Goal: Task Accomplishment & Management: Manage account settings

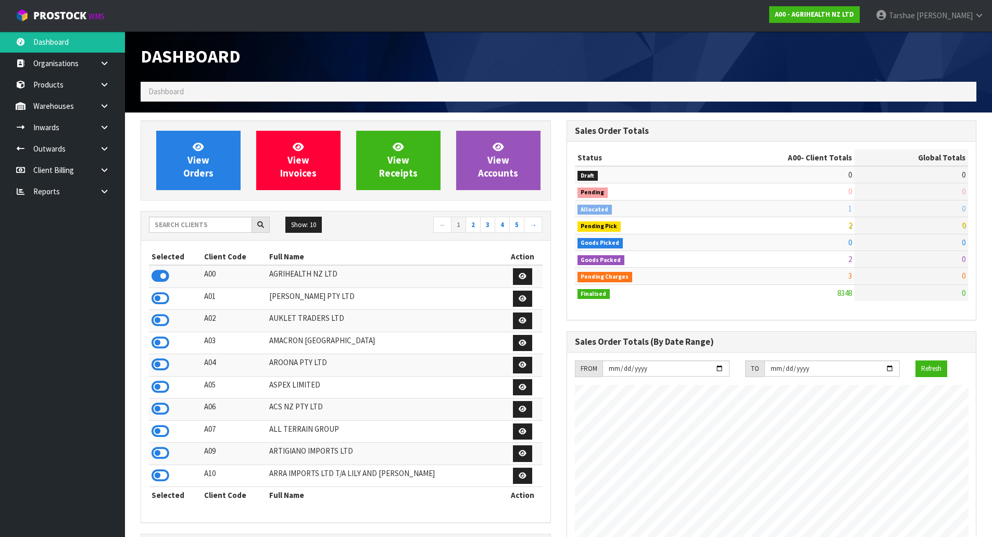
scroll to position [789, 425]
click at [98, 107] on link at bounding box center [108, 105] width 33 height 21
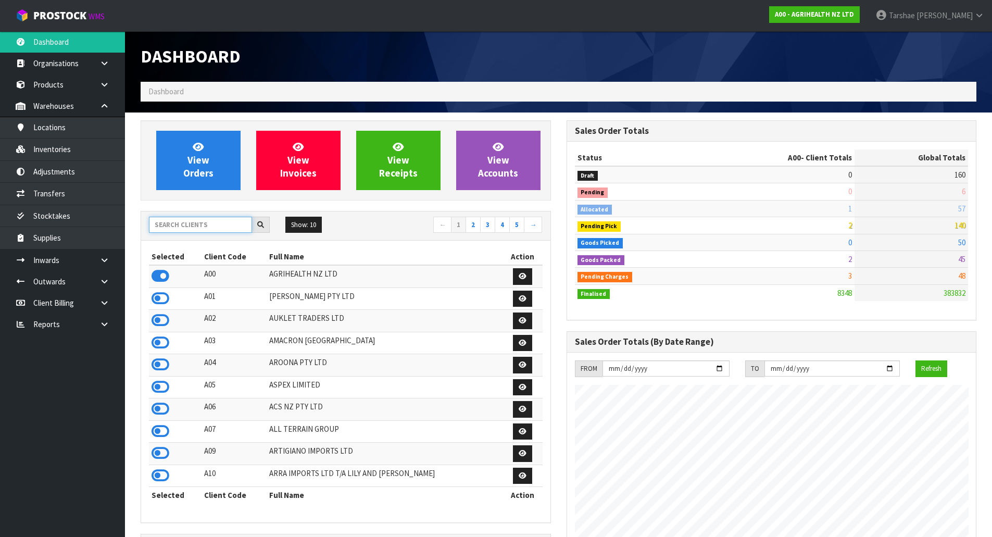
click at [209, 229] on input "text" at bounding box center [200, 225] width 103 height 16
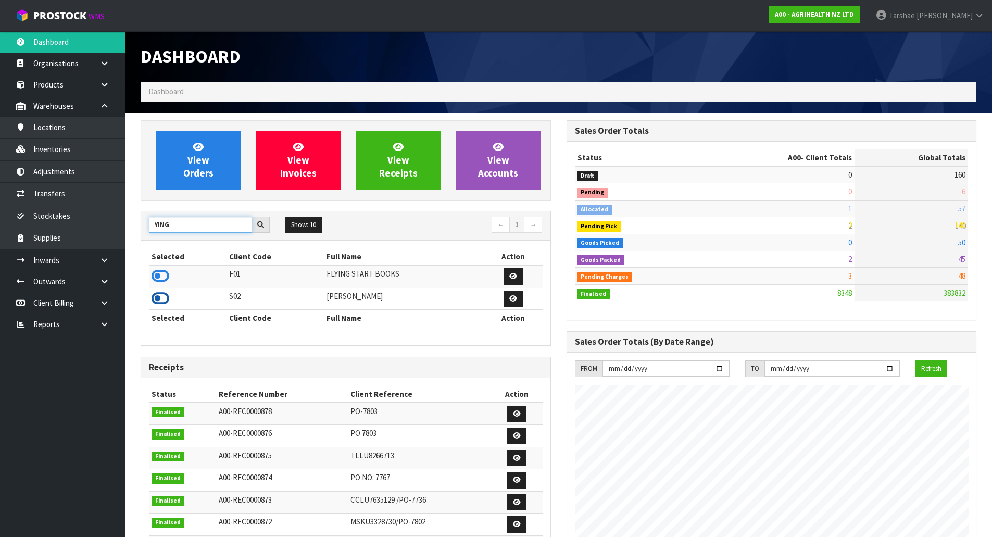
type input "YING"
click at [162, 304] on icon at bounding box center [161, 299] width 18 height 16
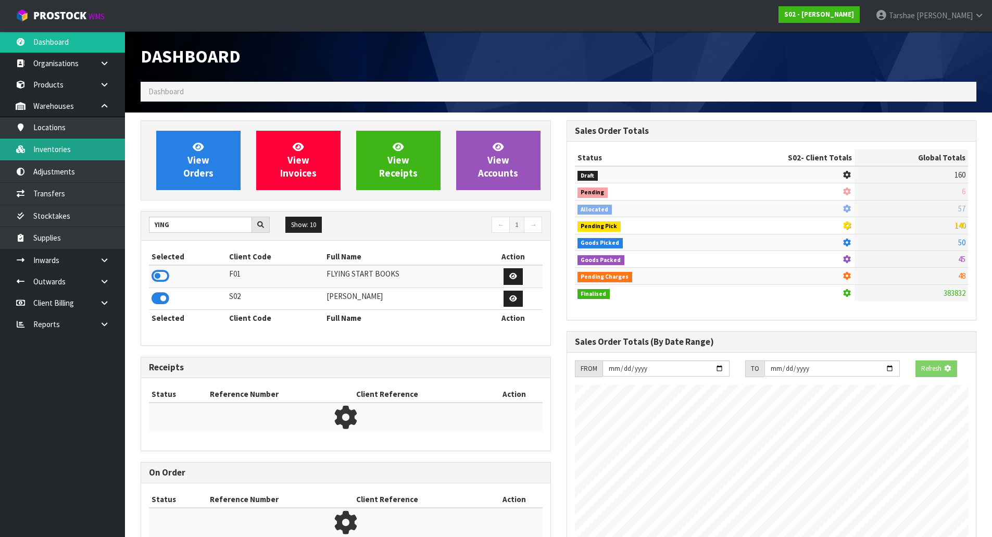
scroll to position [755, 425]
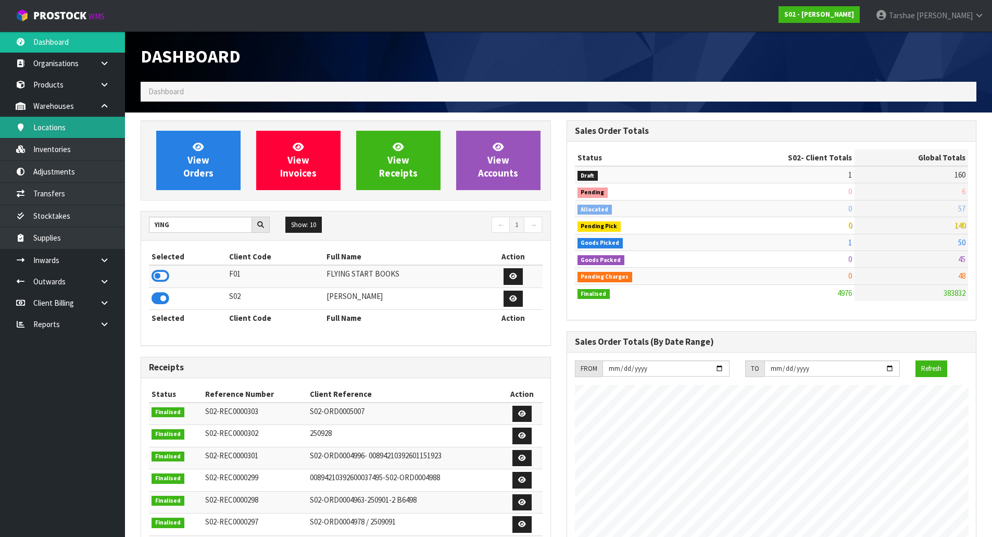
click at [90, 124] on link "Locations" at bounding box center [62, 127] width 125 height 21
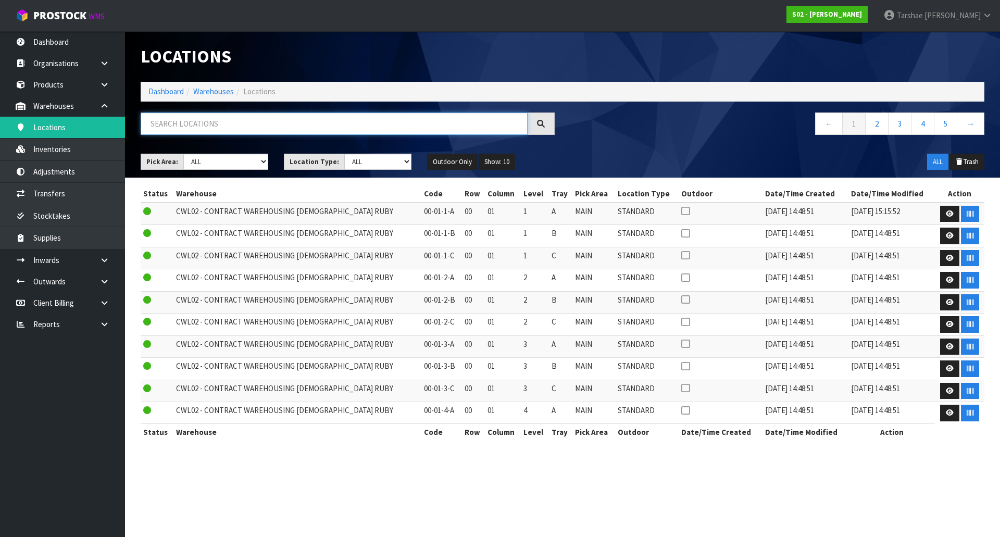
click at [221, 123] on input "text" at bounding box center [334, 123] width 387 height 22
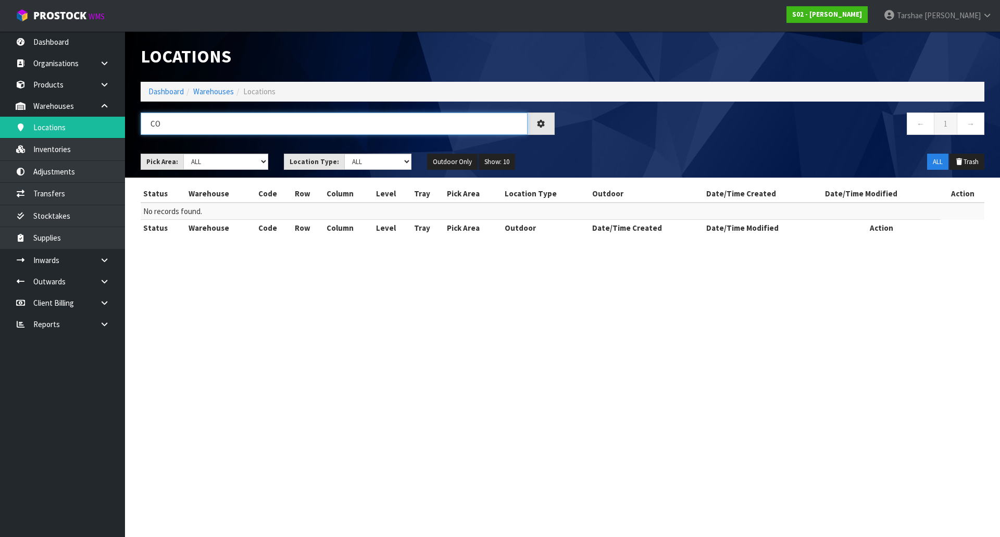
type input "C"
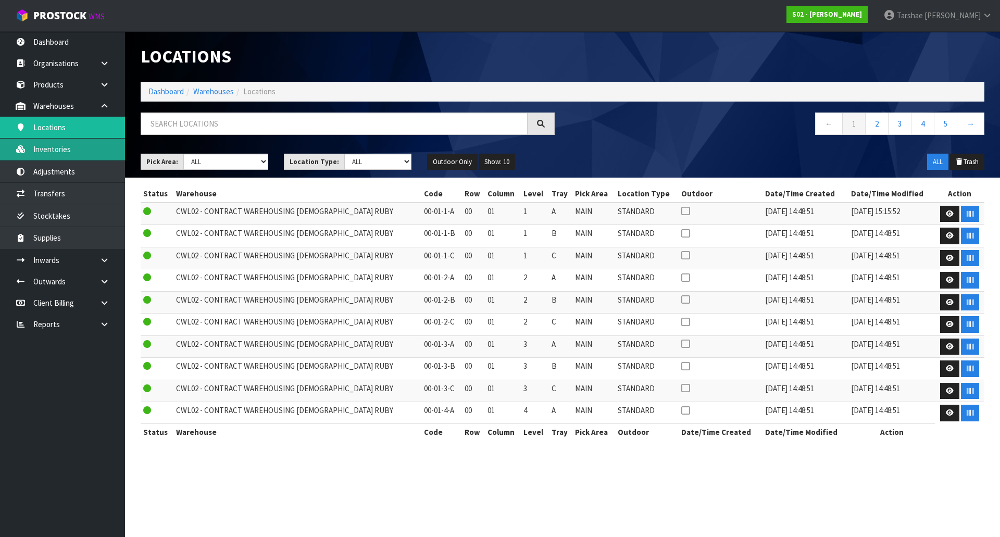
click at [87, 149] on link "Inventories" at bounding box center [62, 148] width 125 height 21
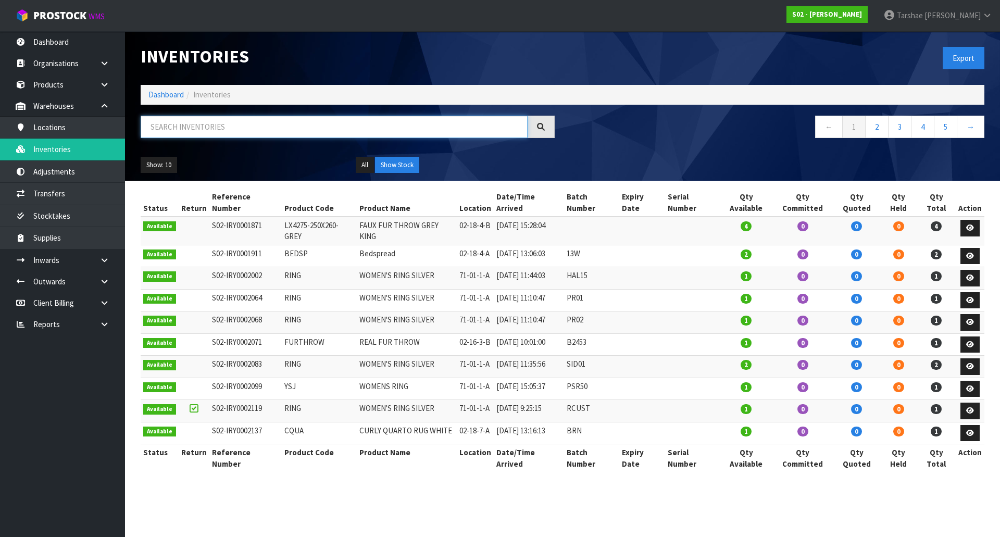
click at [188, 131] on input "text" at bounding box center [334, 127] width 387 height 22
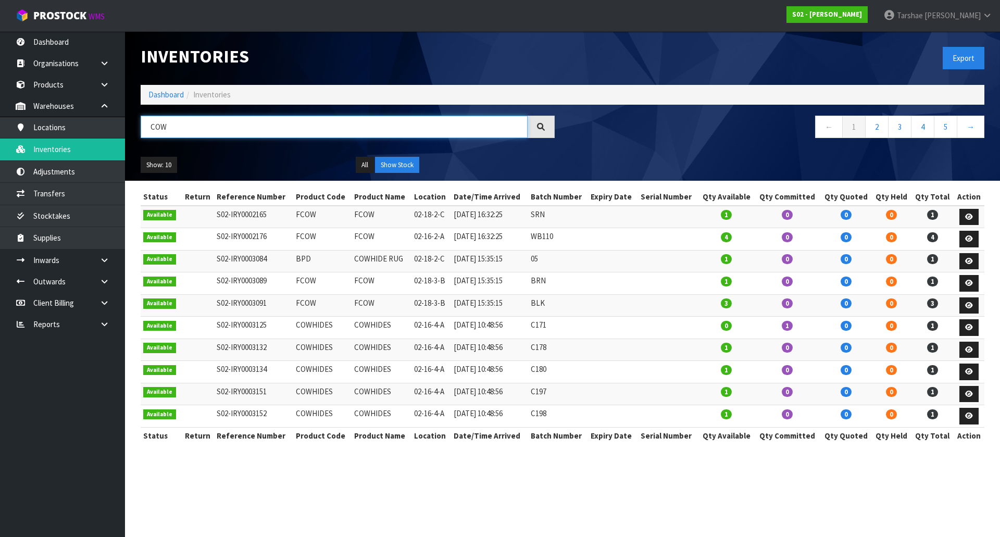
type input "COW"
drag, startPoint x: 556, startPoint y: 326, endPoint x: 525, endPoint y: 324, distance: 30.8
click at [525, 324] on tr "Available S02-IRY0003125 COWHIDES COWHIDES 02-16-4-A 01/08/2025 10:48:56 C171 0…" at bounding box center [562, 328] width 843 height 22
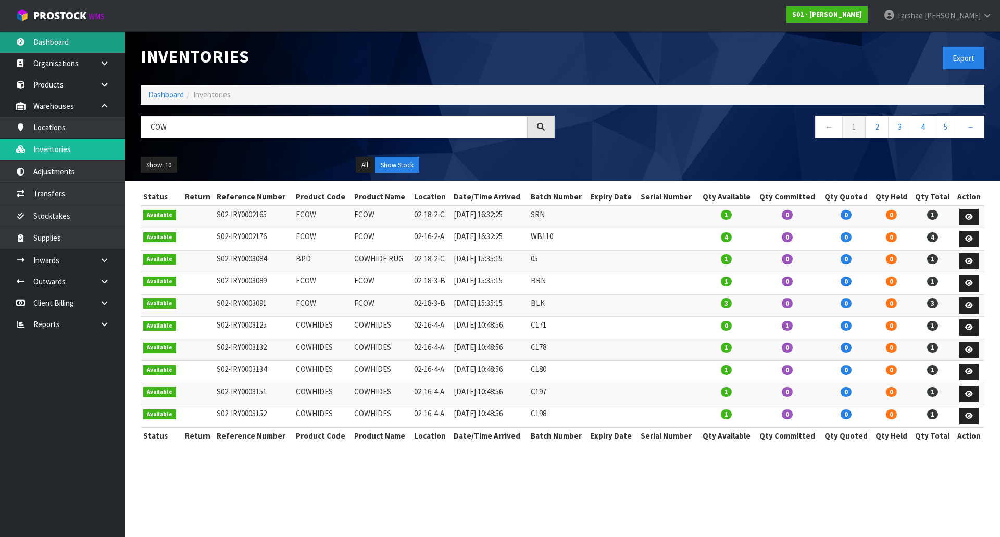
click at [87, 37] on link "Dashboard" at bounding box center [62, 41] width 125 height 21
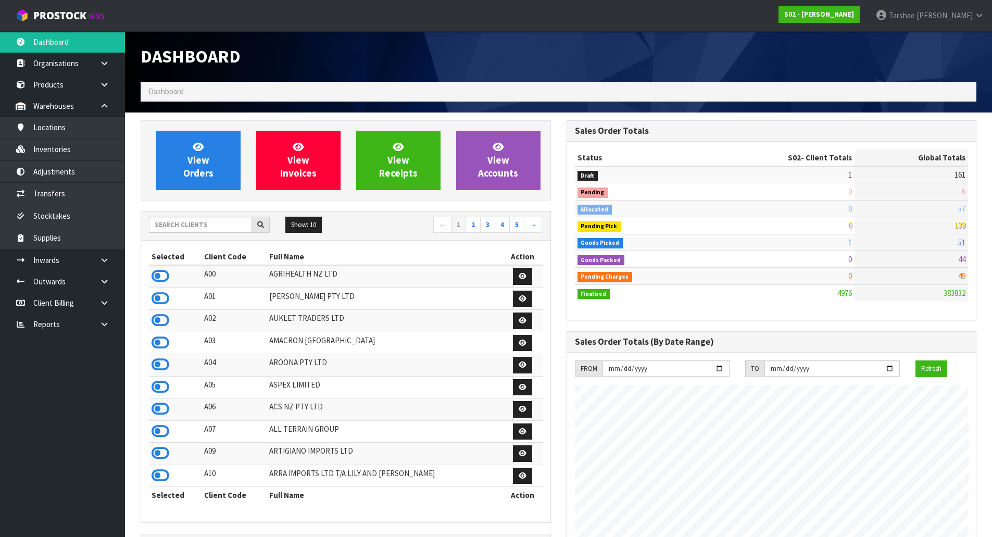
scroll to position [755, 425]
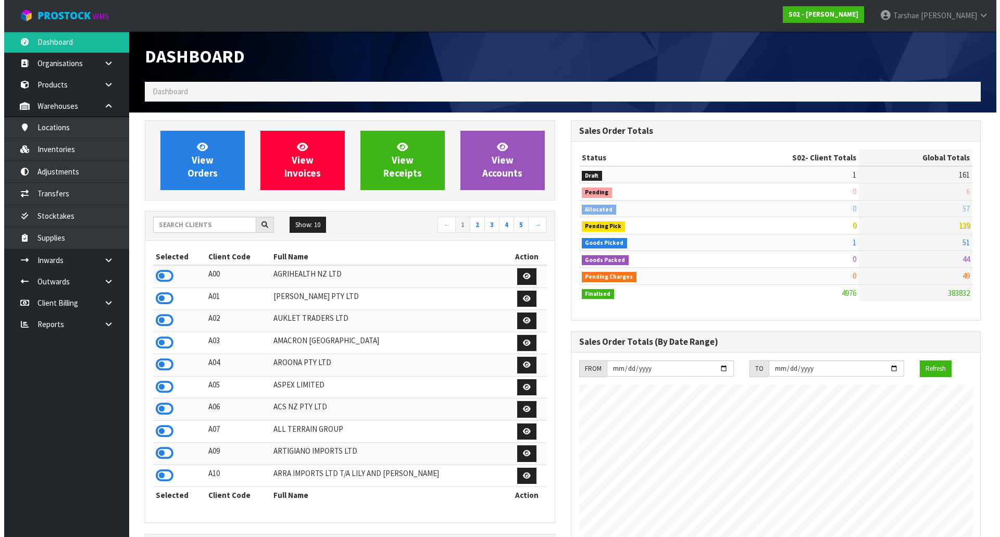
scroll to position [755, 425]
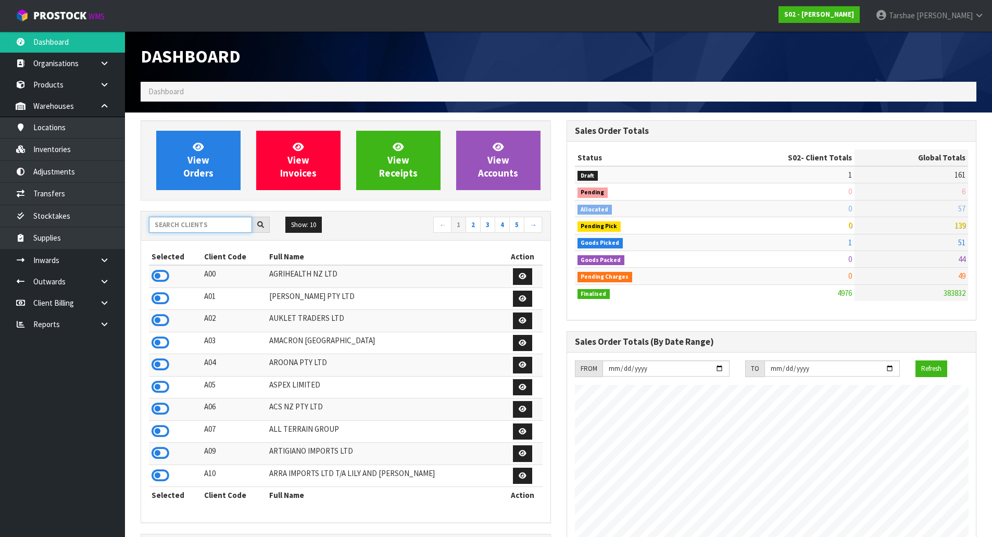
click at [186, 226] on input "text" at bounding box center [200, 225] width 103 height 16
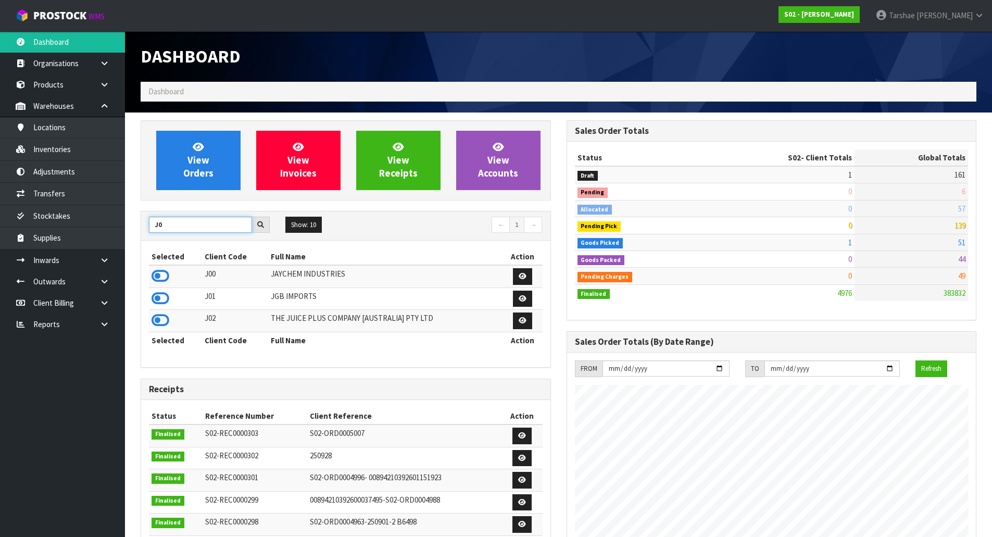
type input "J0"
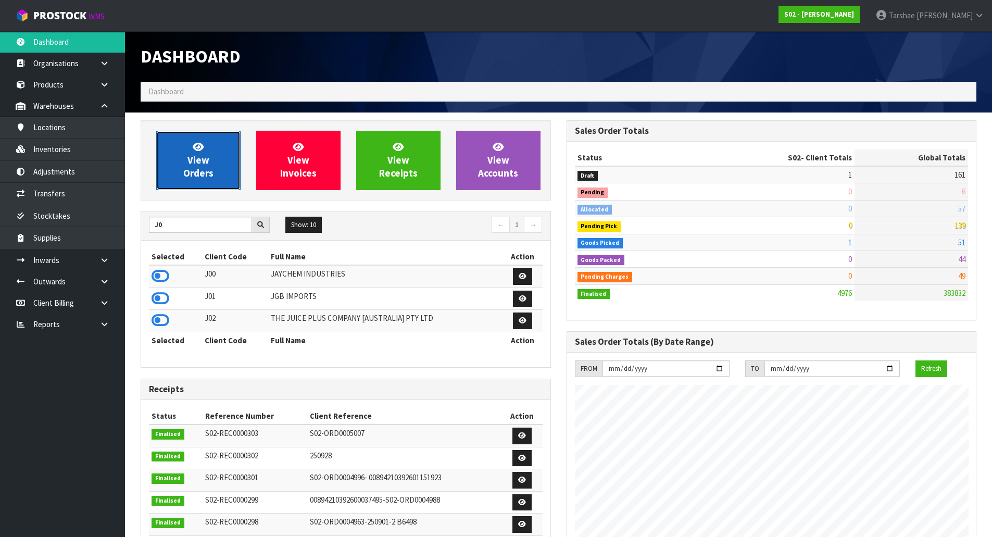
click at [195, 149] on icon at bounding box center [198, 147] width 11 height 10
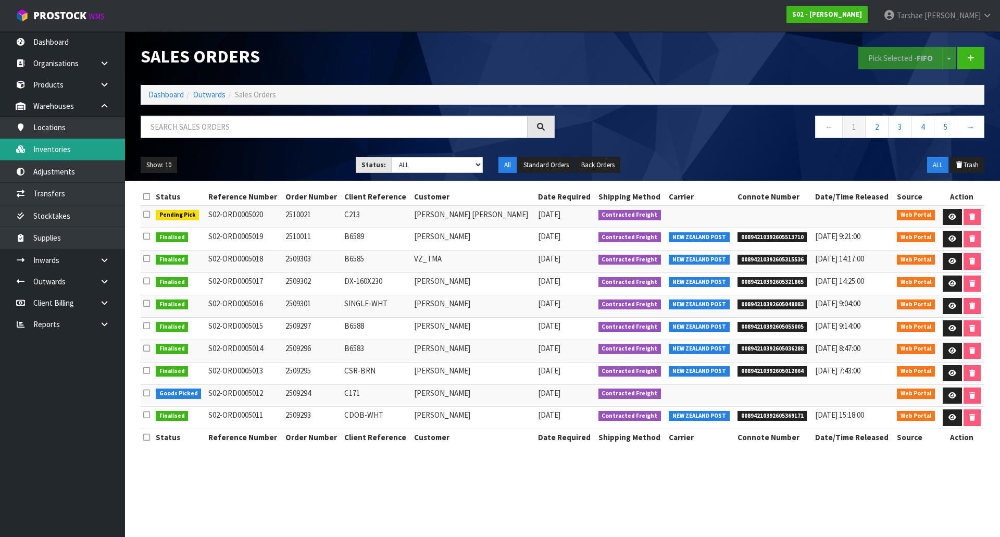
click at [75, 150] on link "Inventories" at bounding box center [62, 148] width 125 height 21
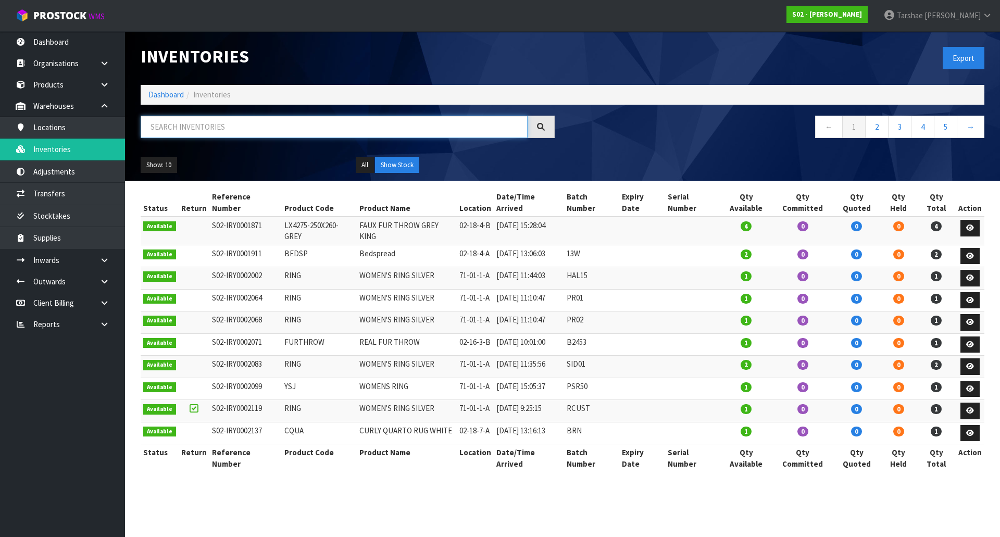
click at [171, 128] on input "text" at bounding box center [334, 127] width 387 height 22
type input "C"
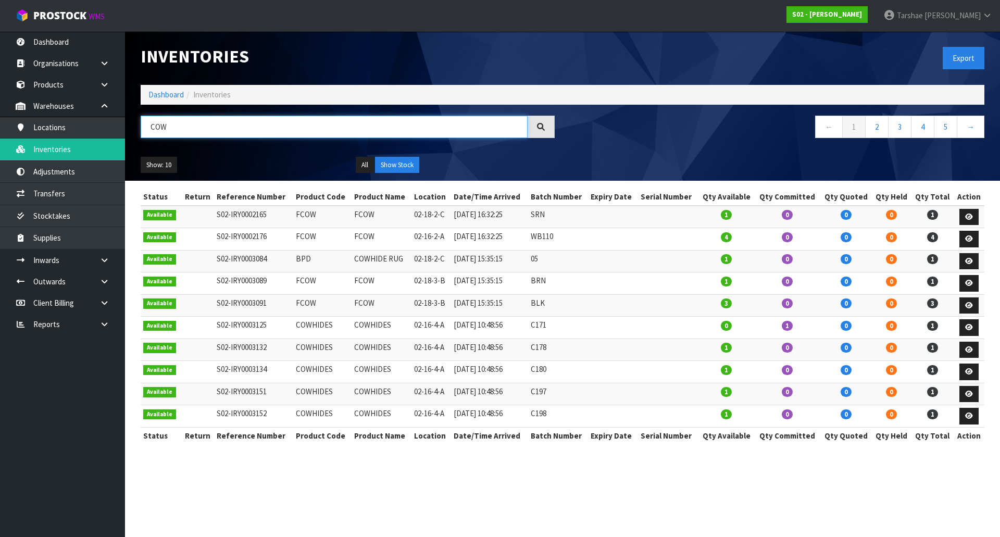
type input "COW"
drag, startPoint x: 553, startPoint y: 325, endPoint x: 532, endPoint y: 325, distance: 20.8
click at [532, 325] on td "C171" at bounding box center [558, 328] width 60 height 22
click at [585, 326] on td "C171" at bounding box center [558, 328] width 60 height 22
drag, startPoint x: 534, startPoint y: 324, endPoint x: 561, endPoint y: 326, distance: 27.2
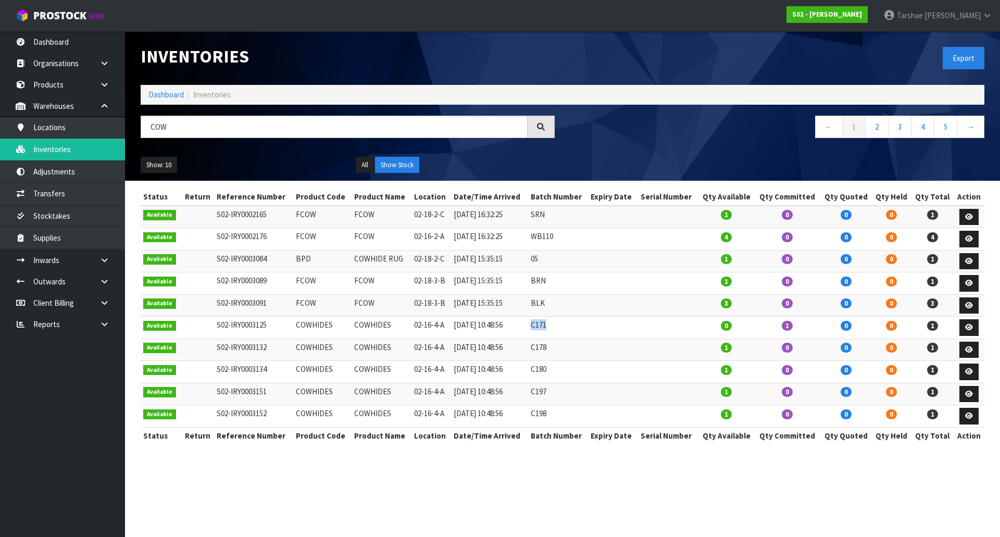
click at [561, 326] on td "C171" at bounding box center [558, 328] width 60 height 22
click at [561, 328] on td "C171" at bounding box center [558, 328] width 60 height 22
drag, startPoint x: 786, startPoint y: 325, endPoint x: 804, endPoint y: 329, distance: 18.5
click at [804, 329] on td "1" at bounding box center [786, 328] width 65 height 22
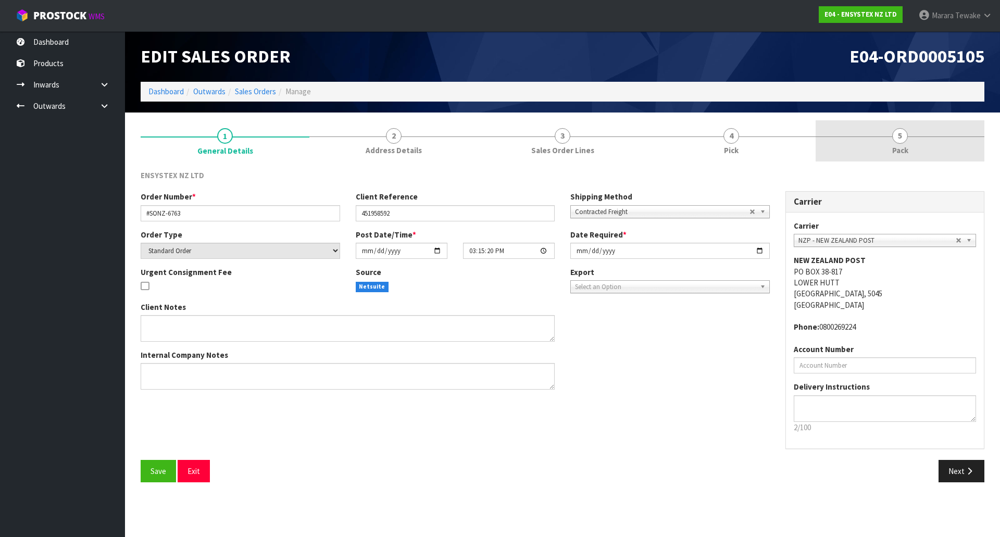
click at [904, 130] on span "5" at bounding box center [900, 136] width 16 height 16
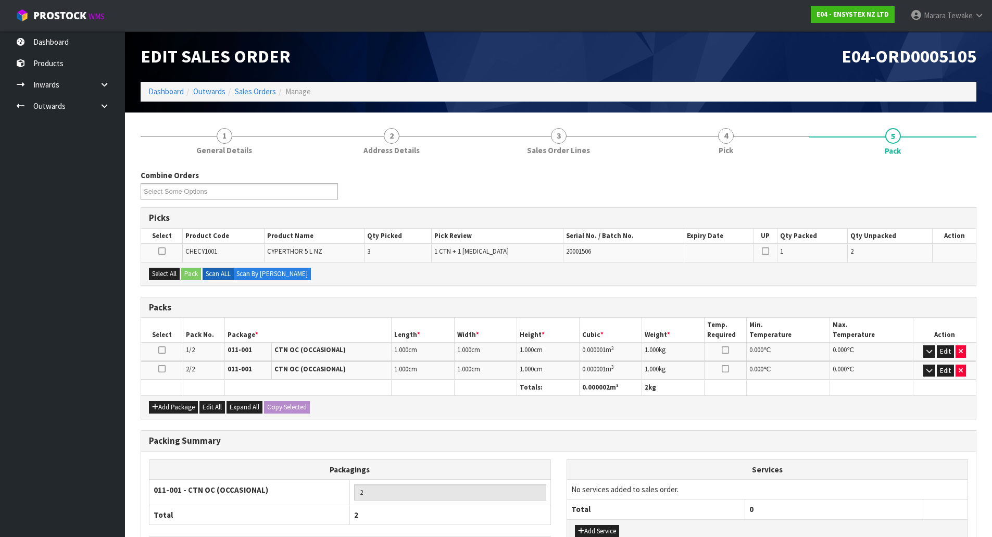
click at [163, 350] on icon at bounding box center [161, 350] width 7 height 1
drag, startPoint x: 164, startPoint y: 271, endPoint x: 173, endPoint y: 271, distance: 9.4
click at [165, 271] on button "Select All" at bounding box center [164, 274] width 31 height 12
click at [183, 270] on button "Pack" at bounding box center [191, 274] width 20 height 12
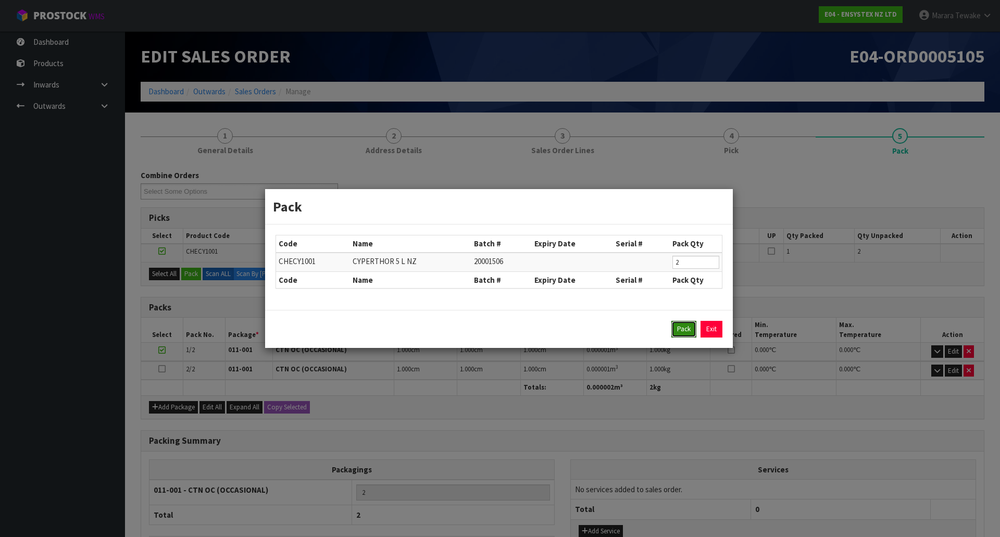
click at [690, 327] on button "Pack" at bounding box center [683, 329] width 25 height 17
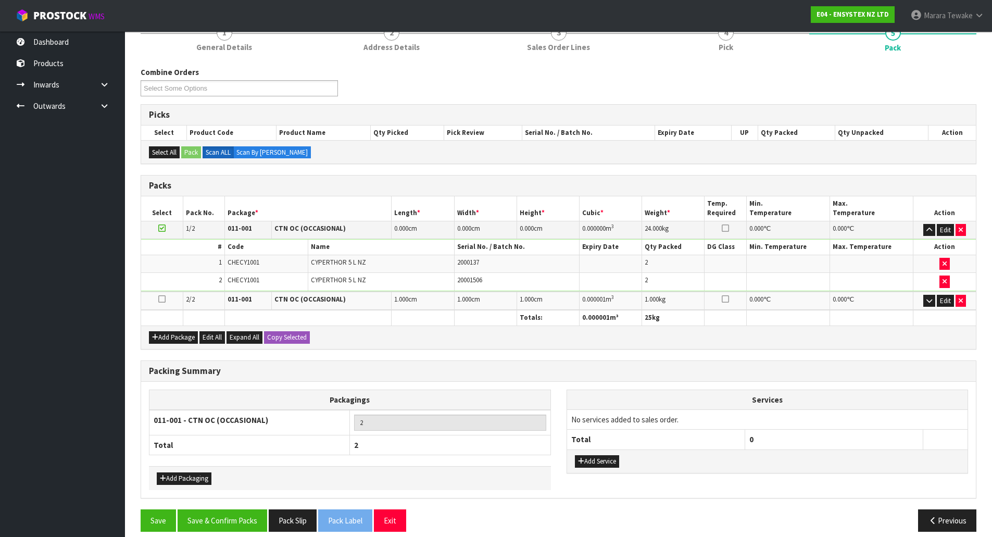
scroll to position [104, 0]
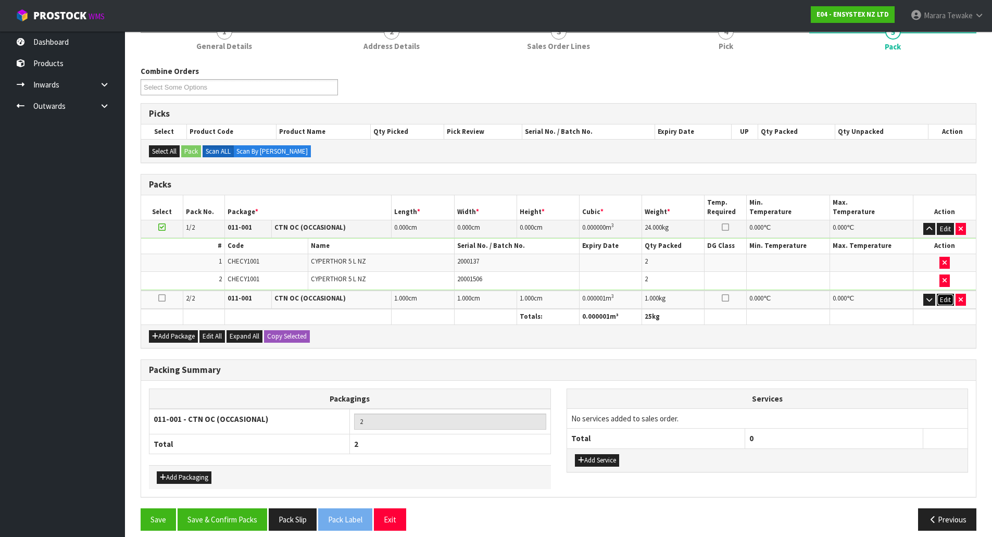
click at [947, 298] on button "Edit" at bounding box center [945, 300] width 17 height 12
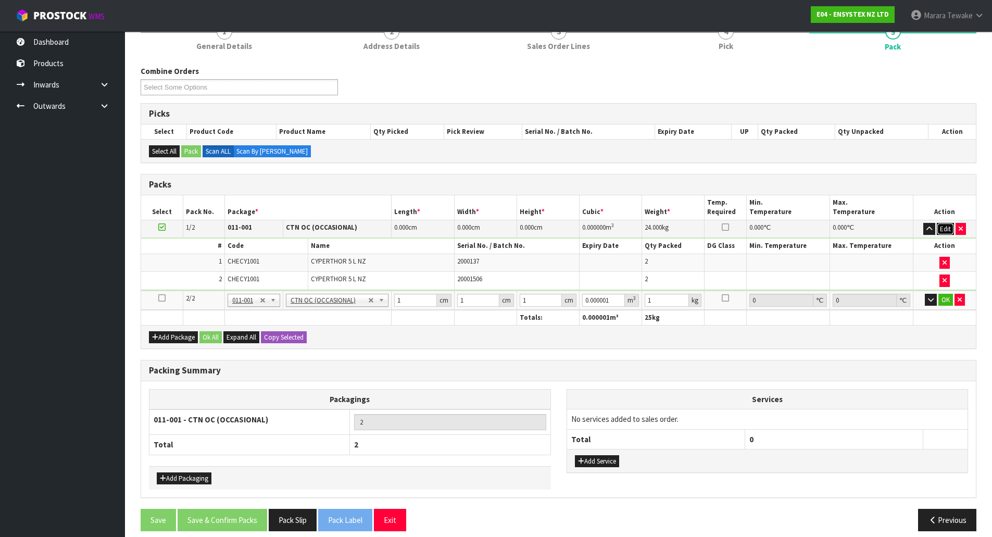
click at [943, 224] on button "Edit" at bounding box center [945, 229] width 17 height 12
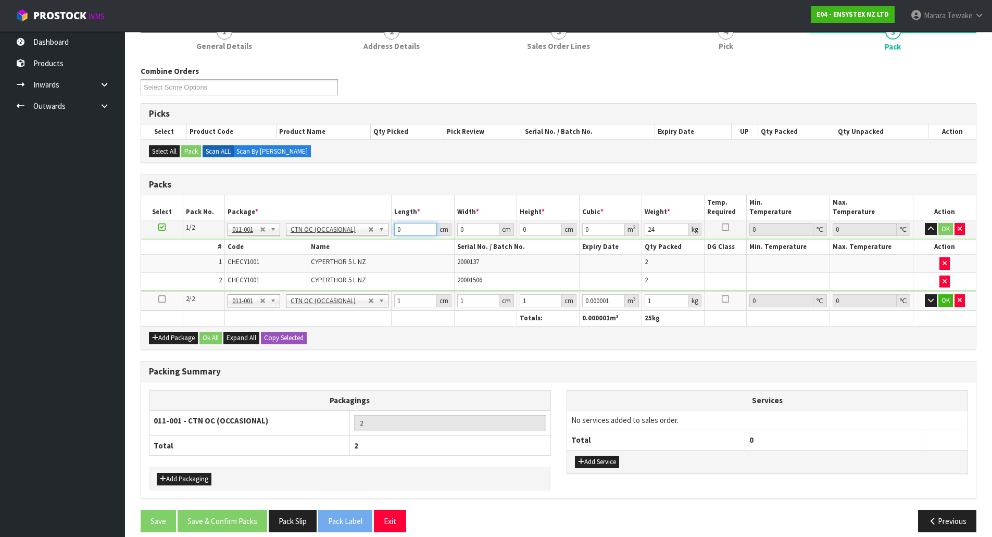
drag, startPoint x: 411, startPoint y: 228, endPoint x: 396, endPoint y: 214, distance: 20.3
click at [397, 220] on td "0 cm" at bounding box center [423, 229] width 62 height 19
type input "55"
type input "48"
type input "3"
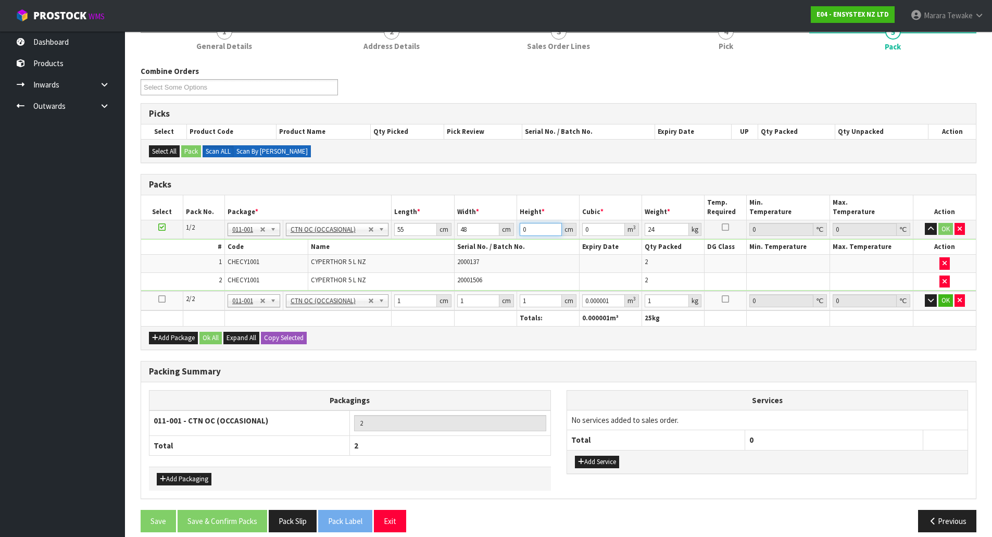
type input "0.00792"
type input "33"
type input "0.08712"
type input "33"
type input "25"
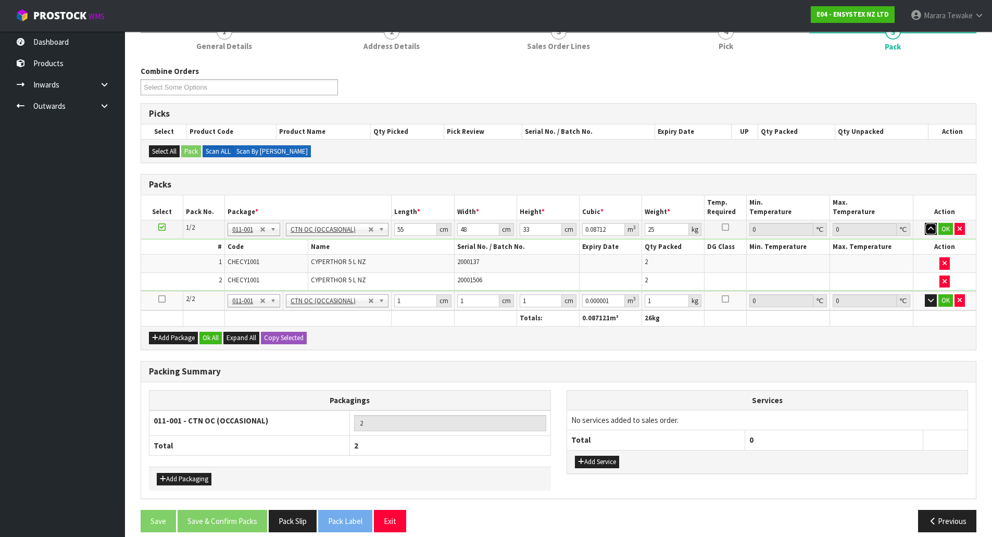
click at [925, 223] on button "button" at bounding box center [931, 229] width 12 height 12
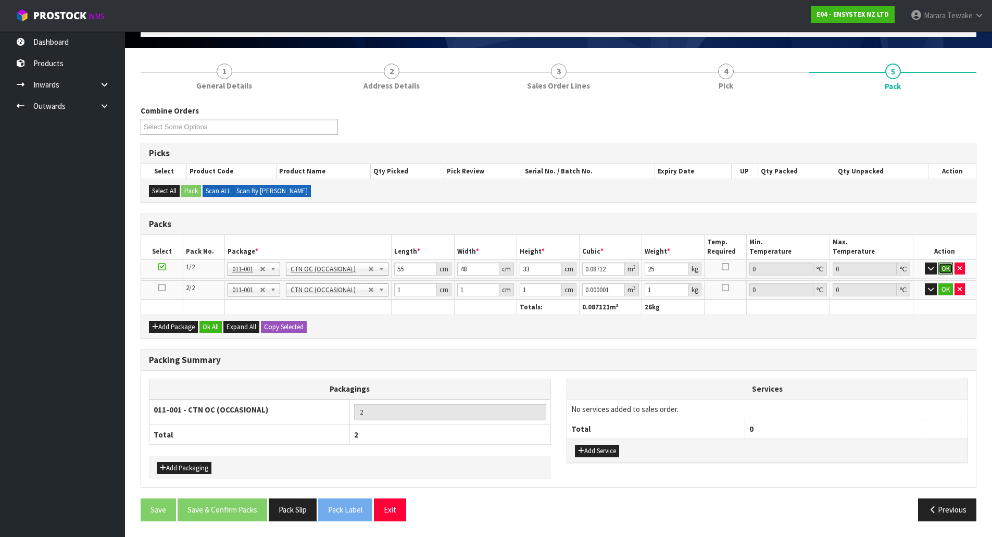
click button "OK" at bounding box center [945, 268] width 15 height 12
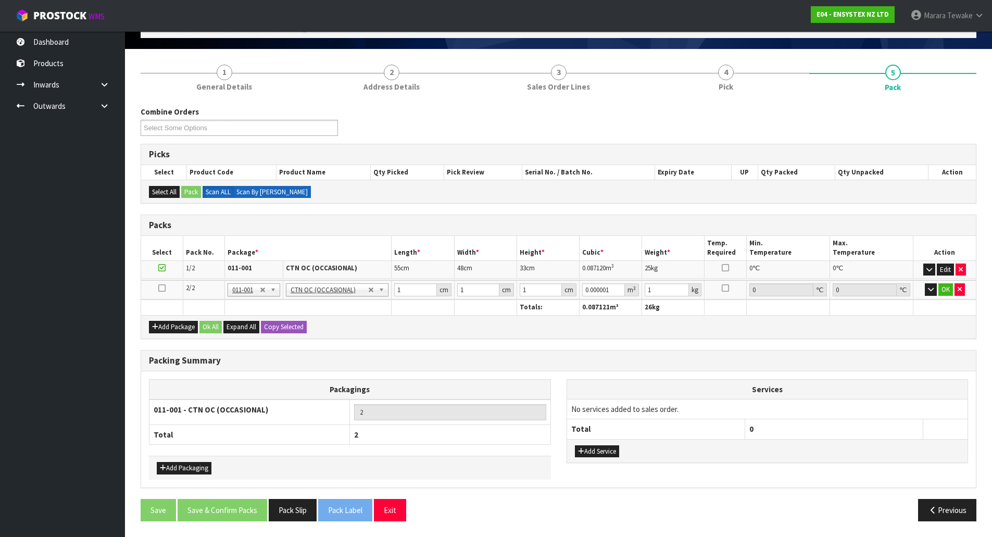
scroll to position [62, 0]
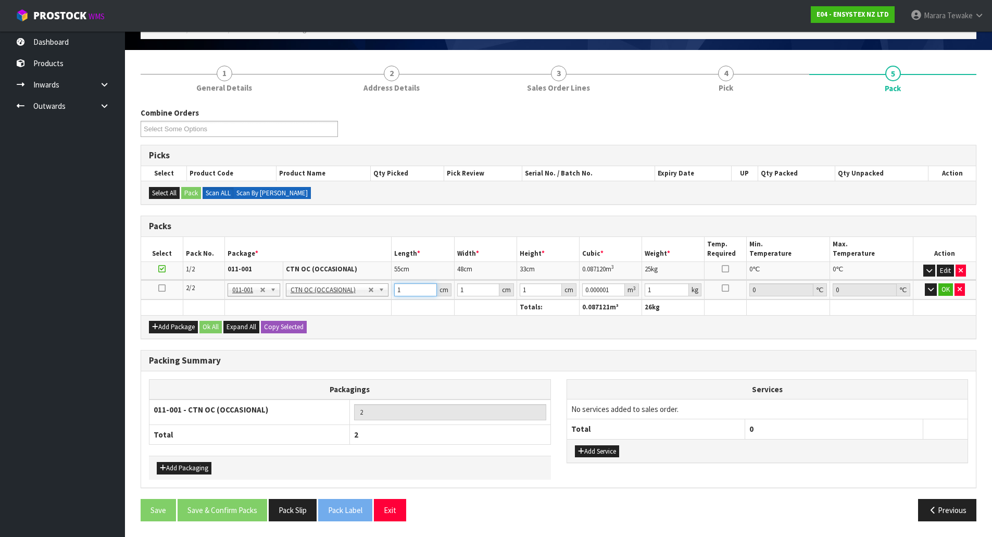
type input "4"
type input "0.000004"
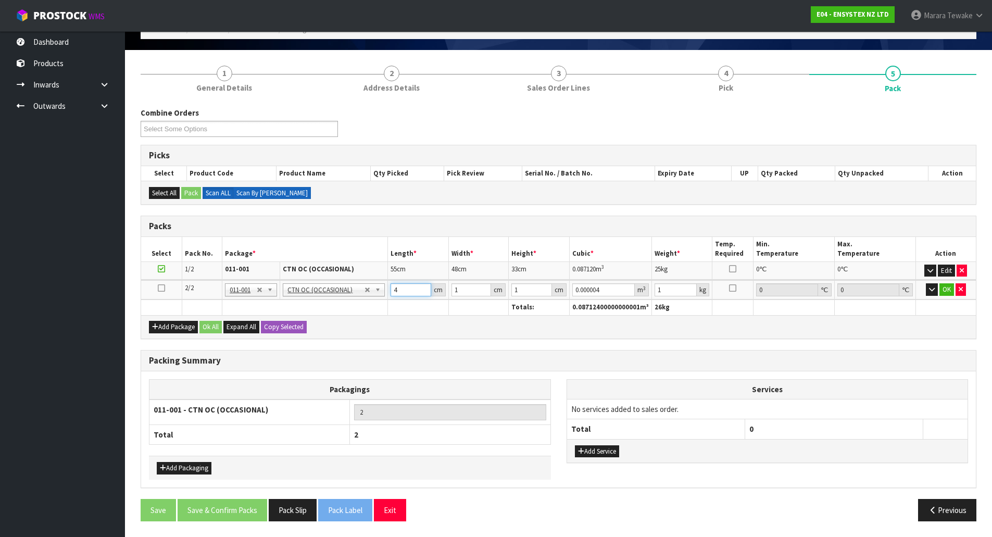
type input "48"
type input "0.000048"
type input "48"
type input "4"
type input "0.000192"
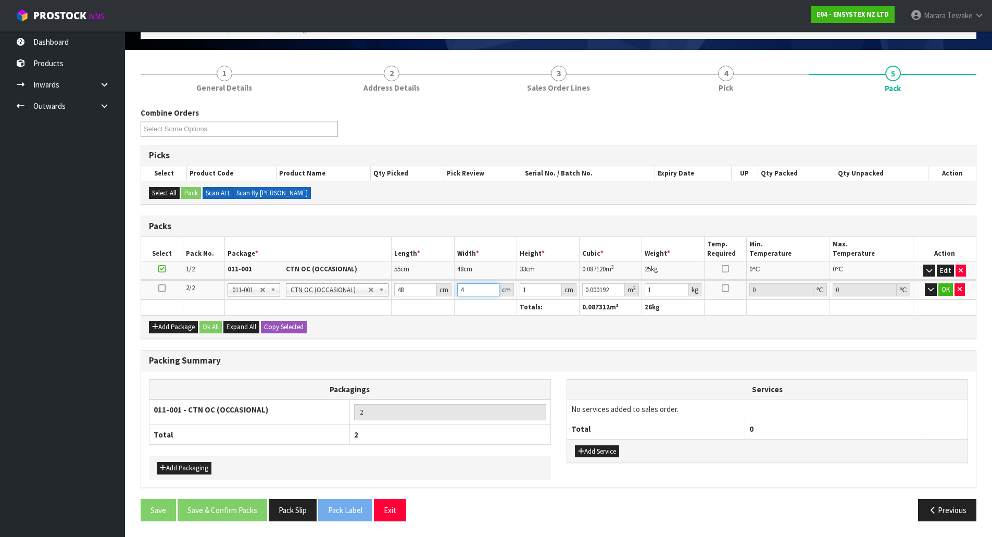
type input "46"
type input "0.002208"
type input "46"
type input "2"
type input "0.004416"
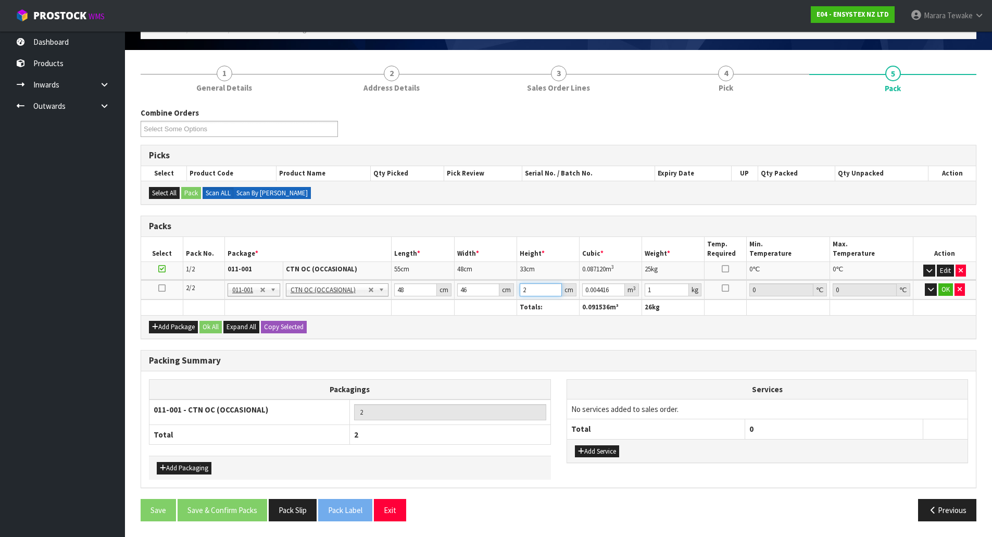
type input "26"
type input "0.057408"
type input "26"
type input "18"
click at [925, 283] on button "button" at bounding box center [931, 289] width 12 height 12
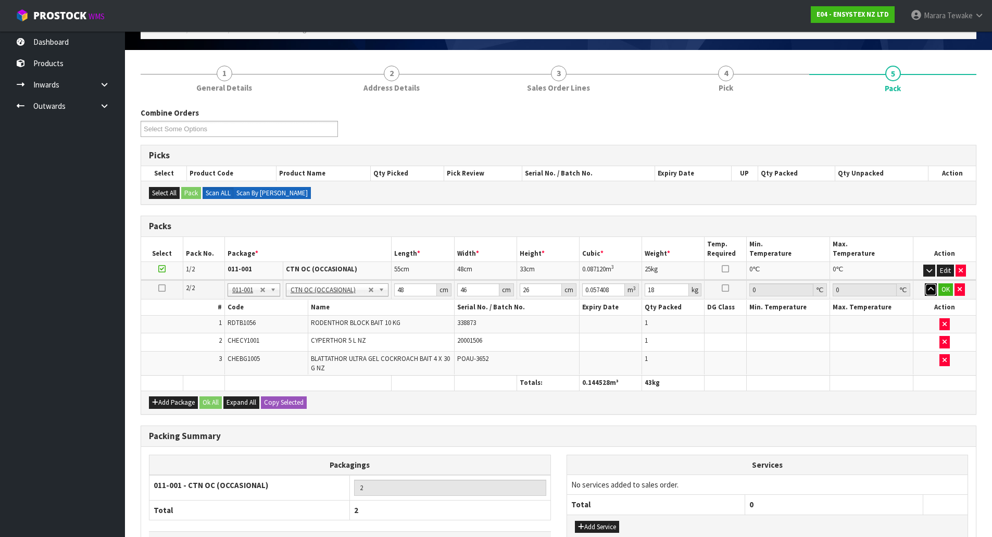
click at [925, 283] on button "button" at bounding box center [931, 289] width 12 height 12
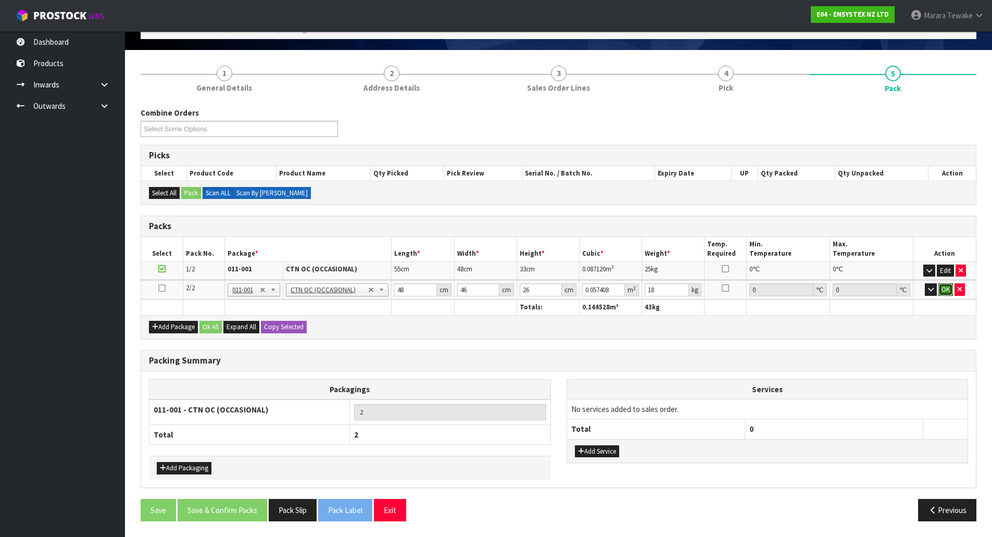
click button "OK" at bounding box center [945, 289] width 15 height 12
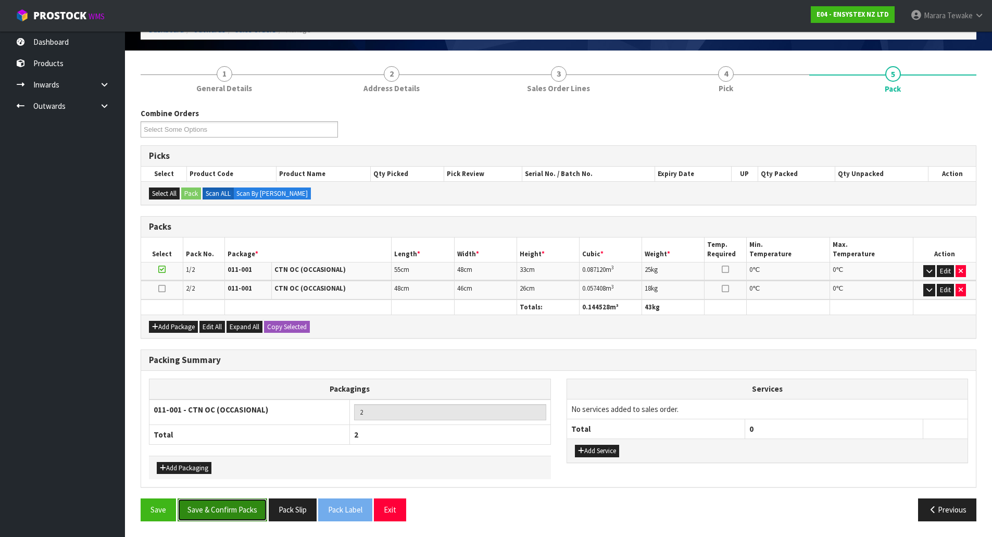
drag, startPoint x: 234, startPoint y: 509, endPoint x: 351, endPoint y: 445, distance: 133.8
click at [235, 509] on button "Save & Confirm Packs" at bounding box center [223, 509] width 90 height 22
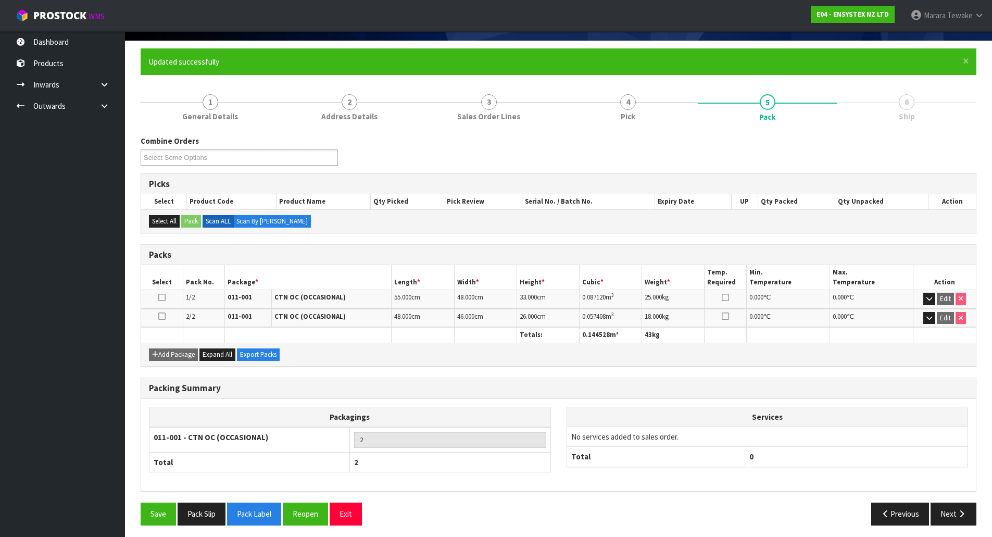
scroll to position [76, 0]
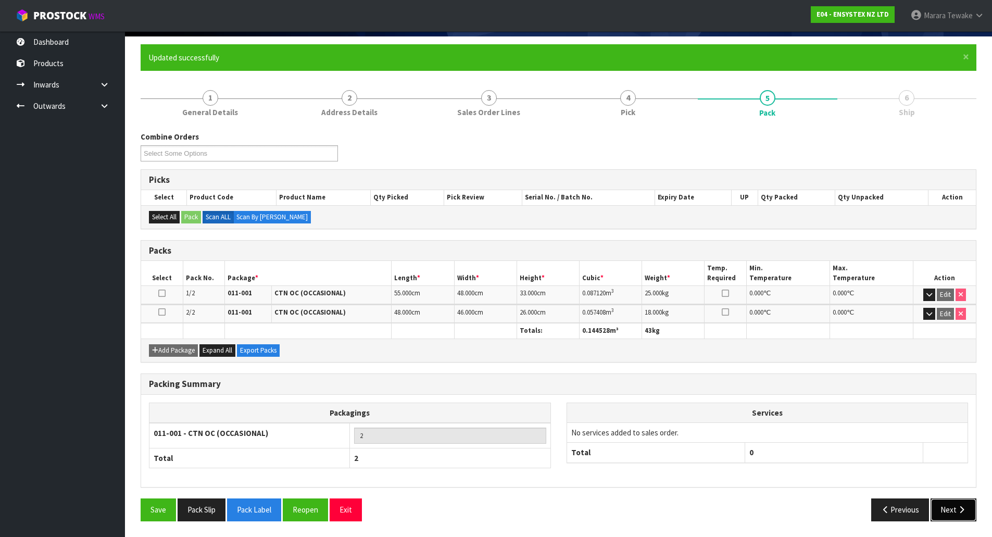
click at [951, 511] on button "Next" at bounding box center [953, 509] width 46 height 22
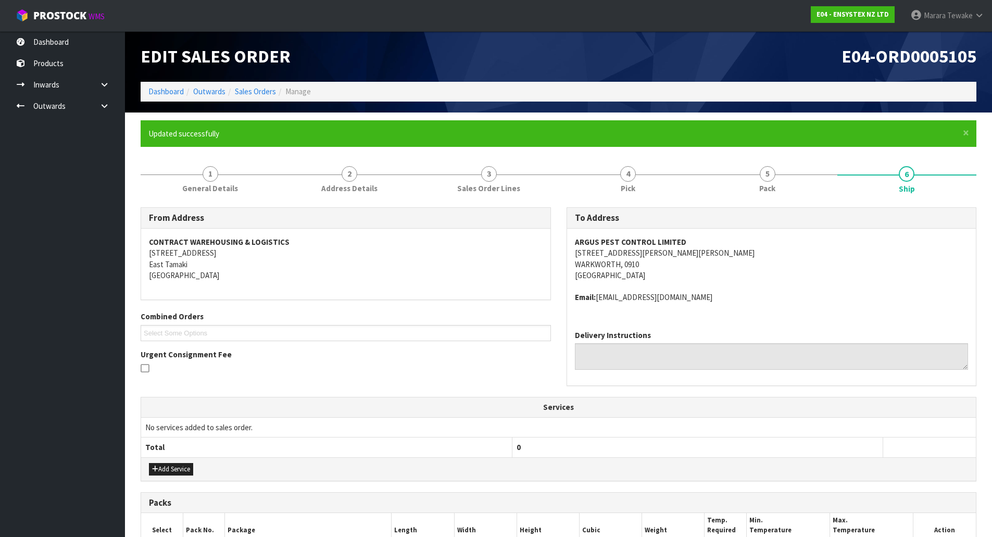
scroll to position [174, 0]
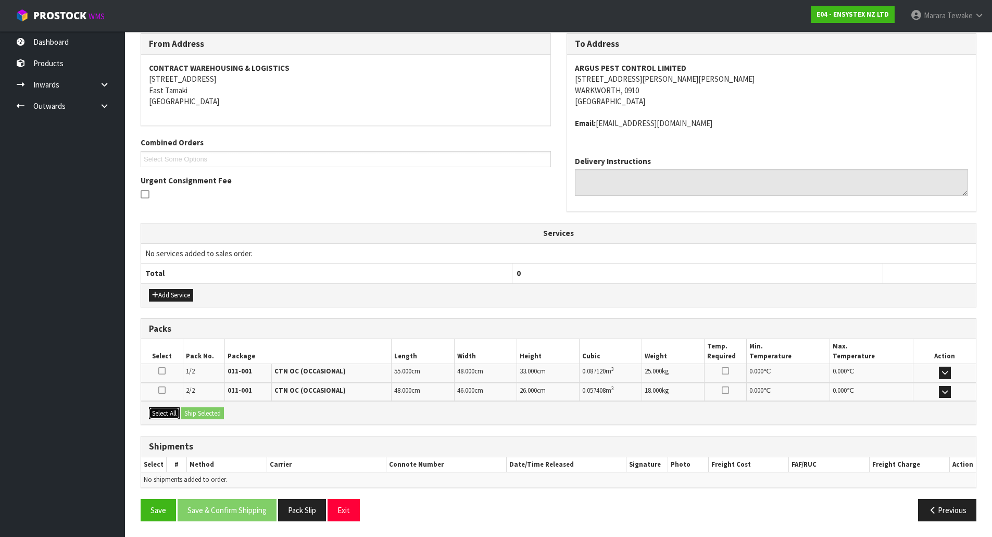
drag, startPoint x: 155, startPoint y: 412, endPoint x: 189, endPoint y: 410, distance: 33.9
click at [156, 411] on button "Select All" at bounding box center [164, 413] width 31 height 12
click at [191, 410] on button "Ship Selected" at bounding box center [202, 413] width 43 height 12
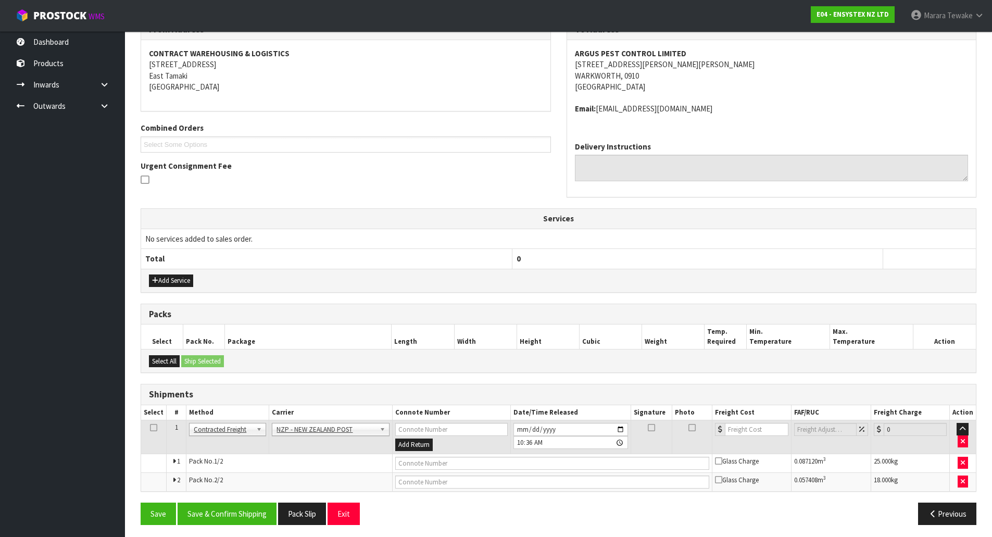
scroll to position [192, 0]
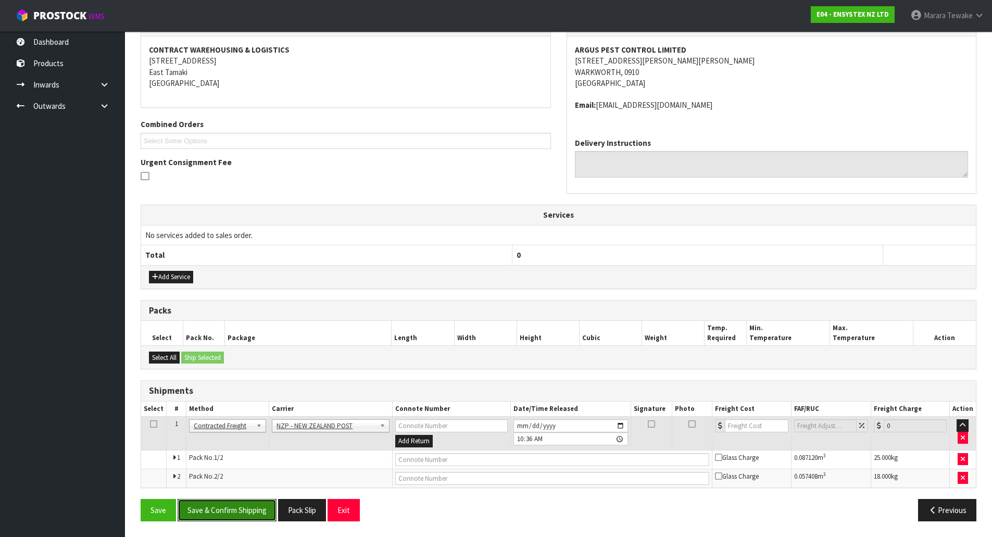
drag, startPoint x: 238, startPoint y: 507, endPoint x: 53, endPoint y: 496, distance: 186.2
click at [238, 507] on button "Save & Confirm Shipping" at bounding box center [227, 510] width 99 height 22
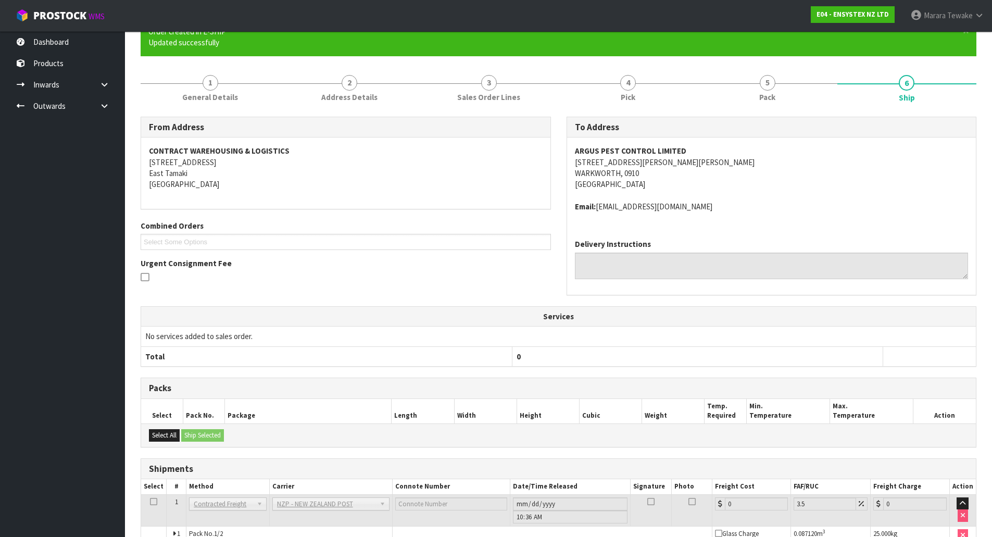
scroll to position [177, 0]
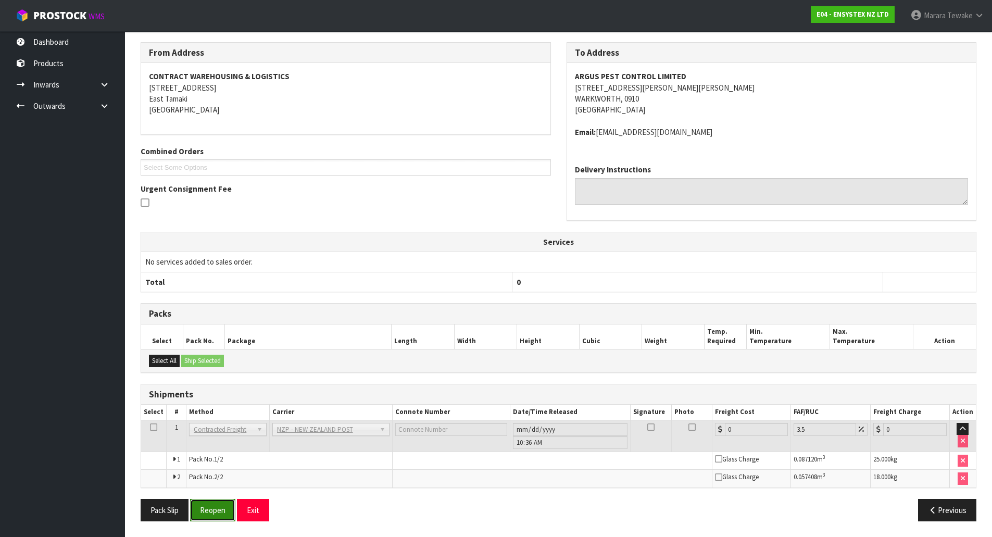
click at [219, 503] on button "Reopen" at bounding box center [212, 510] width 45 height 22
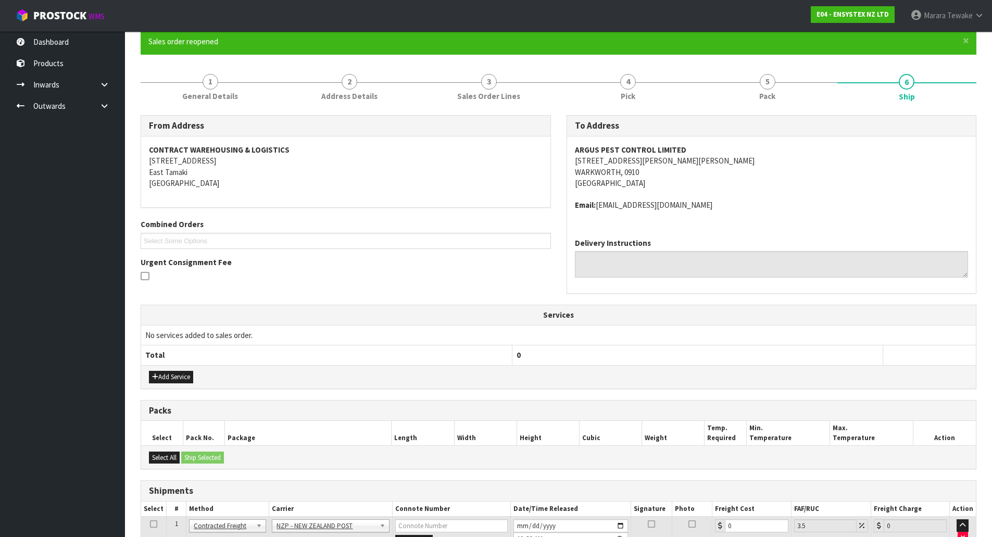
scroll to position [192, 0]
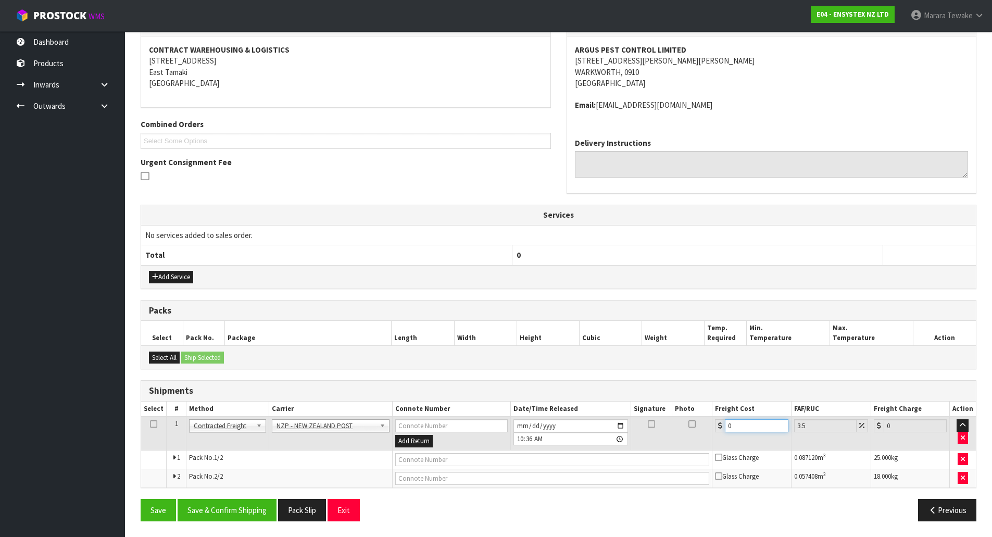
drag, startPoint x: 736, startPoint y: 434, endPoint x: 672, endPoint y: 434, distance: 64.0
click at [702, 432] on tr "1 Client Local Pickup Customer Local Pickup Company Freight Contracted Freight …" at bounding box center [558, 434] width 835 height 34
type input "7"
type input "7.24"
type input "7.7"
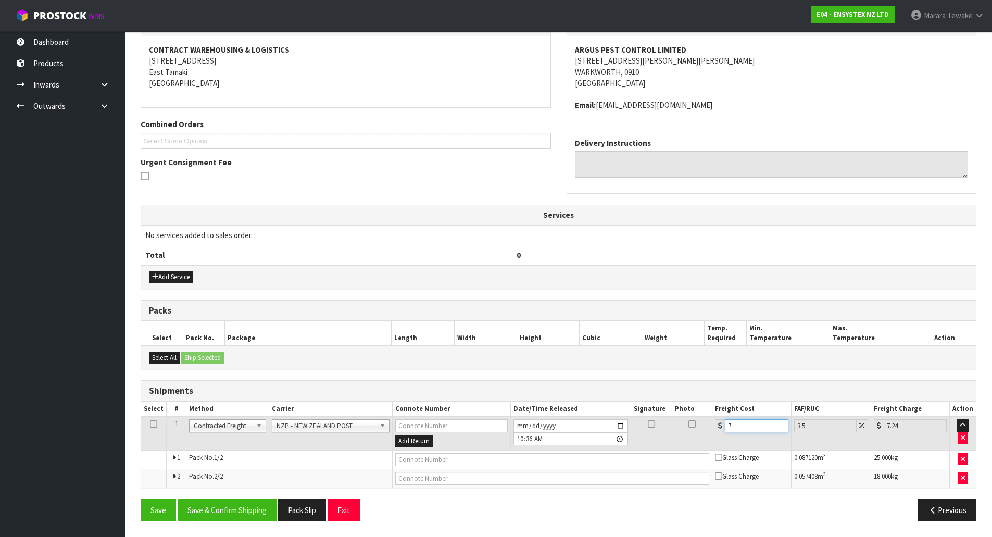
type input "7.97"
type input "7.76"
type input "8.03"
type input "7.76"
click at [241, 506] on button "Save & Confirm Shipping" at bounding box center [227, 510] width 99 height 22
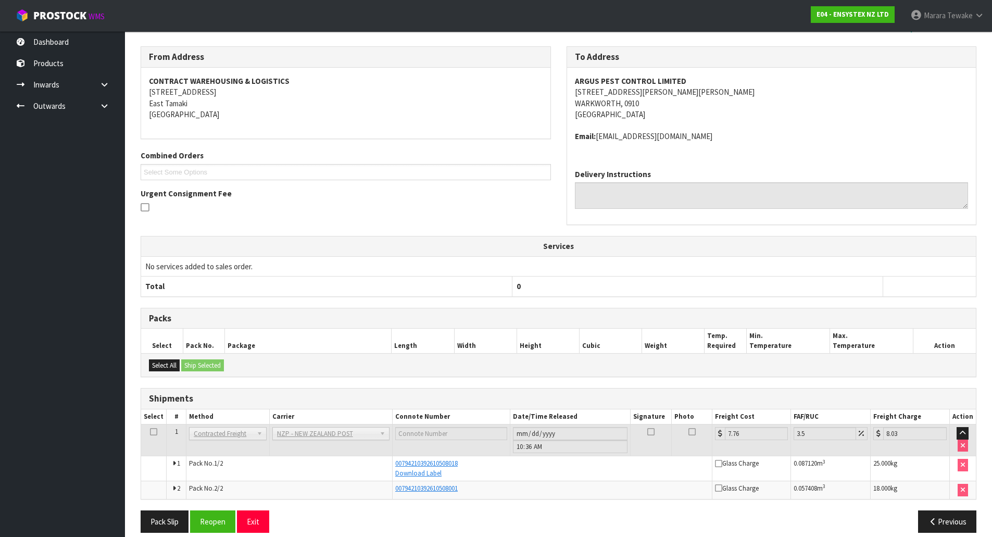
scroll to position [172, 0]
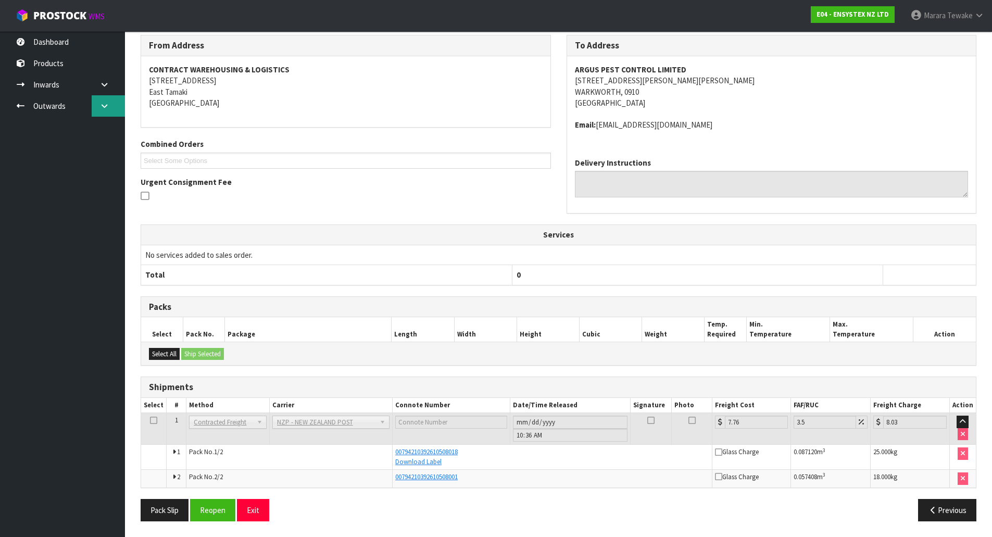
click at [106, 102] on icon at bounding box center [104, 106] width 10 height 8
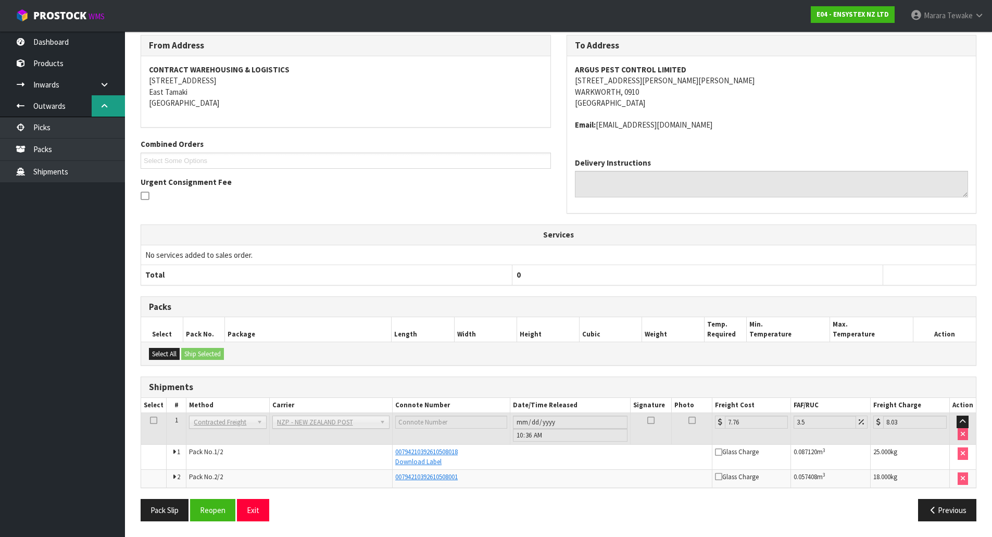
click at [103, 102] on link at bounding box center [108, 105] width 33 height 21
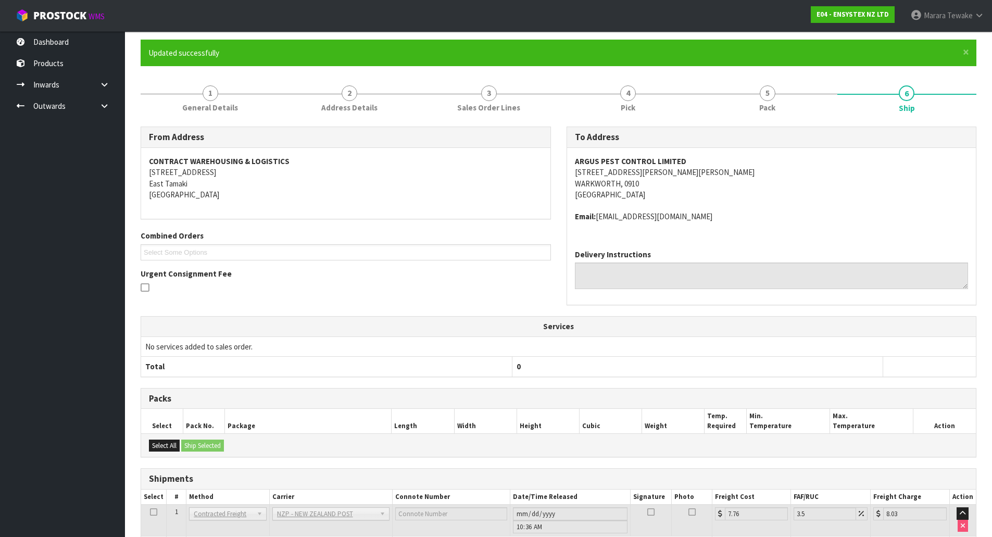
scroll to position [0, 0]
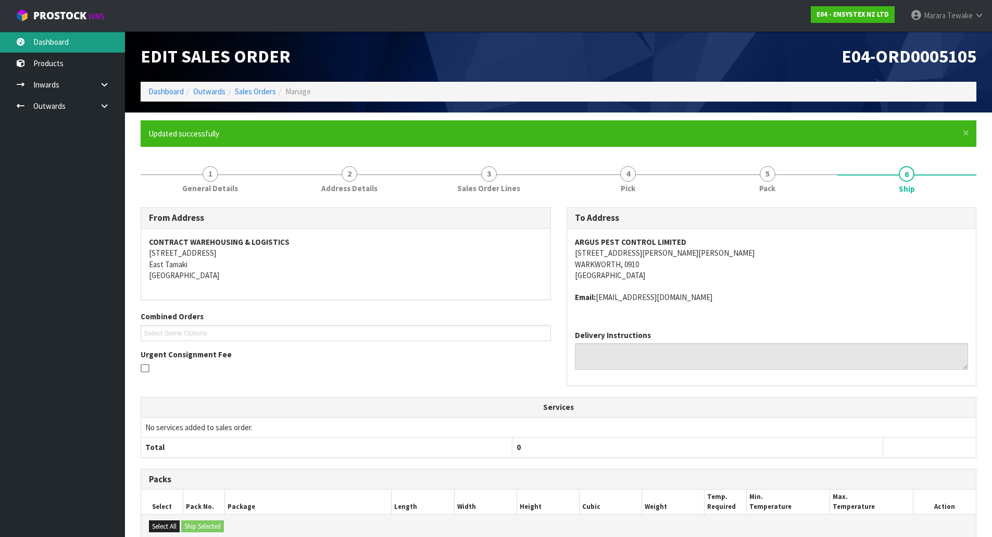
click at [82, 38] on link "Dashboard" at bounding box center [62, 41] width 125 height 21
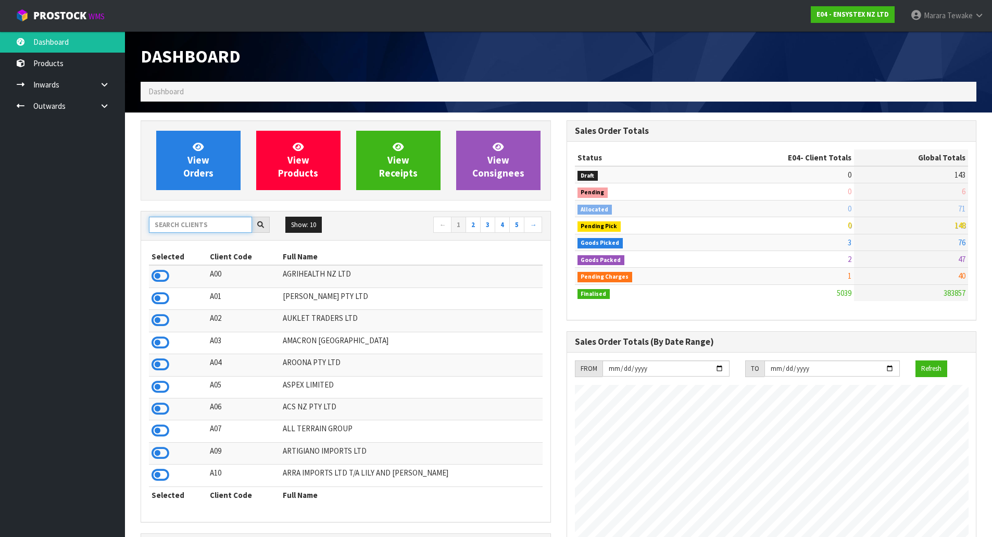
click at [193, 223] on input "text" at bounding box center [200, 225] width 103 height 16
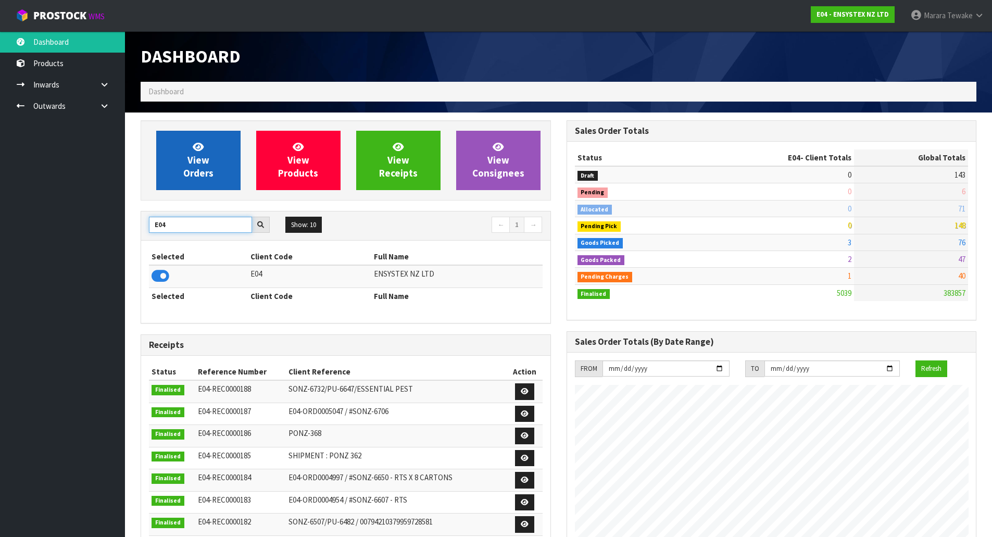
type input "E04"
click at [174, 164] on link "View Orders" at bounding box center [198, 160] width 84 height 59
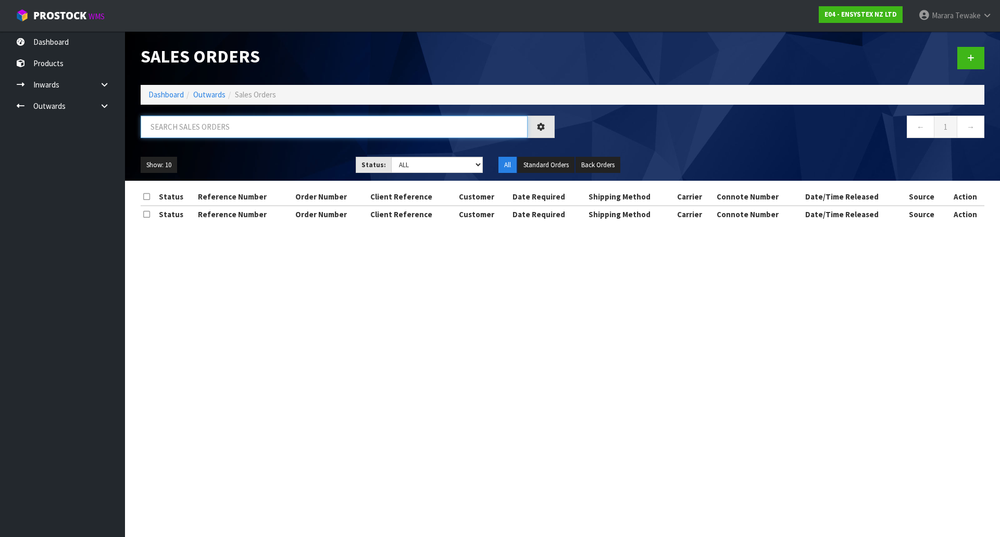
click at [193, 131] on input "text" at bounding box center [334, 127] width 387 height 22
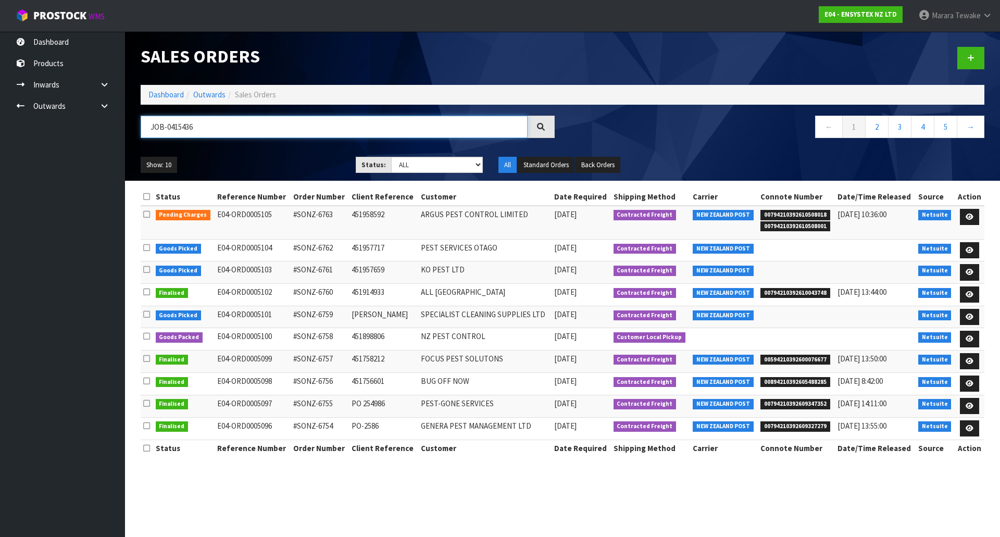
type input "JOB-0415436"
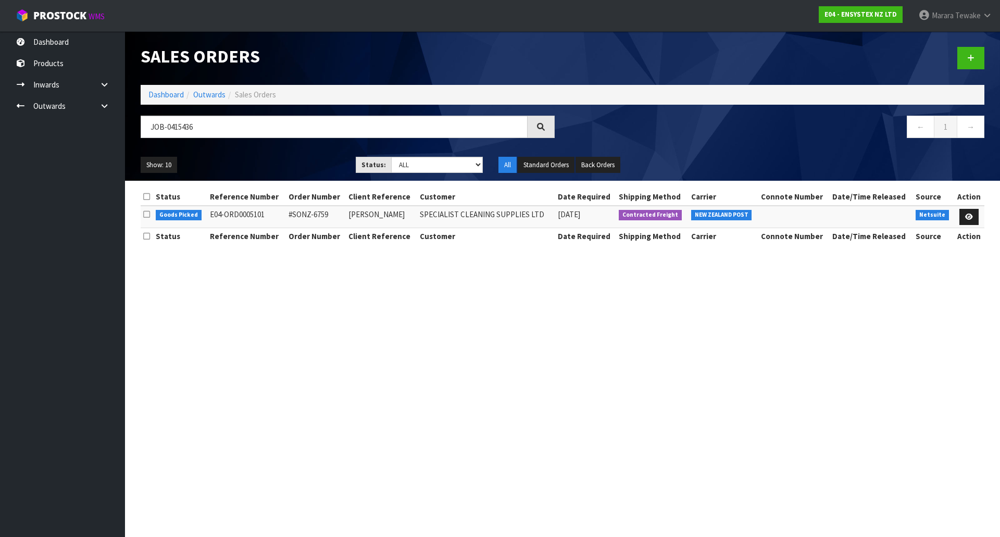
click at [973, 205] on th "Action" at bounding box center [969, 196] width 31 height 17
click at [972, 215] on icon at bounding box center [969, 216] width 8 height 7
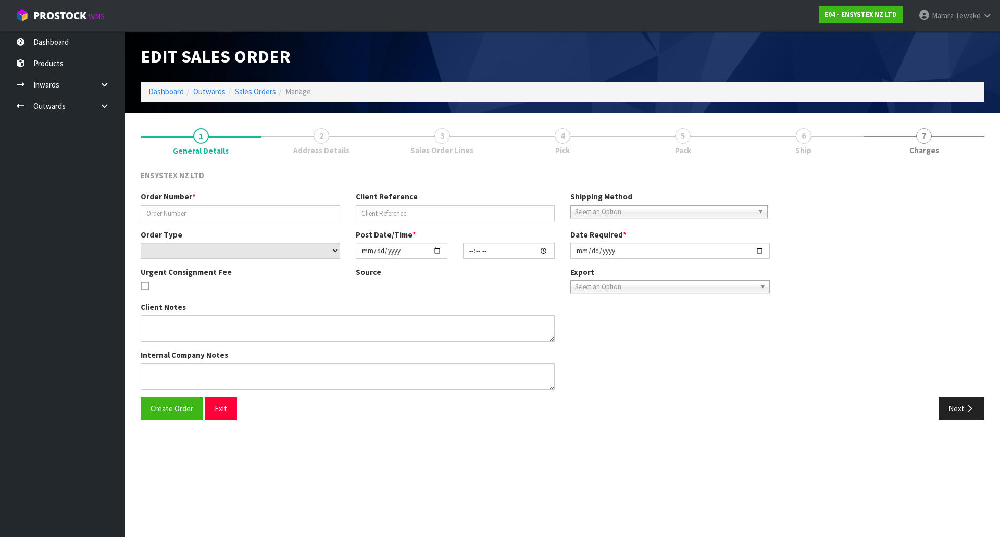
type input "#SONZ-6759"
type input "DAVID"
select select "number:0"
type input "[DATE]"
type input "12:30:07.000"
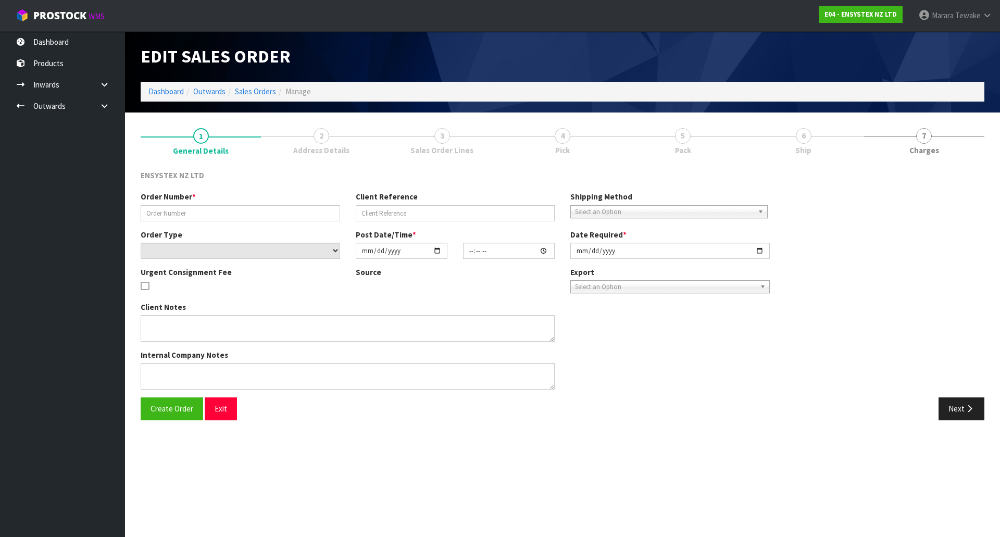
type input "2025-10-02"
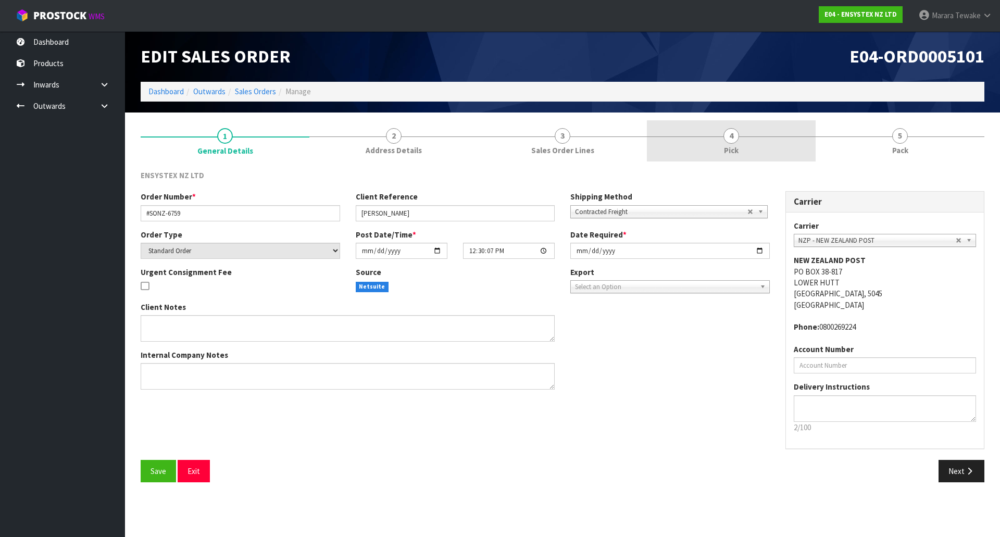
click at [771, 139] on link "4 Pick" at bounding box center [731, 140] width 169 height 41
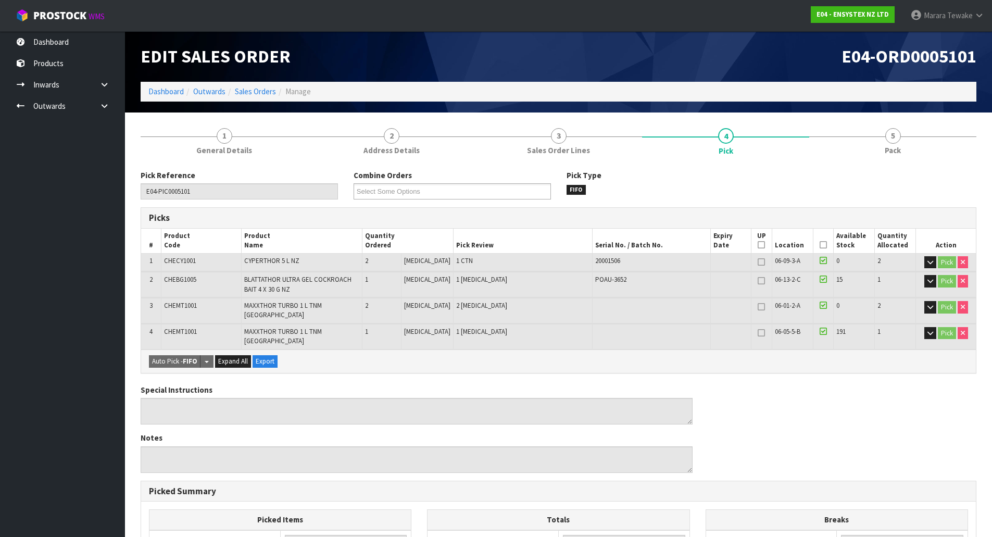
click at [821, 245] on icon at bounding box center [823, 245] width 7 height 1
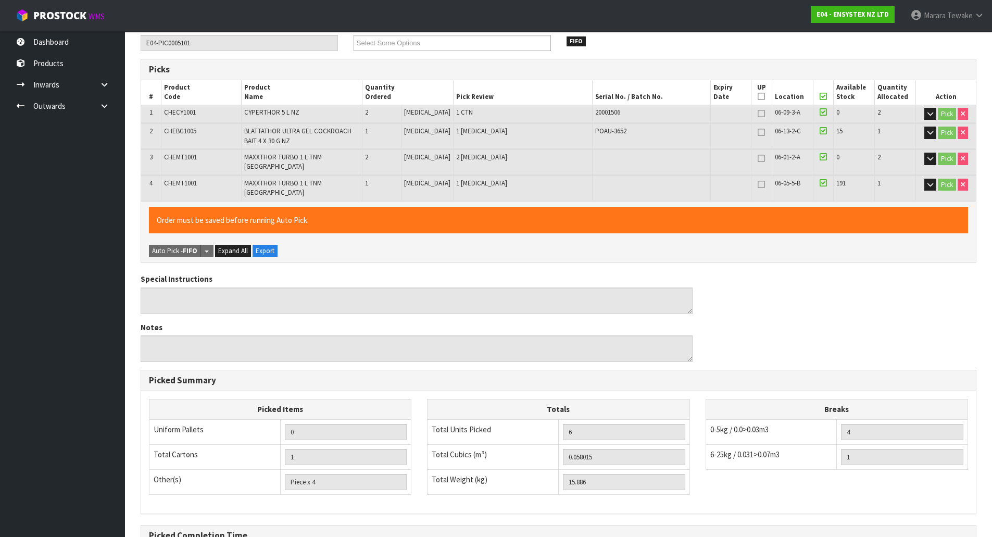
scroll to position [255, 0]
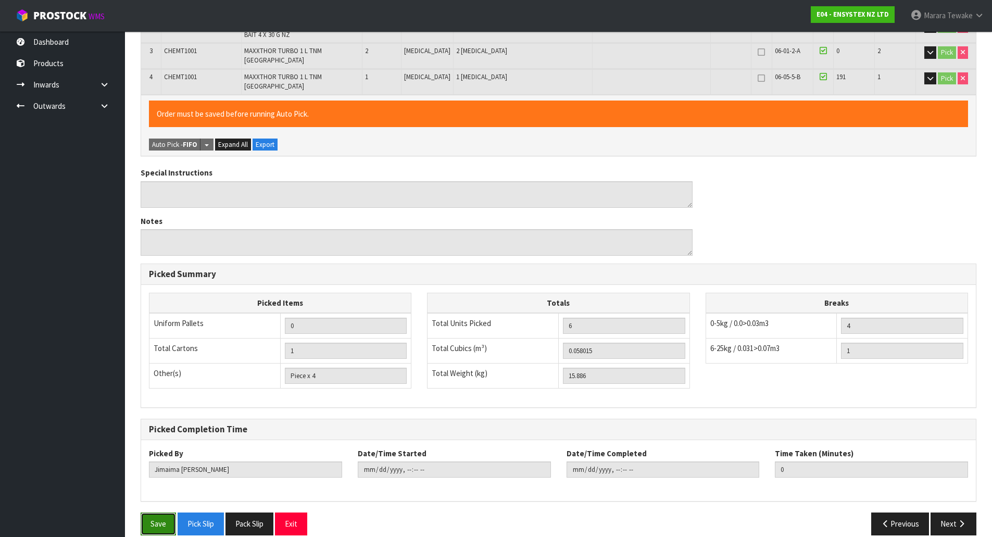
drag, startPoint x: 152, startPoint y: 506, endPoint x: 155, endPoint y: 511, distance: 6.1
click at [155, 512] on button "Save" at bounding box center [158, 523] width 35 height 22
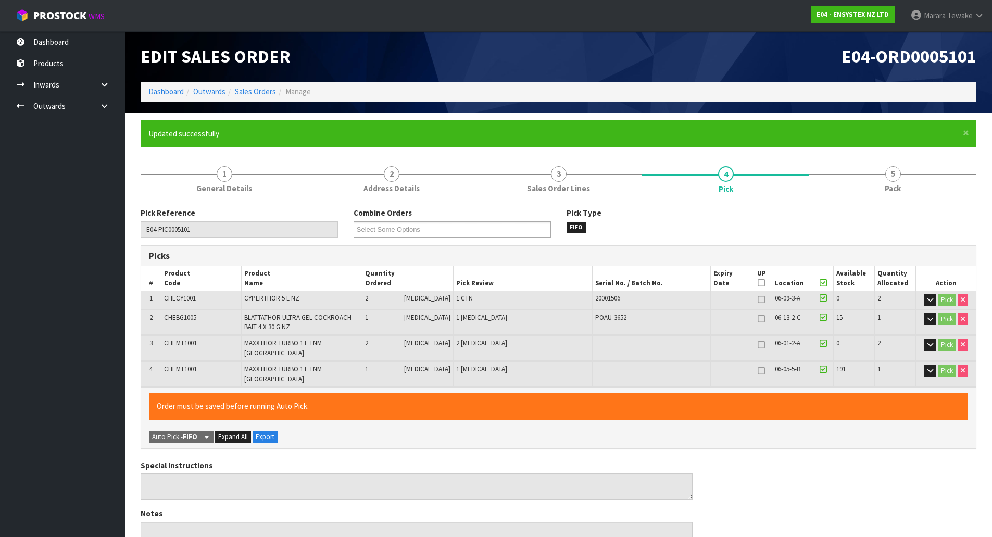
type input "Marara Tewake"
type input "2025-10-02T10:49:18"
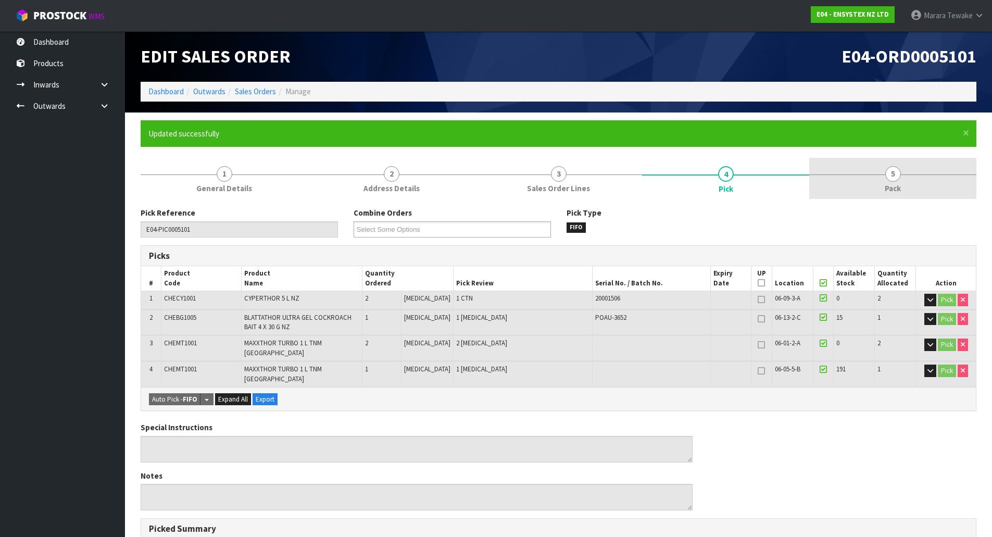
click at [880, 177] on link "5 Pack" at bounding box center [892, 178] width 167 height 41
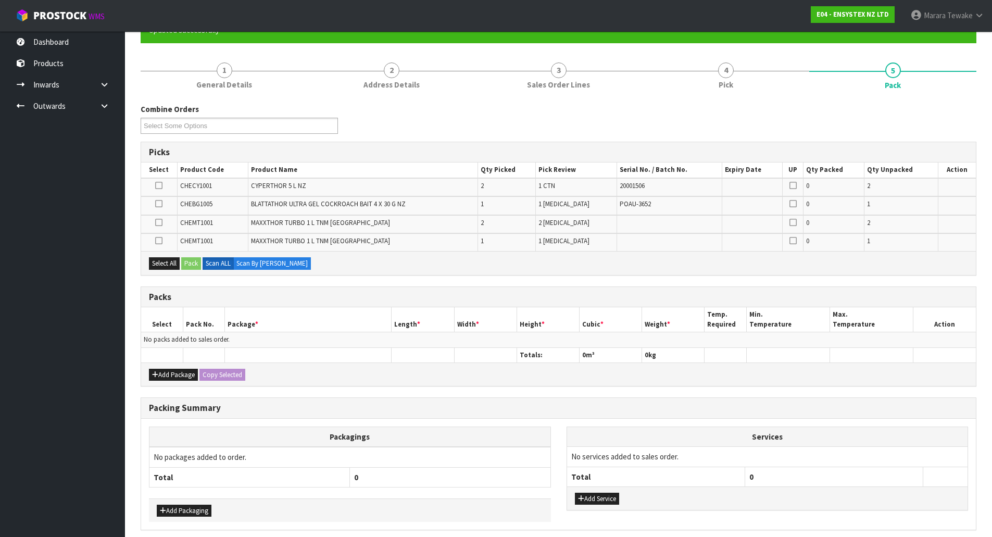
scroll to position [104, 0]
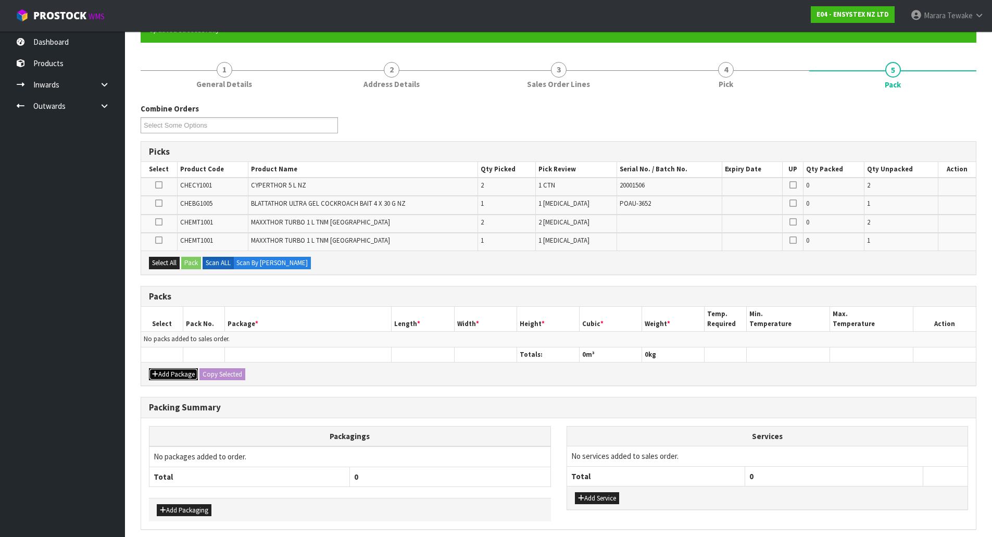
click at [188, 373] on button "Add Package" at bounding box center [173, 374] width 49 height 12
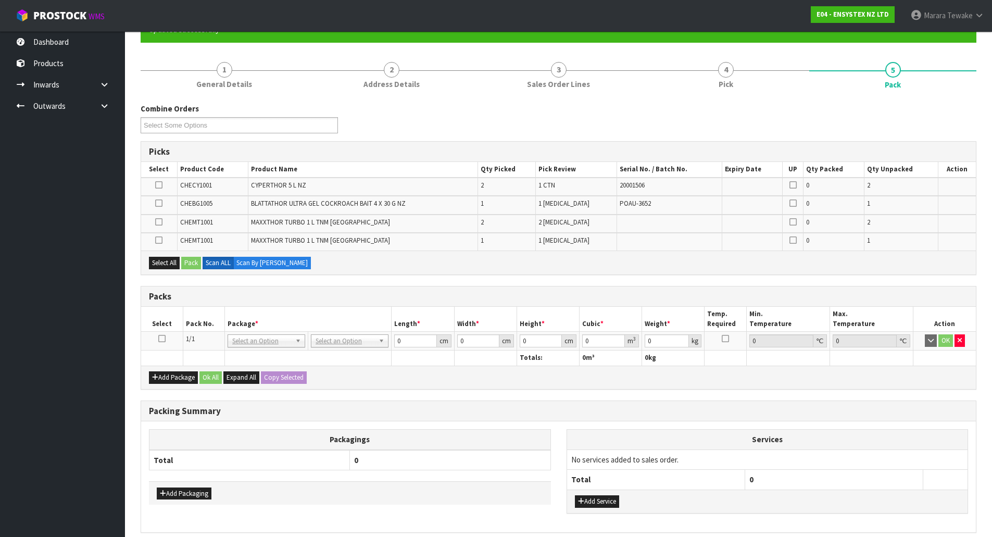
click at [164, 338] on icon at bounding box center [161, 338] width 7 height 1
click at [170, 263] on button "Select All" at bounding box center [164, 263] width 31 height 12
click at [190, 263] on button "Pack" at bounding box center [191, 263] width 20 height 12
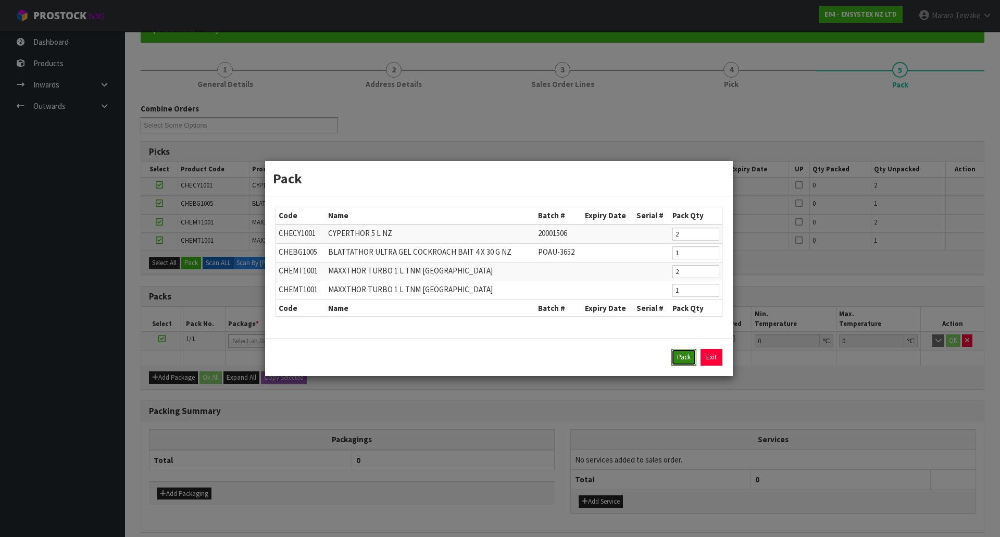
click at [683, 357] on button "Pack" at bounding box center [683, 357] width 25 height 17
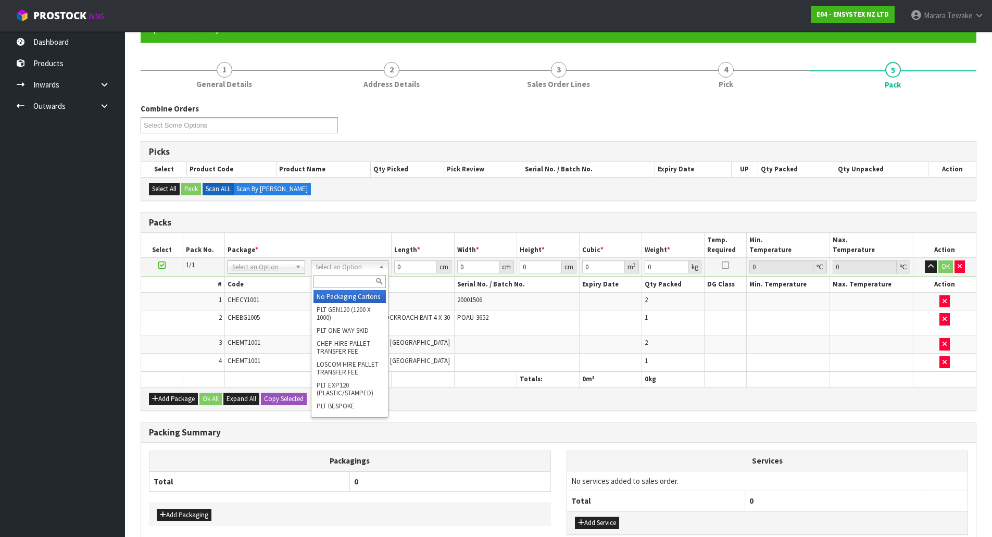
click at [347, 283] on input "text" at bounding box center [349, 281] width 72 height 13
type input "oc"
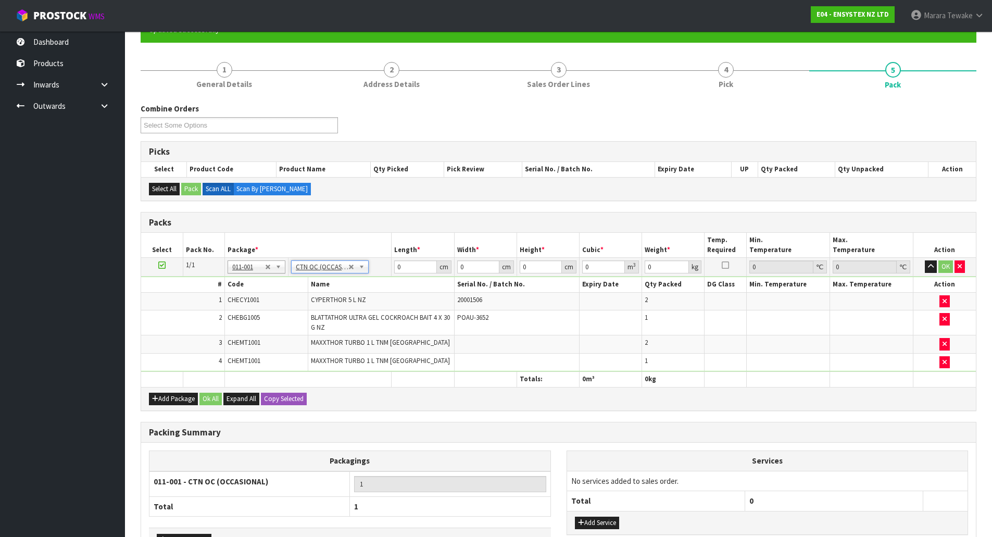
type input "15.886"
drag, startPoint x: 407, startPoint y: 269, endPoint x: 372, endPoint y: 221, distance: 58.8
click at [382, 254] on table "Select Pack No. Package * Length * Width * Height * Cubic * Weight * Temp. Requ…" at bounding box center [558, 310] width 835 height 154
type input "40"
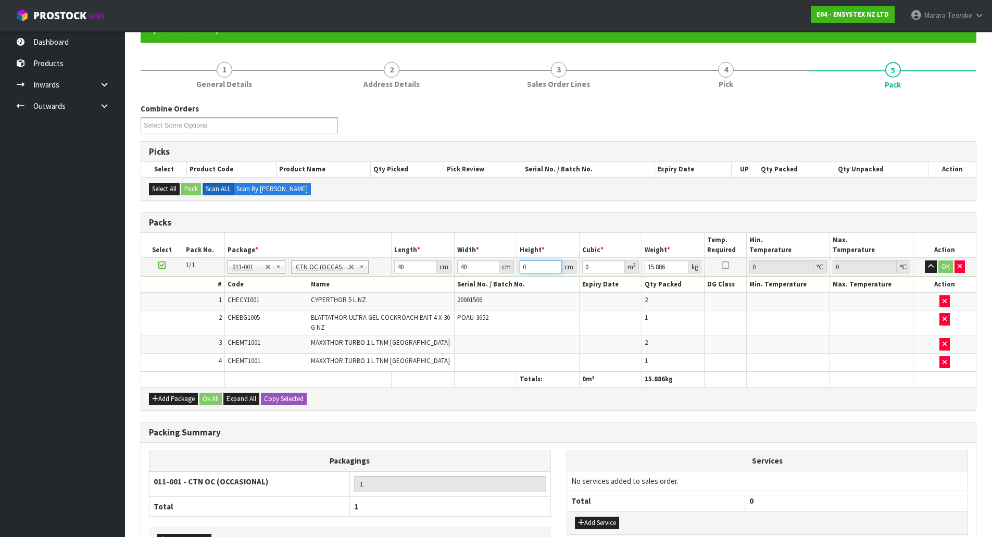
type input "3"
type input "0.0048"
type input "30"
type input "0.048"
type input "30"
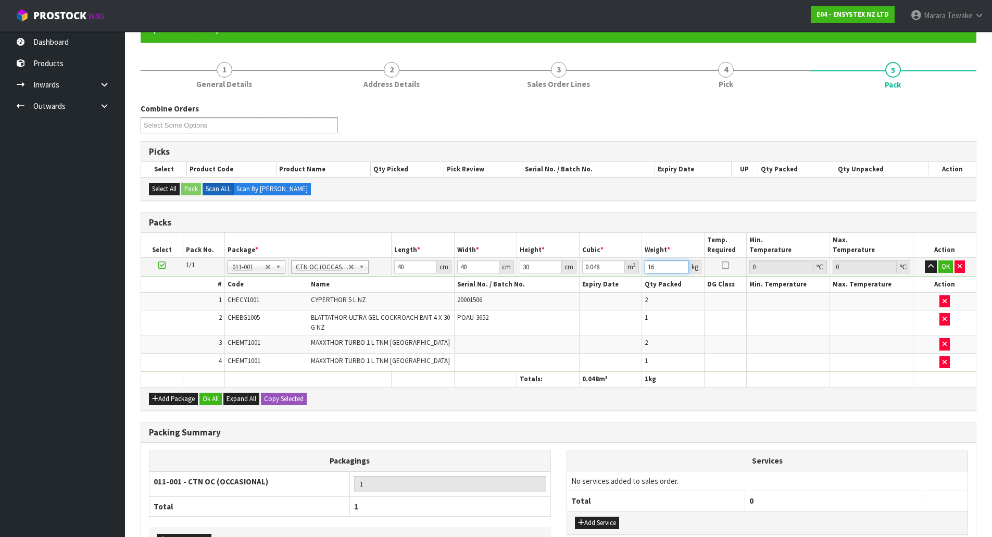
type input "16"
click at [925, 260] on button "button" at bounding box center [931, 266] width 12 height 12
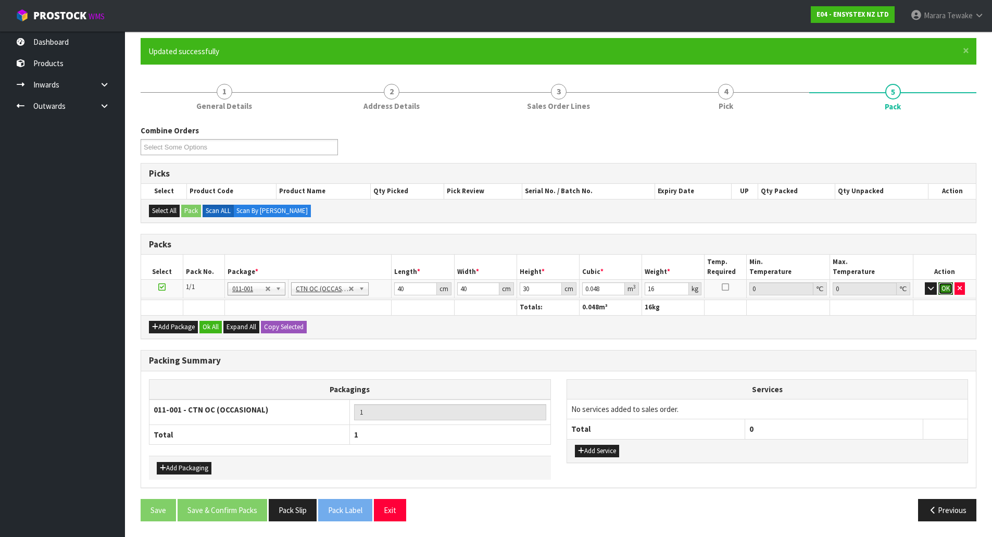
click button "OK" at bounding box center [945, 288] width 15 height 12
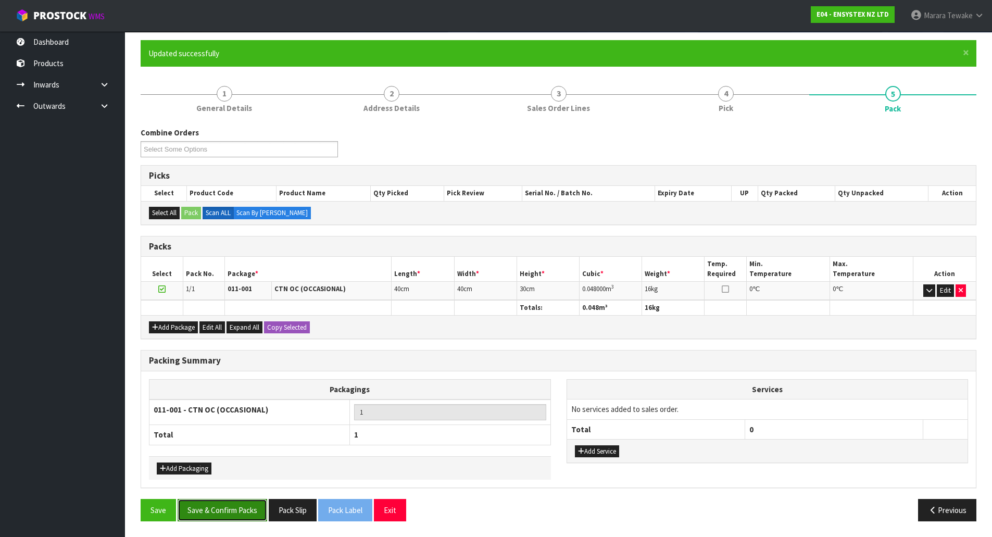
click at [247, 516] on button "Save & Confirm Packs" at bounding box center [223, 510] width 90 height 22
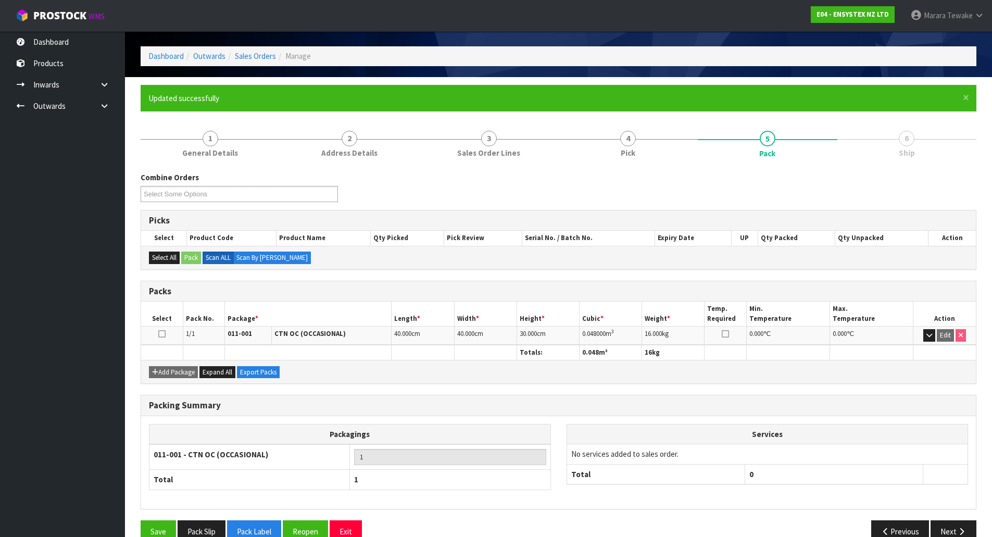
scroll to position [57, 0]
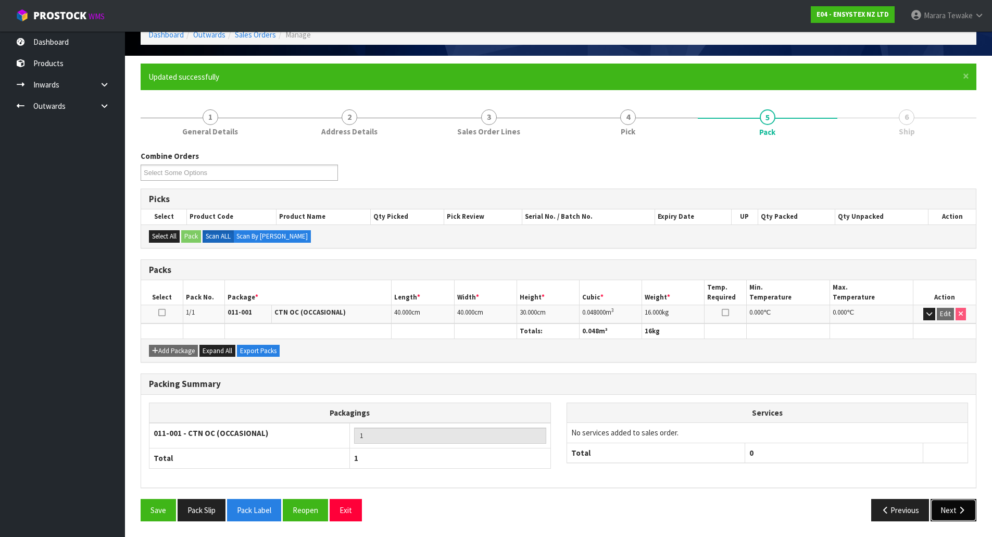
click at [961, 512] on icon "button" at bounding box center [961, 510] width 10 height 8
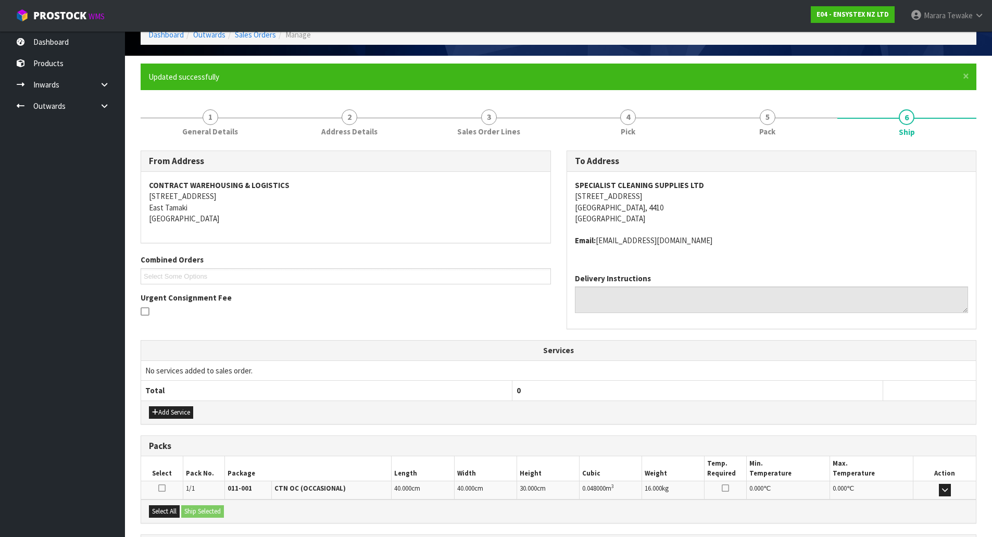
scroll to position [155, 0]
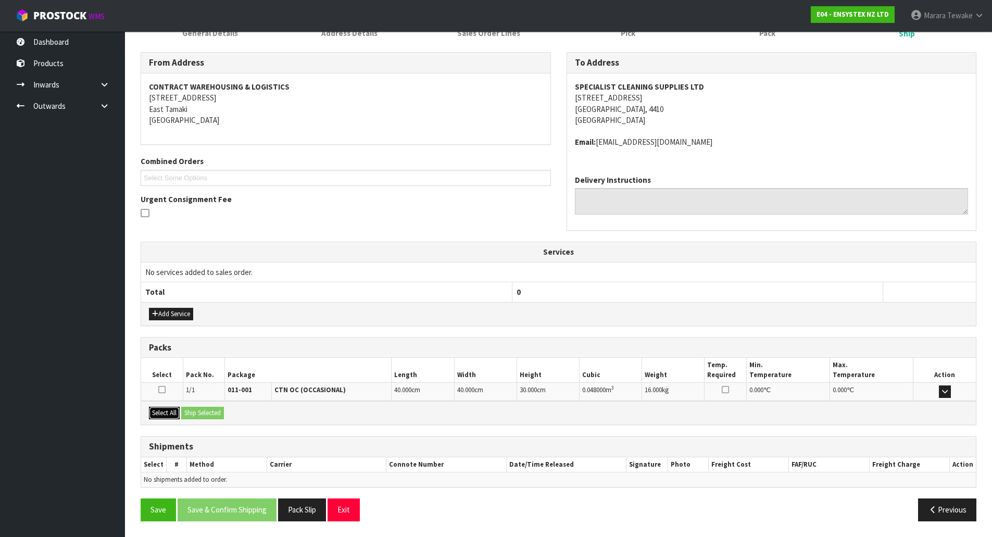
click at [169, 414] on button "Select All" at bounding box center [164, 413] width 31 height 12
click at [191, 409] on button "Ship Selected" at bounding box center [202, 413] width 43 height 12
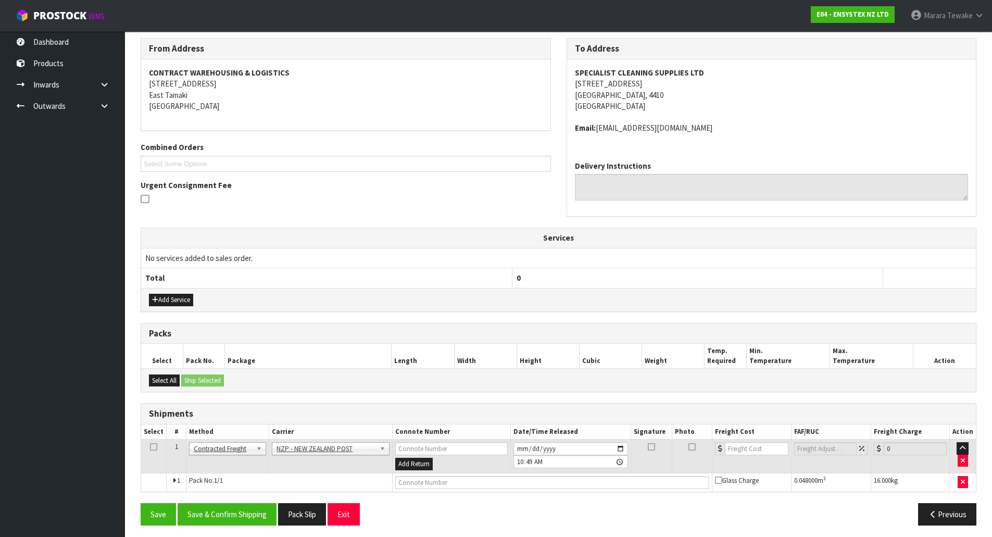
scroll to position [173, 0]
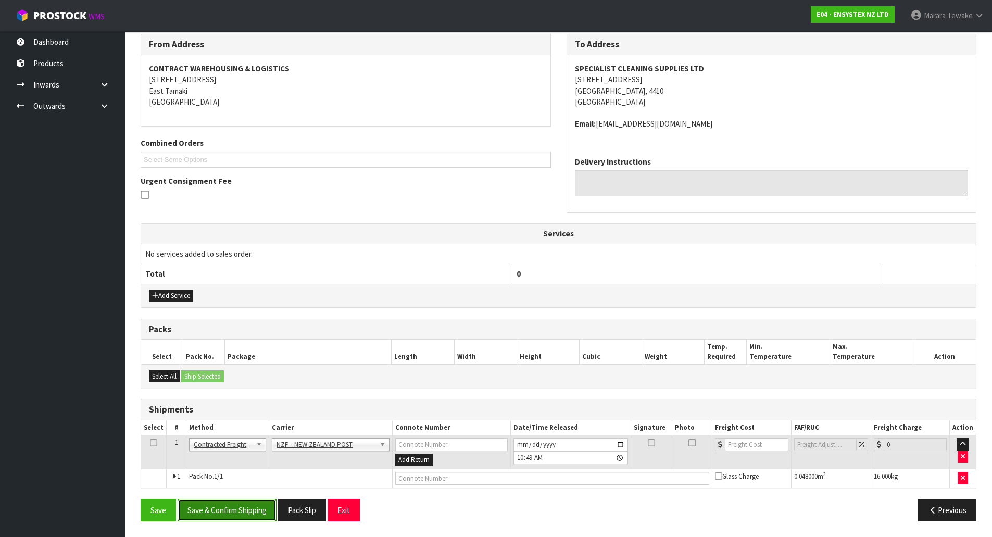
click at [254, 513] on button "Save & Confirm Shipping" at bounding box center [227, 510] width 99 height 22
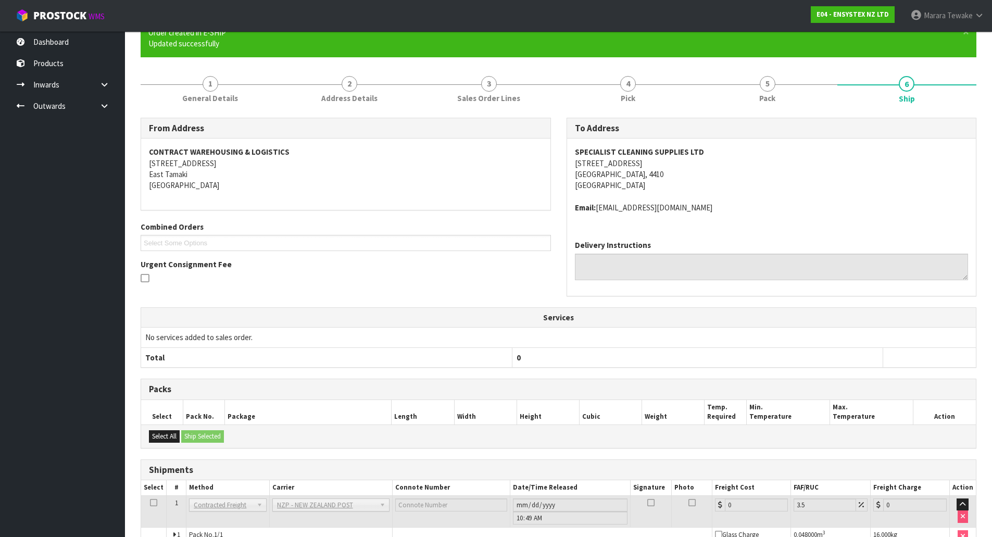
scroll to position [159, 0]
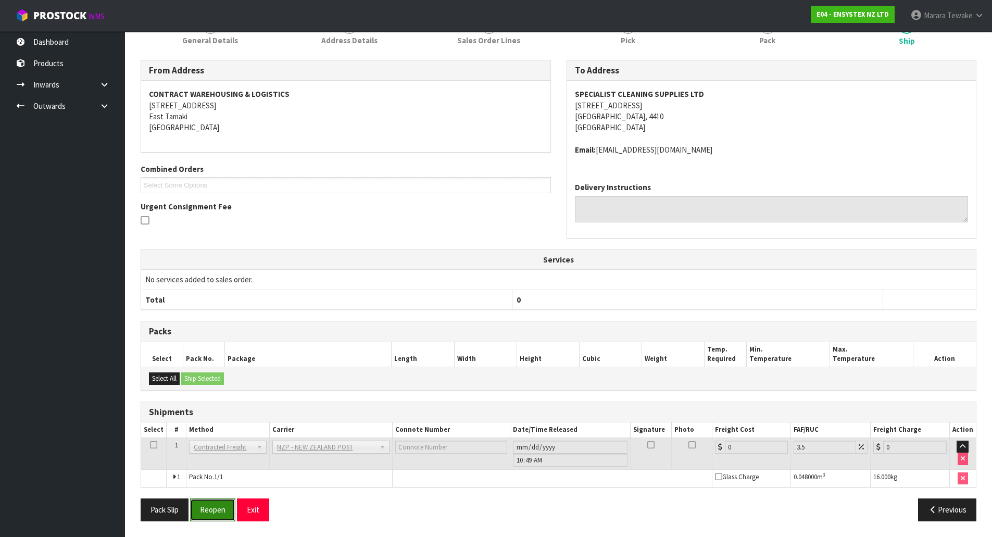
drag, startPoint x: 195, startPoint y: 502, endPoint x: 203, endPoint y: 504, distance: 8.5
click at [196, 502] on button "Reopen" at bounding box center [212, 509] width 45 height 22
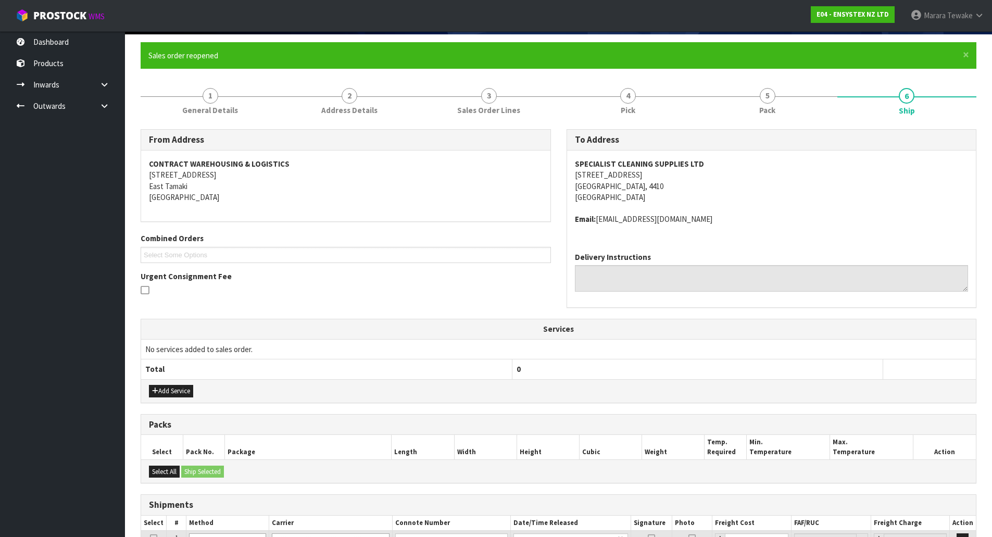
scroll to position [173, 0]
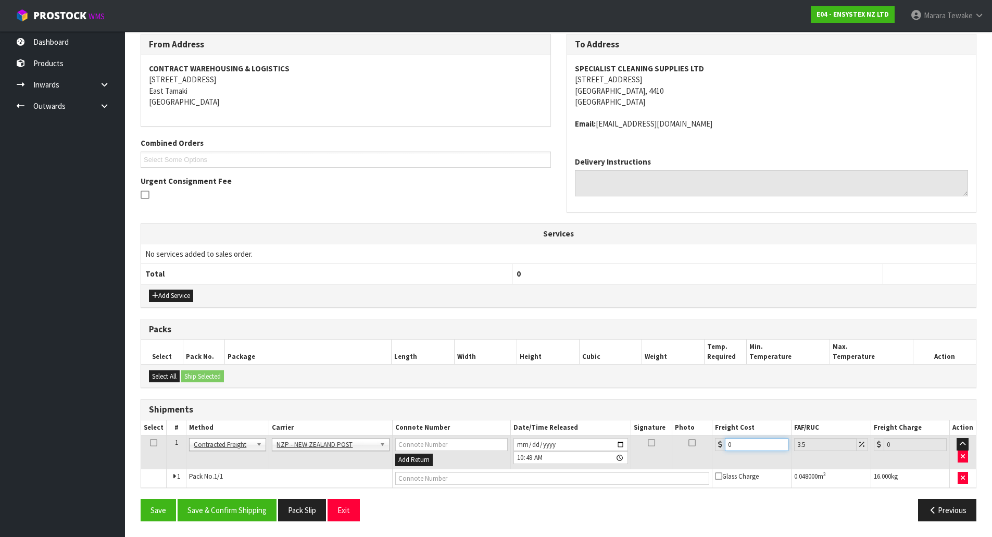
drag, startPoint x: 749, startPoint y: 446, endPoint x: 662, endPoint y: 433, distance: 87.9
click at [689, 428] on table "Select # Method Carrier Connote Number Date/Time Released Signature Photo Freig…" at bounding box center [558, 453] width 835 height 67
type input "1"
type input "1.03"
type input "13"
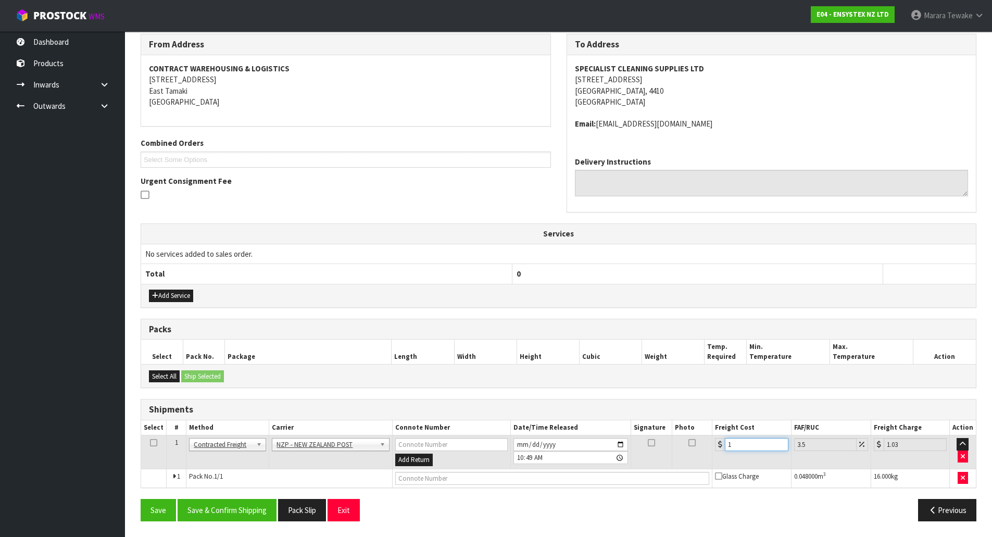
type input "13.45"
type input "13.3"
type input "13.77"
type input "13.33"
type input "13.8"
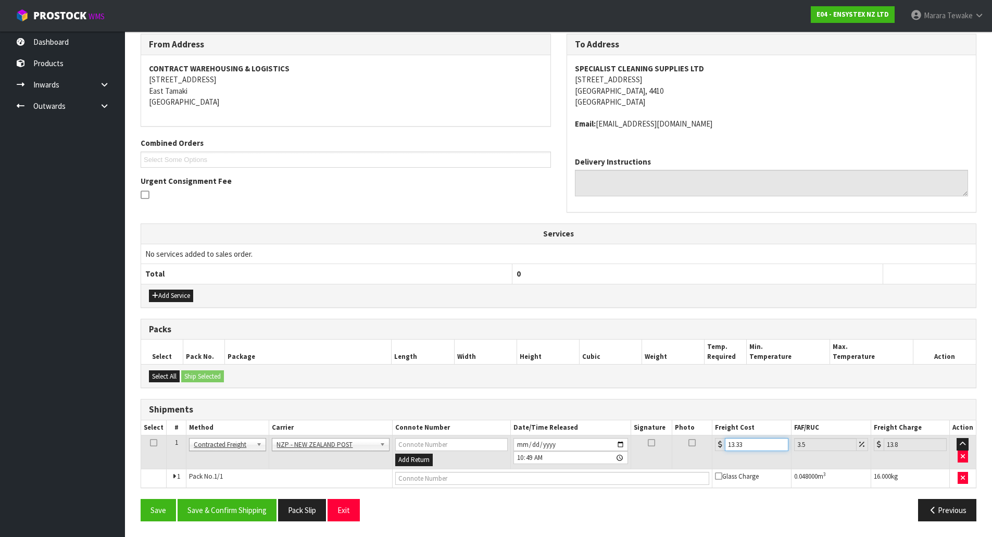
type input "13.33"
click at [260, 510] on button "Save & Confirm Shipping" at bounding box center [227, 510] width 99 height 22
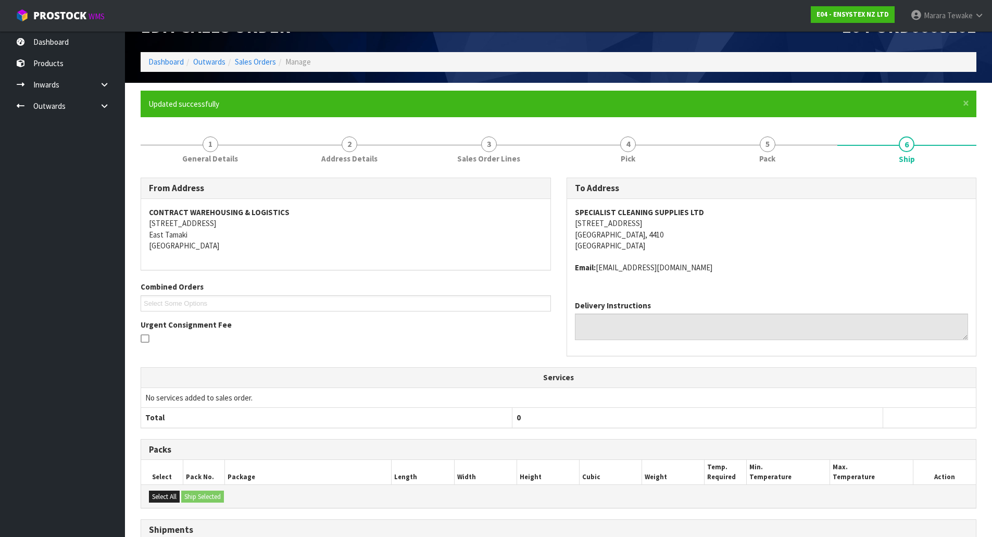
scroll to position [0, 0]
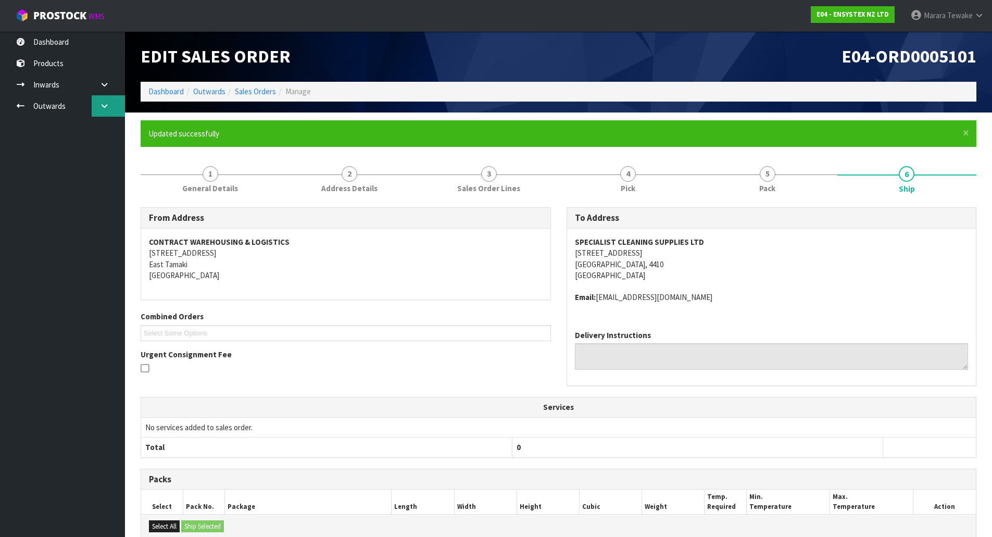
click at [103, 103] on icon at bounding box center [104, 106] width 10 height 8
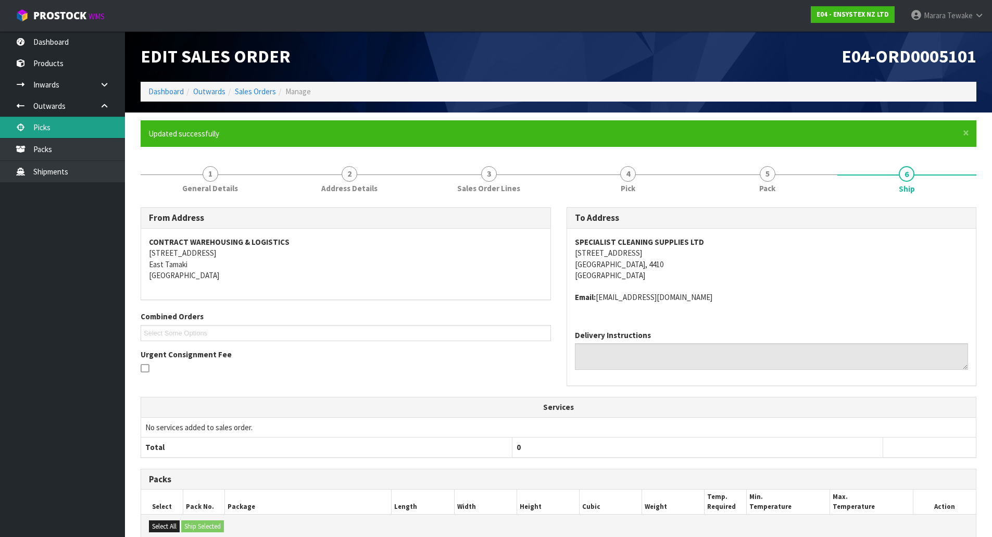
click at [106, 129] on link "Picks" at bounding box center [62, 127] width 125 height 21
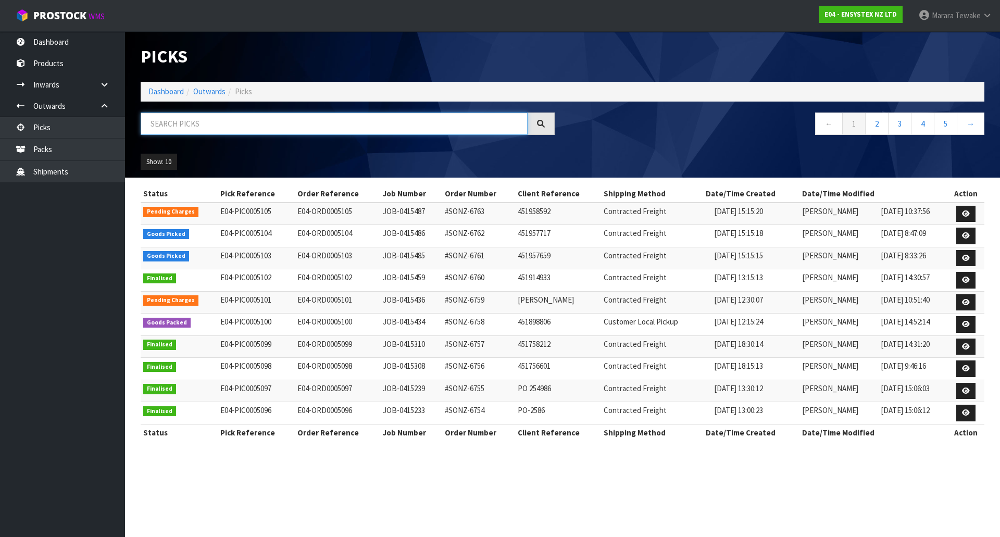
click at [173, 128] on input "text" at bounding box center [334, 123] width 387 height 22
type input "JOB-0415486"
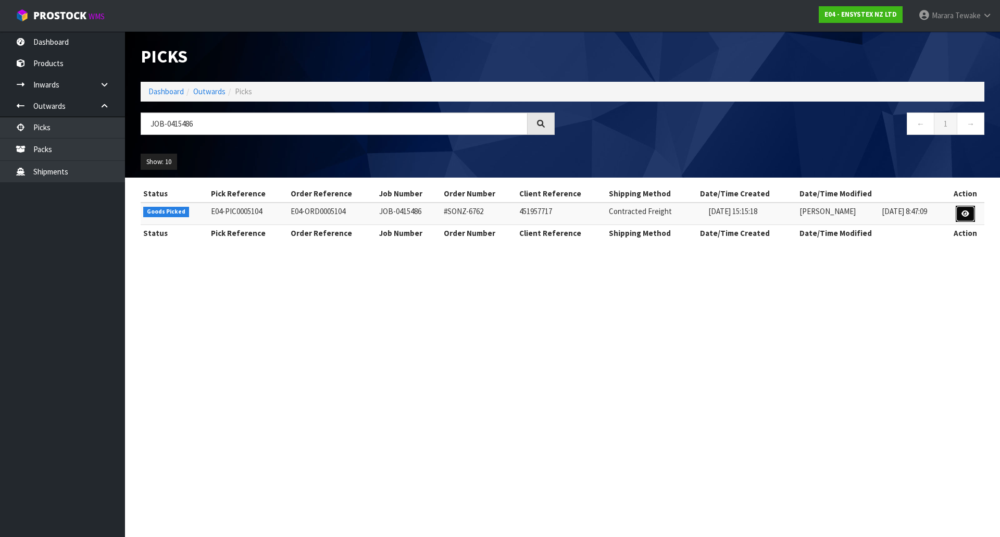
click at [966, 213] on icon at bounding box center [965, 213] width 8 height 7
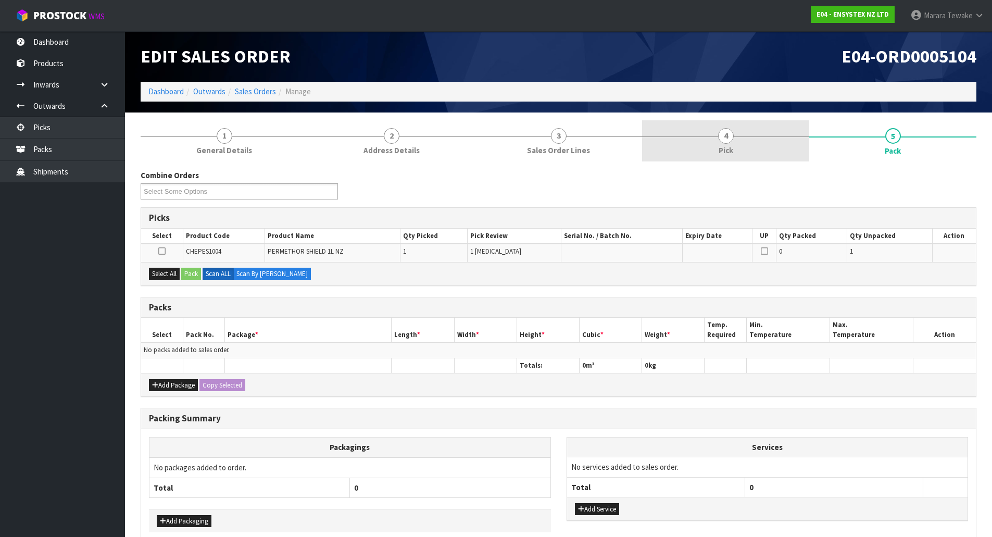
click at [732, 135] on span "4" at bounding box center [726, 136] width 16 height 16
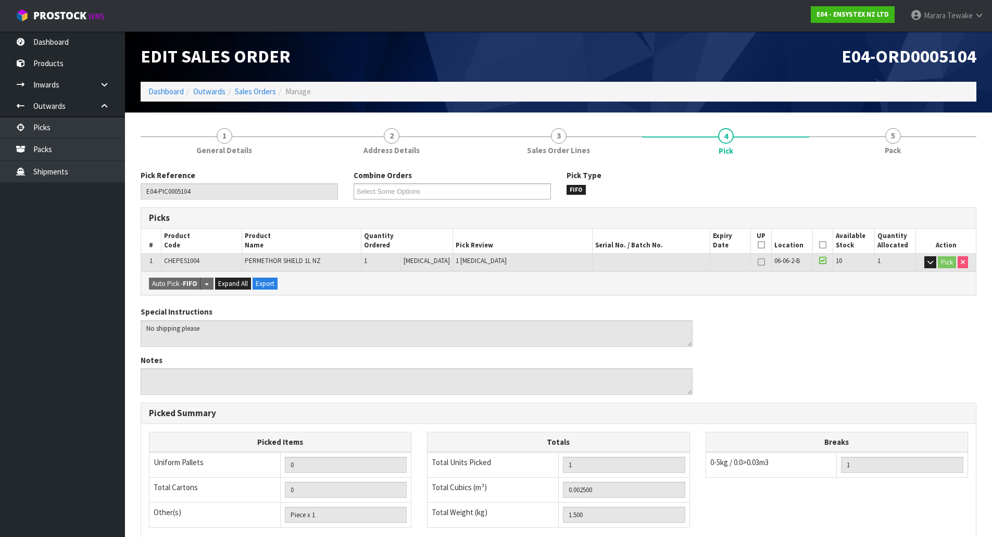
click at [819, 245] on icon at bounding box center [822, 245] width 7 height 1
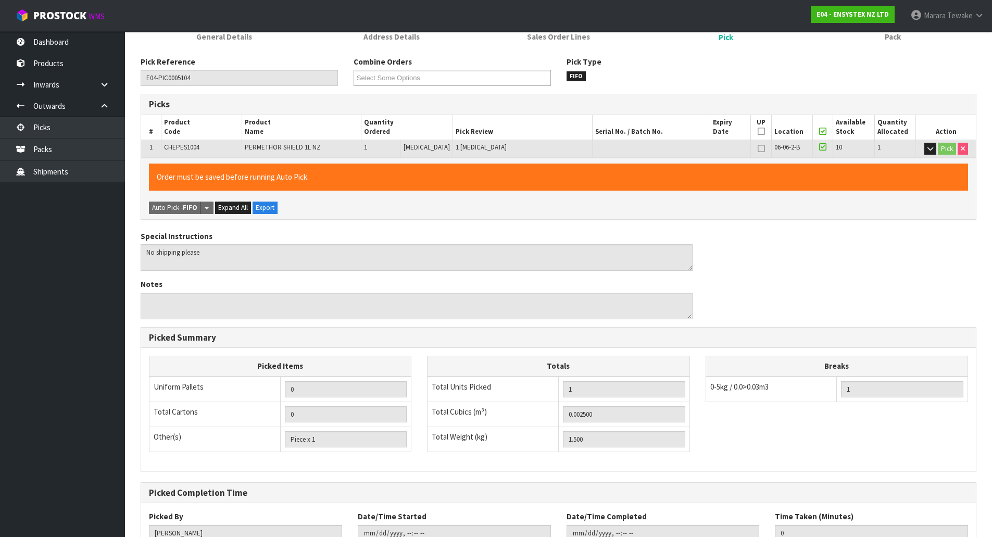
scroll to position [191, 0]
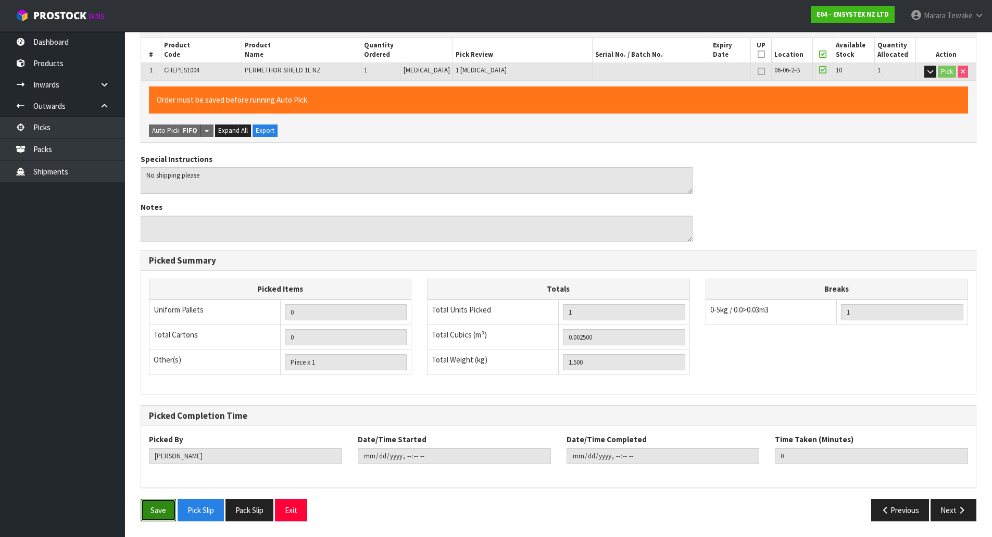
click at [159, 519] on button "Save" at bounding box center [158, 510] width 35 height 22
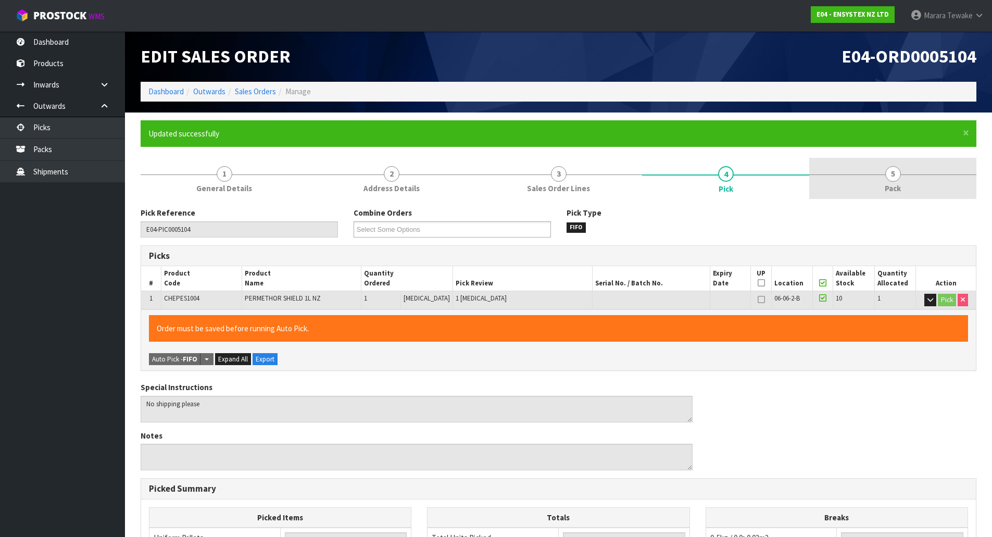
type input "Marara Tewake"
type input "2025-10-02T10:56:24"
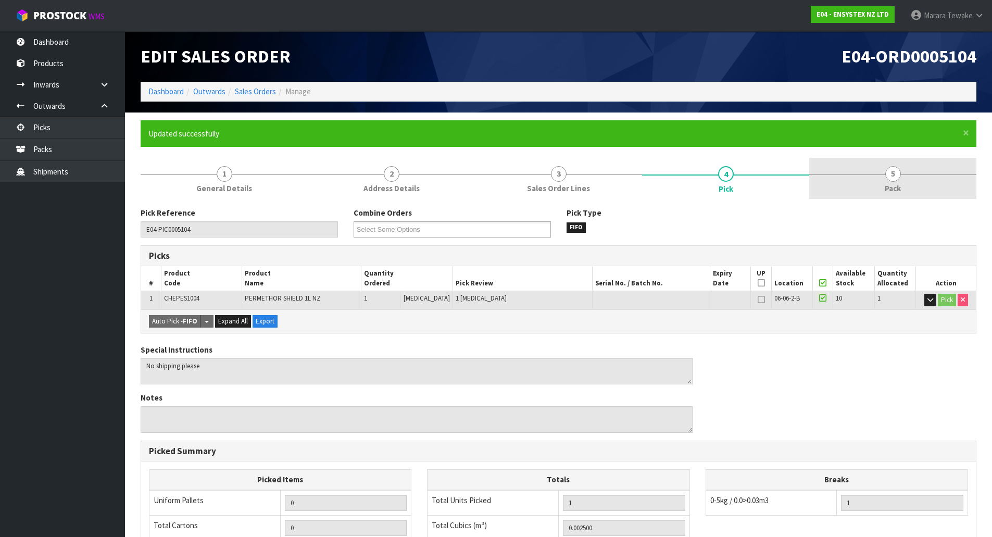
drag, startPoint x: 883, startPoint y: 198, endPoint x: 866, endPoint y: 194, distance: 17.1
click at [883, 197] on link "5 Pack" at bounding box center [892, 178] width 167 height 41
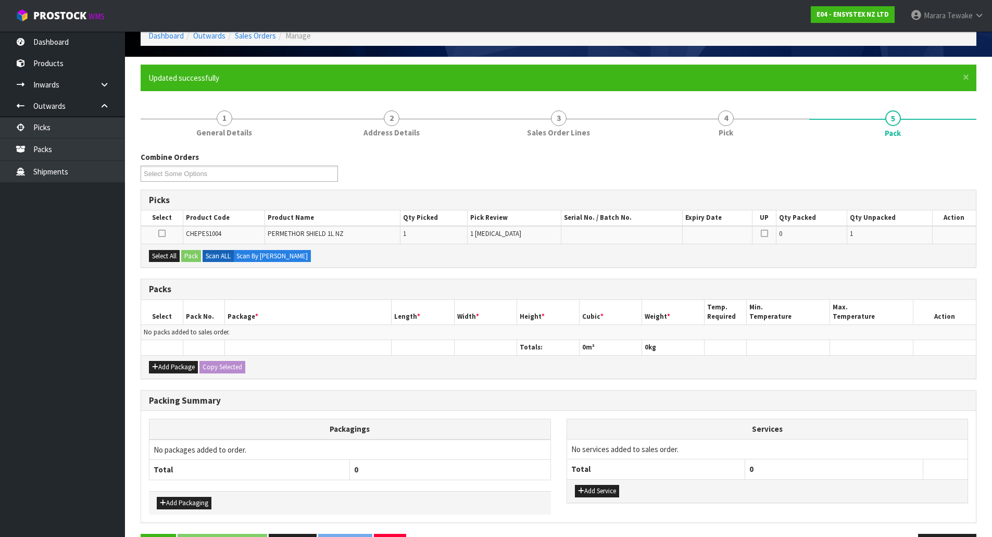
scroll to position [91, 0]
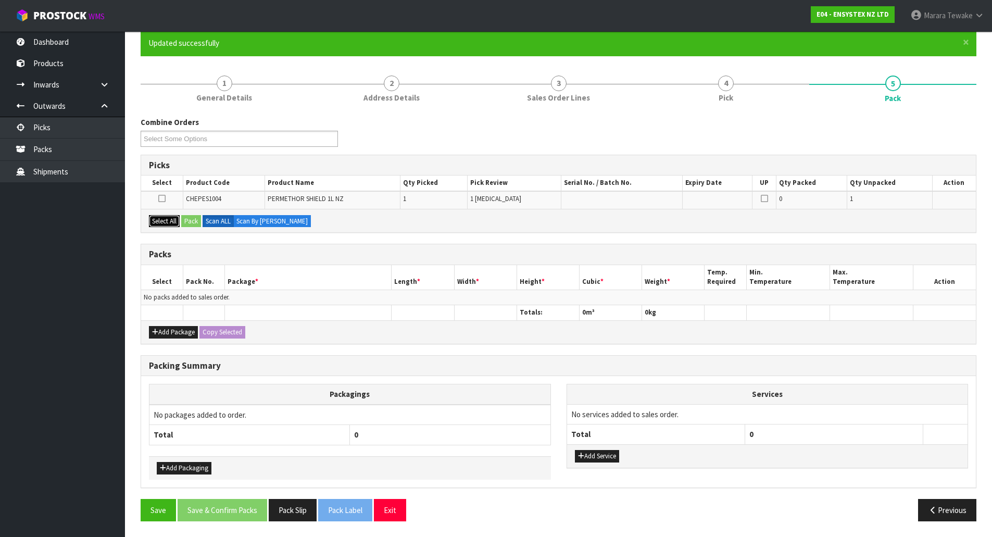
click at [170, 221] on button "Select All" at bounding box center [164, 221] width 31 height 12
click at [188, 223] on button "Pack" at bounding box center [191, 221] width 20 height 12
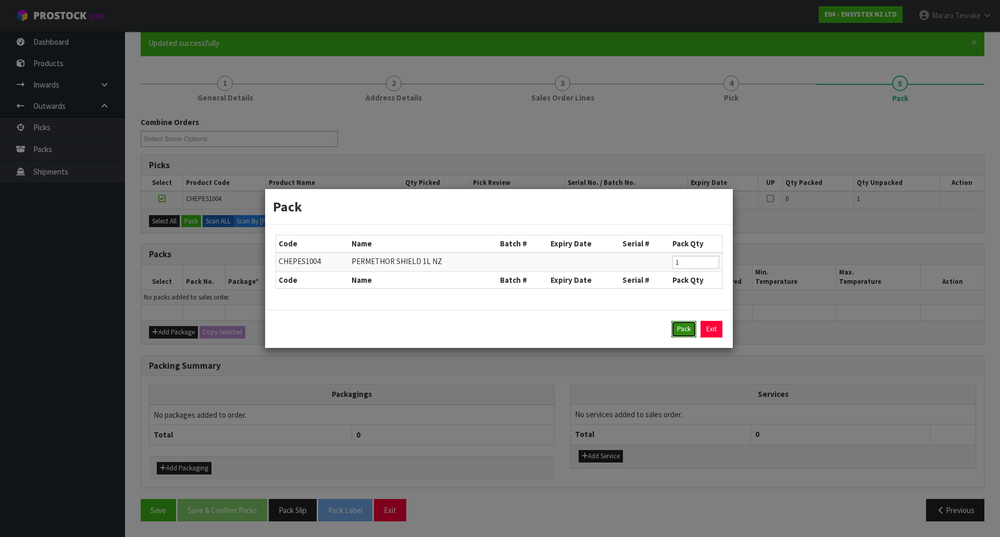
click at [694, 325] on button "Pack" at bounding box center [683, 329] width 25 height 17
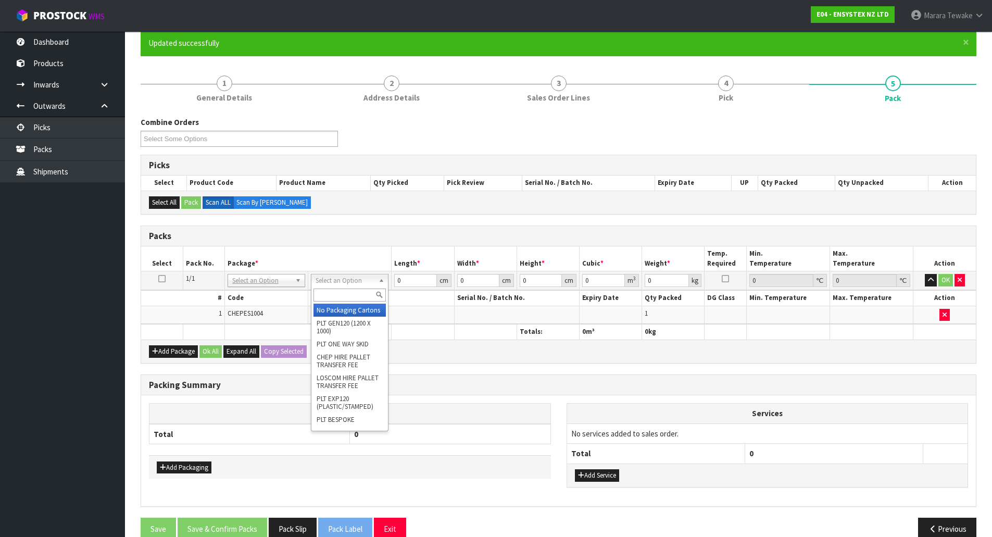
click at [330, 295] on input "text" at bounding box center [349, 294] width 72 height 13
type input "oc"
type input "1.5"
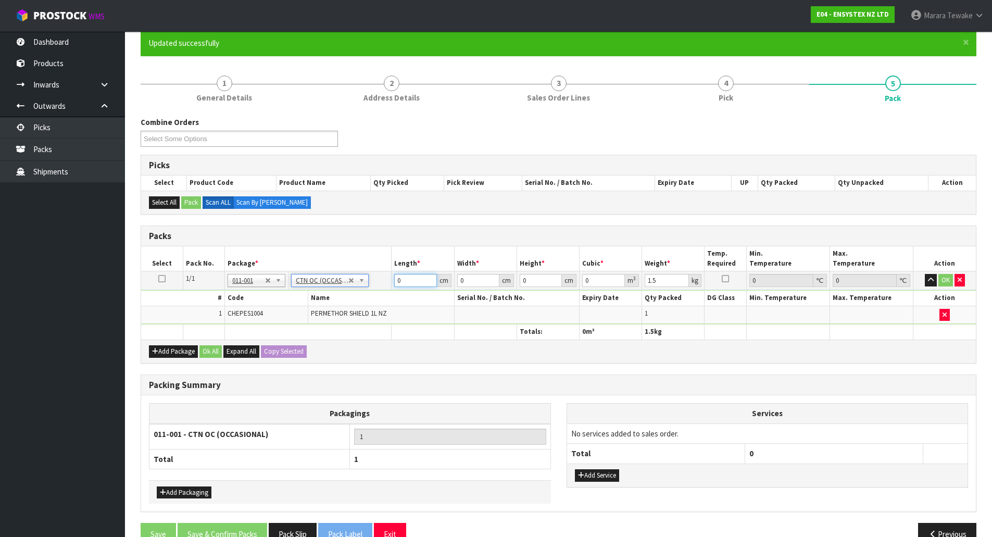
drag, startPoint x: 408, startPoint y: 284, endPoint x: 375, endPoint y: 250, distance: 46.8
click at [376, 258] on table "Select Pack No. Package * Length * Width * Height * Cubic * Weight * Temp. Requ…" at bounding box center [558, 292] width 835 height 93
type input "17"
type input "2"
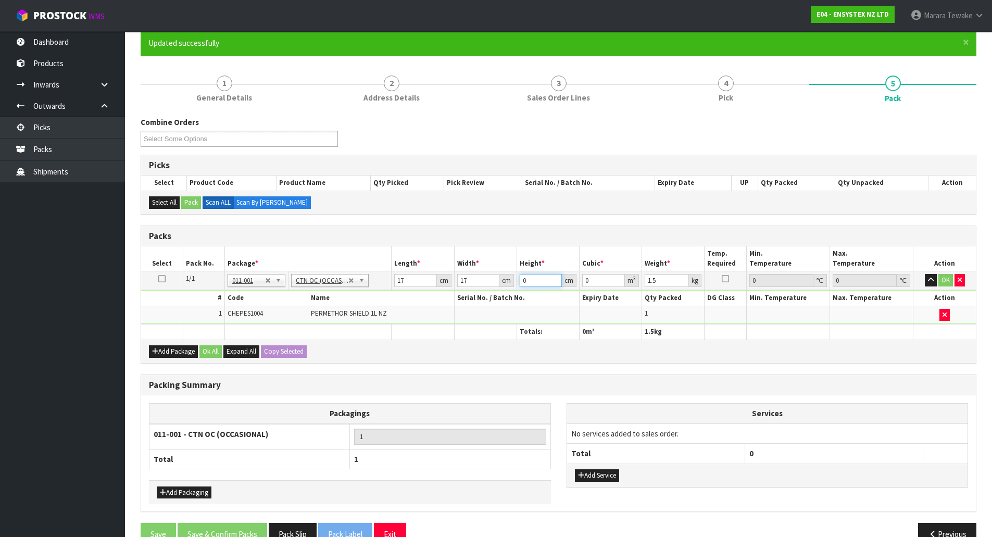
type input "0.000578"
type input "24"
type input "0.006936"
type input "24"
type input "2"
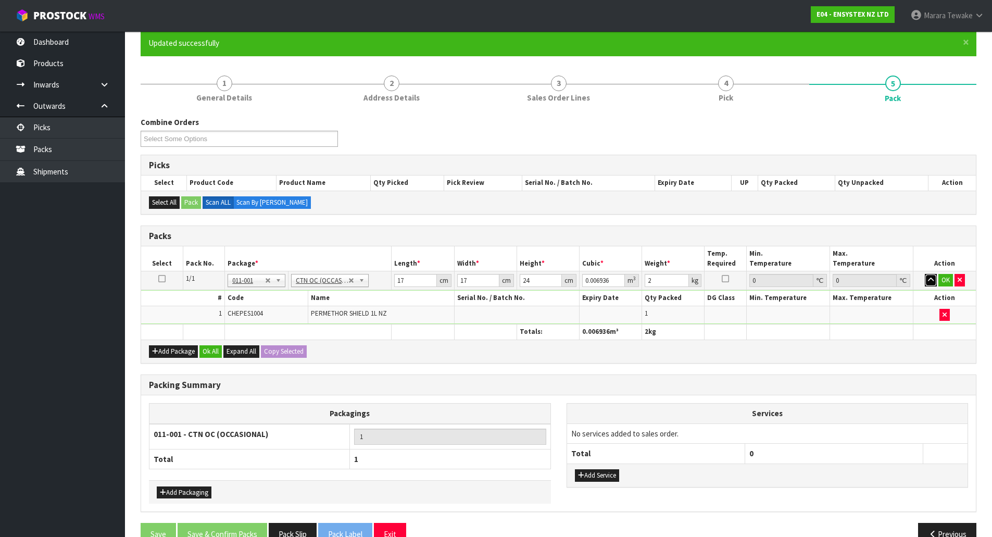
click at [925, 274] on button "button" at bounding box center [931, 280] width 12 height 12
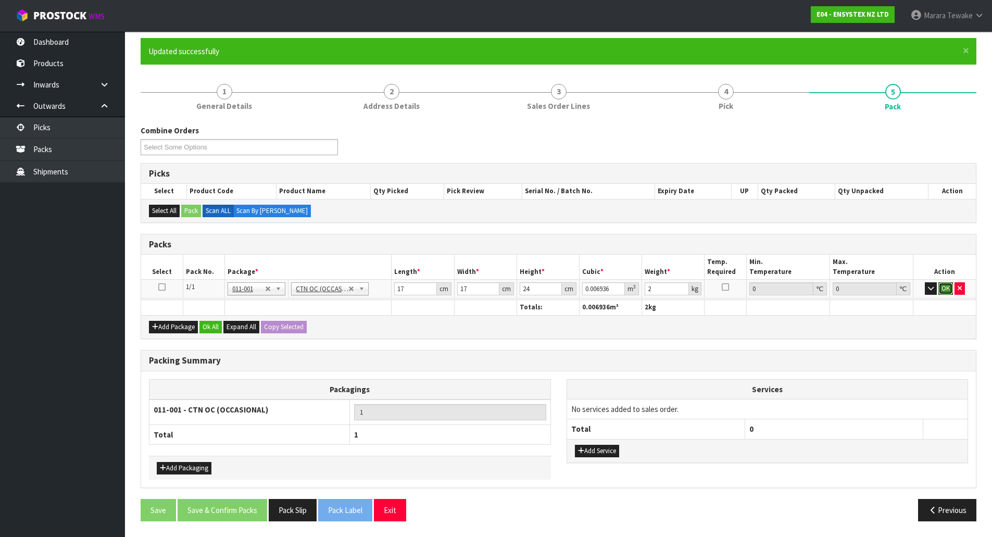
click button "OK" at bounding box center [945, 288] width 15 height 12
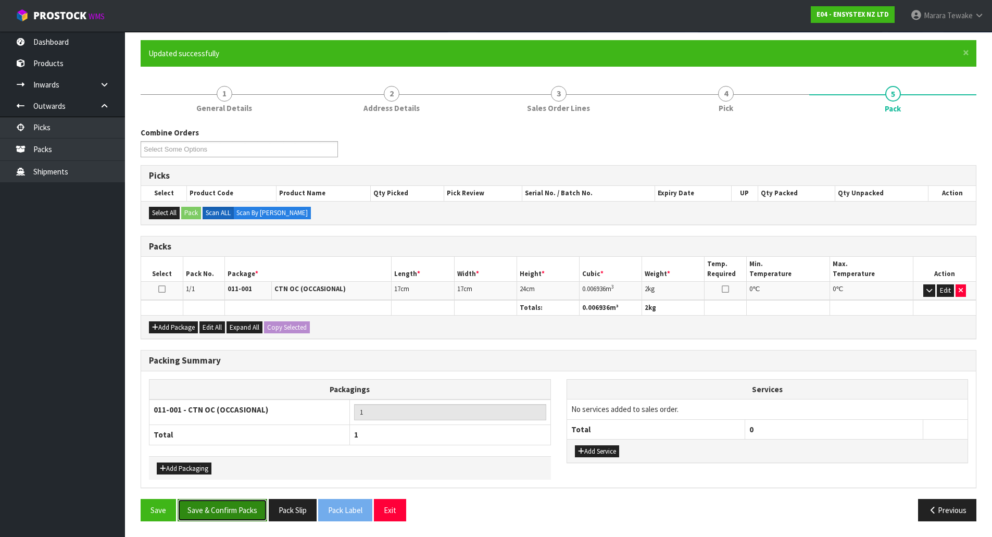
click at [253, 501] on button "Save & Confirm Packs" at bounding box center [223, 510] width 90 height 22
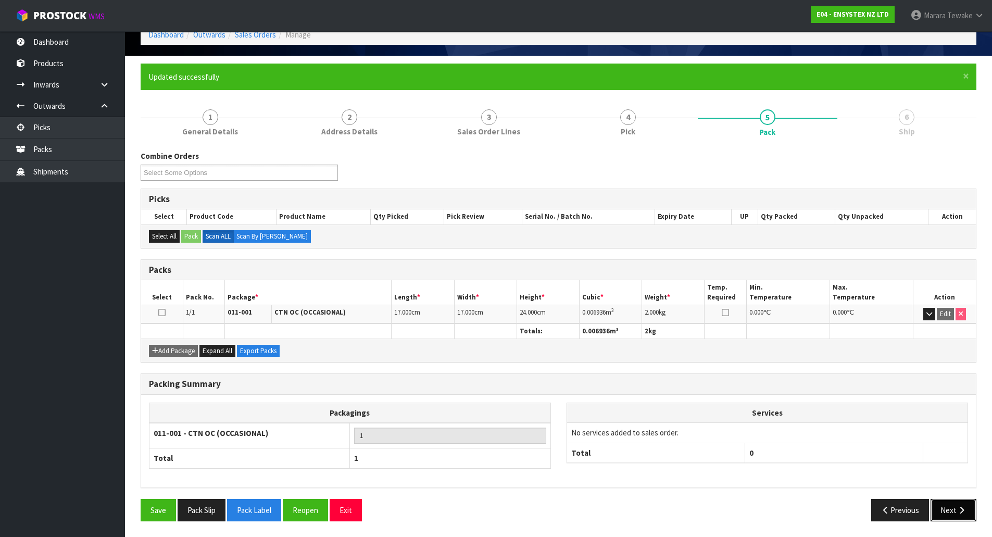
click at [955, 513] on button "Next" at bounding box center [953, 510] width 46 height 22
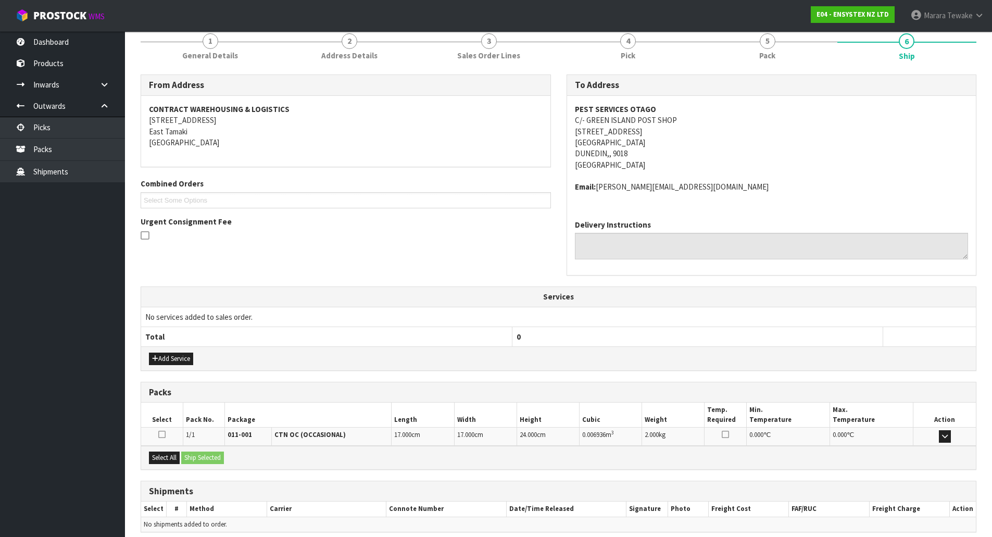
scroll to position [178, 0]
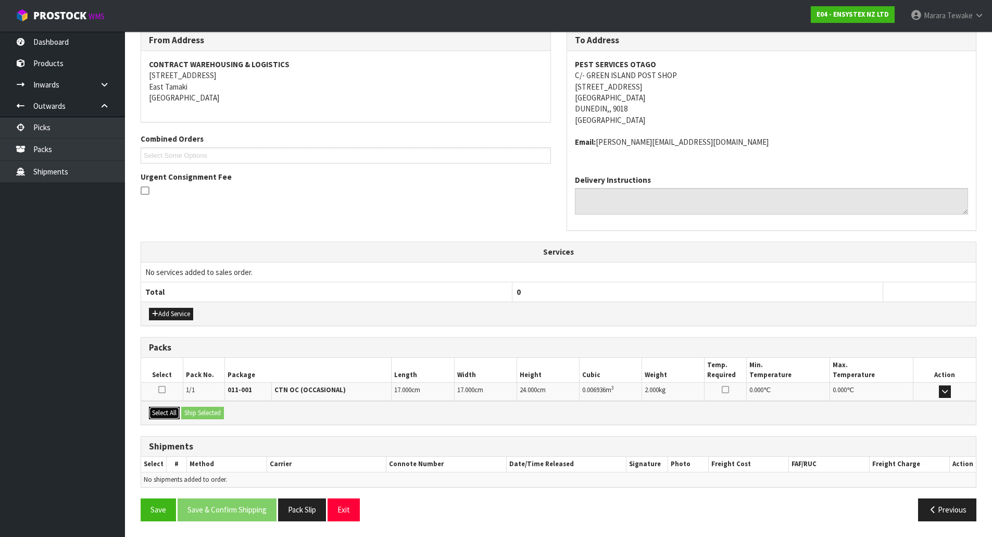
click at [163, 415] on button "Select All" at bounding box center [164, 413] width 31 height 12
click at [192, 413] on button "Ship Selected" at bounding box center [202, 413] width 43 height 12
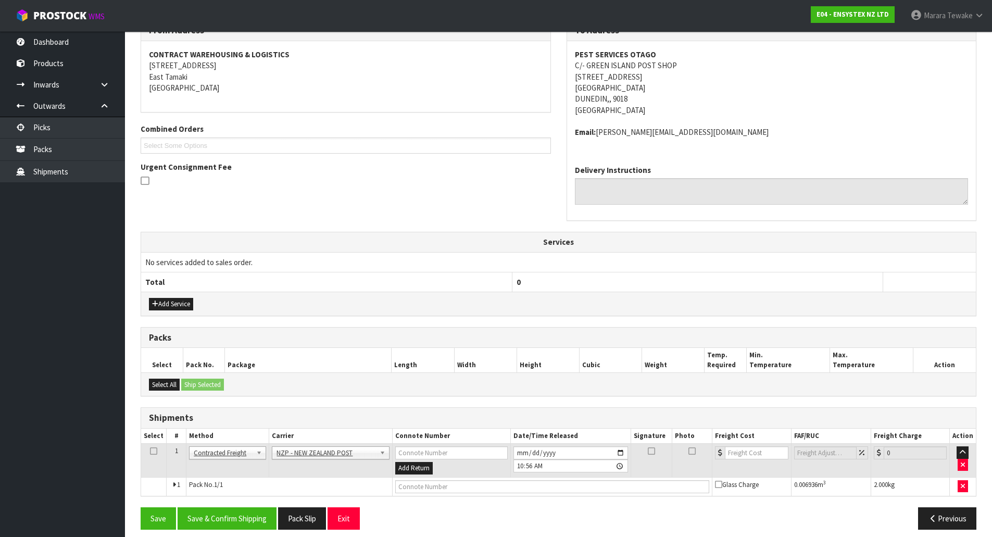
scroll to position [196, 0]
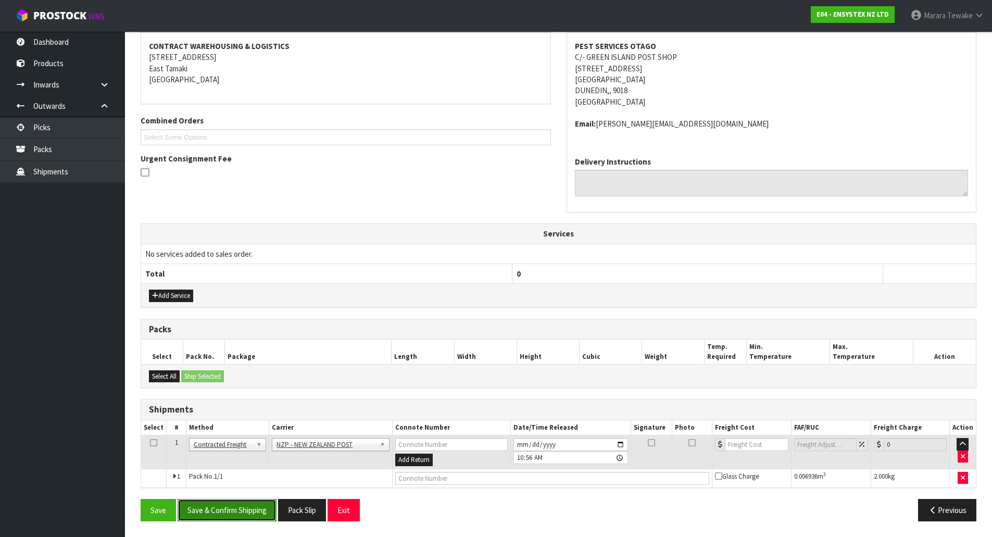
click at [248, 510] on button "Save & Confirm Shipping" at bounding box center [227, 510] width 99 height 22
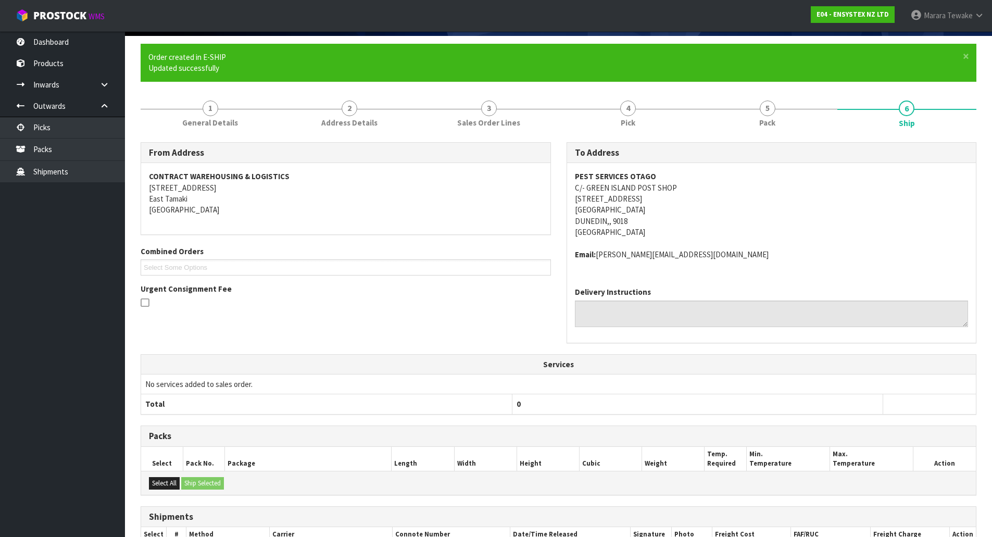
scroll to position [181, 0]
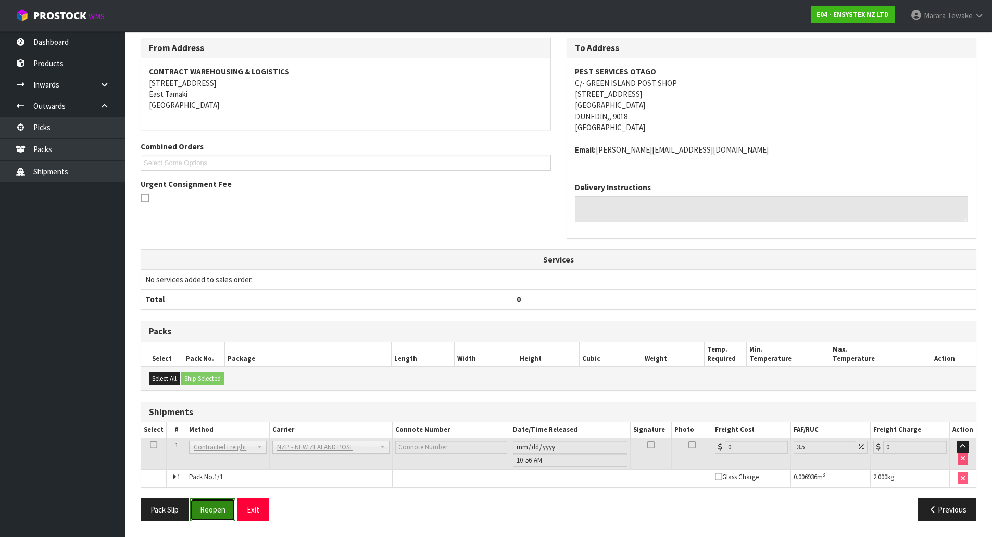
drag, startPoint x: 222, startPoint y: 506, endPoint x: 204, endPoint y: 502, distance: 18.6
click at [222, 502] on button "Reopen" at bounding box center [212, 509] width 45 height 22
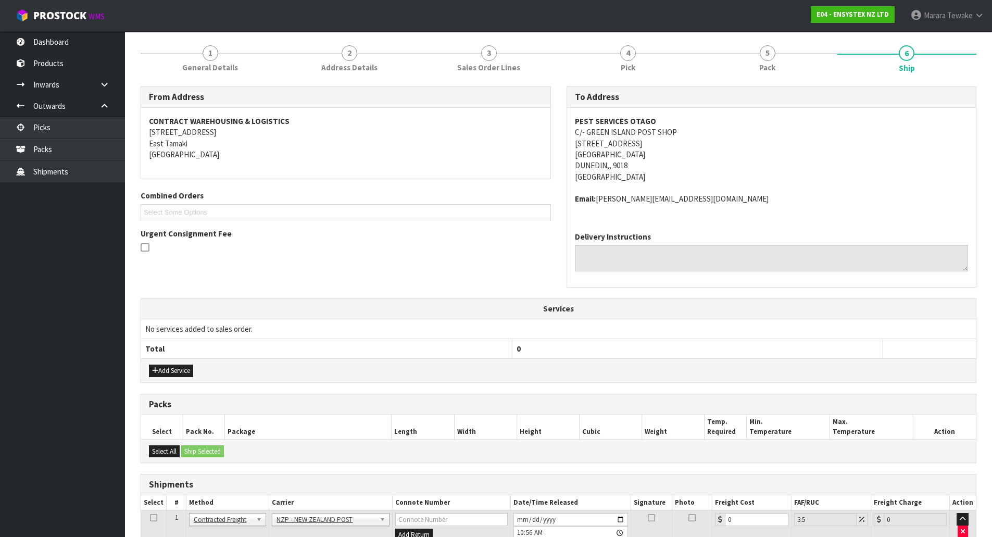
scroll to position [196, 0]
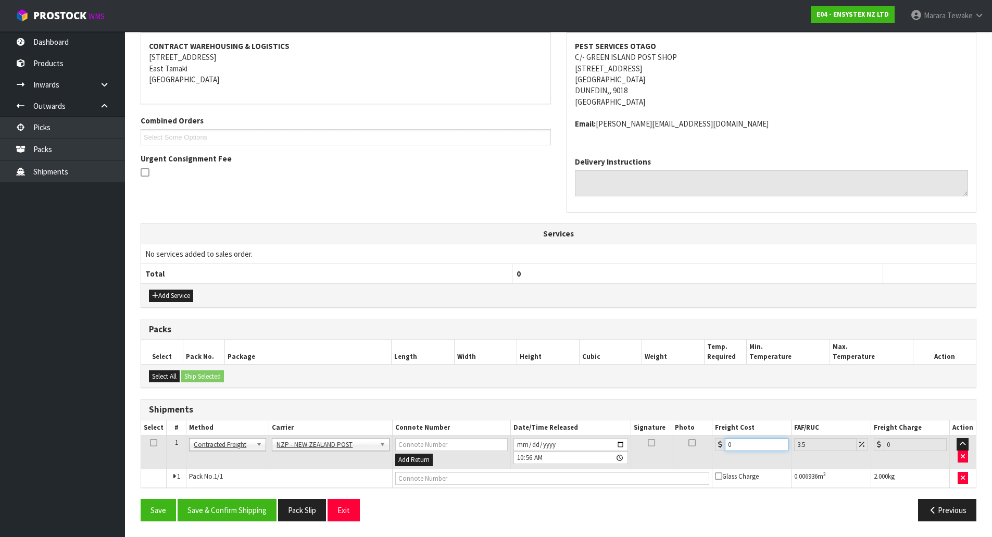
drag, startPoint x: 741, startPoint y: 442, endPoint x: 744, endPoint y: 431, distance: 11.2
click at [728, 439] on input "0" at bounding box center [756, 444] width 63 height 13
type input "1"
type input "1.03"
type input "11"
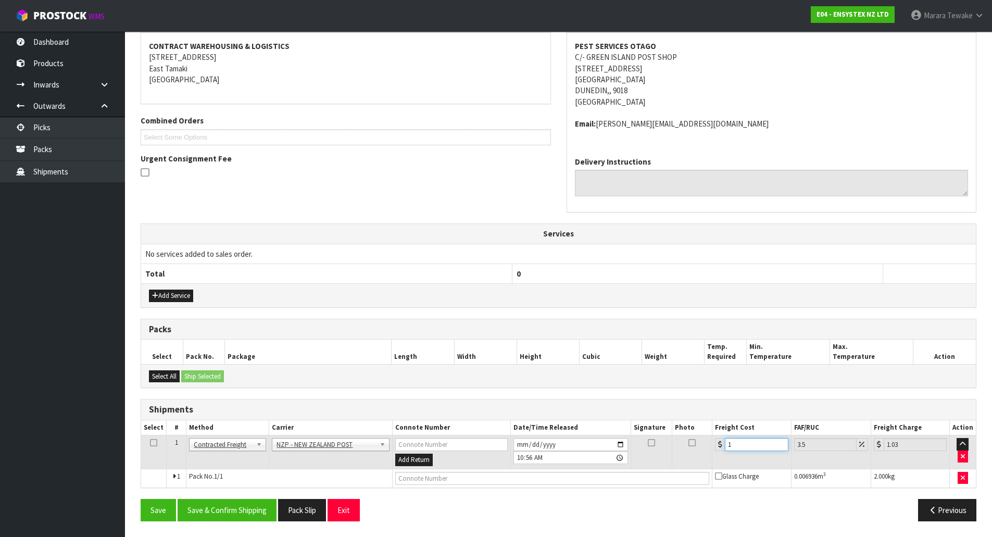
type input "11.38"
type input "11.6"
type input "12.01"
type input "11.61"
type input "12.02"
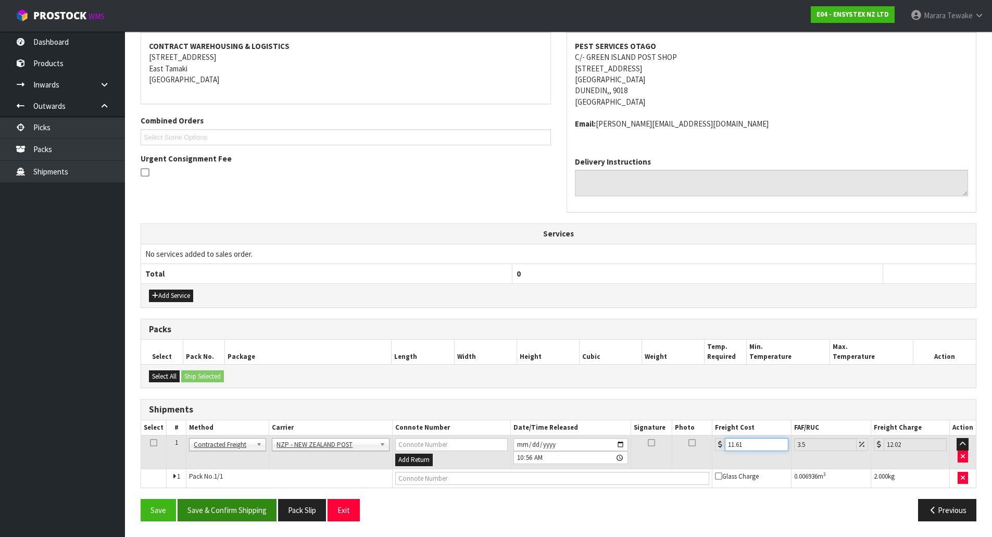
type input "11.61"
click at [255, 505] on button "Save & Confirm Shipping" at bounding box center [227, 510] width 99 height 22
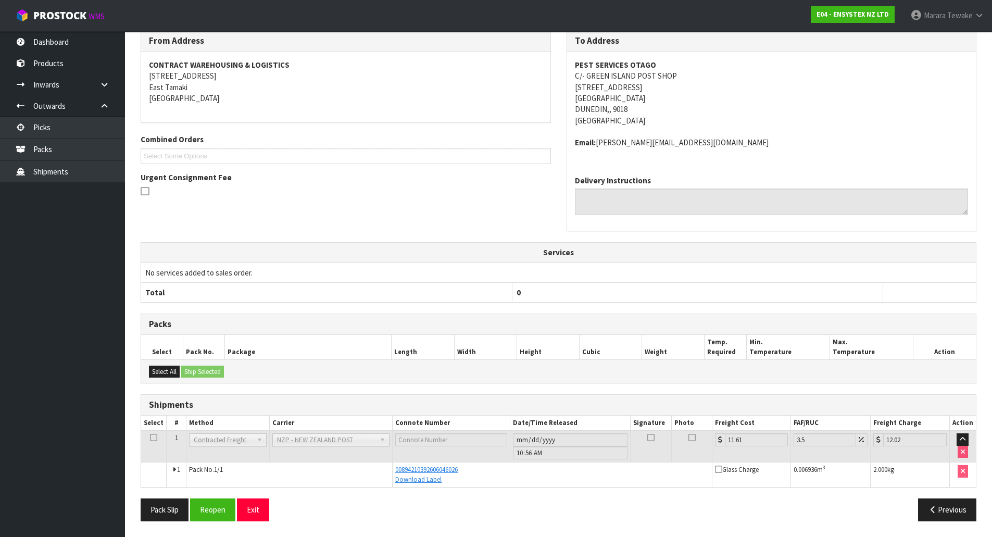
scroll to position [0, 0]
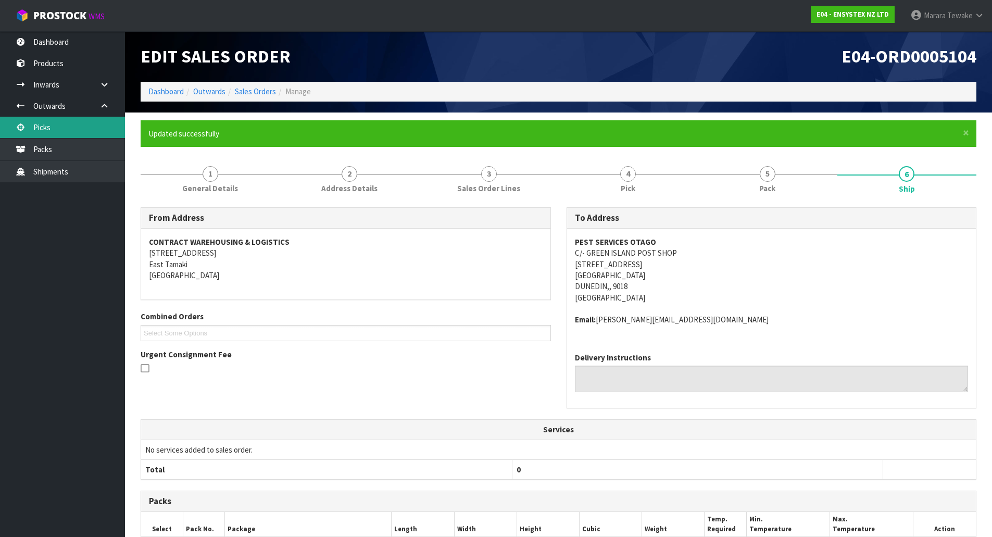
click at [80, 133] on link "Picks" at bounding box center [62, 127] width 125 height 21
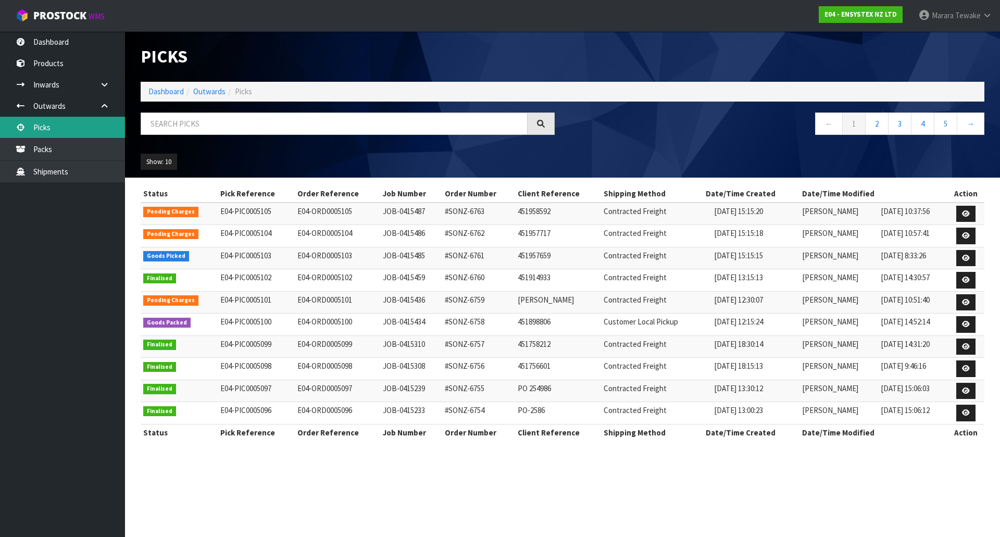
click at [83, 133] on div "Picks Dashboard Outwards Picks ← 1 2 3 4 5 → Show: 10 5 10 25 50 Status Pick Re…" at bounding box center [500, 229] width 1000 height 459
click at [166, 126] on input "text" at bounding box center [334, 123] width 387 height 22
drag, startPoint x: 169, startPoint y: 114, endPoint x: 169, endPoint y: 122, distance: 8.3
click at [169, 121] on input "text" at bounding box center [334, 123] width 387 height 22
click at [169, 122] on input "text" at bounding box center [334, 123] width 387 height 22
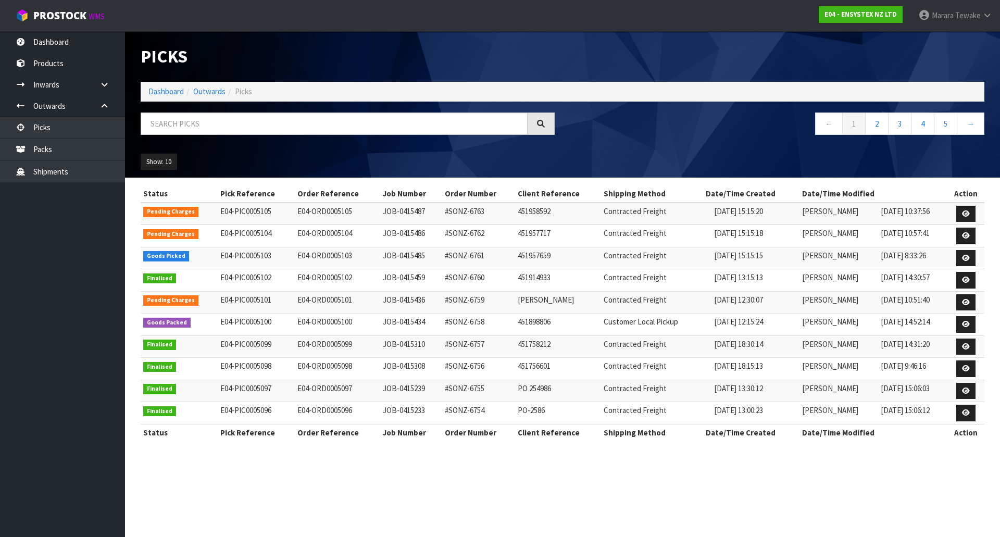
click at [107, 30] on nav "Toggle navigation ProStock WMS E04 - ENSYSTEX NZ LTD Marara Tewake Logout" at bounding box center [500, 16] width 1000 height 32
drag, startPoint x: 107, startPoint y: 30, endPoint x: 102, endPoint y: 36, distance: 8.1
click at [102, 36] on body "Toggle navigation ProStock WMS E04 - ENSYSTEX NZ LTD Marara Tewake Logout Dashb…" at bounding box center [500, 268] width 1000 height 537
click at [99, 38] on link "Dashboard" at bounding box center [62, 41] width 125 height 21
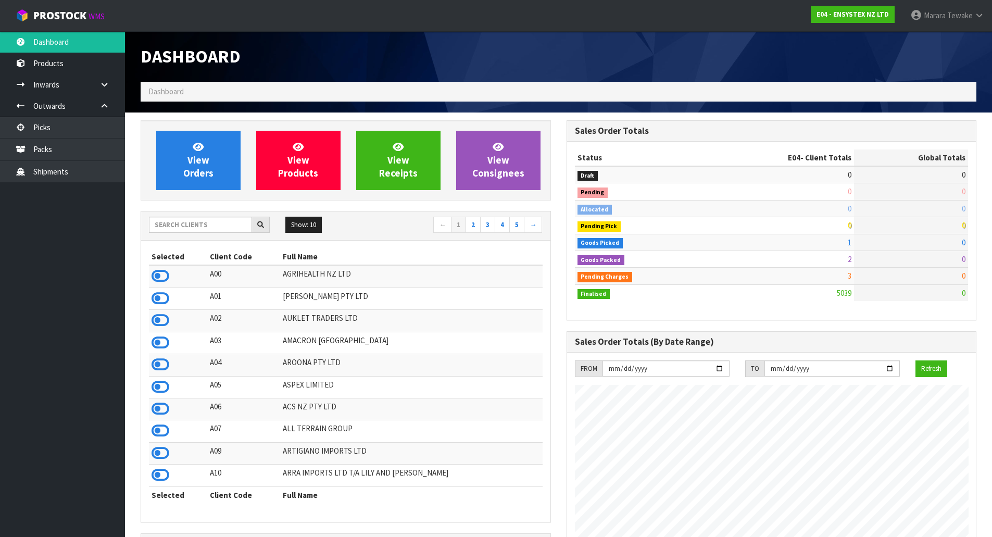
scroll to position [789, 425]
click at [218, 214] on div "Show: 10 5 10 25 50 ← 1 2 3 4 5 →" at bounding box center [345, 225] width 409 height 29
click at [219, 219] on input "text" at bounding box center [200, 225] width 103 height 16
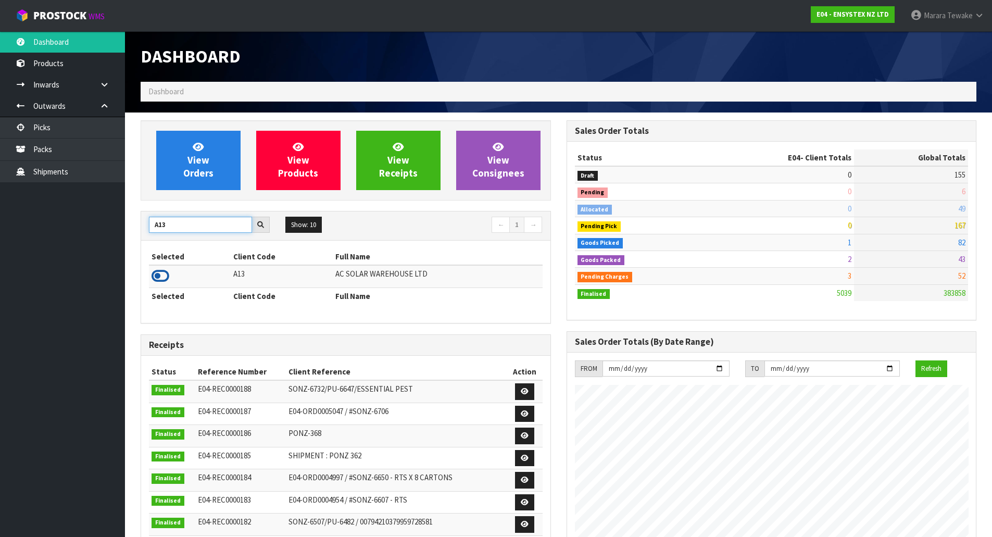
type input "A13"
click at [165, 273] on icon at bounding box center [161, 276] width 18 height 16
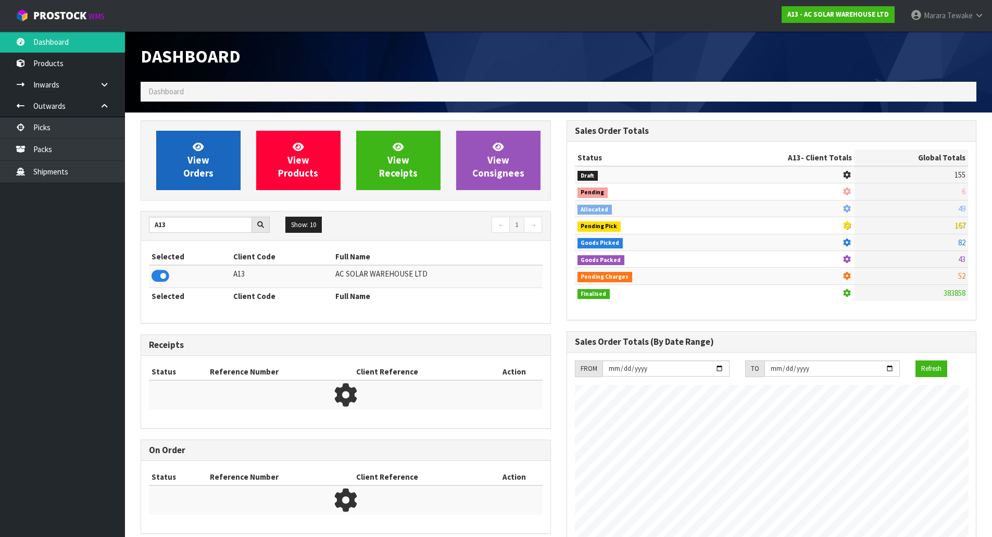
scroll to position [766, 425]
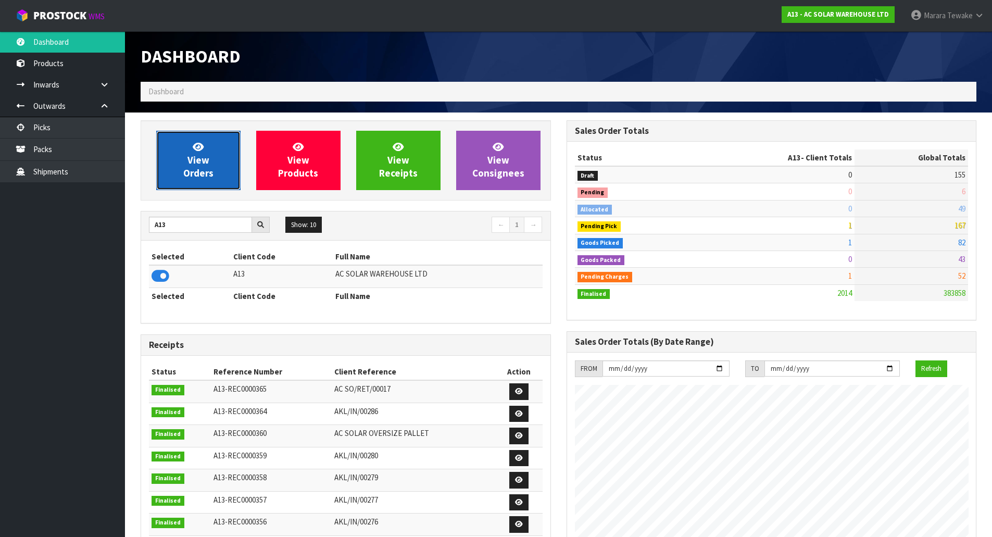
click at [203, 158] on span "View Orders" at bounding box center [198, 160] width 30 height 39
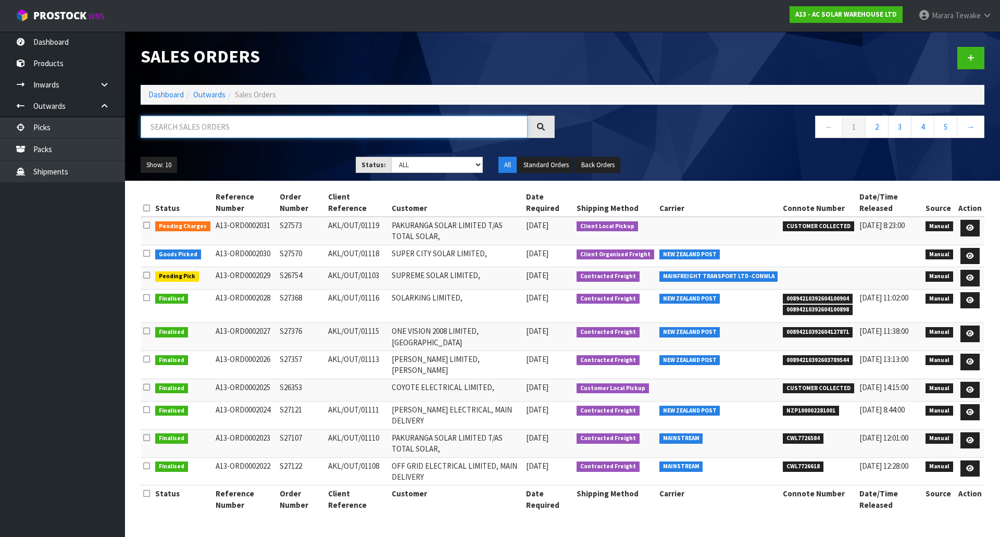
click at [197, 129] on input "text" at bounding box center [334, 127] width 387 height 22
click at [250, 129] on input "text" at bounding box center [334, 127] width 387 height 22
type input "JOB-0415482"
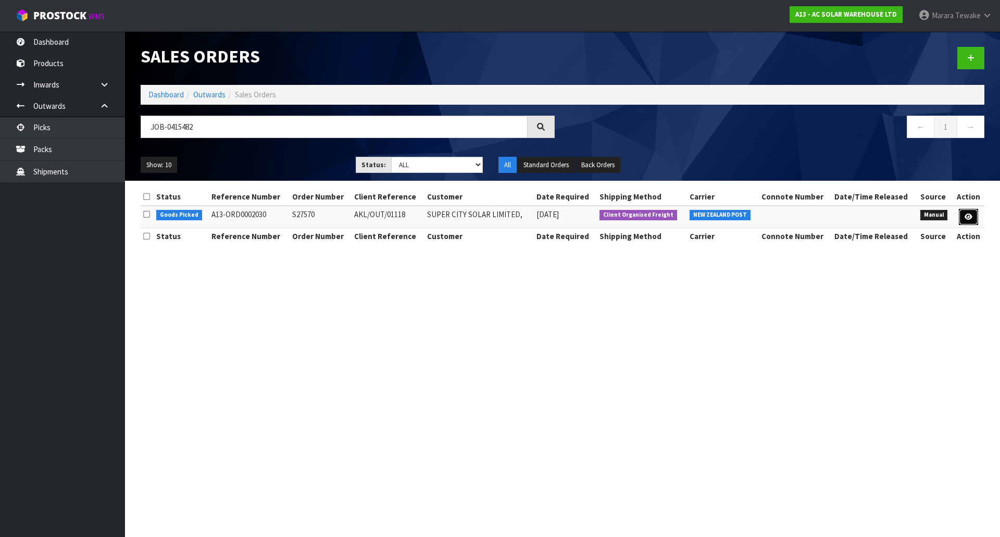
click at [973, 220] on link at bounding box center [968, 217] width 19 height 17
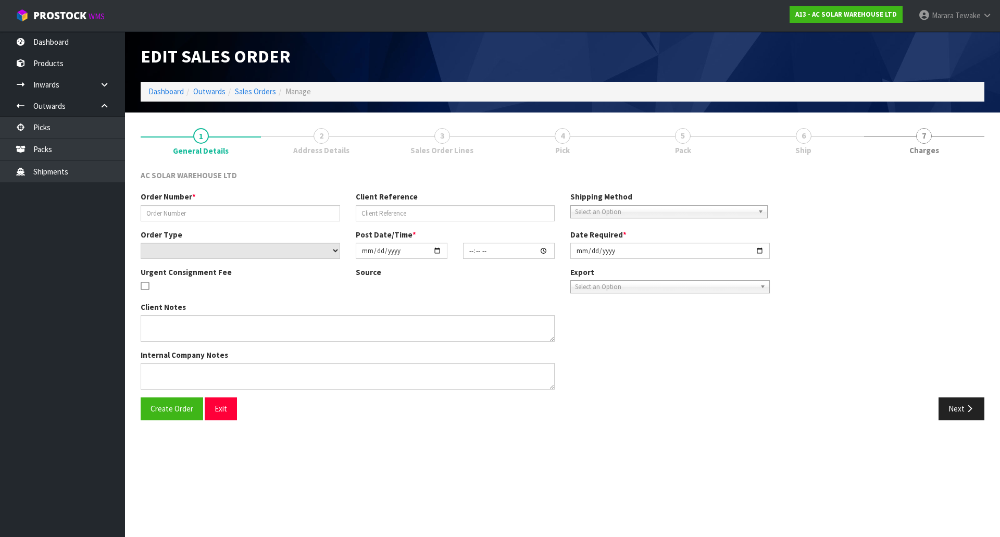
type input "S27570"
type input "AKL/OUT/01118"
select select "number:0"
type input "[DATE]"
type input "15:03:00.000"
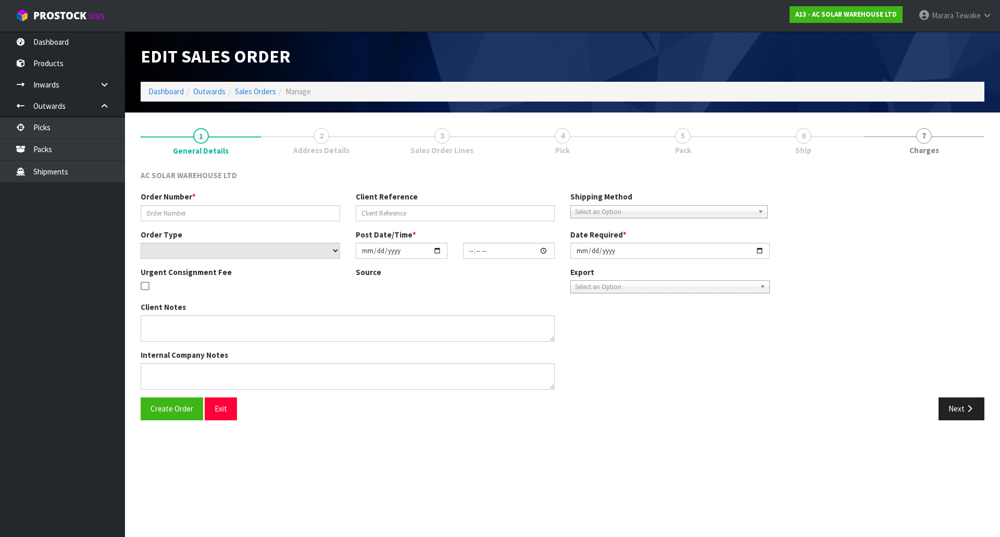
type input "[DATE]"
type textarea "SEND WITH NZ POST"
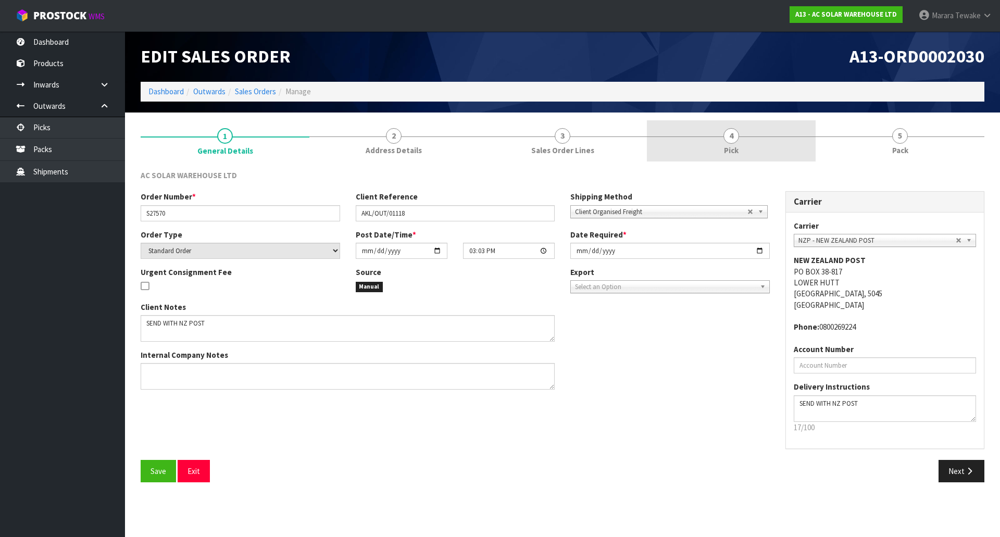
click at [747, 151] on link "4 Pick" at bounding box center [731, 140] width 169 height 41
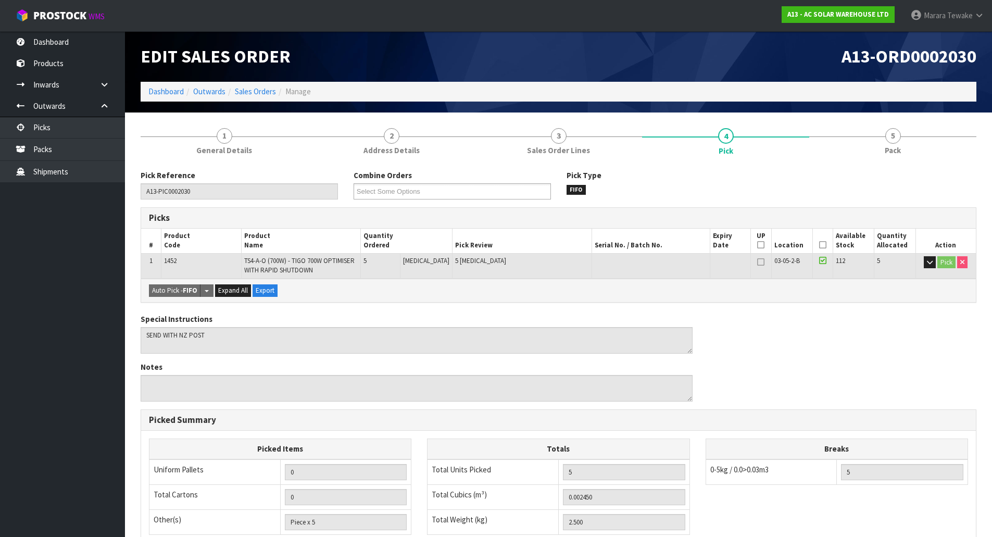
click at [819, 245] on icon at bounding box center [822, 245] width 7 height 1
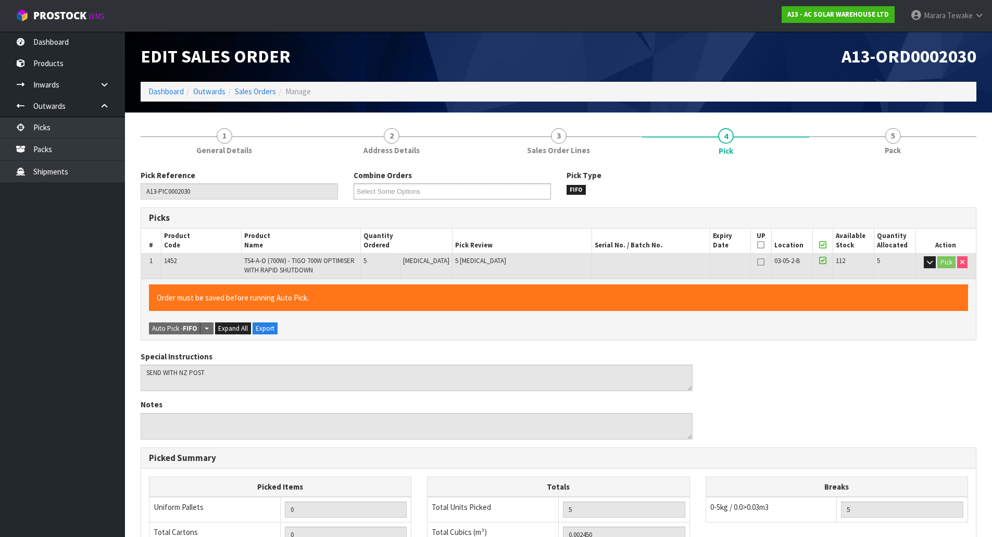
scroll to position [198, 0]
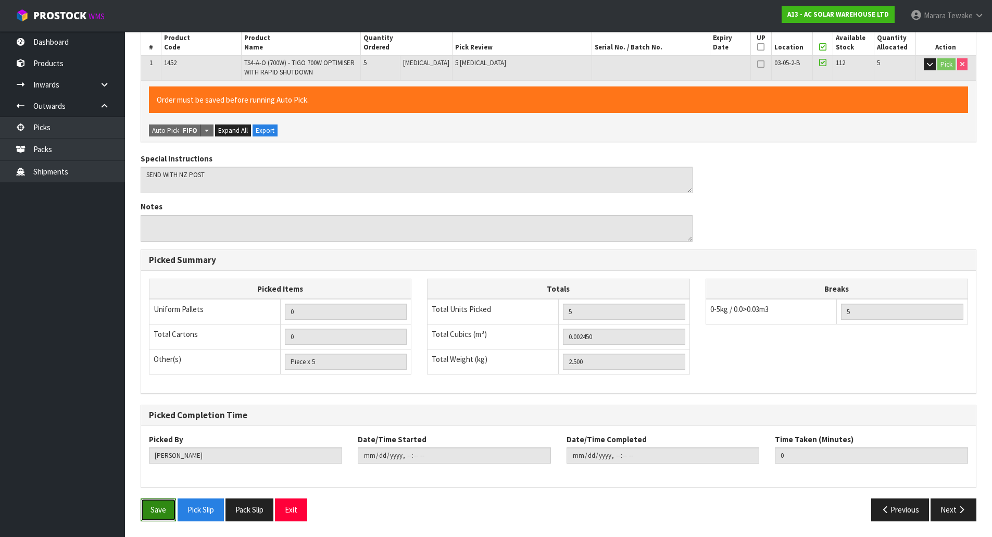
click at [168, 513] on button "Save" at bounding box center [158, 509] width 35 height 22
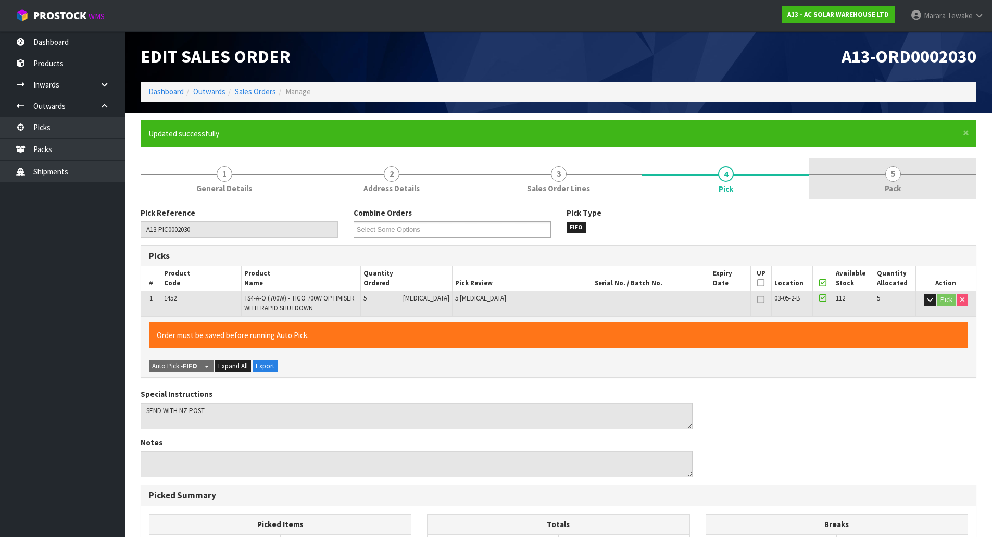
type input "Marara Tewake"
type input "2025-10-02T11:12:53"
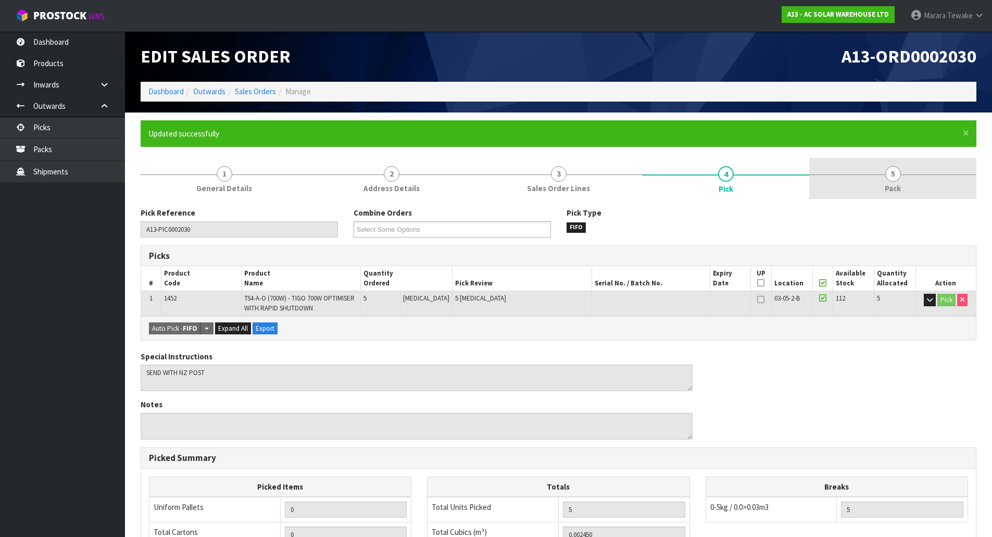
click at [909, 179] on link "5 Pack" at bounding box center [892, 178] width 167 height 41
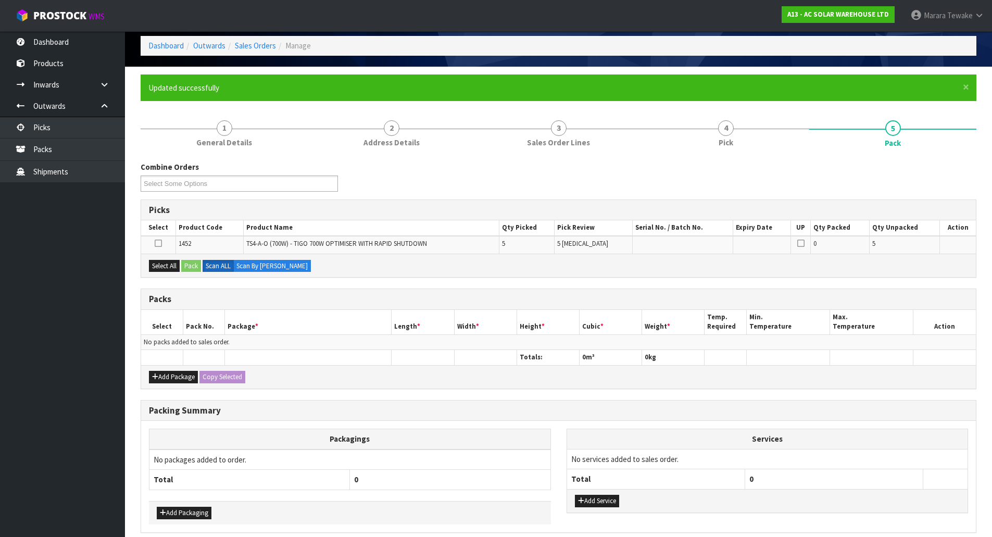
scroll to position [91, 0]
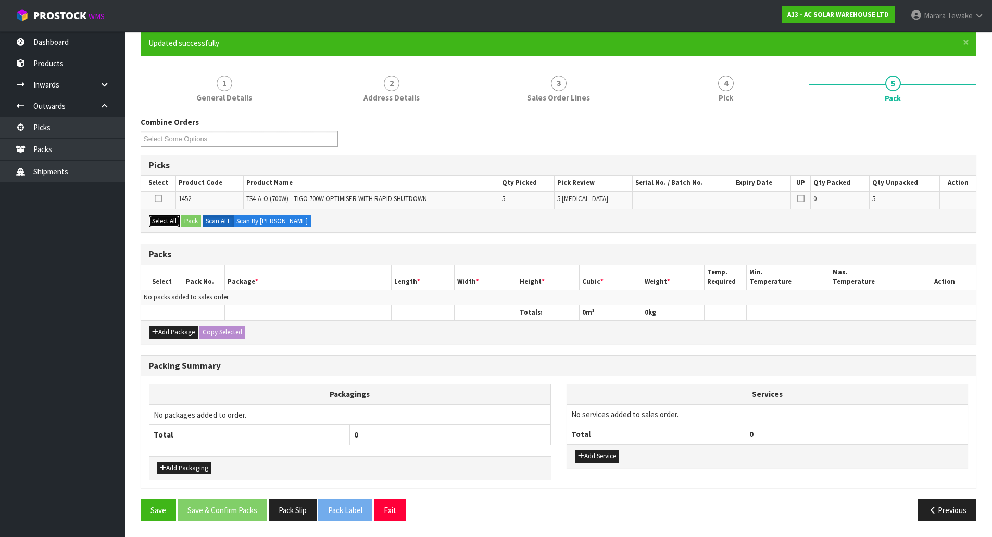
drag, startPoint x: 153, startPoint y: 220, endPoint x: 173, endPoint y: 221, distance: 20.3
click at [154, 221] on button "Select All" at bounding box center [164, 221] width 31 height 12
click at [191, 222] on button "Pack" at bounding box center [191, 221] width 20 height 12
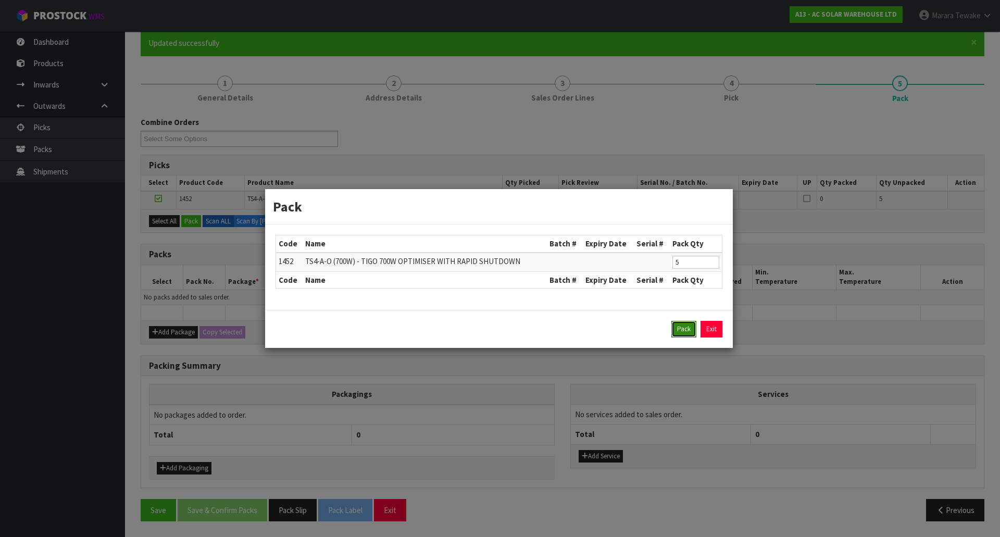
click at [694, 326] on button "Pack" at bounding box center [683, 329] width 25 height 17
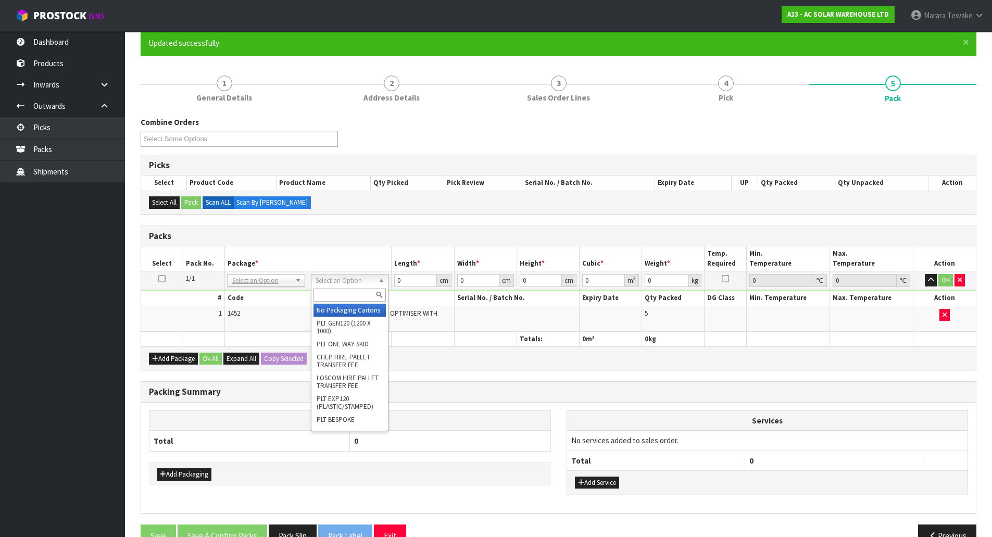
click at [343, 300] on input "text" at bounding box center [349, 294] width 72 height 13
type input "oc"
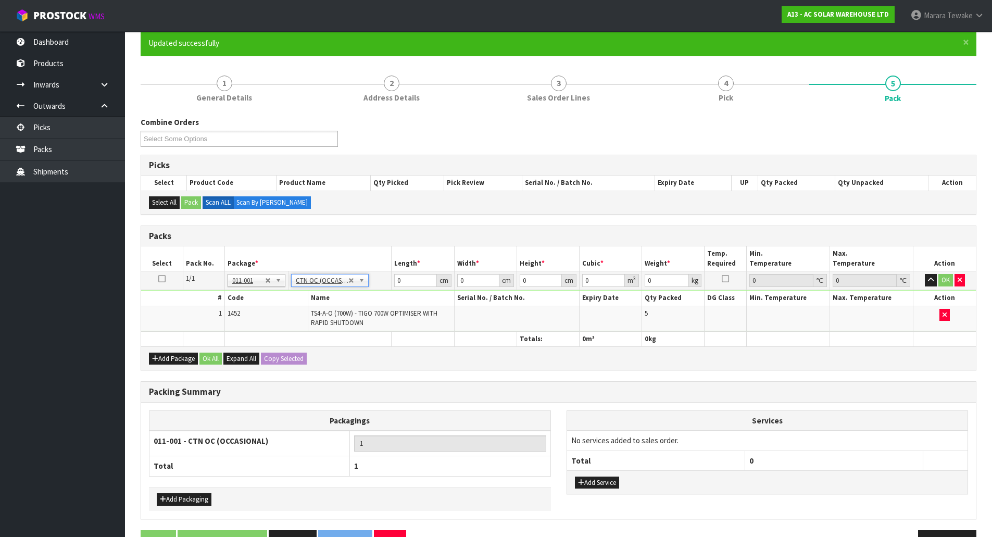
type input "2.5"
drag, startPoint x: 417, startPoint y: 283, endPoint x: 369, endPoint y: 264, distance: 51.4
click at [373, 267] on table "Select Pack No. Package * Length * Width * Height * Cubic * Weight * Temp. Requ…" at bounding box center [558, 296] width 835 height 100
type input "28"
type input "23"
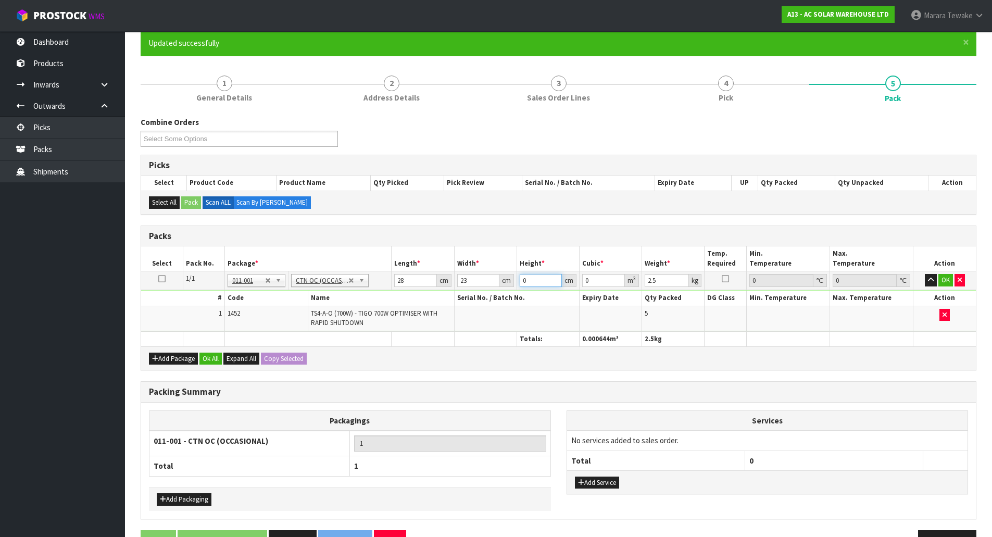
type input "1"
type input "0.000644"
type input "19"
type input "0.012236"
type input "19"
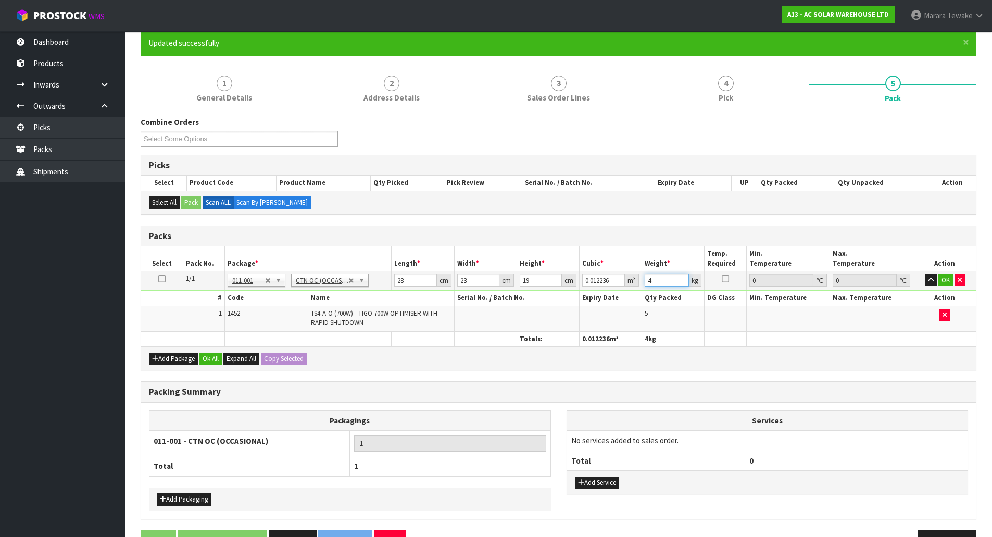
type input "4"
click at [925, 274] on button "button" at bounding box center [931, 280] width 12 height 12
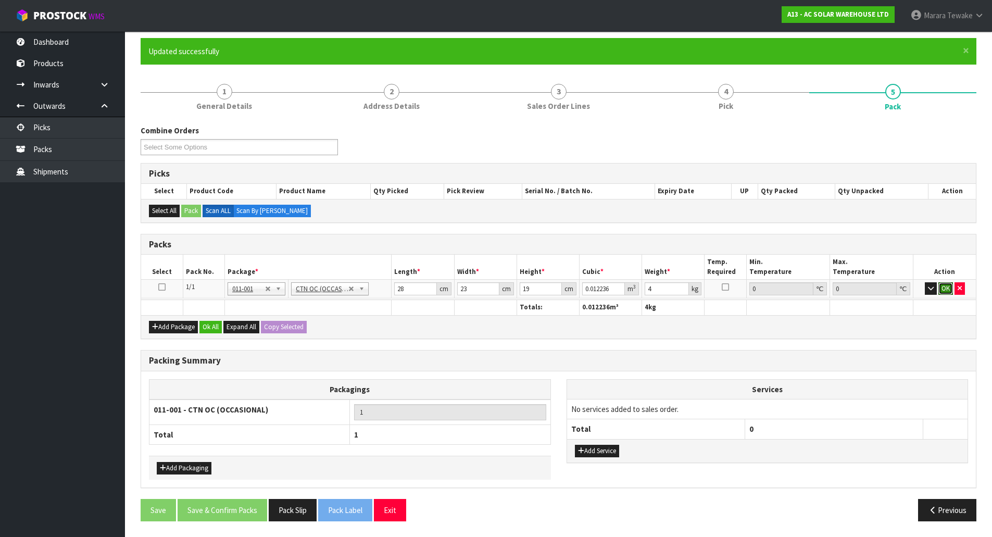
click button "OK" at bounding box center [945, 288] width 15 height 12
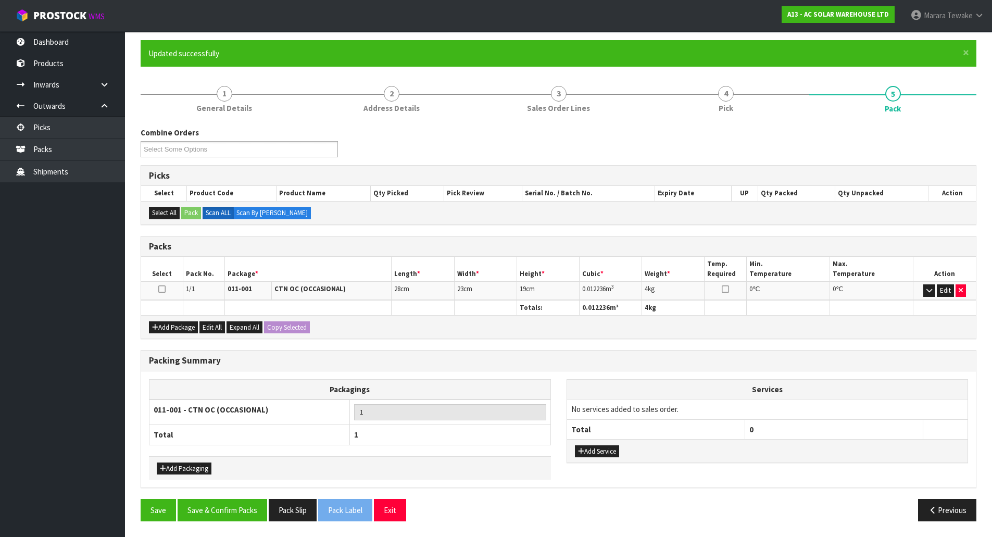
scroll to position [80, 0]
click at [249, 508] on button "Save & Confirm Packs" at bounding box center [223, 510] width 90 height 22
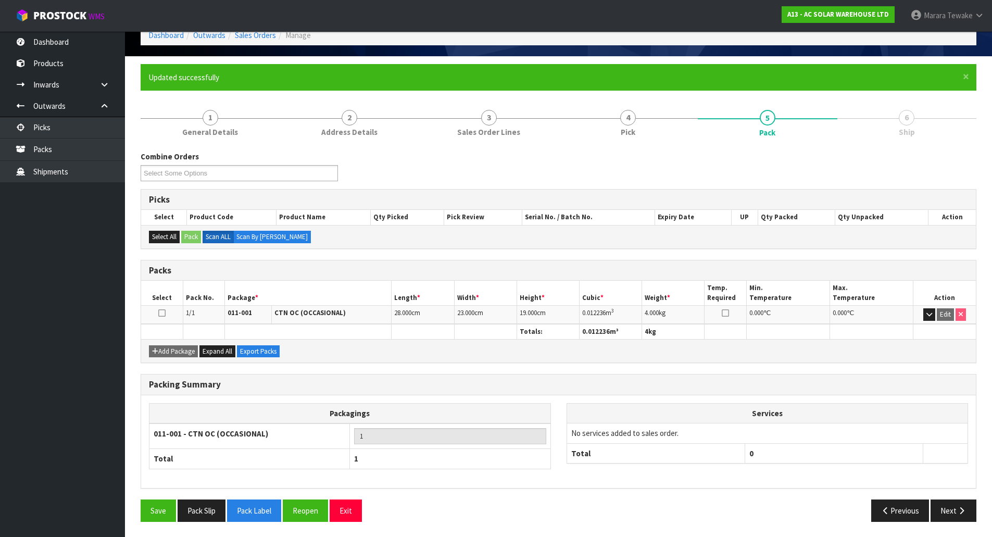
scroll to position [57, 0]
click at [949, 510] on button "Next" at bounding box center [953, 510] width 46 height 22
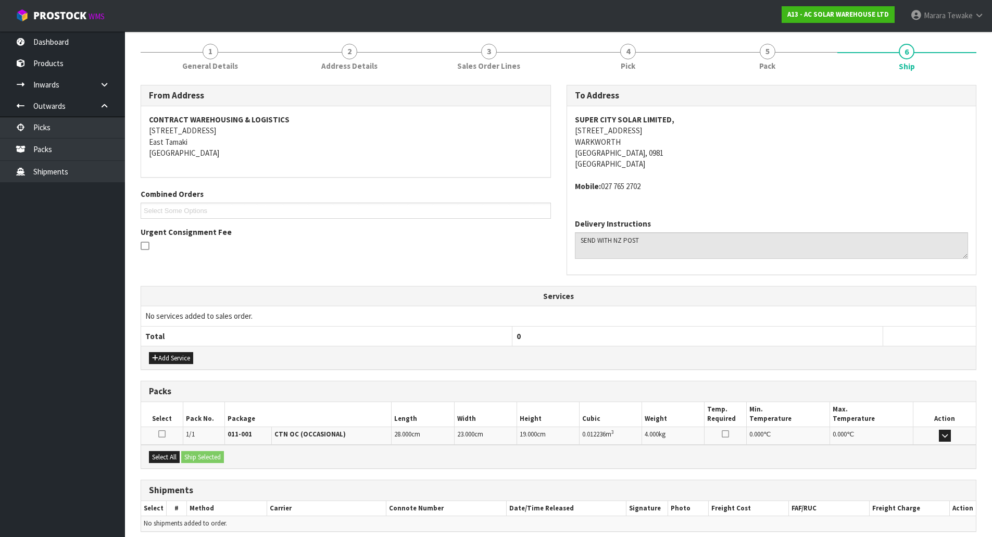
scroll to position [166, 0]
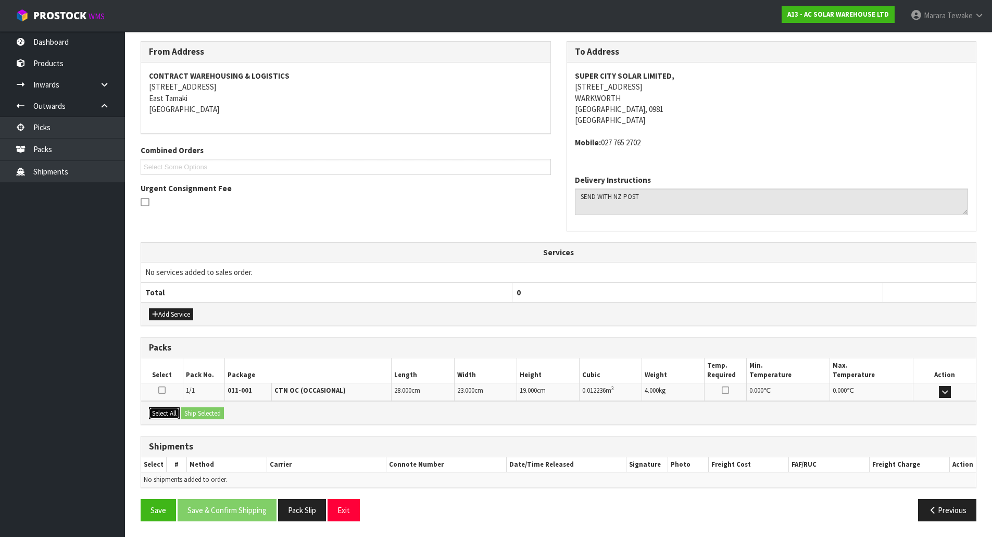
click at [172, 415] on button "Select All" at bounding box center [164, 413] width 31 height 12
click at [193, 414] on button "Ship Selected" at bounding box center [202, 413] width 43 height 12
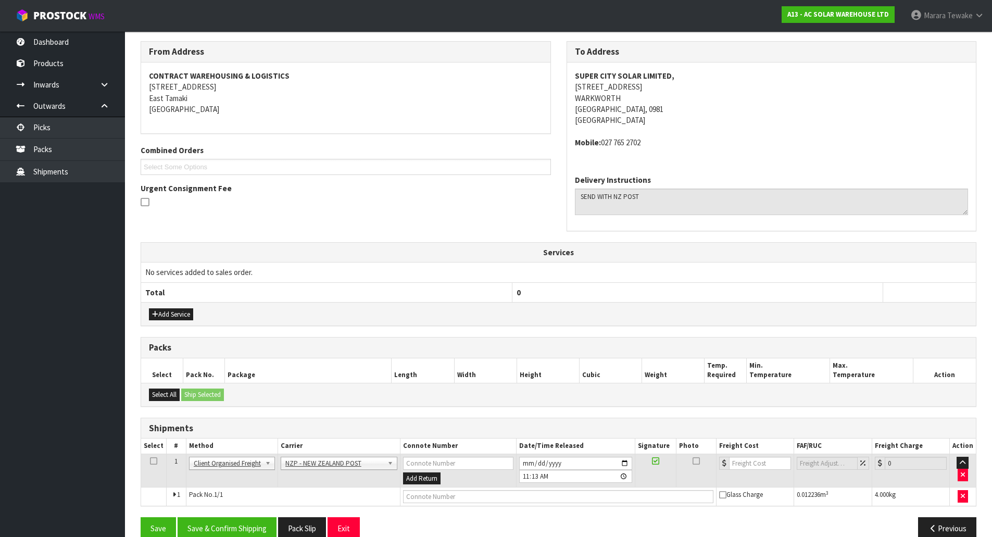
scroll to position [185, 0]
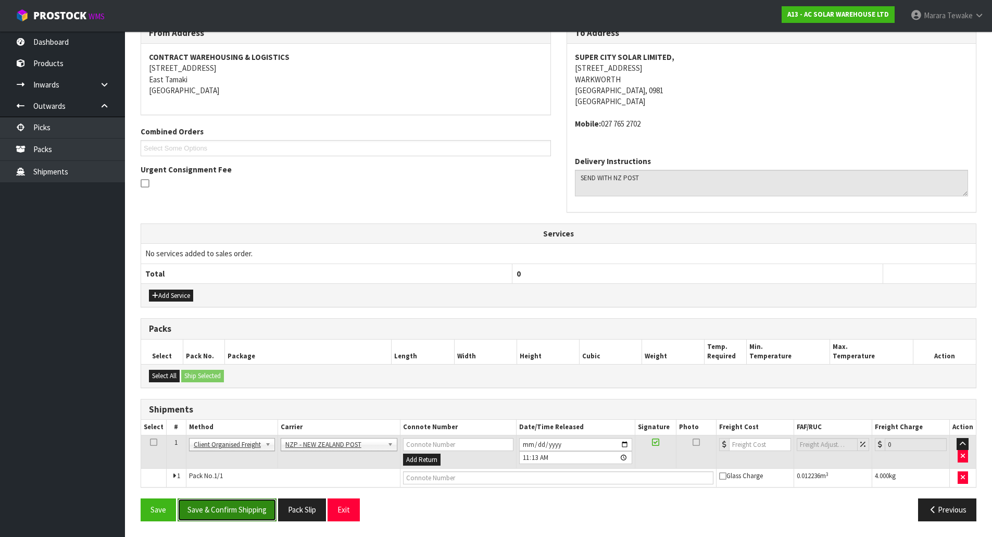
click at [266, 508] on button "Save & Confirm Shipping" at bounding box center [227, 509] width 99 height 22
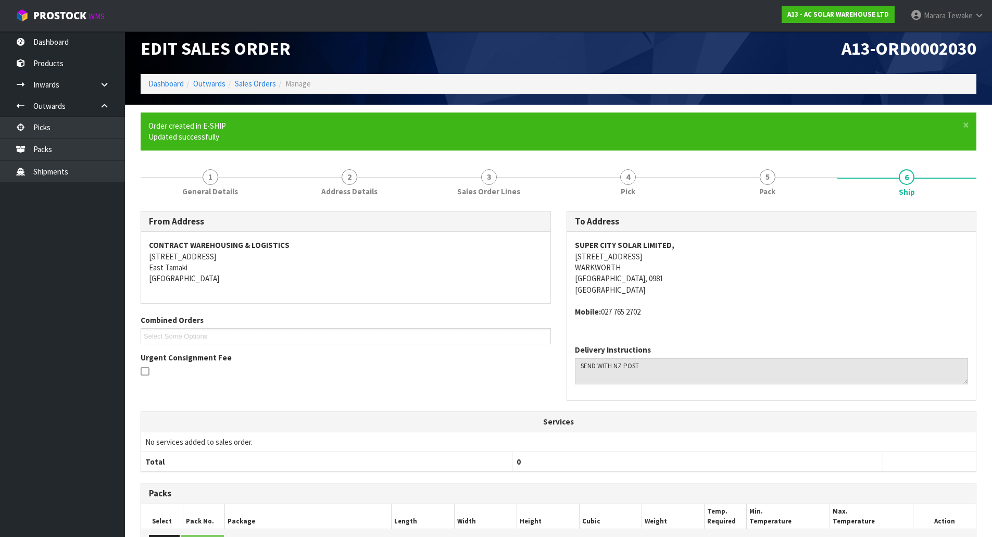
scroll to position [170, 0]
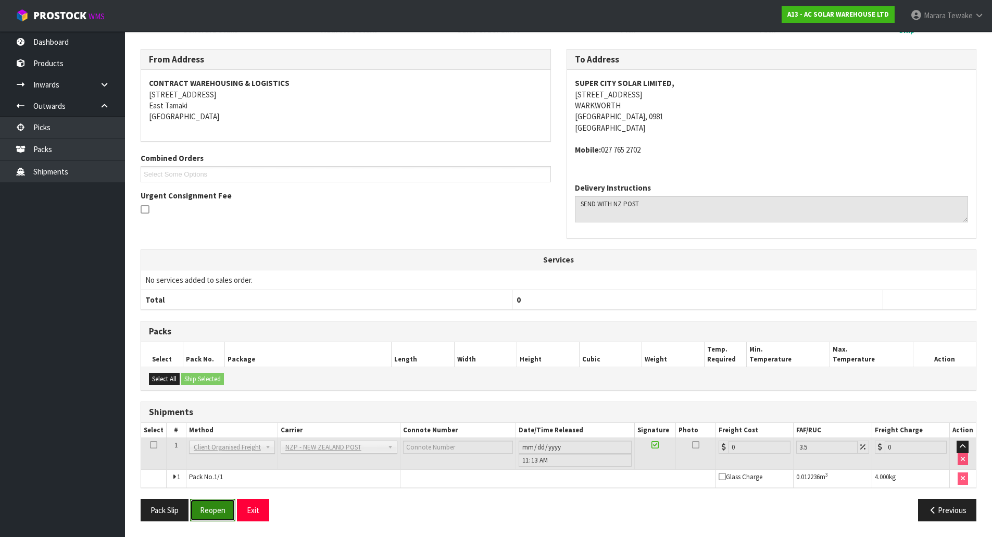
drag, startPoint x: 213, startPoint y: 509, endPoint x: 206, endPoint y: 509, distance: 7.3
click at [213, 509] on button "Reopen" at bounding box center [212, 510] width 45 height 22
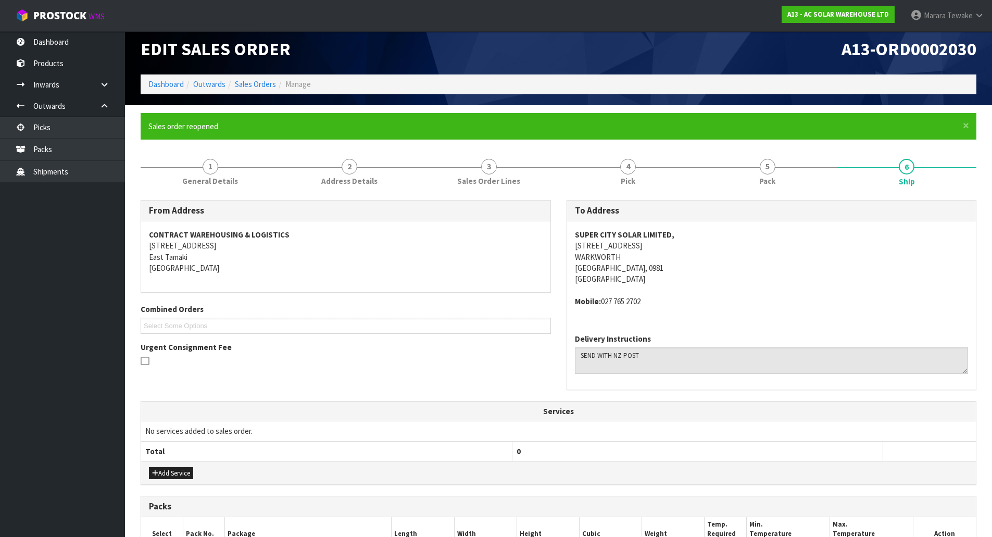
scroll to position [185, 0]
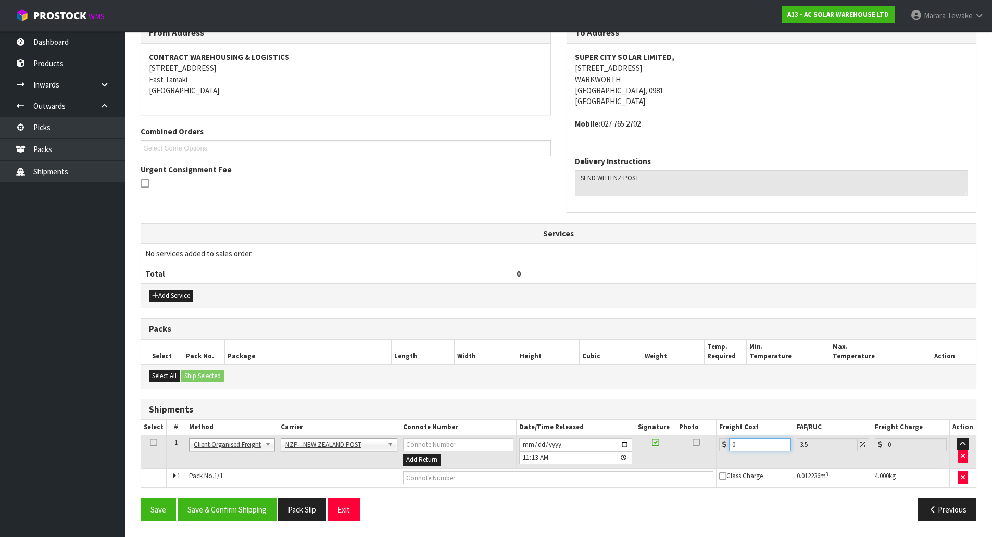
click at [711, 436] on tr "1 Client Local Pickup Customer Local Pickup Company Freight Contracted Freight …" at bounding box center [558, 452] width 835 height 34
type input "8"
type input "8.28"
type input "8.9"
type input "9.21"
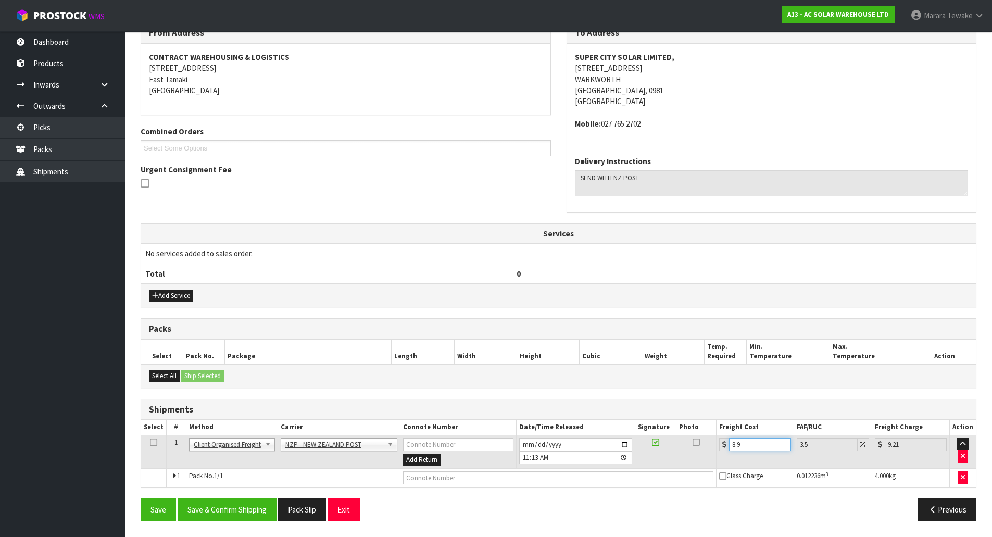
type input "8.92"
type input "9.23"
type input "8.92"
click at [235, 502] on button "Save & Confirm Shipping" at bounding box center [227, 509] width 99 height 22
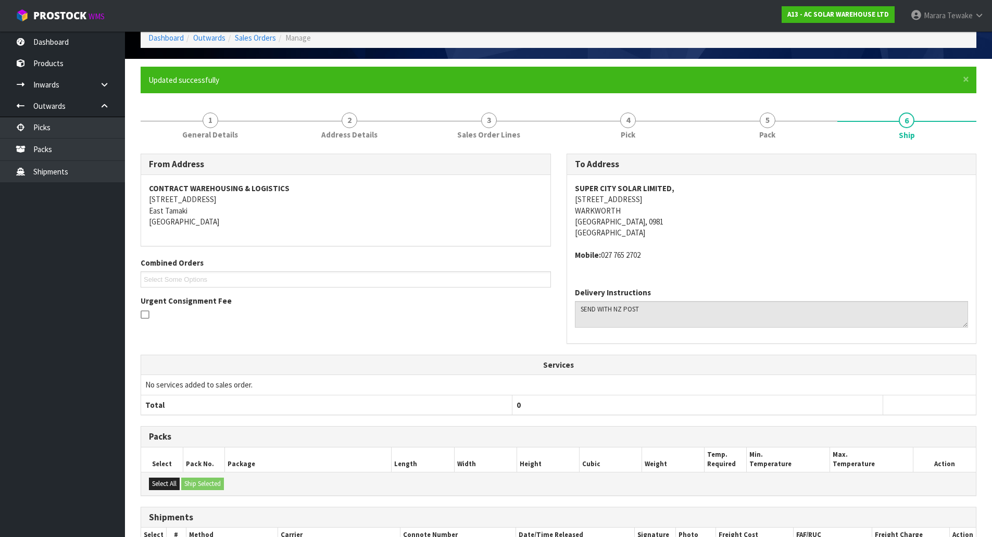
scroll to position [0, 0]
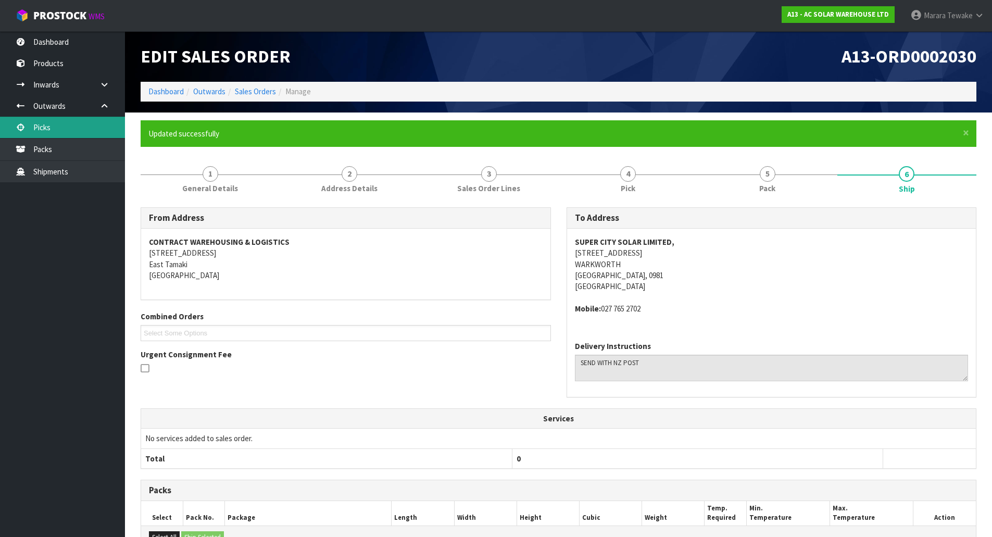
click at [102, 126] on link "Picks" at bounding box center [62, 127] width 125 height 21
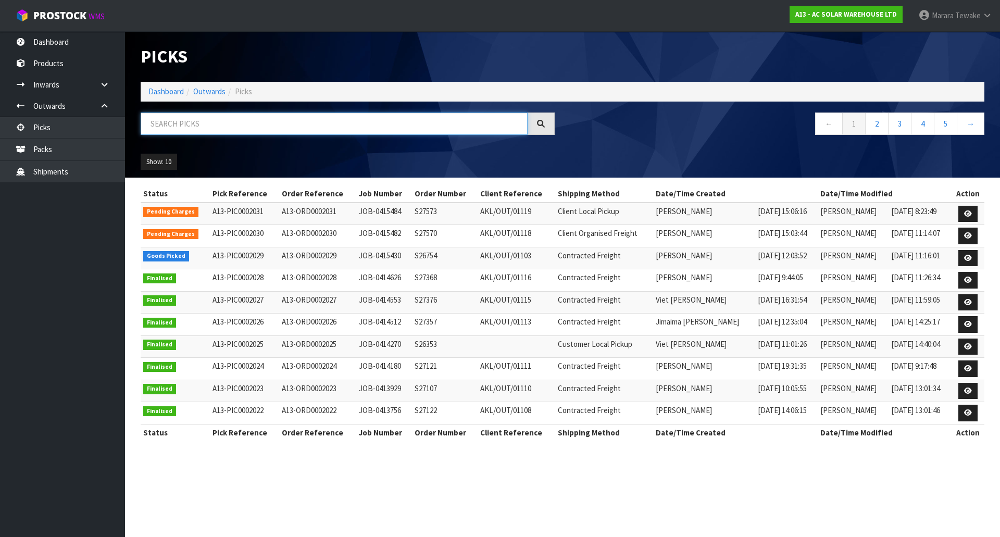
click at [174, 127] on input "text" at bounding box center [334, 123] width 387 height 22
type input "JOB-0415482"
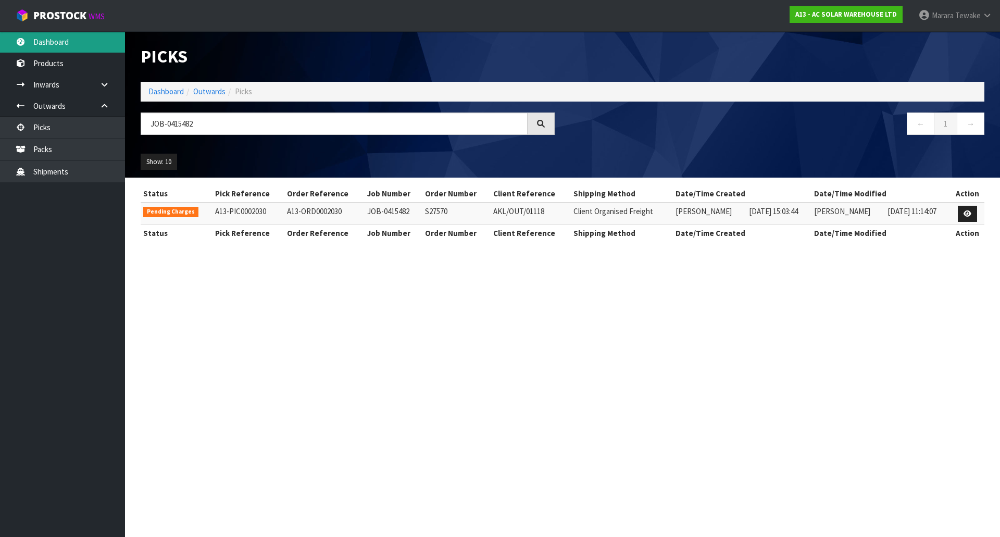
click at [79, 36] on link "Dashboard" at bounding box center [62, 41] width 125 height 21
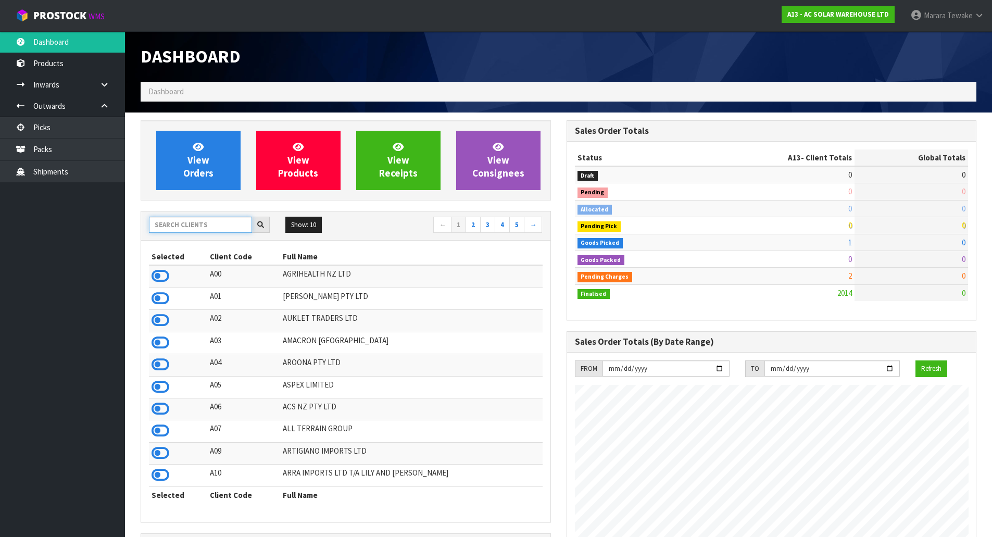
drag, startPoint x: 197, startPoint y: 224, endPoint x: 168, endPoint y: 216, distance: 30.5
click at [197, 225] on input "text" at bounding box center [200, 225] width 103 height 16
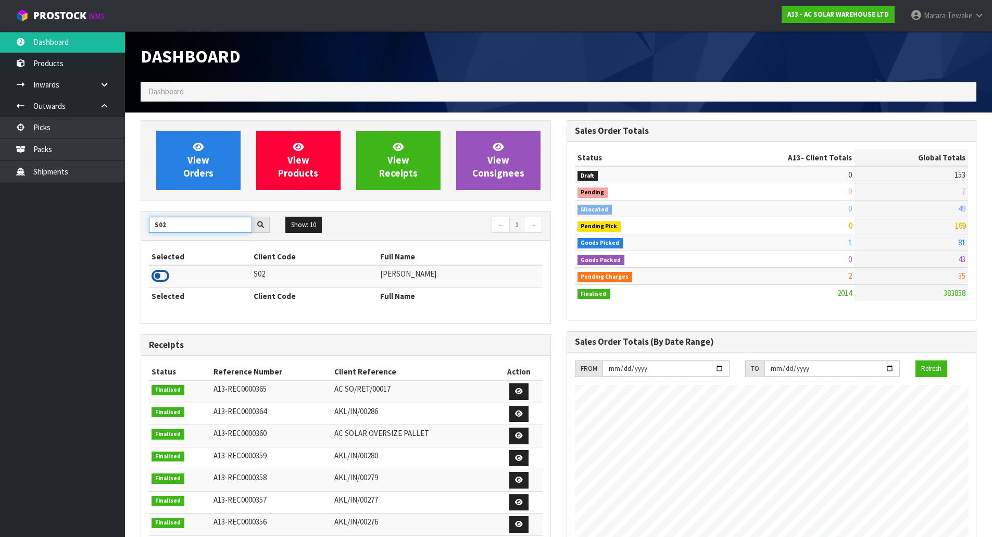
type input "S02"
click at [157, 273] on icon at bounding box center [161, 276] width 18 height 16
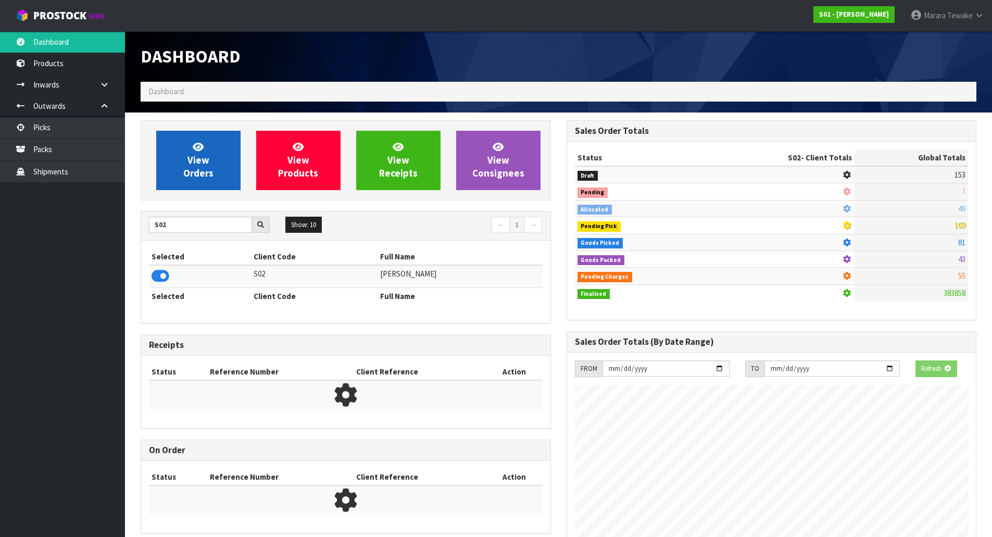
scroll to position [520006, 520229]
click at [184, 174] on span "View Orders" at bounding box center [198, 160] width 30 height 39
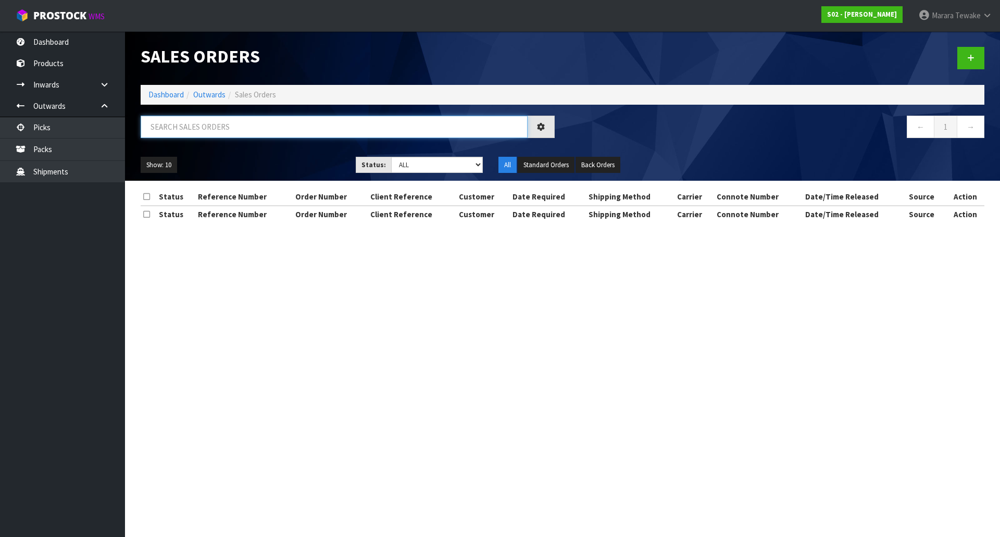
click at [210, 125] on input "text" at bounding box center [334, 127] width 387 height 22
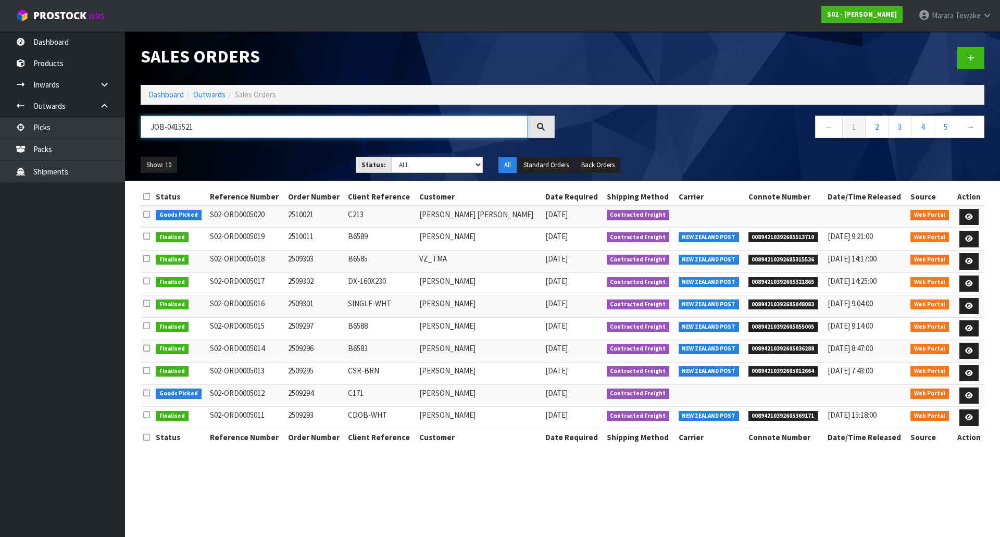
type input "JOB-0415521"
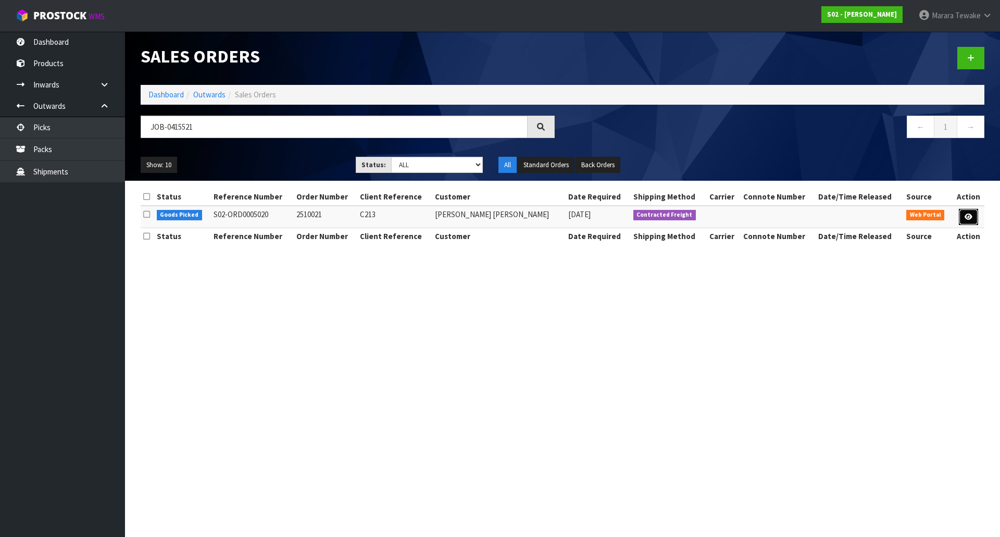
click at [972, 211] on link at bounding box center [968, 217] width 19 height 17
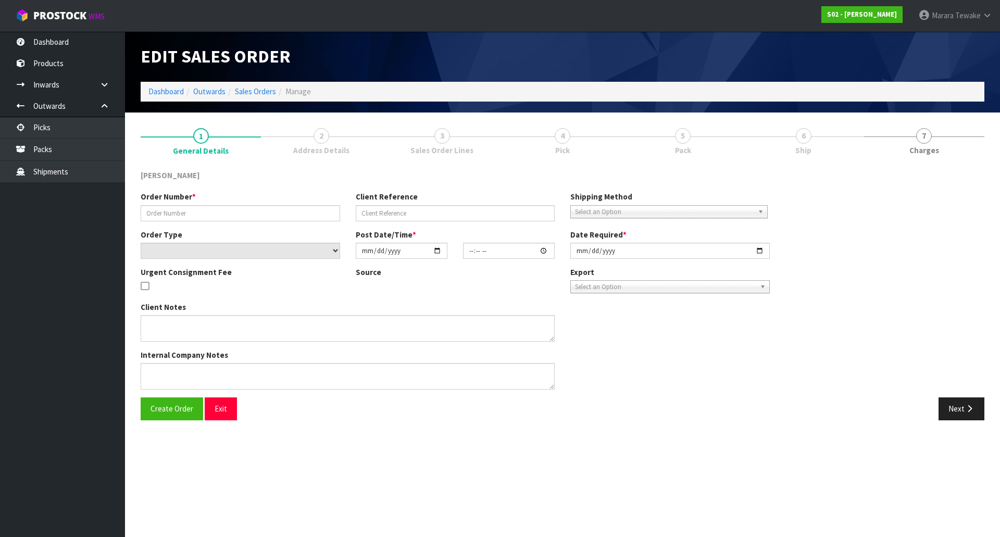
type input "2510021"
type input "C213"
select select "number:0"
type input "[DATE]"
type input "21:45:00.000"
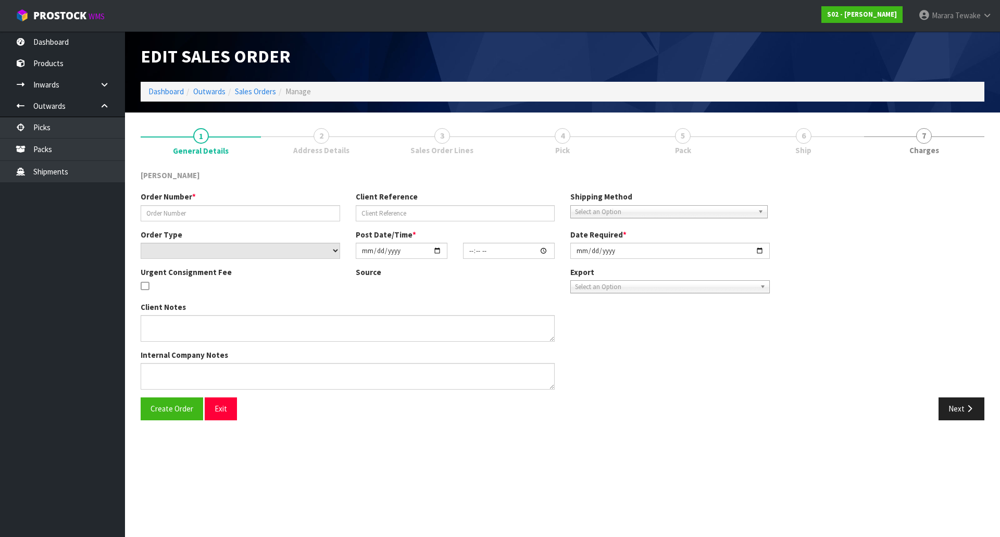
type input "2025-10-02"
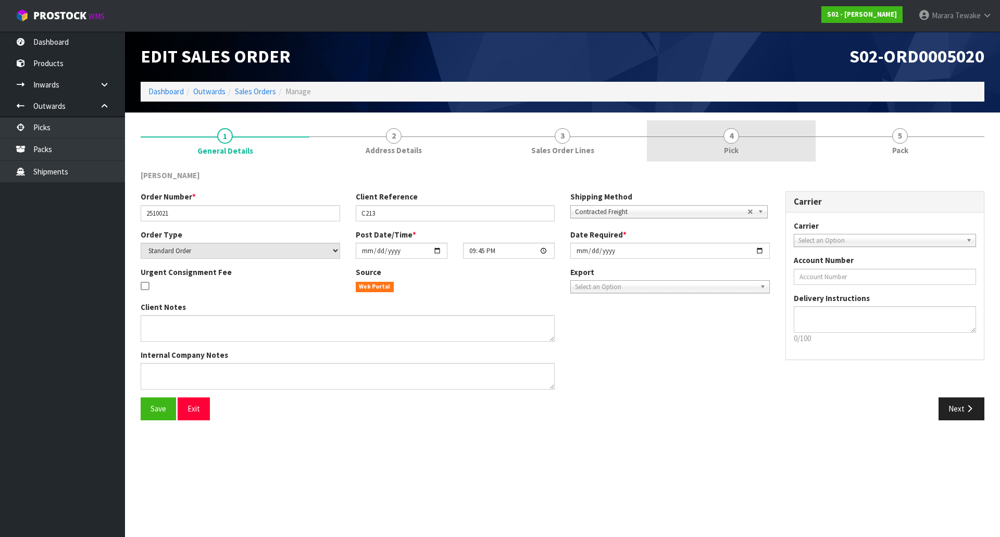
click at [746, 137] on link "4 Pick" at bounding box center [731, 140] width 169 height 41
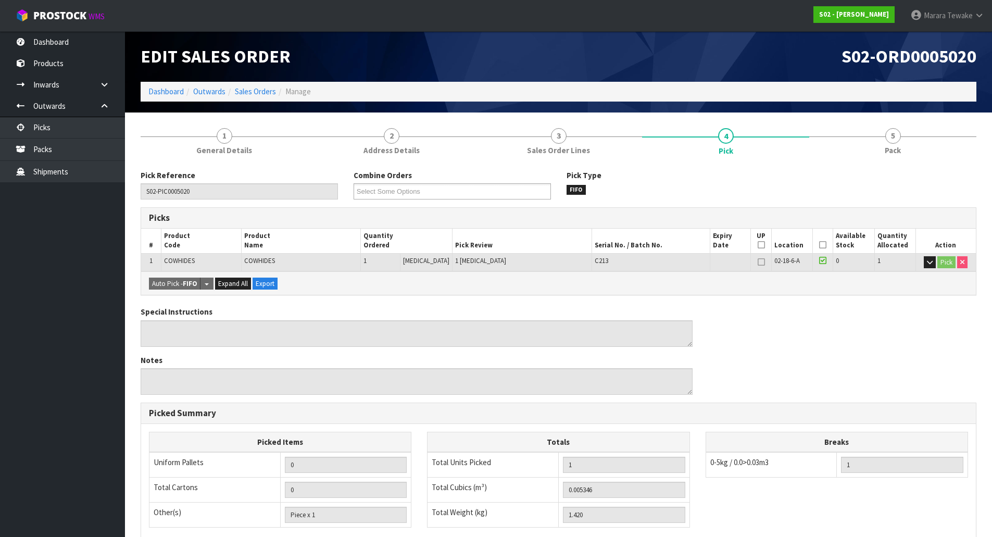
click at [823, 243] on th "Picked" at bounding box center [823, 241] width 20 height 24
click at [821, 245] on icon at bounding box center [822, 245] width 7 height 1
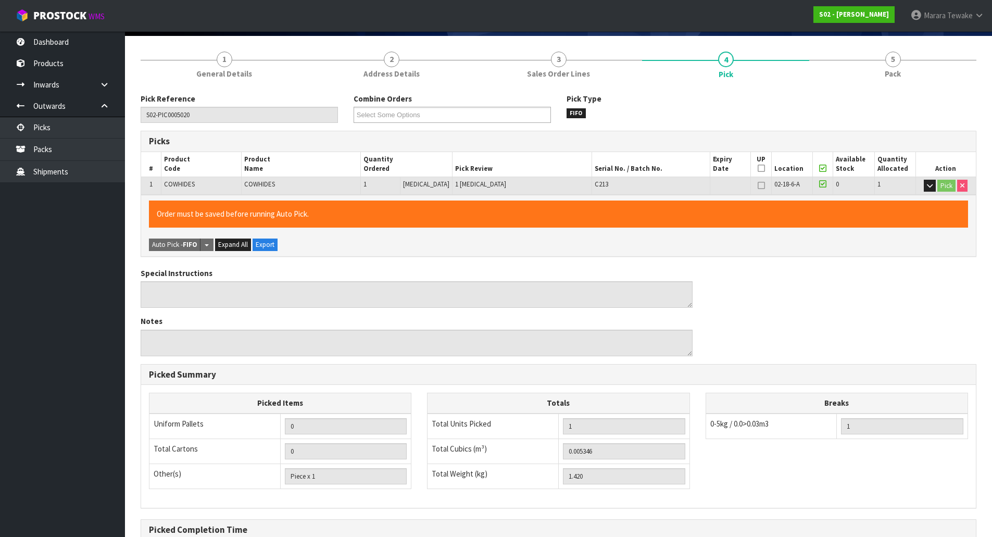
scroll to position [191, 0]
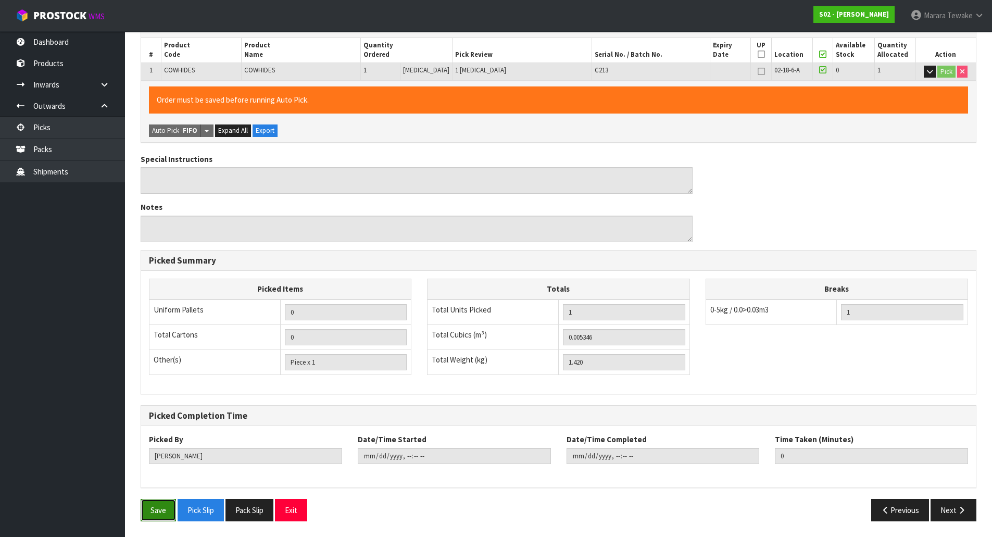
click at [159, 516] on button "Save" at bounding box center [158, 510] width 35 height 22
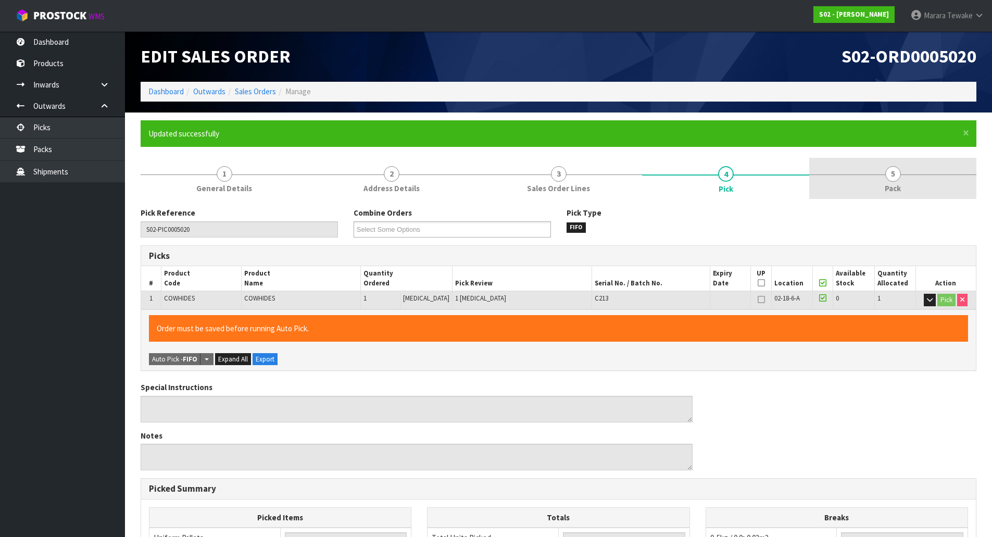
type input "Marara Tewake"
type input "2025-10-02T11:19:11"
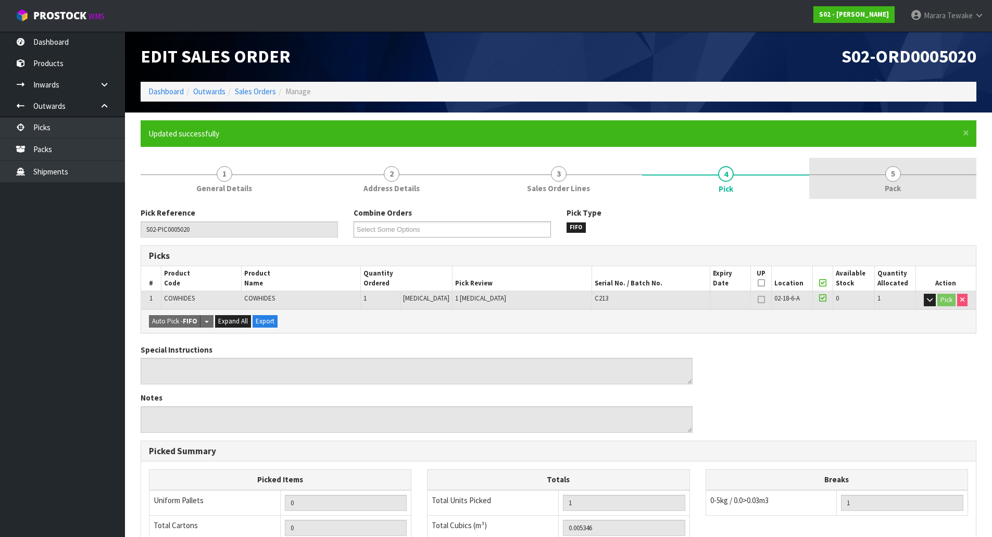
click at [888, 168] on span "5" at bounding box center [893, 174] width 16 height 16
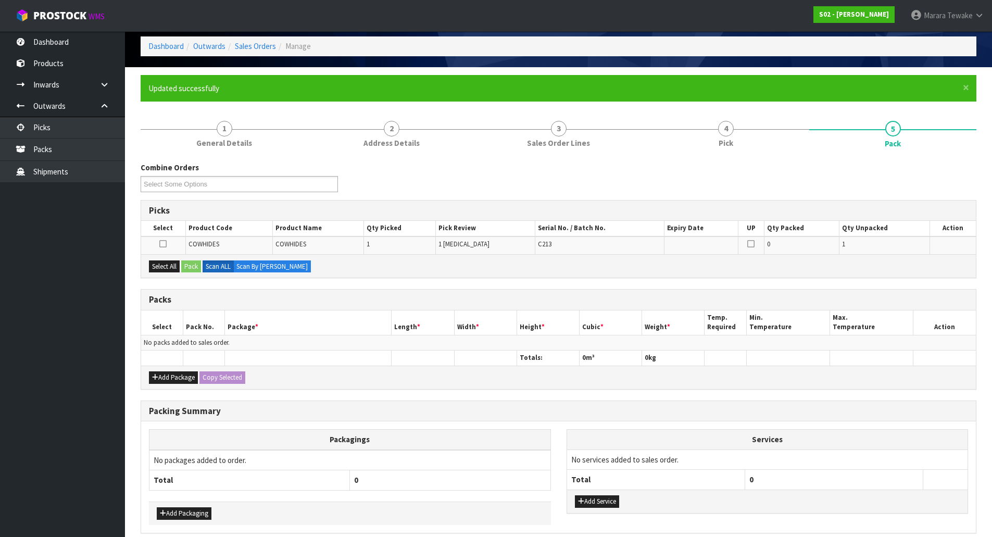
scroll to position [91, 0]
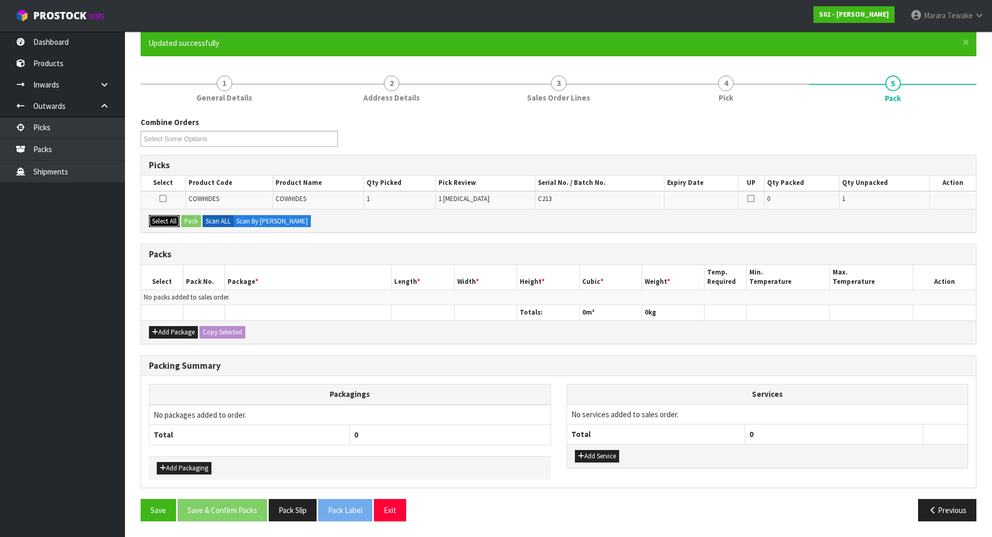
click at [166, 217] on button "Select All" at bounding box center [164, 221] width 31 height 12
click at [197, 219] on button "Pack" at bounding box center [191, 221] width 20 height 12
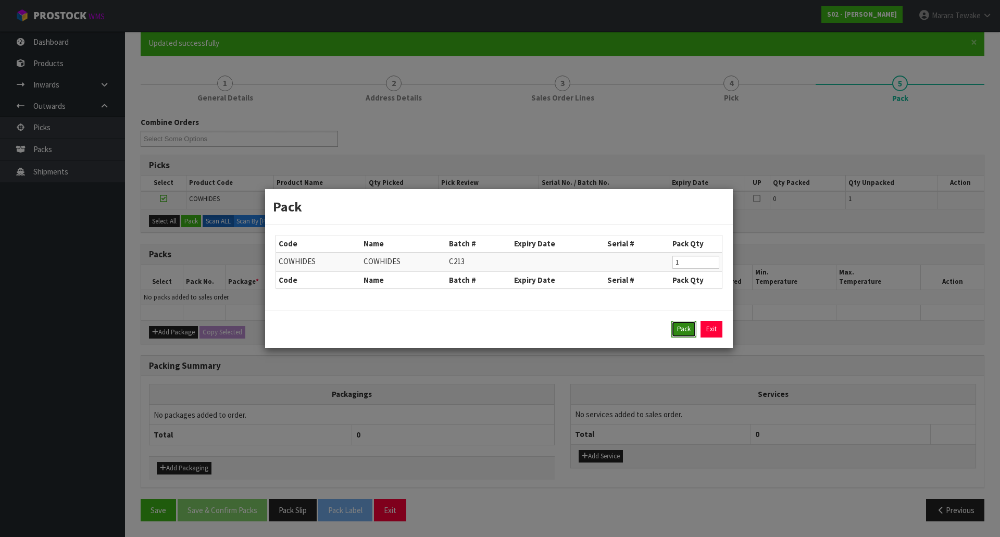
click at [680, 323] on button "Pack" at bounding box center [683, 329] width 25 height 17
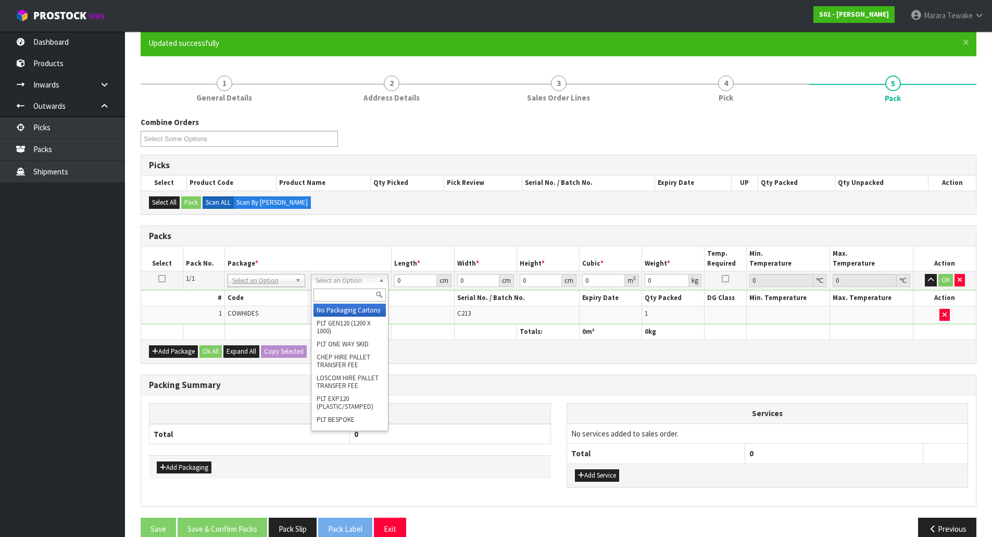
click at [361, 295] on input "text" at bounding box center [349, 294] width 72 height 13
type input "oc"
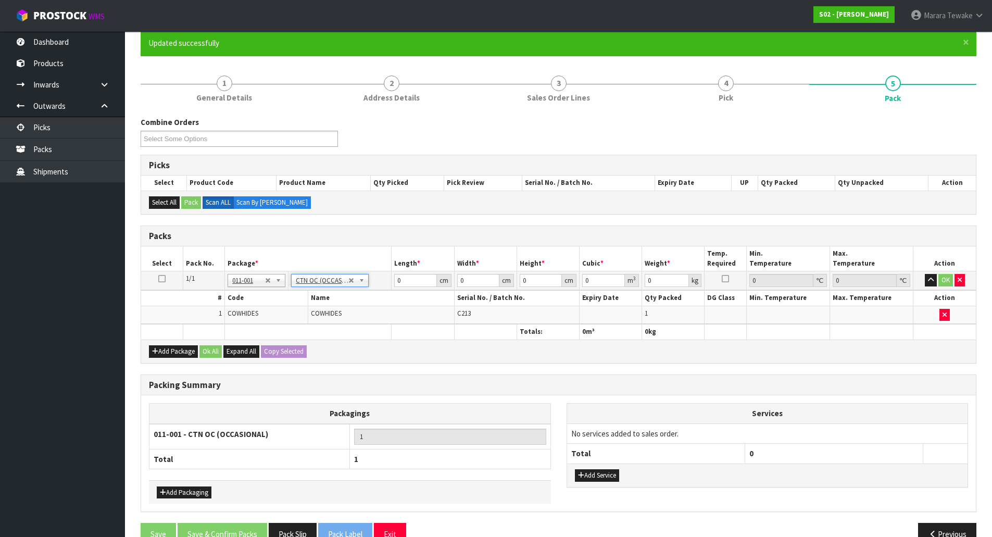
type input "1.42"
click at [356, 271] on tr "1/1 NONE 007-001 007-002 007-004 007-009 007-013 007-014 007-015 007-017 007-01…" at bounding box center [558, 280] width 835 height 19
type input "22"
type input "18"
type input "1"
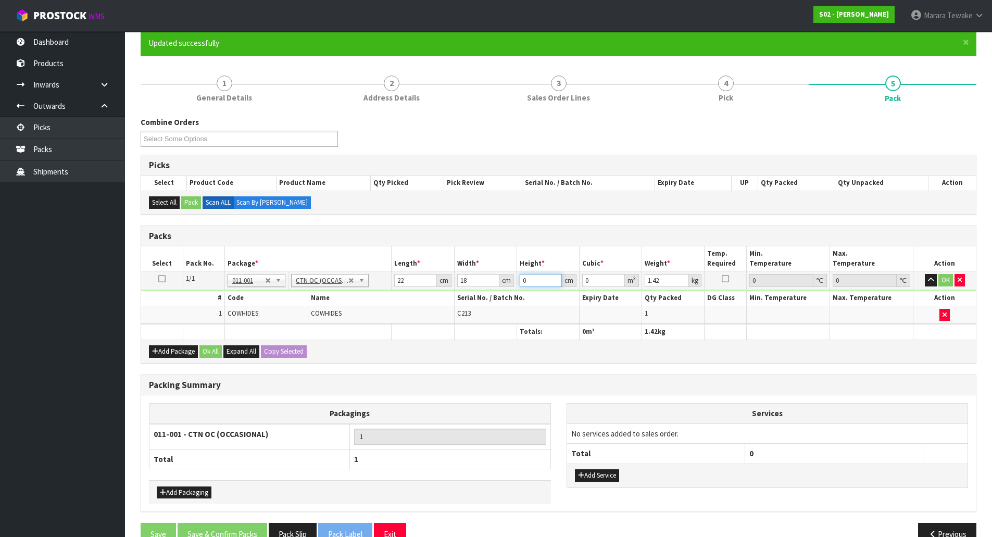
type input "0.000396"
type input "17"
type input "0.006732"
type input "17"
type input "2"
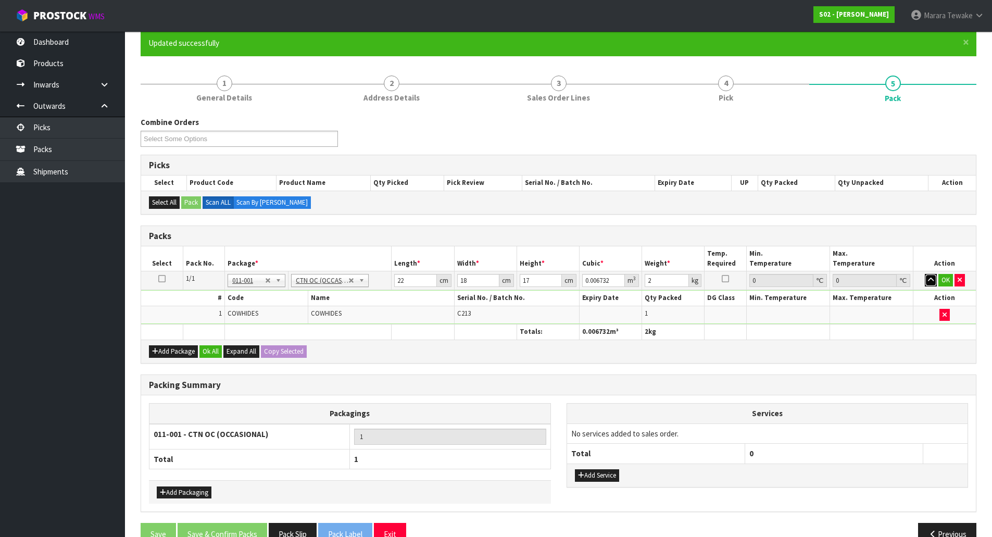
click at [925, 274] on button "button" at bounding box center [931, 280] width 12 height 12
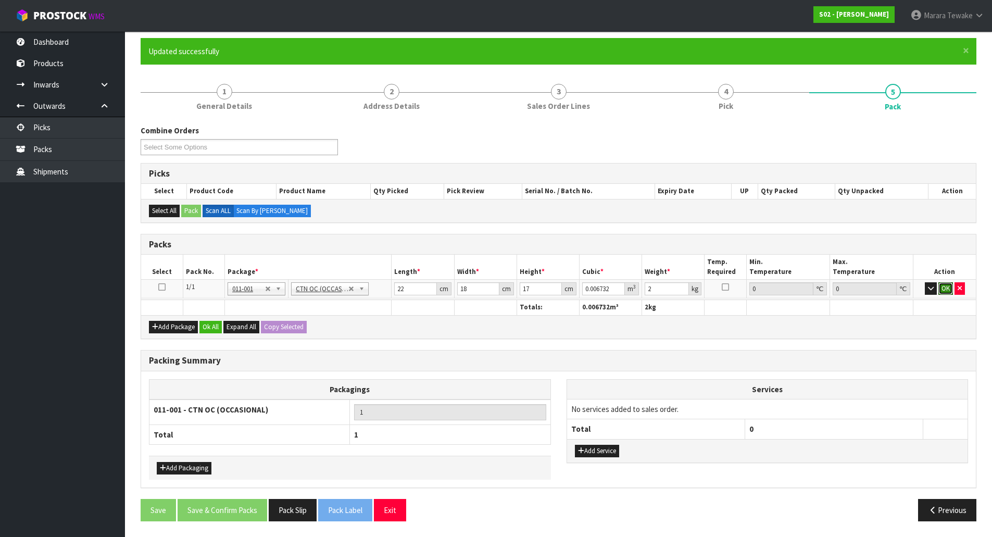
click button "OK" at bounding box center [945, 288] width 15 height 12
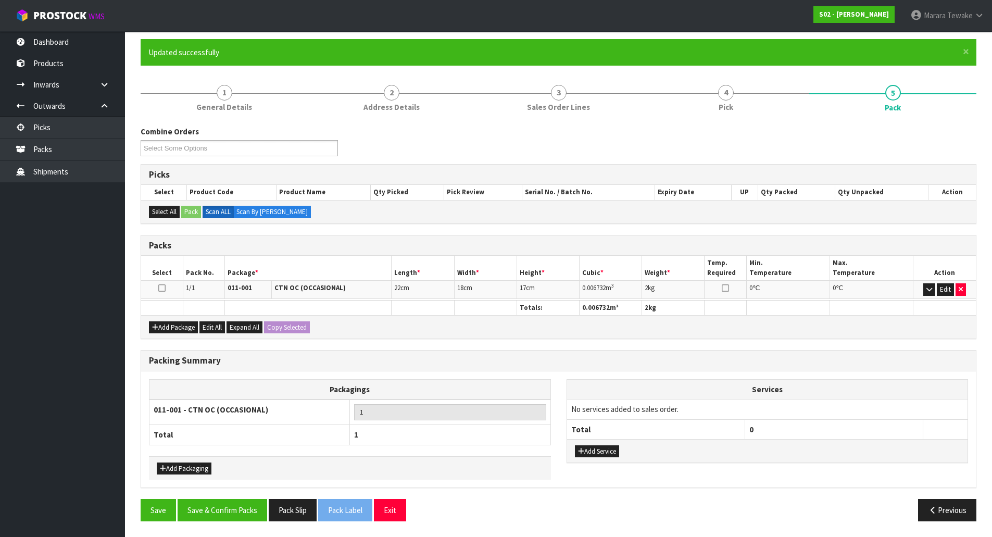
scroll to position [80, 0]
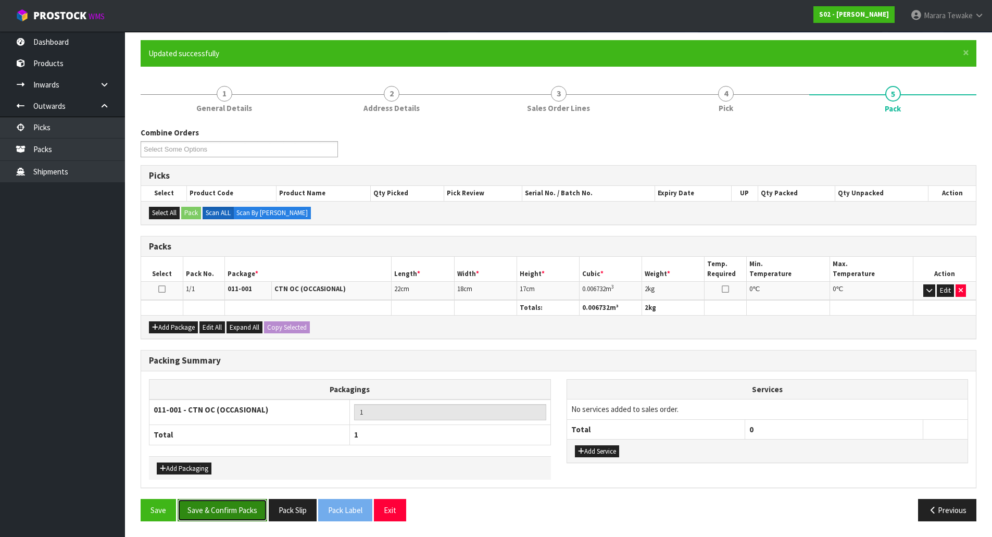
click at [215, 507] on button "Save & Confirm Packs" at bounding box center [223, 510] width 90 height 22
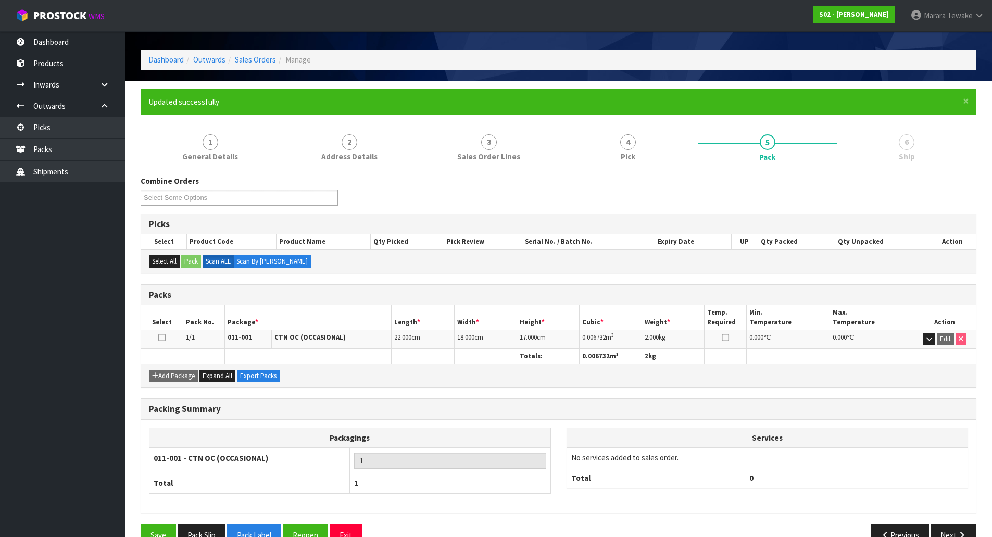
scroll to position [57, 0]
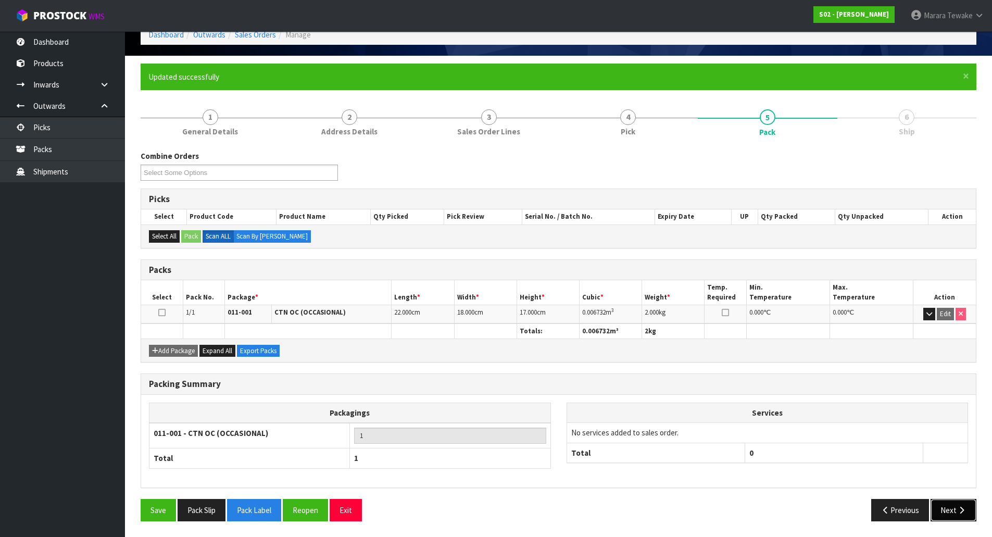
click at [957, 507] on icon "button" at bounding box center [961, 510] width 10 height 8
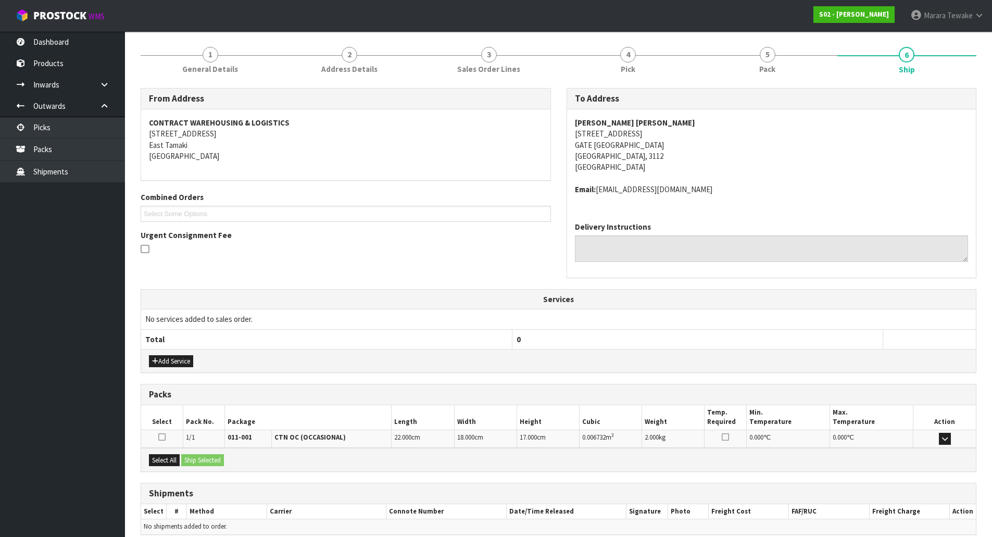
scroll to position [166, 0]
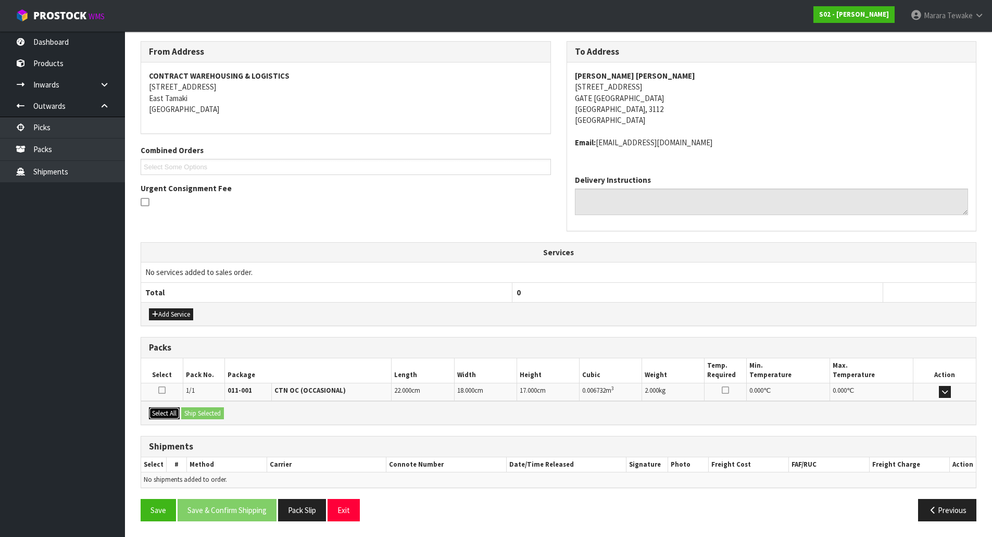
drag, startPoint x: 175, startPoint y: 414, endPoint x: 208, endPoint y: 417, distance: 32.9
click at [175, 414] on button "Select All" at bounding box center [164, 413] width 31 height 12
click at [209, 417] on button "Ship Selected" at bounding box center [202, 413] width 43 height 12
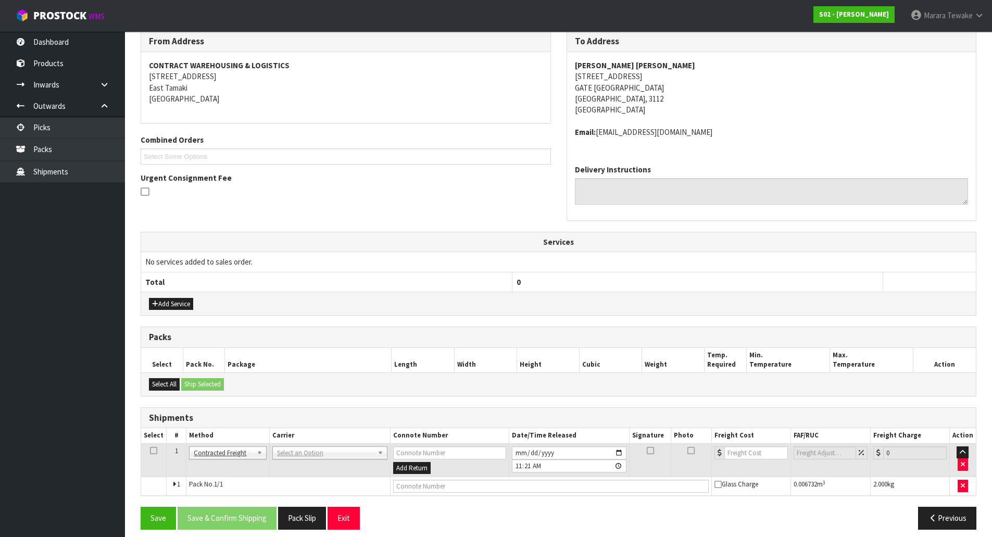
scroll to position [185, 0]
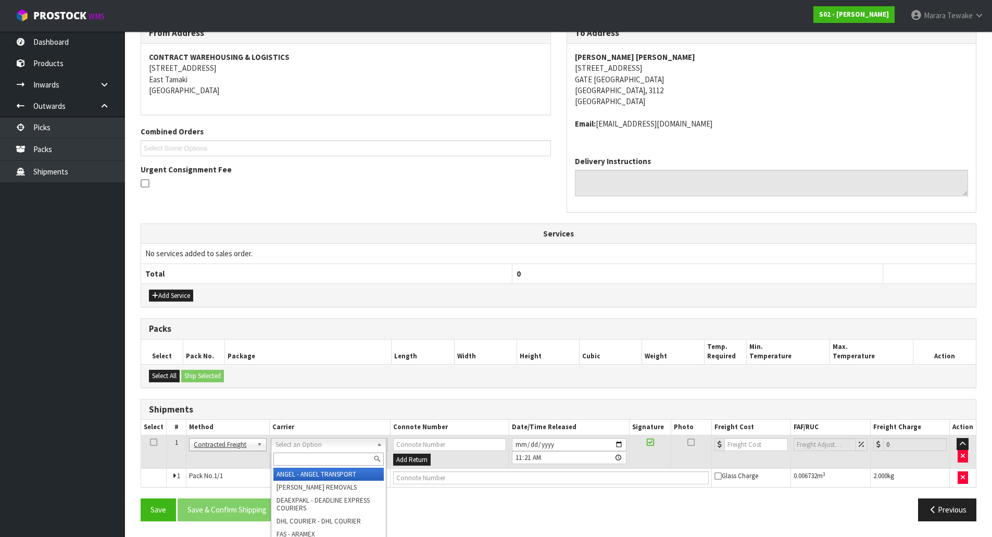
drag, startPoint x: 308, startPoint y: 439, endPoint x: 313, endPoint y: 464, distance: 25.9
click at [314, 465] on div at bounding box center [328, 458] width 115 height 17
type input "nzp"
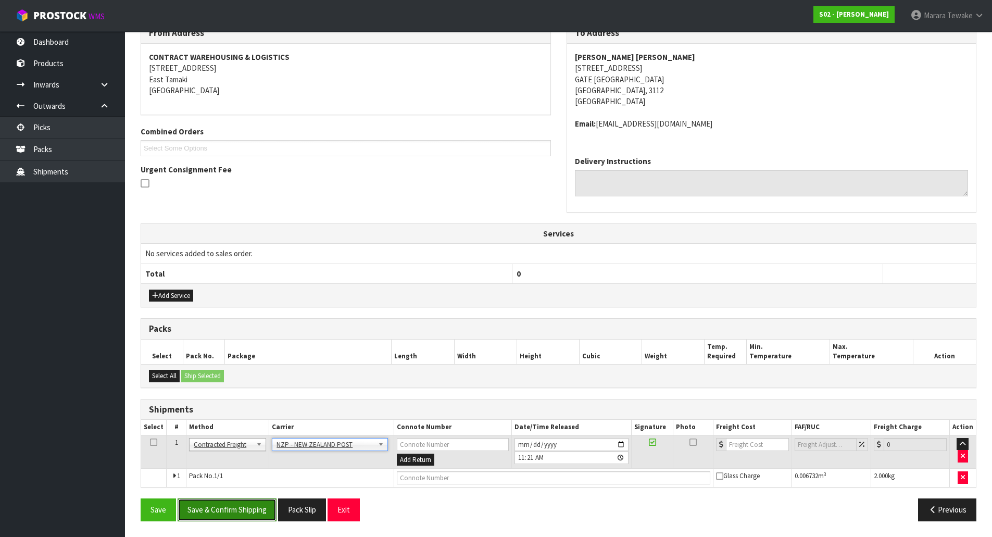
click at [232, 507] on button "Save & Confirm Shipping" at bounding box center [227, 509] width 99 height 22
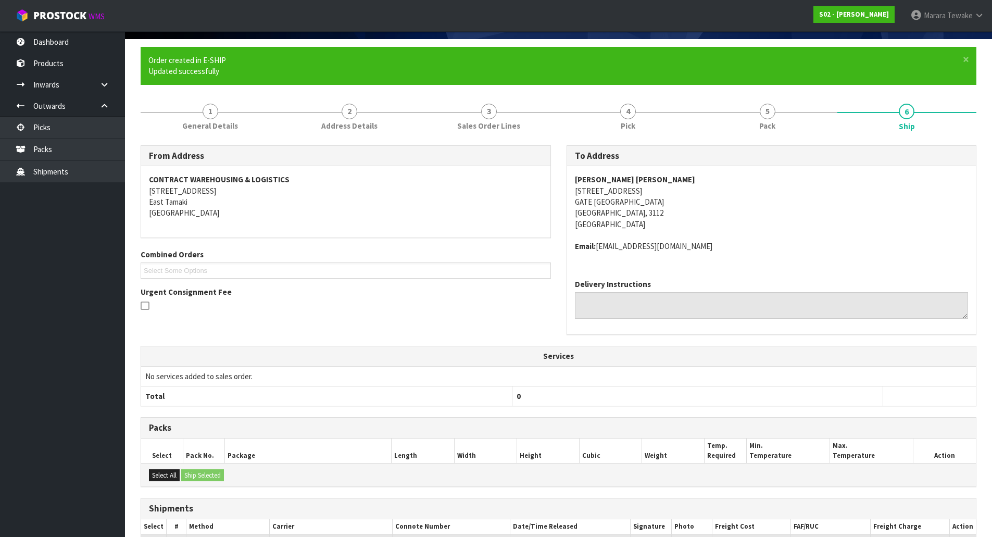
scroll to position [170, 0]
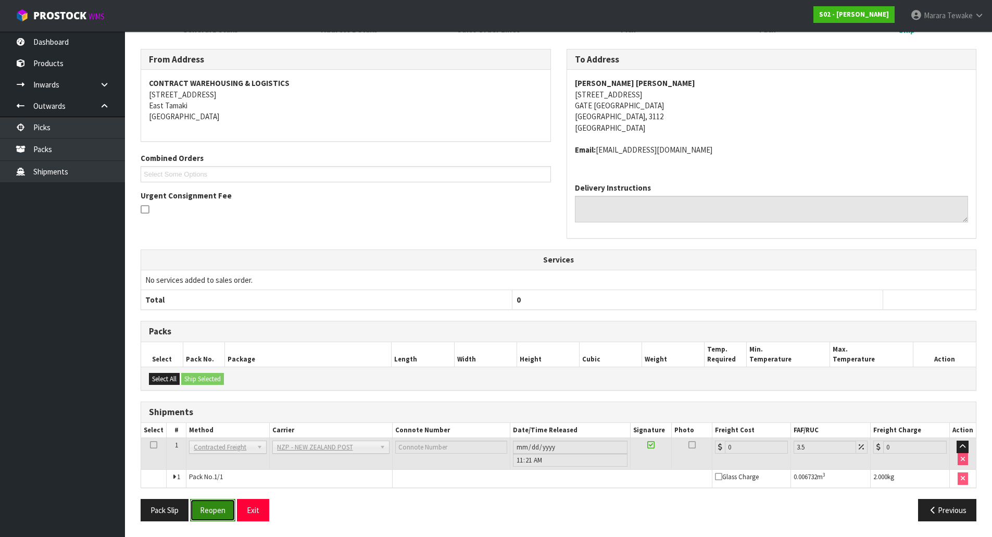
click at [215, 510] on button "Reopen" at bounding box center [212, 510] width 45 height 22
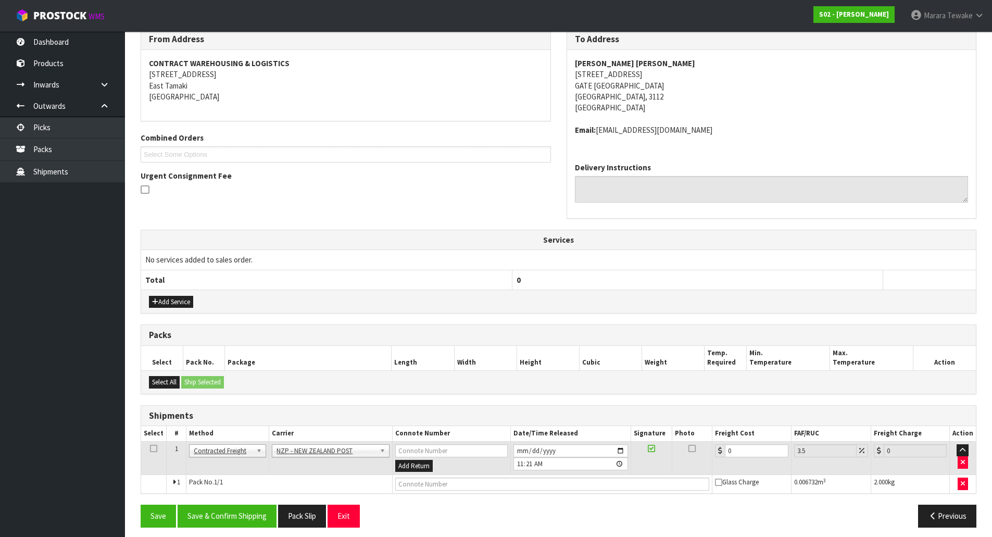
scroll to position [185, 0]
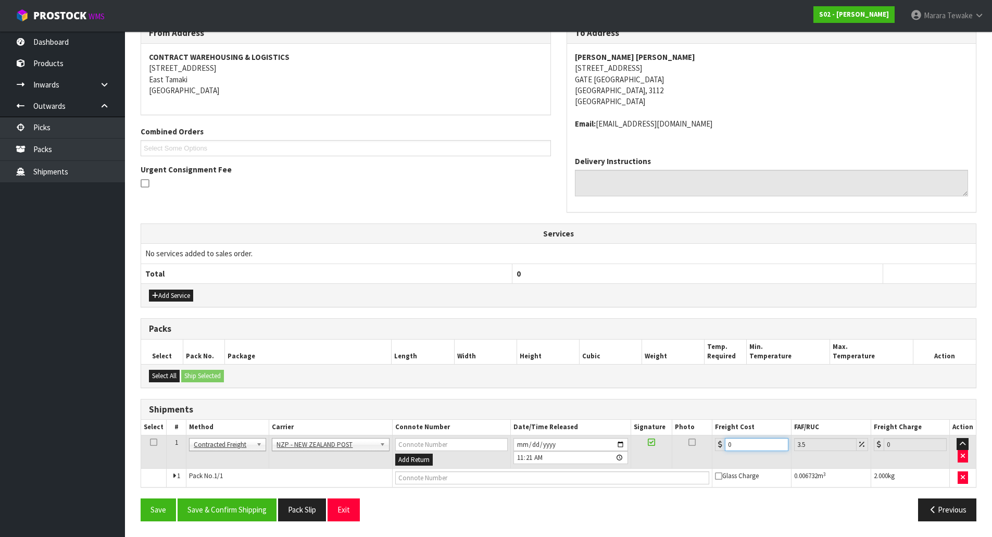
drag, startPoint x: 752, startPoint y: 444, endPoint x: 679, endPoint y: 413, distance: 79.3
click at [700, 430] on table "Select # Method Carrier Connote Number Date/Time Released Signature Photo Freig…" at bounding box center [558, 453] width 835 height 67
type input "8"
type input "8.28"
type input "8.4"
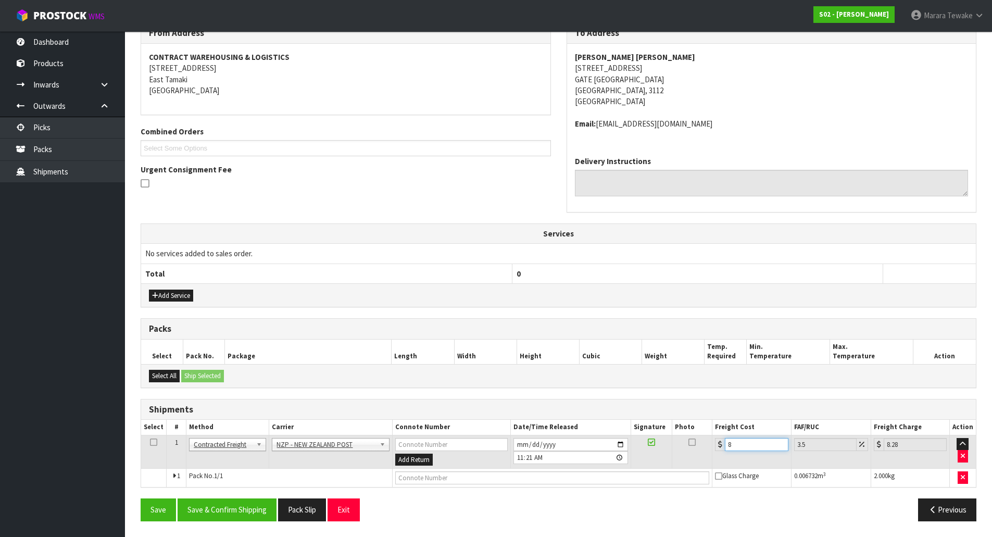
type input "8.69"
type input "8.45"
type input "8.75"
type input "8.45"
click at [241, 500] on button "Save & Confirm Shipping" at bounding box center [227, 509] width 99 height 22
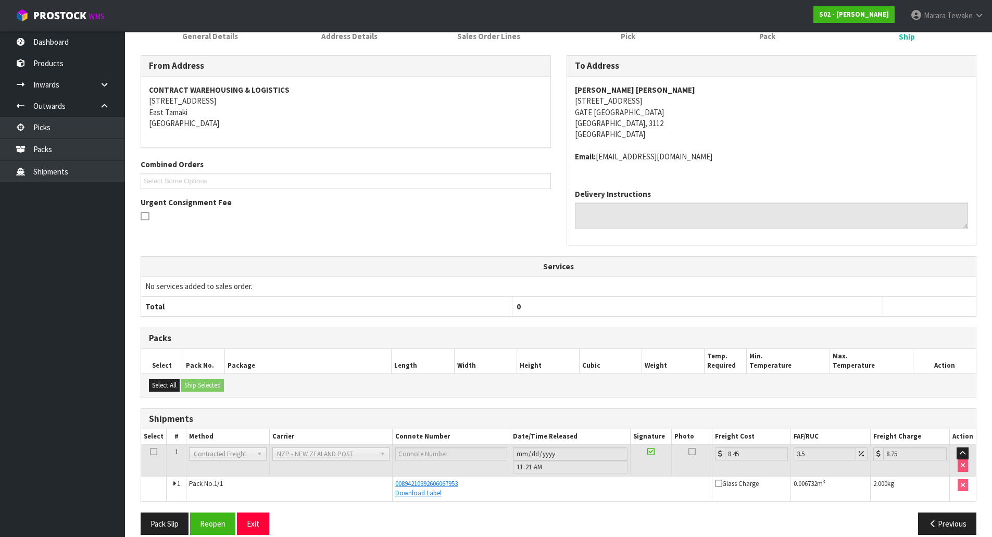
scroll to position [166, 0]
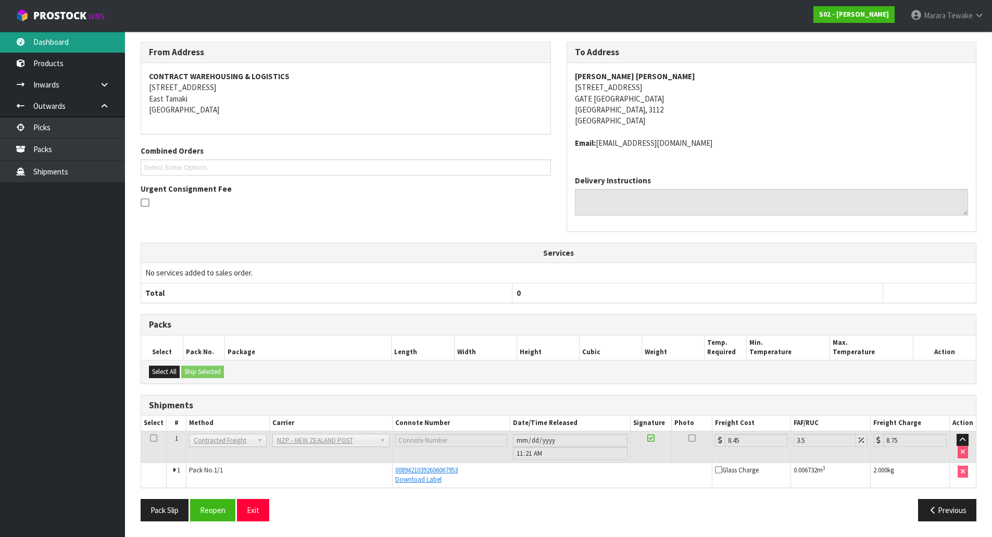
click at [65, 41] on link "Dashboard" at bounding box center [62, 41] width 125 height 21
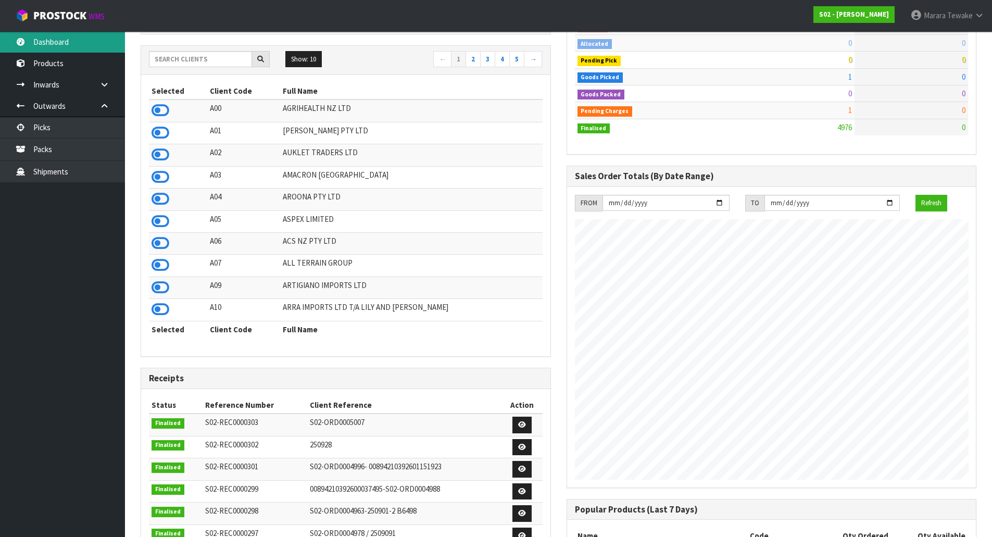
scroll to position [755, 425]
click at [187, 60] on input "text" at bounding box center [200, 59] width 103 height 16
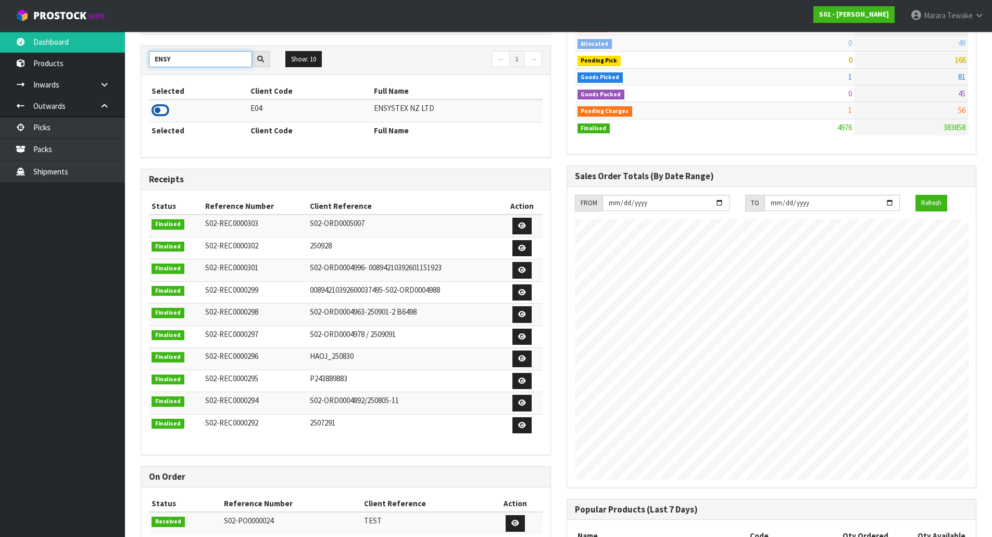
type input "ENSY"
click at [165, 109] on icon at bounding box center [161, 111] width 18 height 16
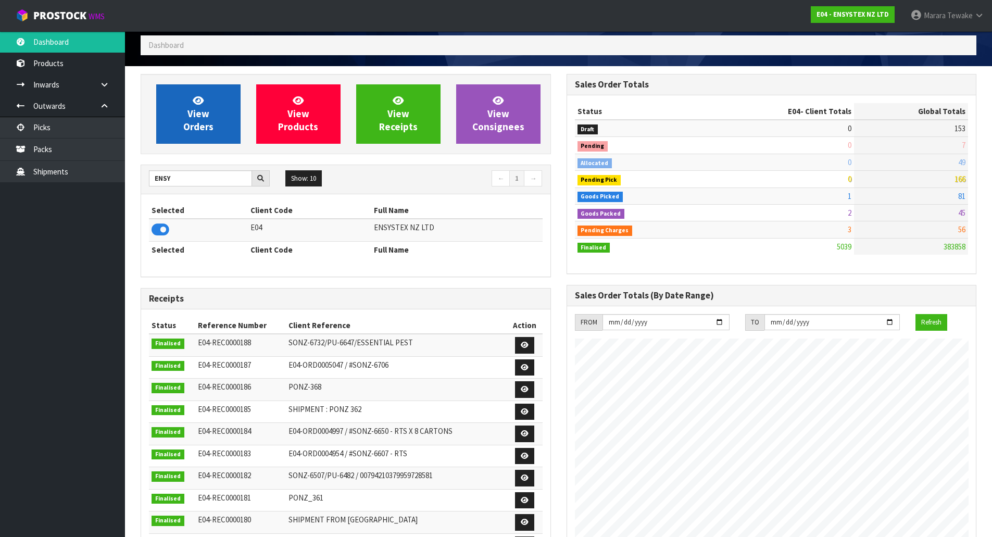
scroll to position [789, 425]
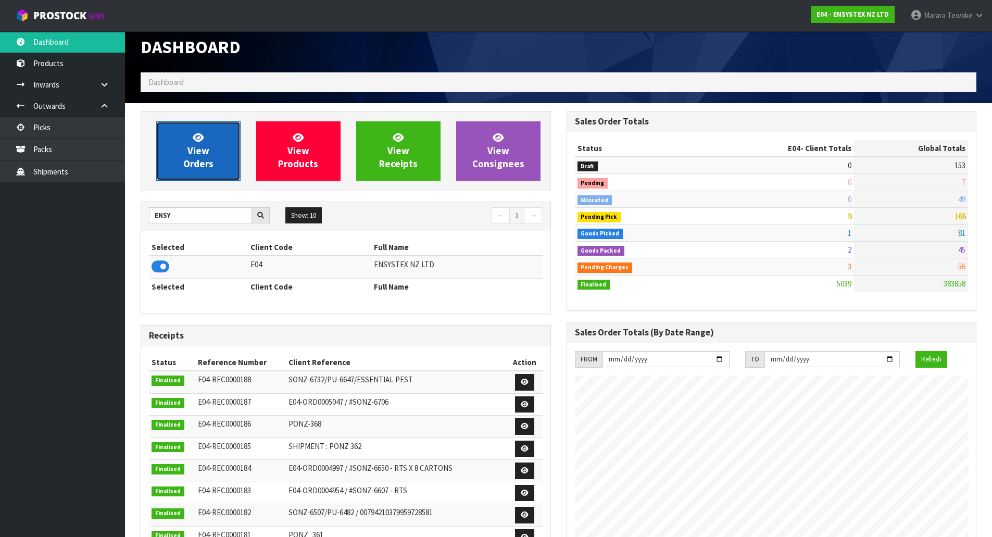
click at [178, 147] on link "View Orders" at bounding box center [198, 150] width 84 height 59
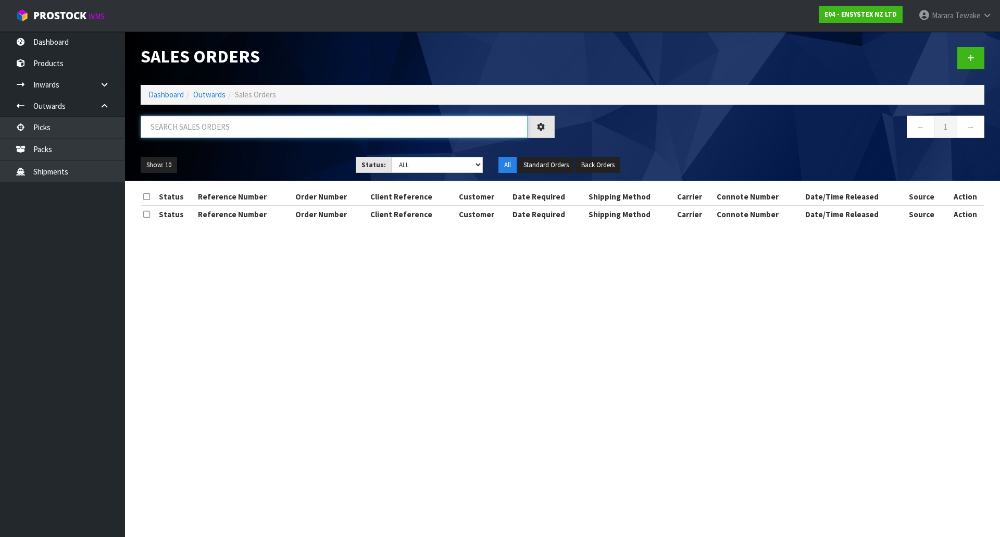
click at [218, 129] on input "text" at bounding box center [334, 127] width 387 height 22
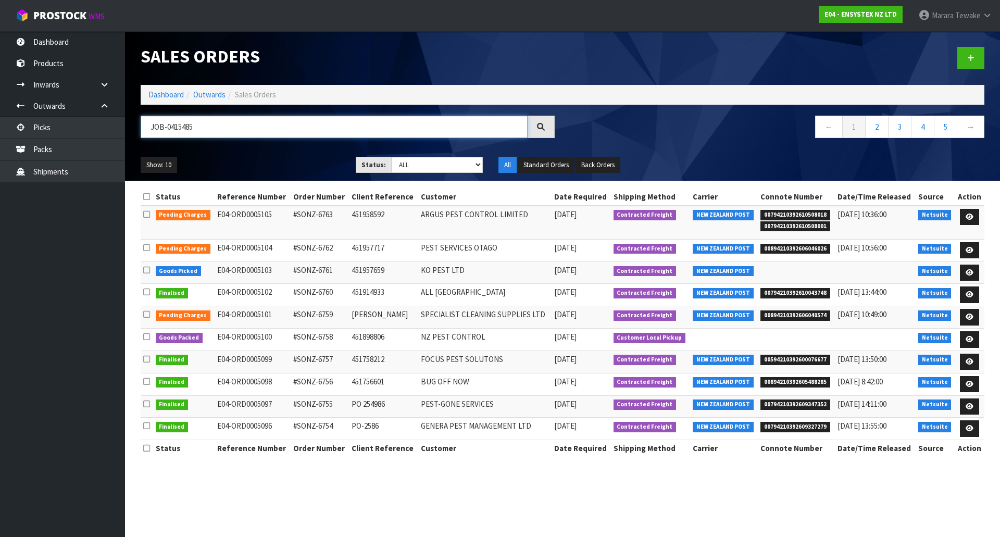
type input "JOB-0415485"
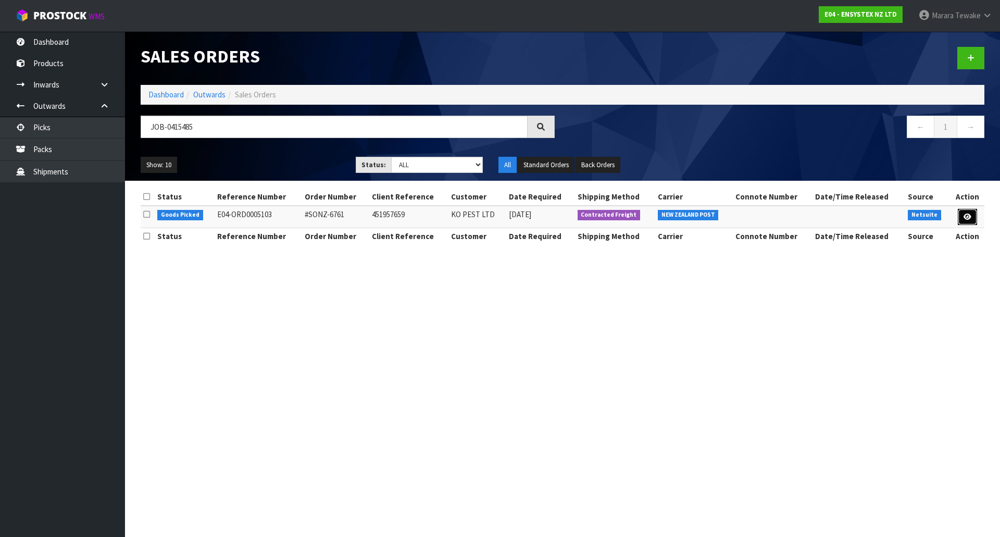
click at [968, 218] on icon at bounding box center [967, 216] width 8 height 7
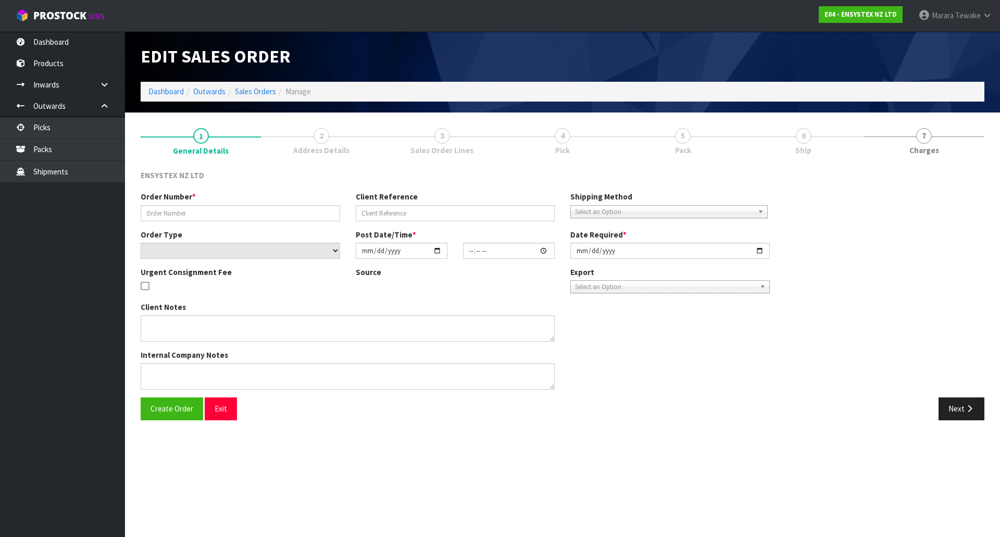
type input "#SONZ-6761"
type input "451957659"
select select "number:0"
type input "[DATE]"
type input "15:15:15.000"
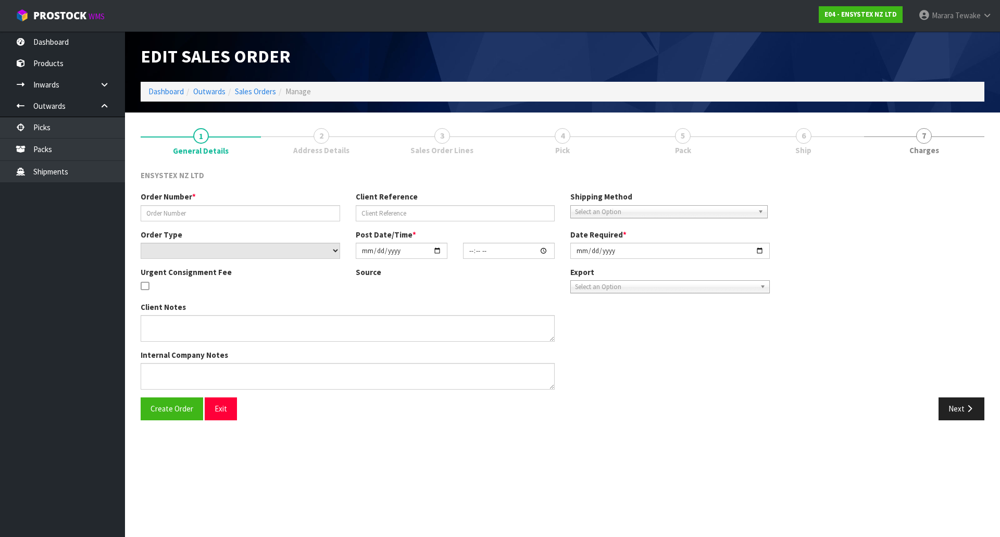
type input "2025-10-02"
type textarea "No shipping please"
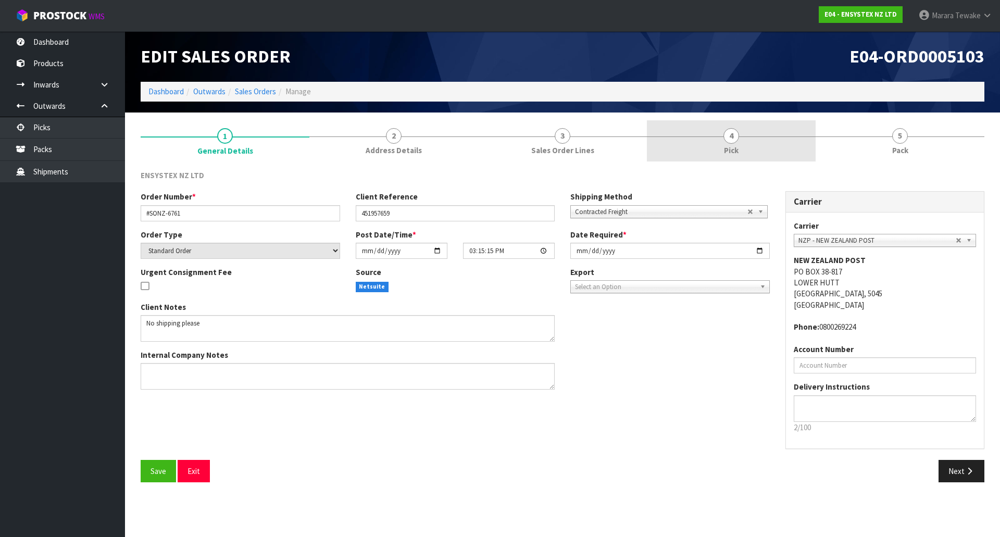
click at [788, 140] on link "4 Pick" at bounding box center [731, 140] width 169 height 41
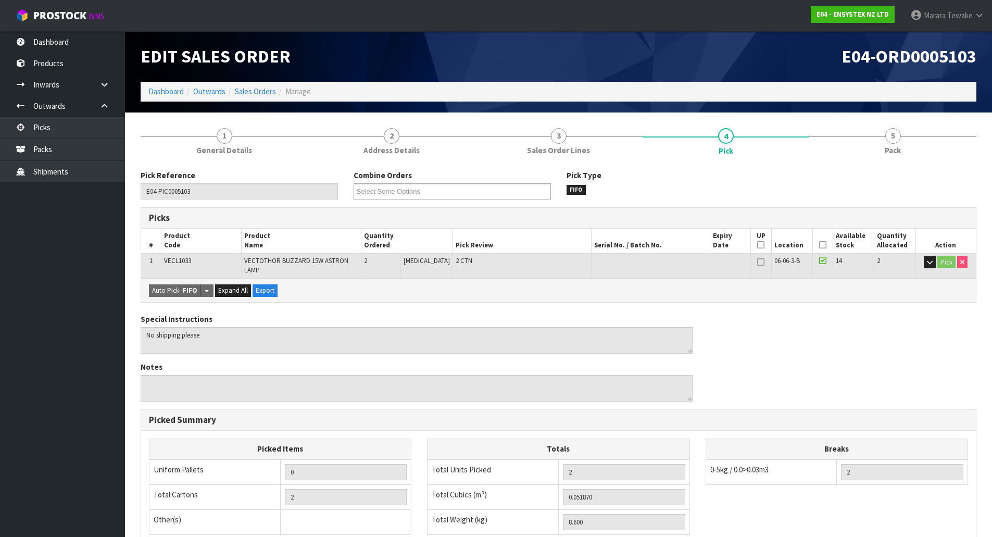
click at [820, 245] on icon at bounding box center [822, 245] width 7 height 1
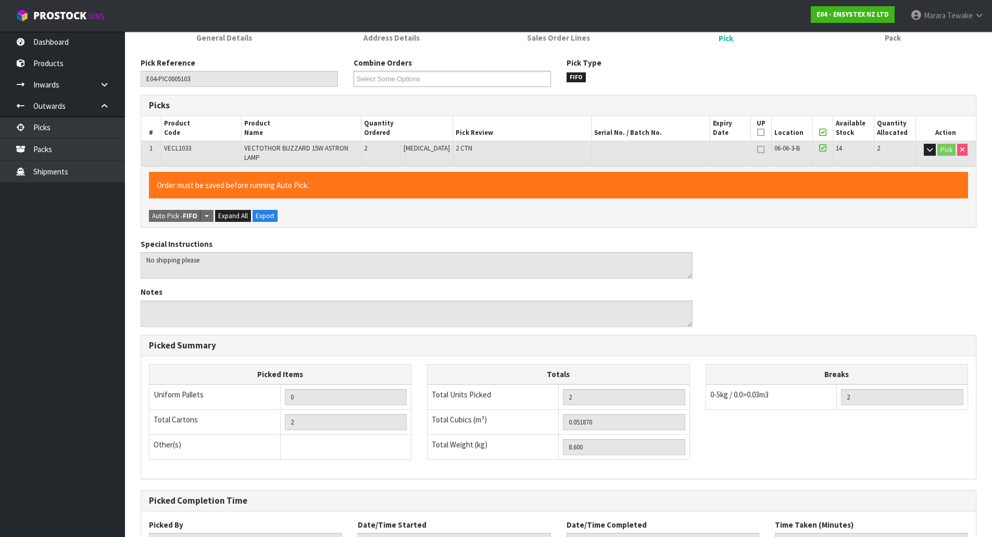
scroll to position [191, 0]
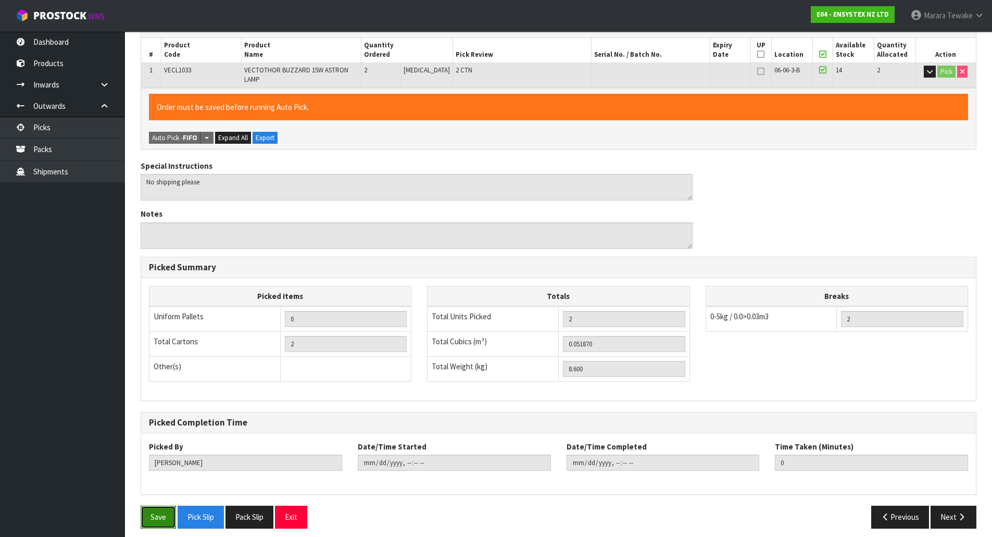
click at [157, 509] on button "Save" at bounding box center [158, 517] width 35 height 22
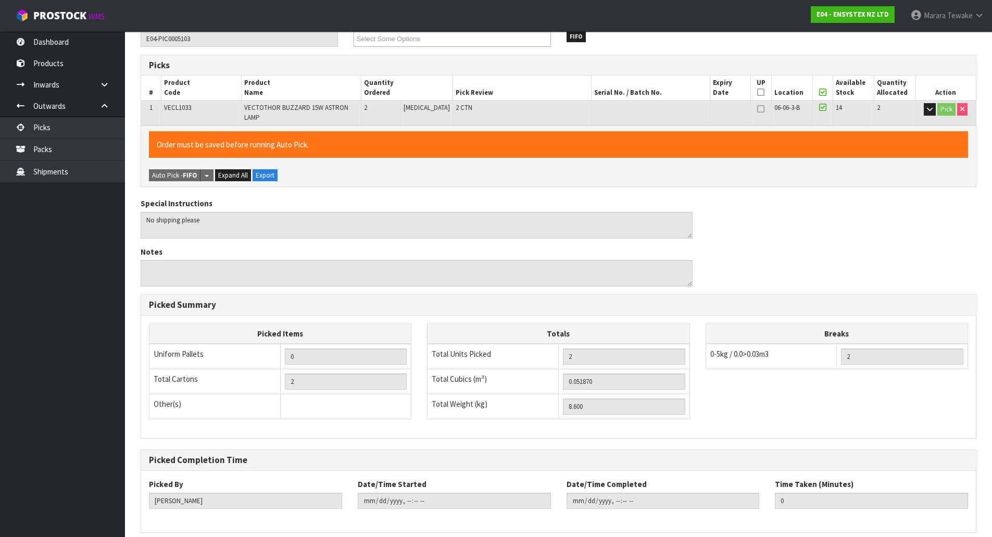
scroll to position [0, 0]
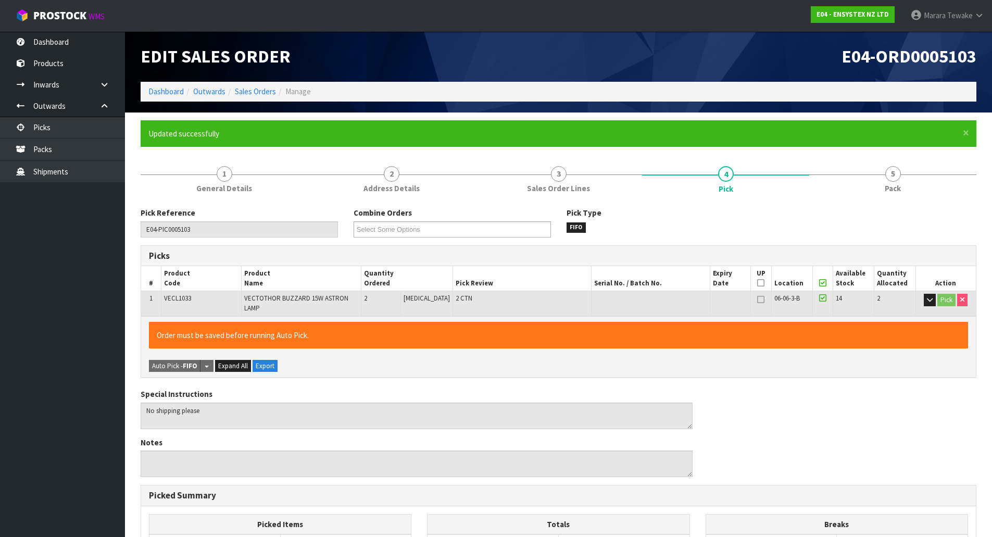
type input "Marara Tewake"
type input "2025-10-02T11:24:27"
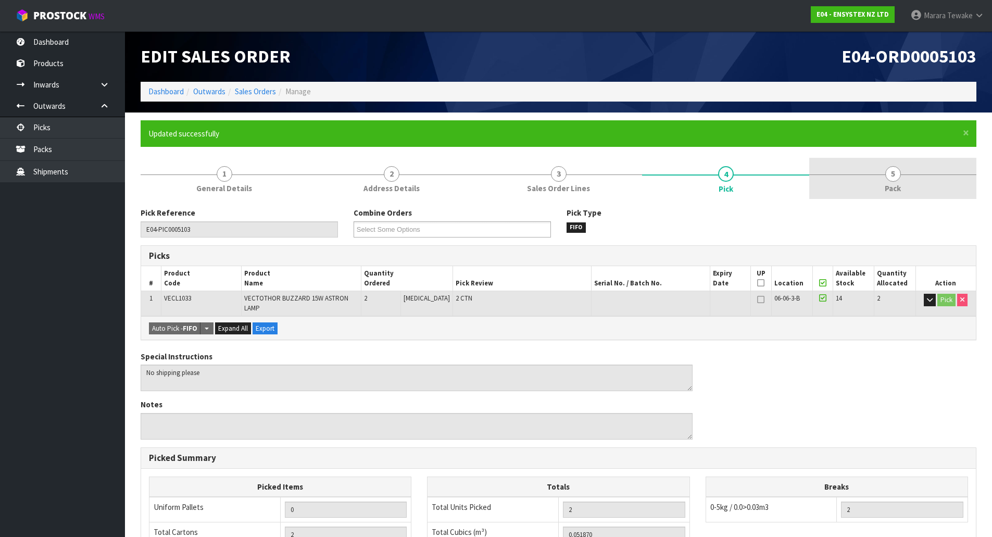
click at [904, 174] on div at bounding box center [892, 174] width 167 height 1
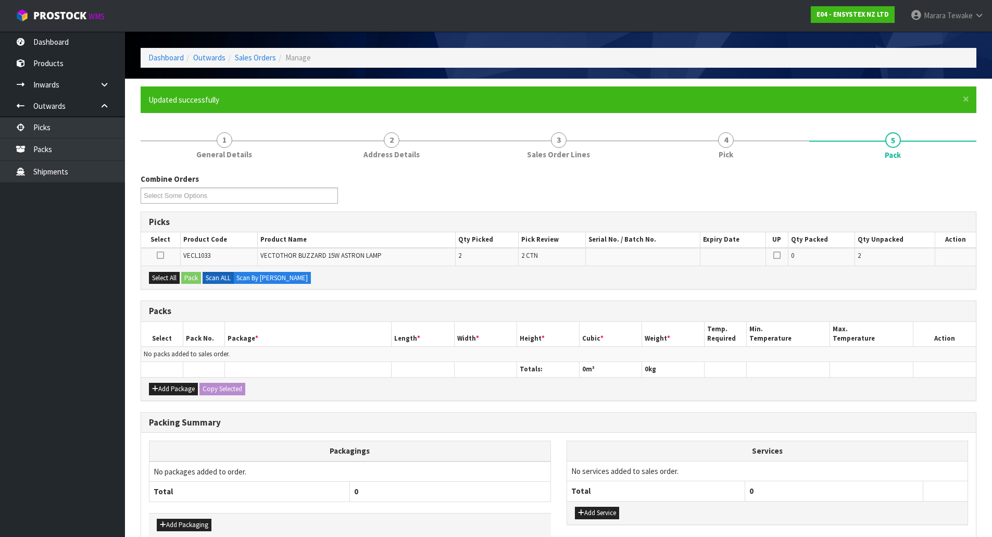
scroll to position [52, 0]
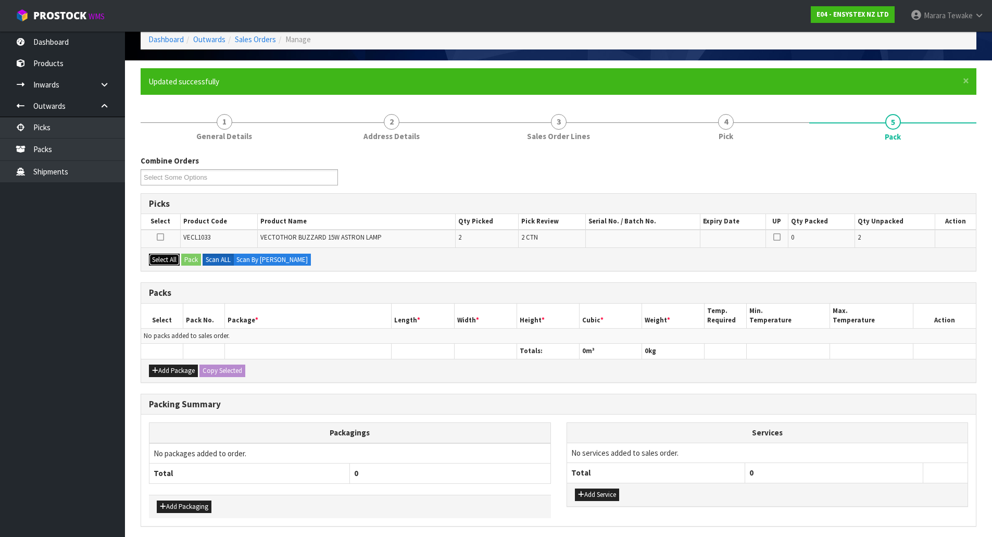
click at [157, 256] on button "Select All" at bounding box center [164, 260] width 31 height 12
click at [190, 258] on button "Pack" at bounding box center [191, 260] width 20 height 12
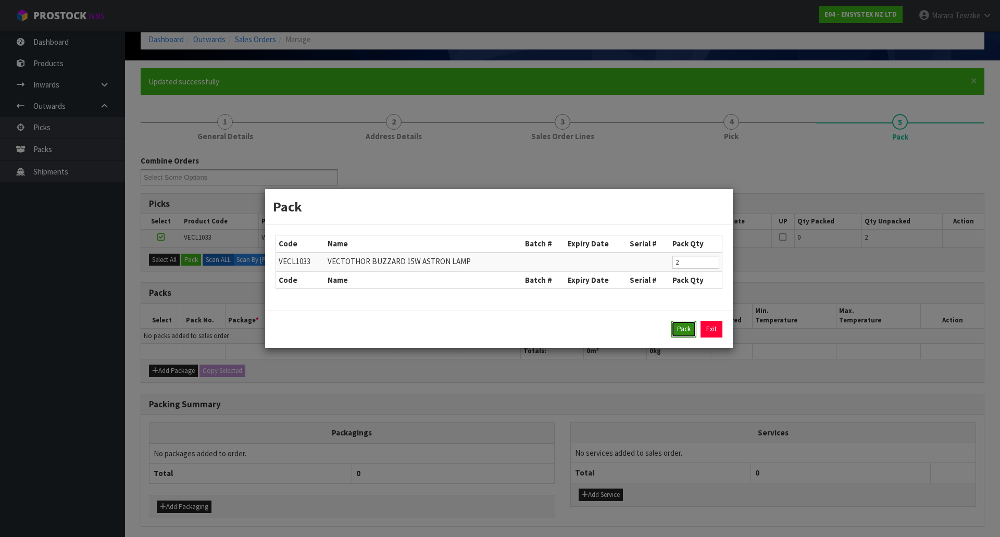
click at [678, 328] on button "Pack" at bounding box center [683, 329] width 25 height 17
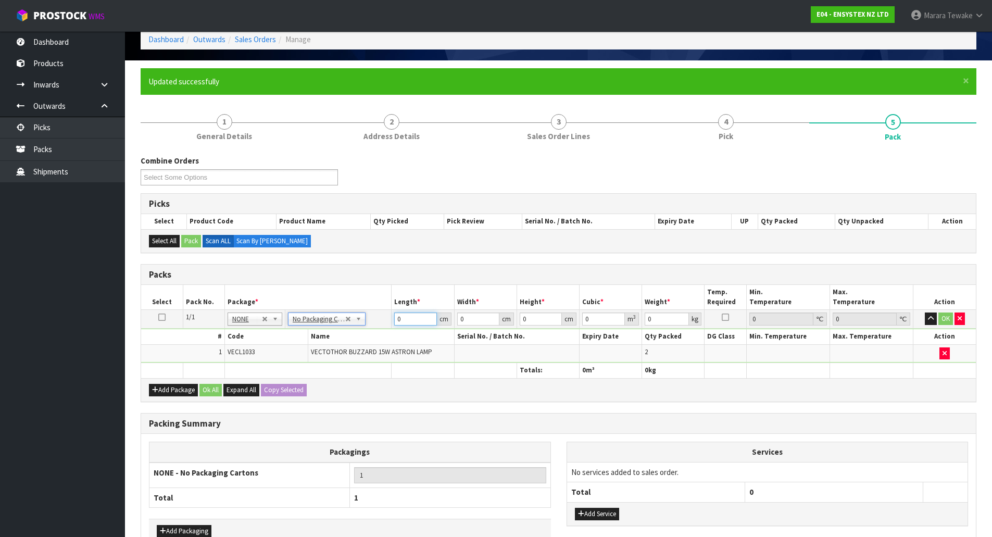
drag, startPoint x: 410, startPoint y: 321, endPoint x: 374, endPoint y: 286, distance: 50.1
click at [385, 310] on tr "1/1 NONE 007-001 007-002 007-004 007-009 007-013 007-014 007-015 007-017 007-01…" at bounding box center [558, 319] width 835 height 19
click at [406, 315] on input "0" at bounding box center [415, 318] width 42 height 13
drag, startPoint x: 408, startPoint y: 318, endPoint x: 389, endPoint y: 294, distance: 31.1
click at [389, 297] on table "Select Pack No. Package * Length * Width * Height * Cubic * Weight * Temp. Requ…" at bounding box center [558, 331] width 835 height 93
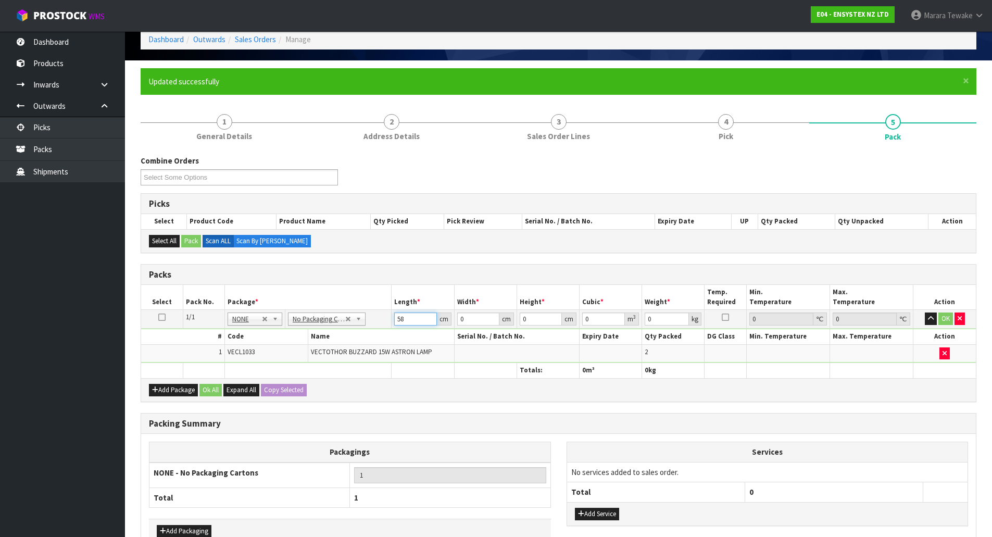
type input "58"
type input "36"
type input "2"
type input "0.004176"
type input "28"
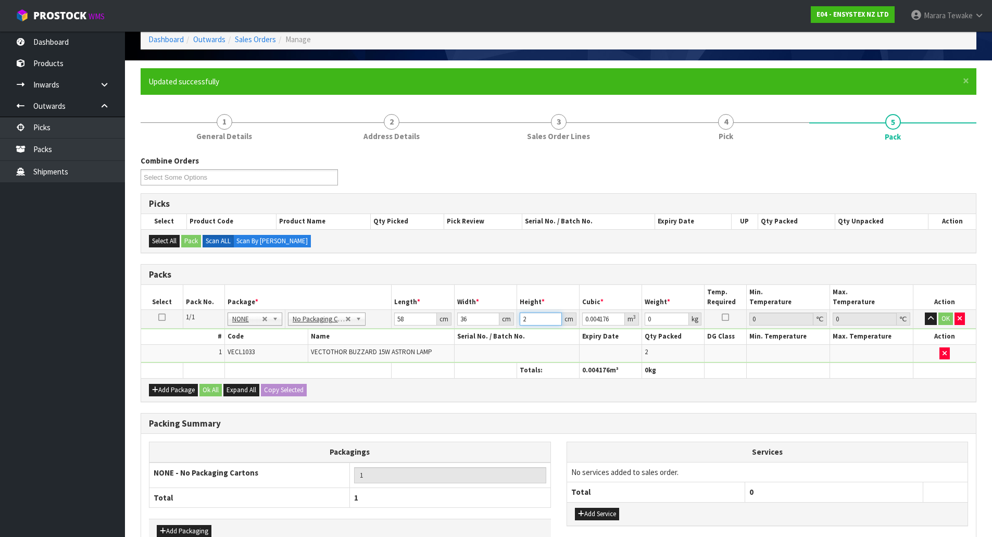
type input "0.058464"
type input "28"
type input "9"
click at [925, 312] on button "button" at bounding box center [931, 318] width 12 height 12
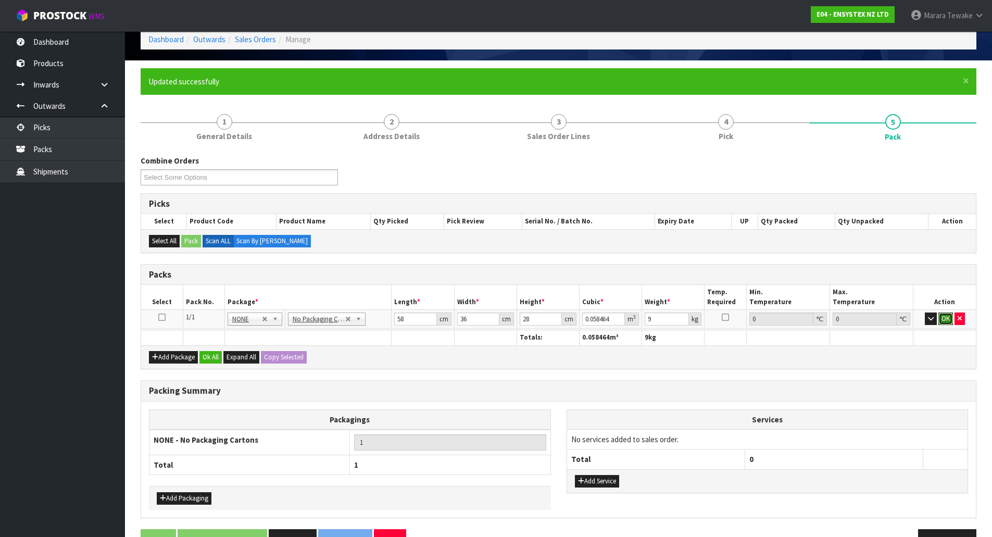
click button "OK" at bounding box center [945, 318] width 15 height 12
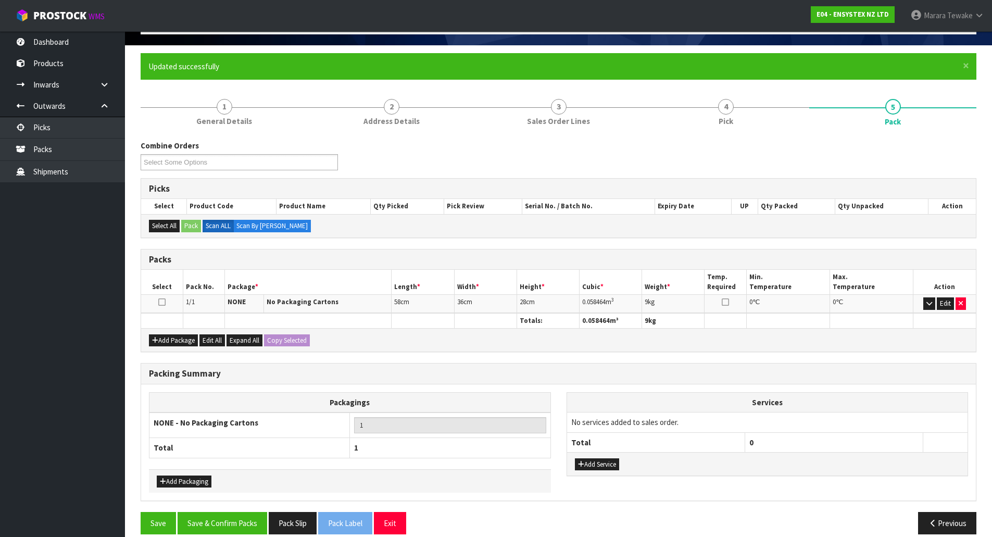
scroll to position [80, 0]
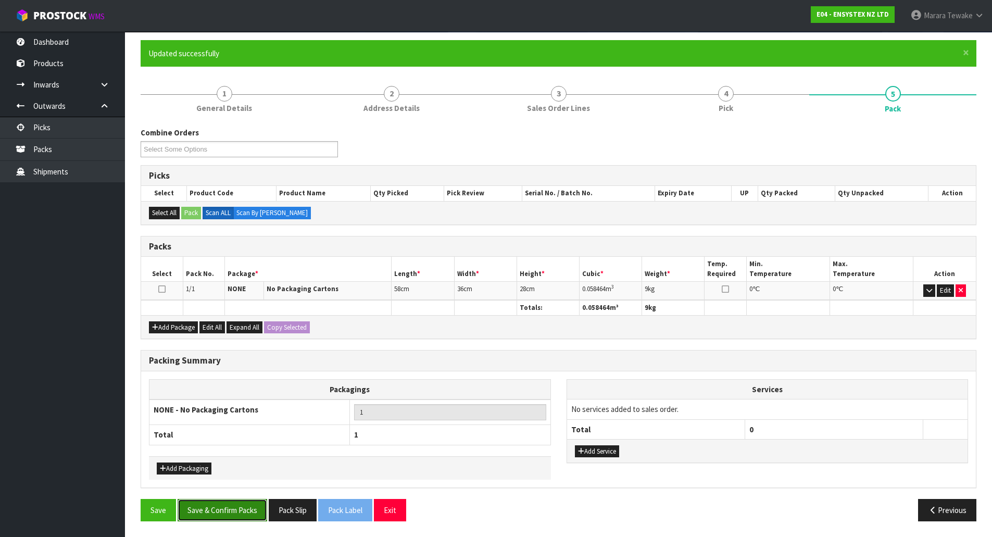
click at [248, 504] on button "Save & Confirm Packs" at bounding box center [223, 510] width 90 height 22
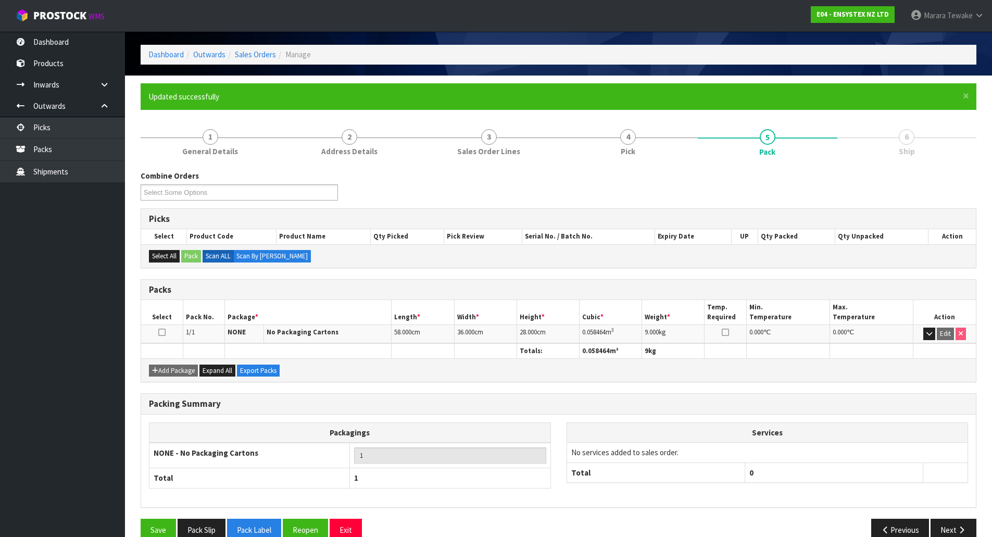
scroll to position [57, 0]
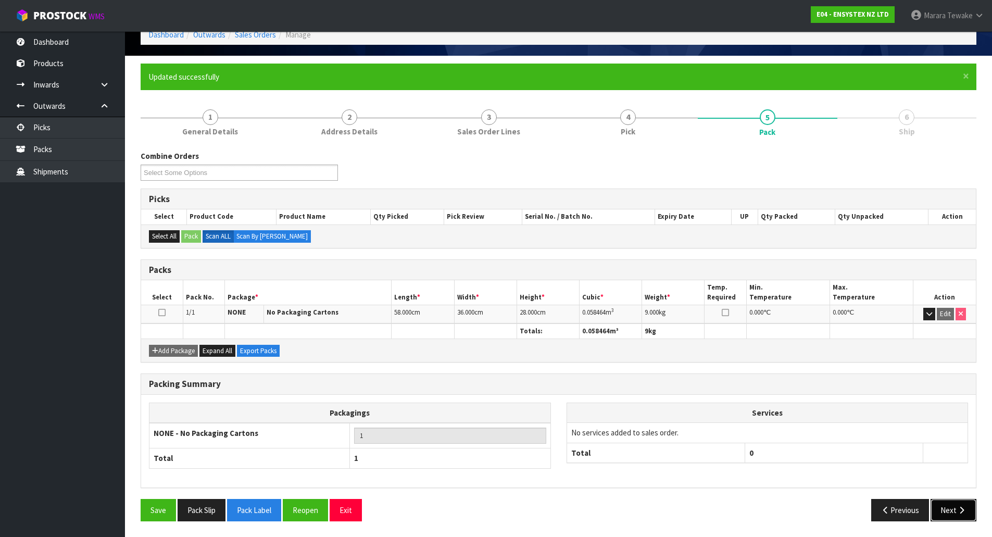
click at [953, 508] on button "Next" at bounding box center [953, 510] width 46 height 22
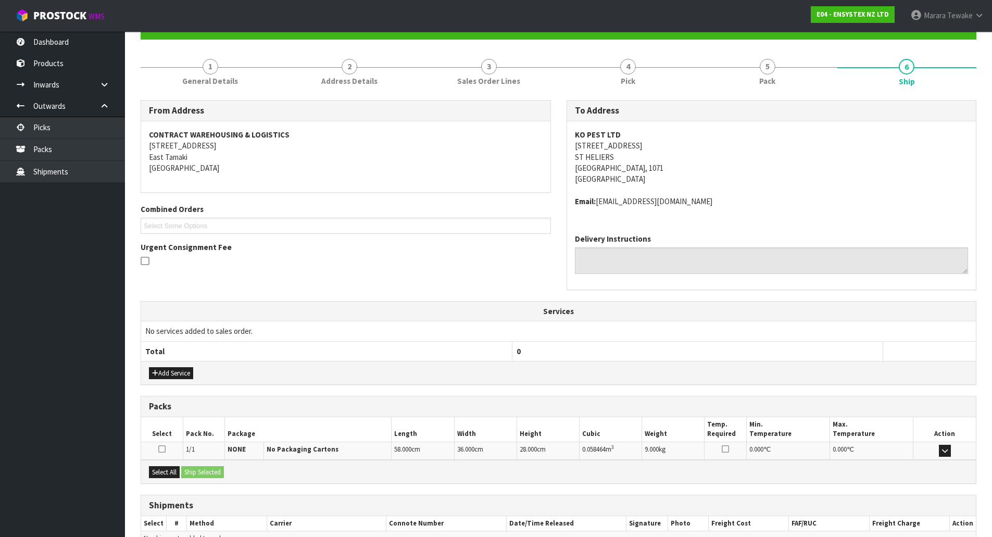
scroll to position [166, 0]
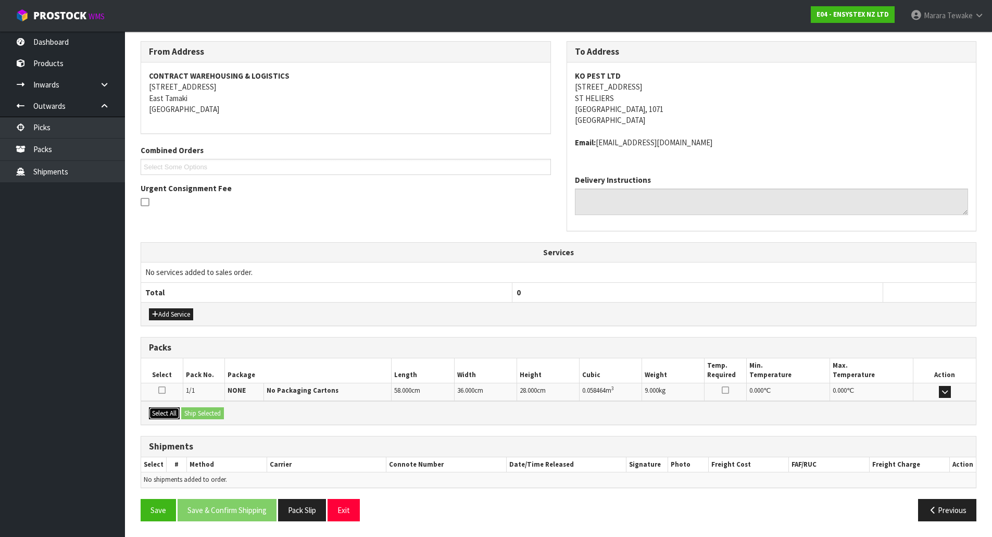
drag, startPoint x: 171, startPoint y: 409, endPoint x: 213, endPoint y: 409, distance: 42.2
click at [171, 409] on button "Select All" at bounding box center [164, 413] width 31 height 12
drag, startPoint x: 213, startPoint y: 409, endPoint x: 218, endPoint y: 411, distance: 5.4
click at [215, 409] on button "Ship Selected" at bounding box center [202, 413] width 43 height 12
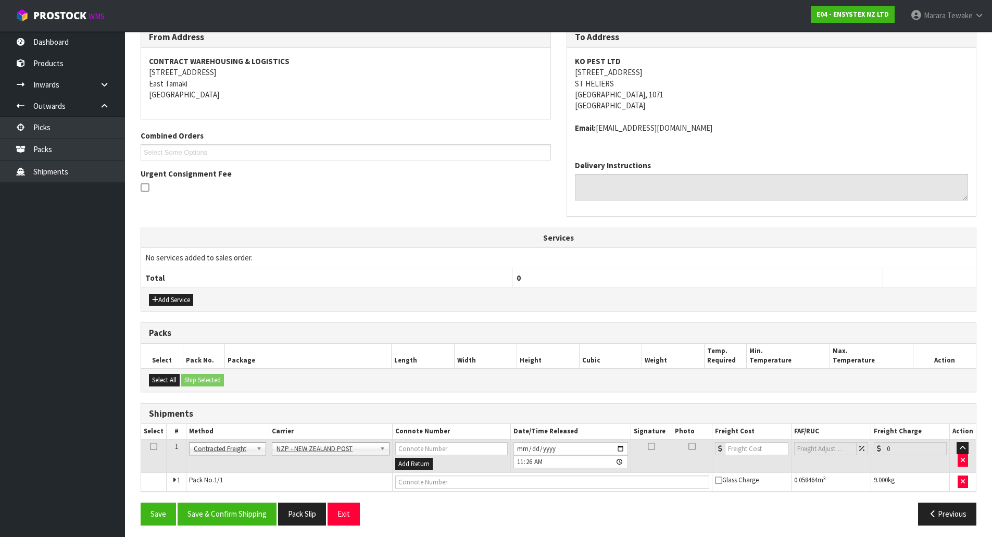
scroll to position [185, 0]
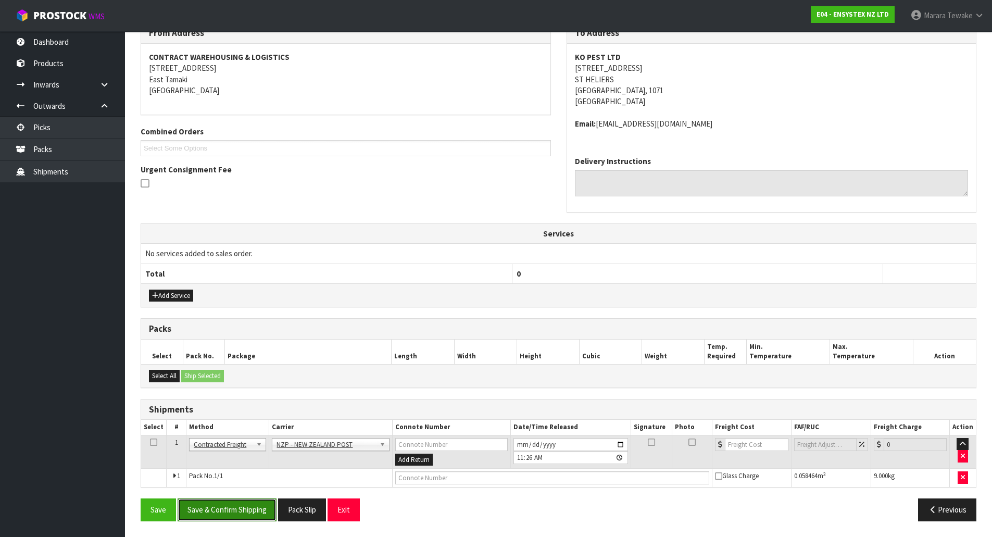
drag, startPoint x: 254, startPoint y: 512, endPoint x: 150, endPoint y: 497, distance: 104.6
click at [253, 512] on button "Save & Confirm Shipping" at bounding box center [227, 509] width 99 height 22
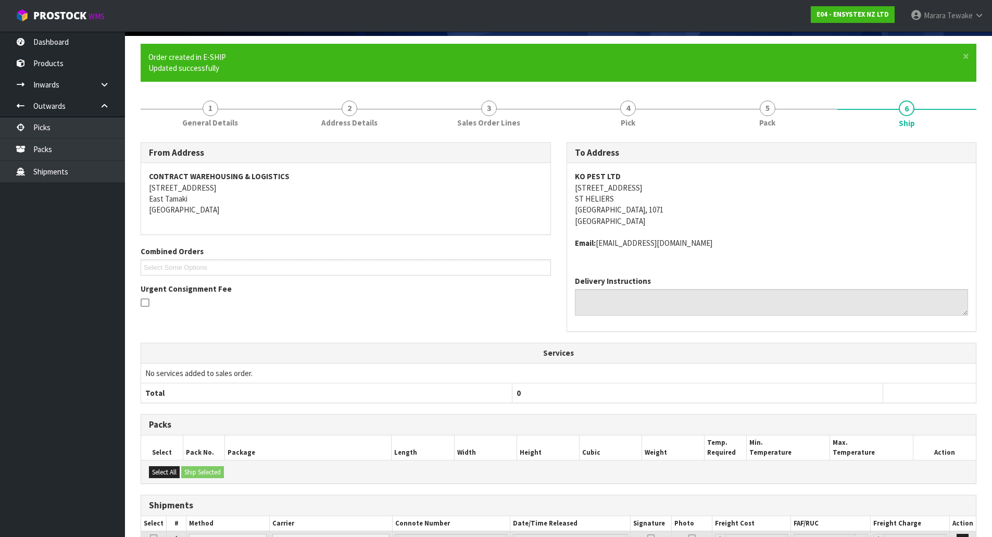
scroll to position [170, 0]
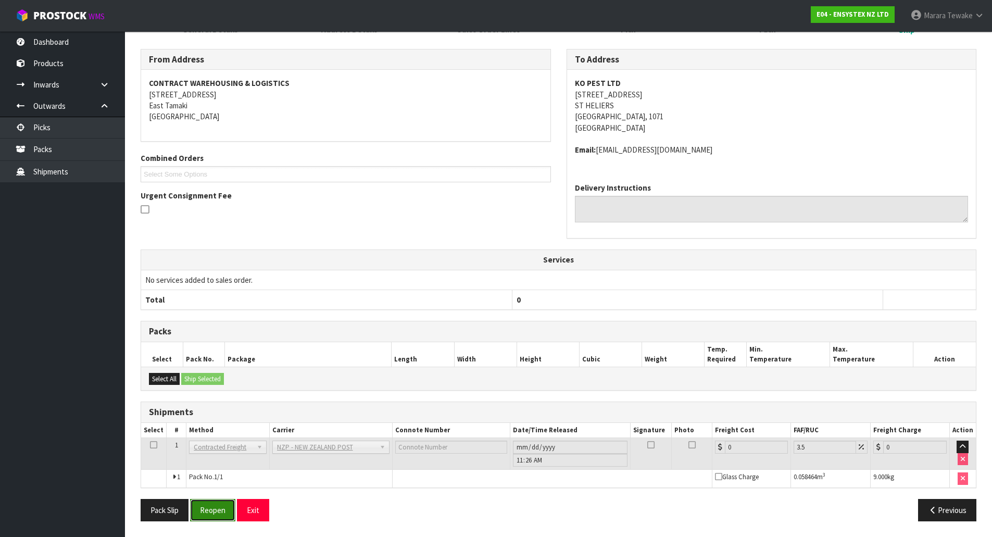
click at [207, 509] on button "Reopen" at bounding box center [212, 510] width 45 height 22
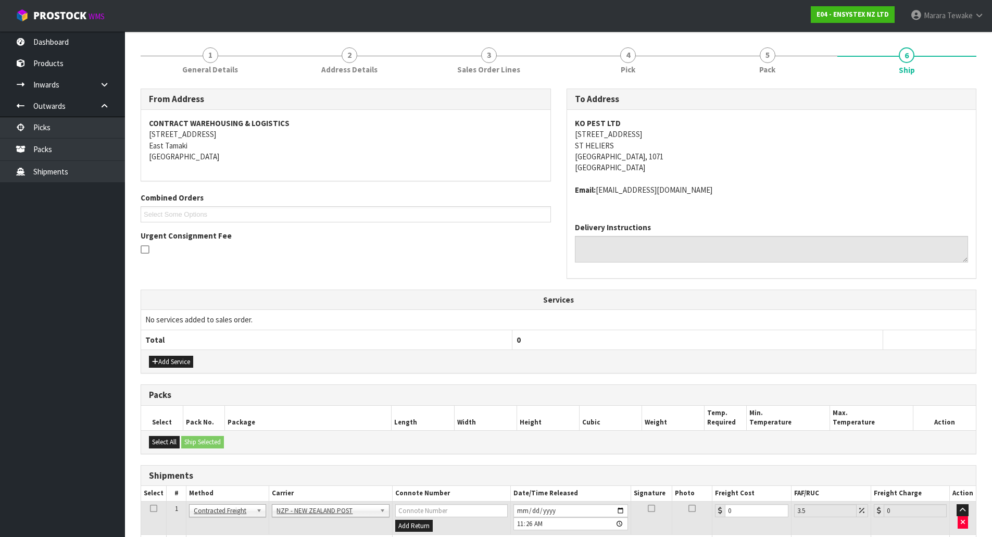
scroll to position [185, 0]
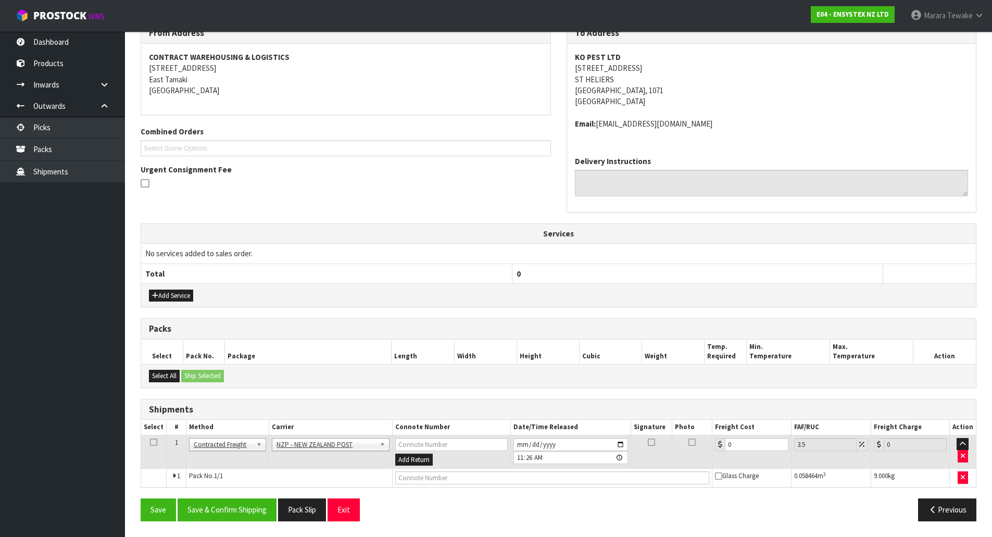
drag, startPoint x: 737, startPoint y: 452, endPoint x: 724, endPoint y: 446, distance: 14.7
click at [724, 446] on td "0" at bounding box center [751, 452] width 79 height 34
drag, startPoint x: 737, startPoint y: 445, endPoint x: 715, endPoint y: 423, distance: 30.9
click at [721, 440] on div "0" at bounding box center [751, 444] width 73 height 13
type input "4"
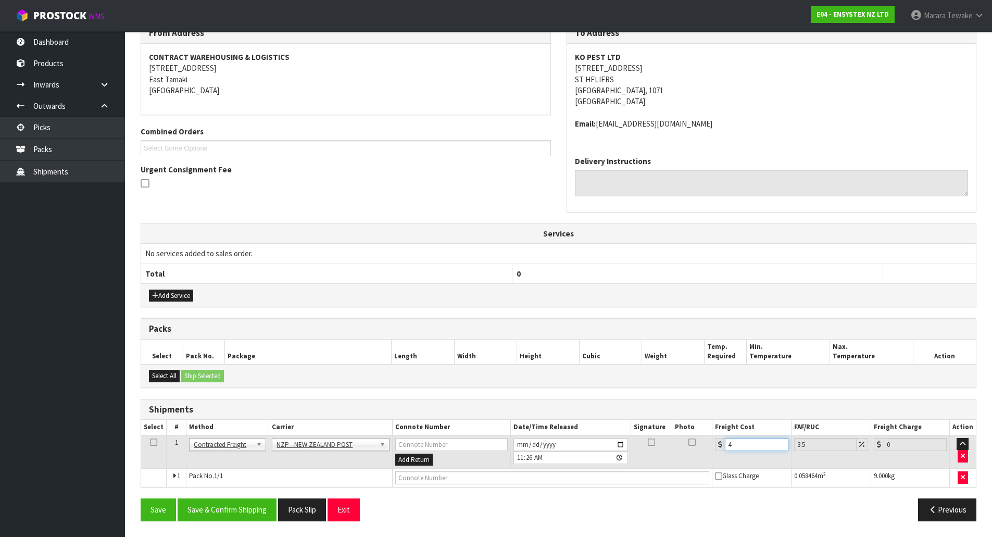
type input "4.14"
type input "4.3"
type input "4.45"
type input "4.33"
type input "4.48"
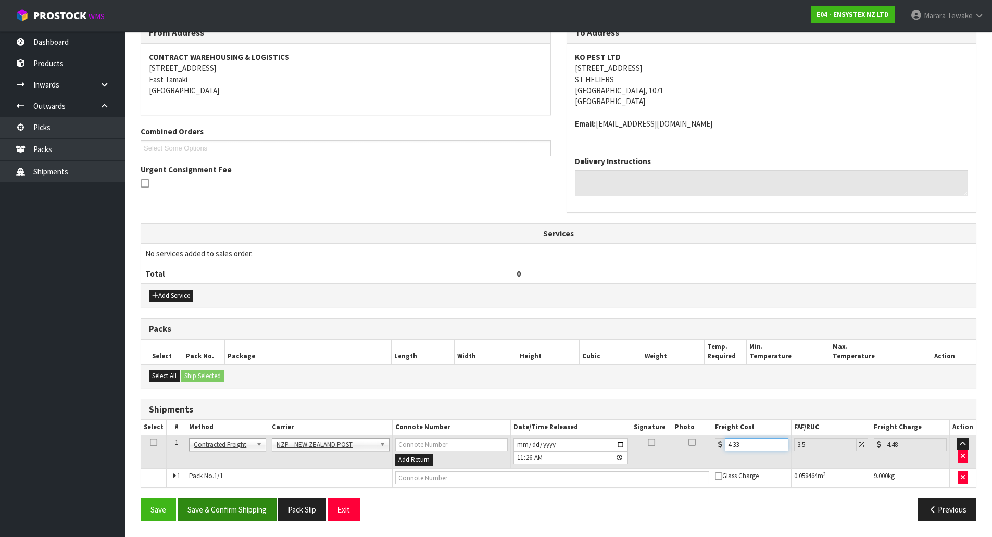
type input "4.33"
click at [275, 500] on button "Save & Confirm Shipping" at bounding box center [227, 509] width 99 height 22
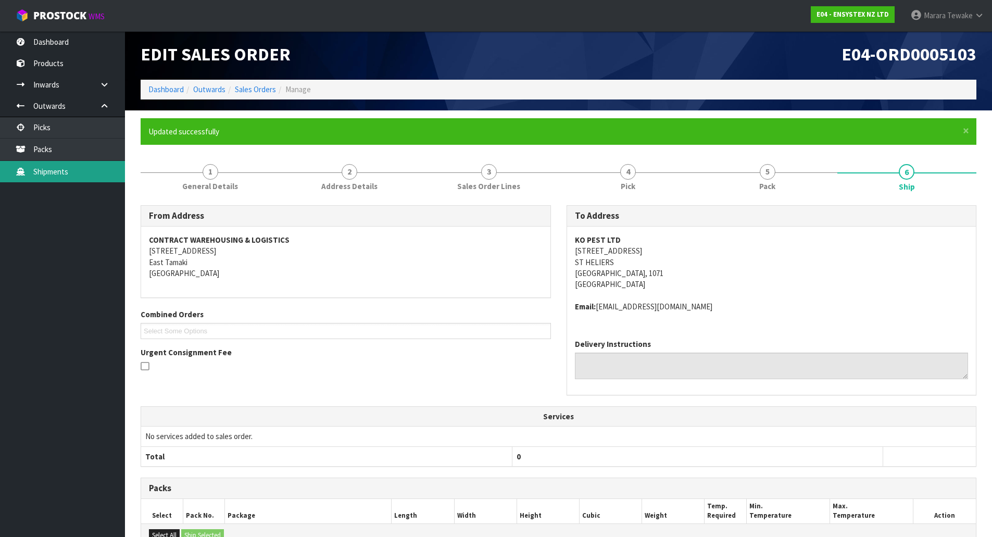
scroll to position [0, 0]
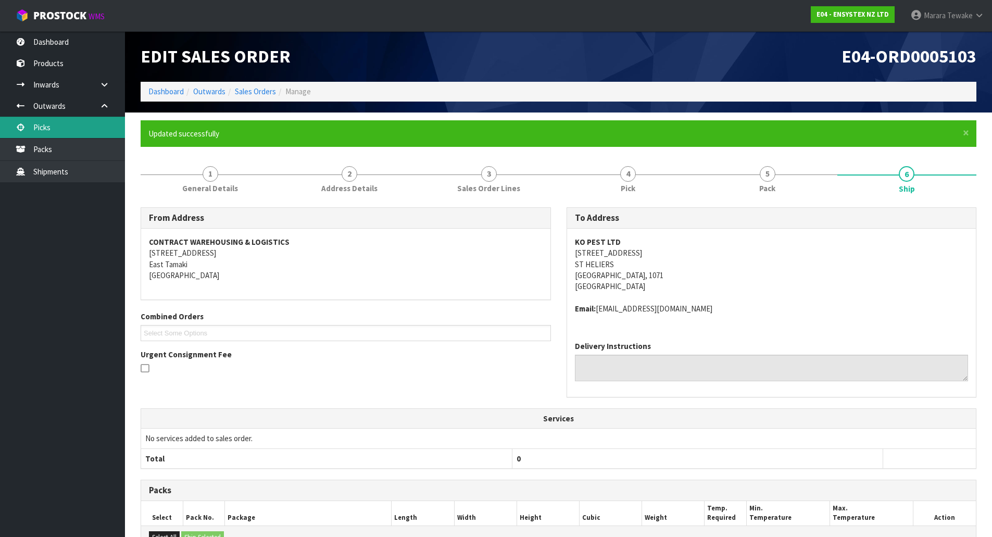
click at [66, 124] on link "Picks" at bounding box center [62, 127] width 125 height 21
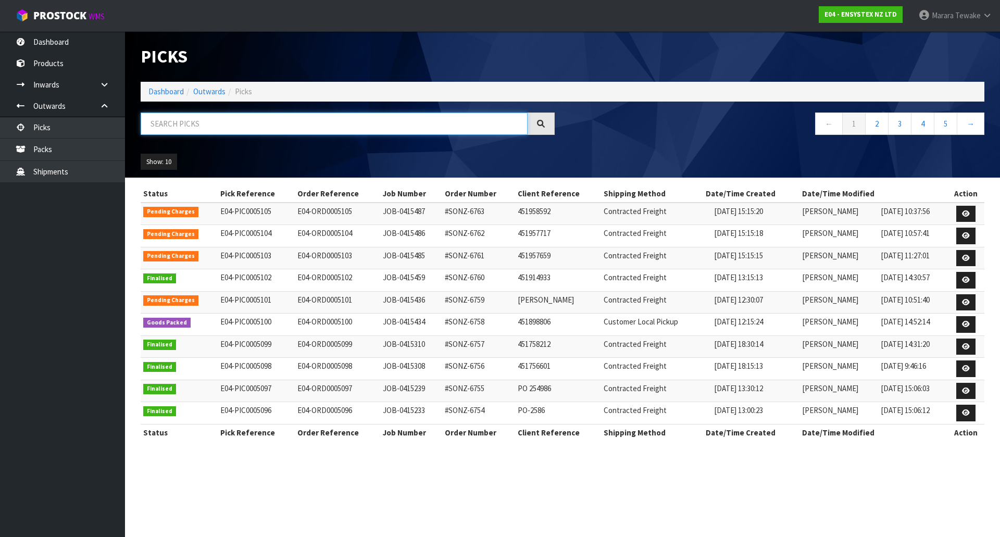
drag, startPoint x: 159, startPoint y: 117, endPoint x: 170, endPoint y: 111, distance: 12.3
click at [160, 117] on input "text" at bounding box center [334, 123] width 387 height 22
type input "JOB-0415458"
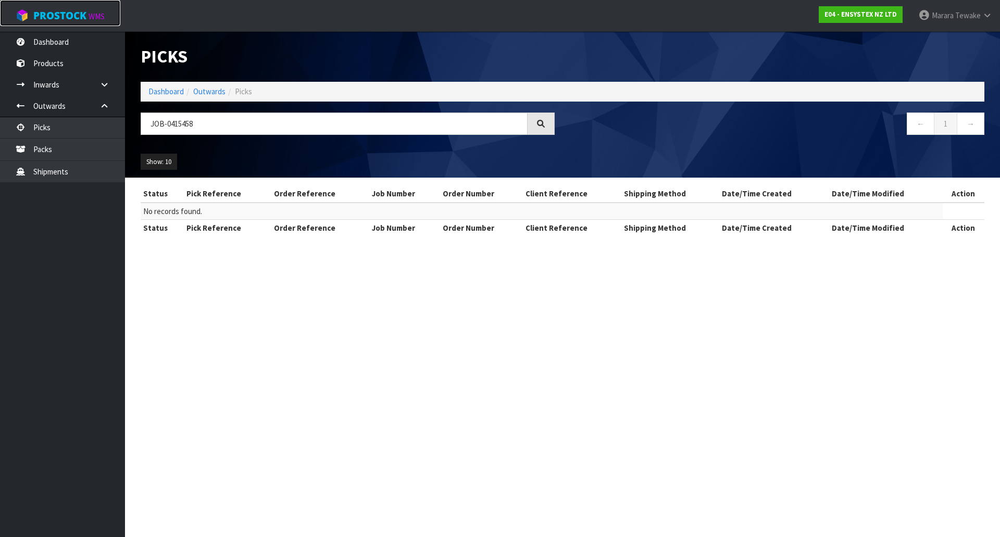
click at [79, 24] on link "ProStock WMS" at bounding box center [60, 13] width 120 height 26
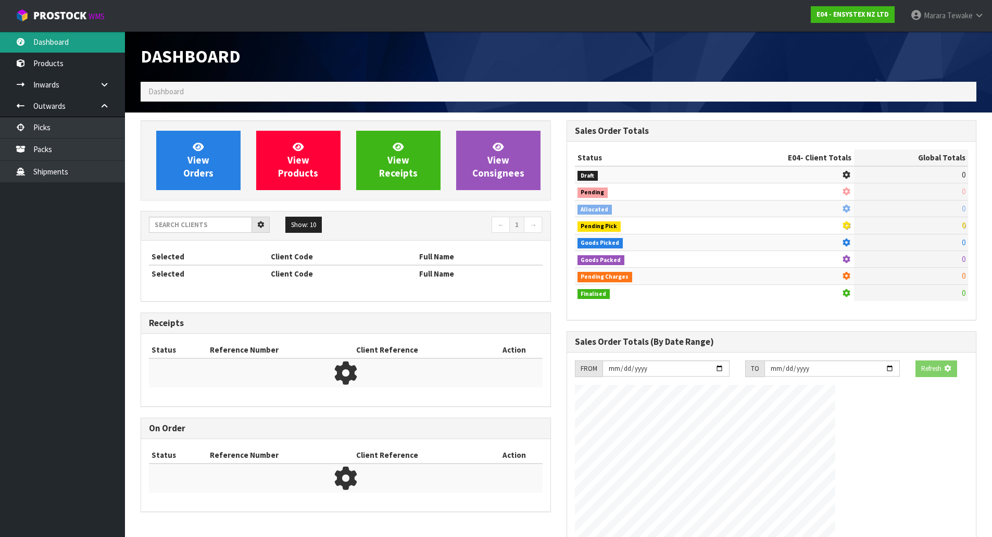
click at [79, 44] on div "Dashboard Dashboard View Orders View Products View Receipts View Consignees 5" at bounding box center [496, 390] width 992 height 780
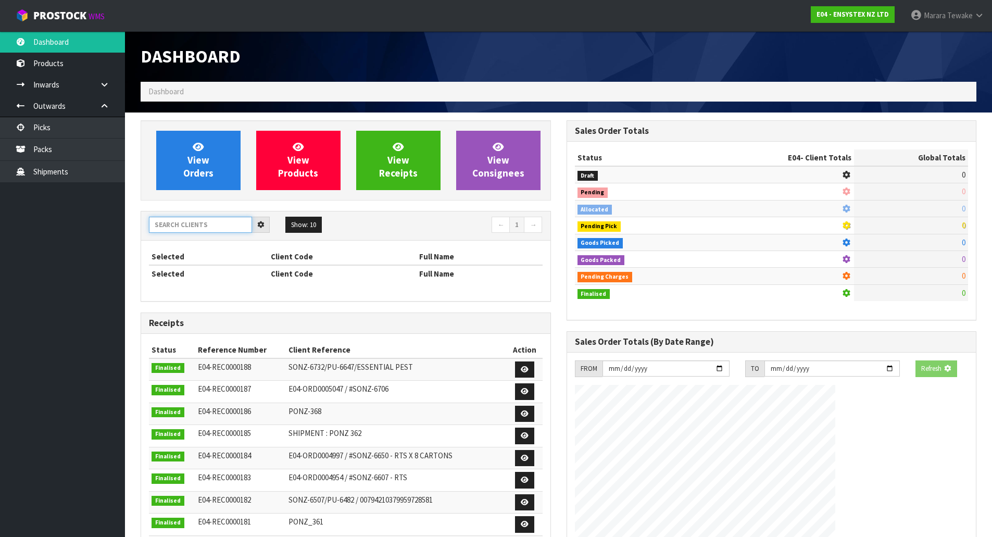
click at [184, 227] on input "text" at bounding box center [200, 225] width 103 height 16
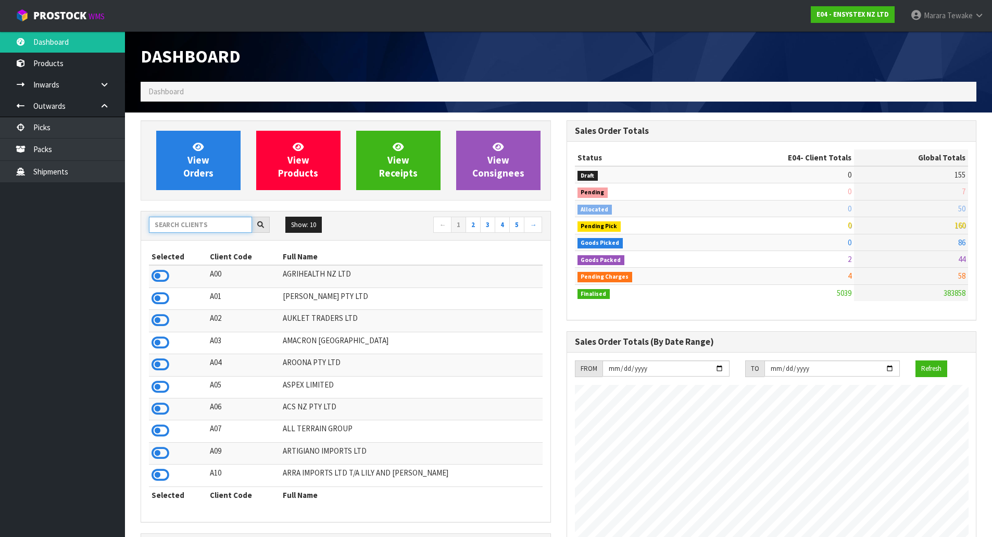
scroll to position [789, 425]
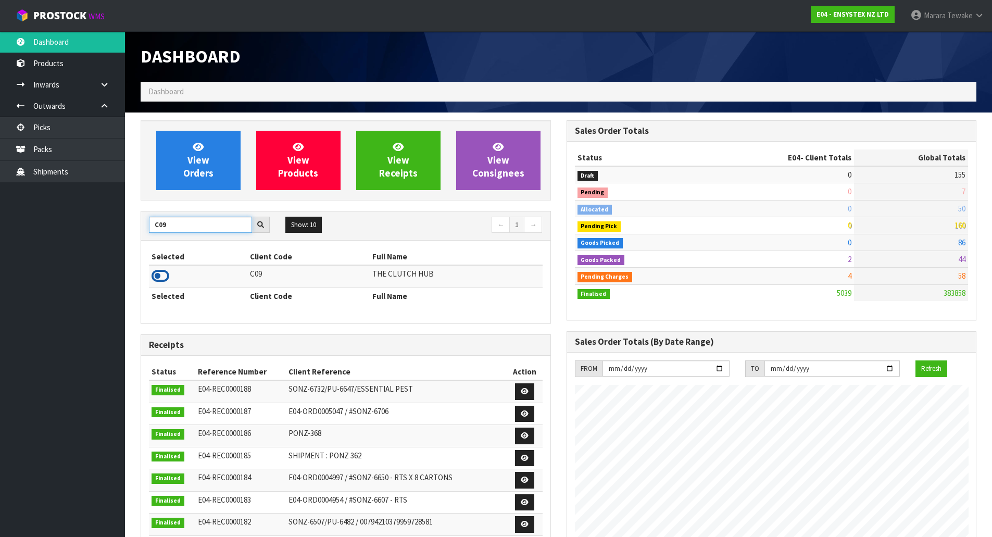
type input "C09"
click at [161, 271] on icon at bounding box center [161, 276] width 18 height 16
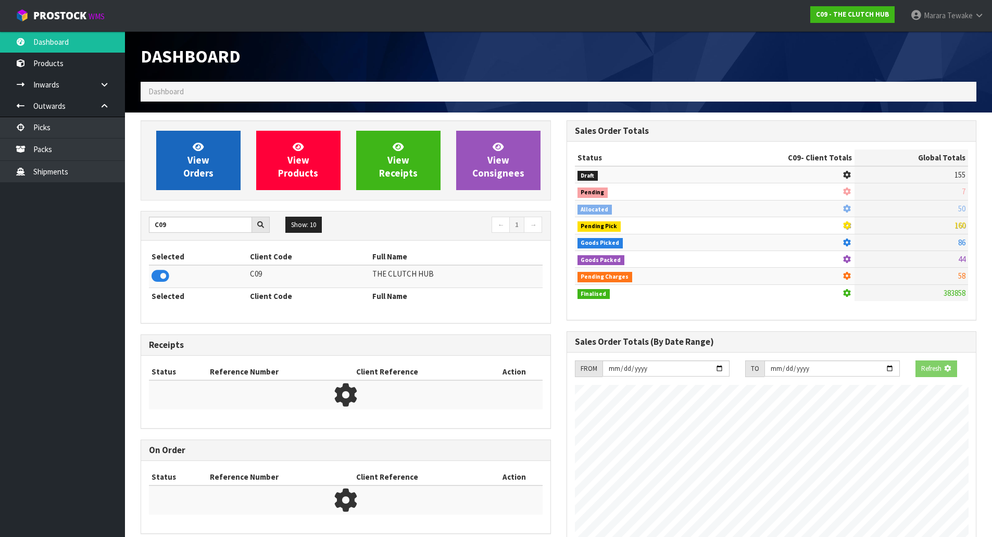
scroll to position [520006, 520229]
click at [182, 158] on link "View Orders" at bounding box center [198, 160] width 84 height 59
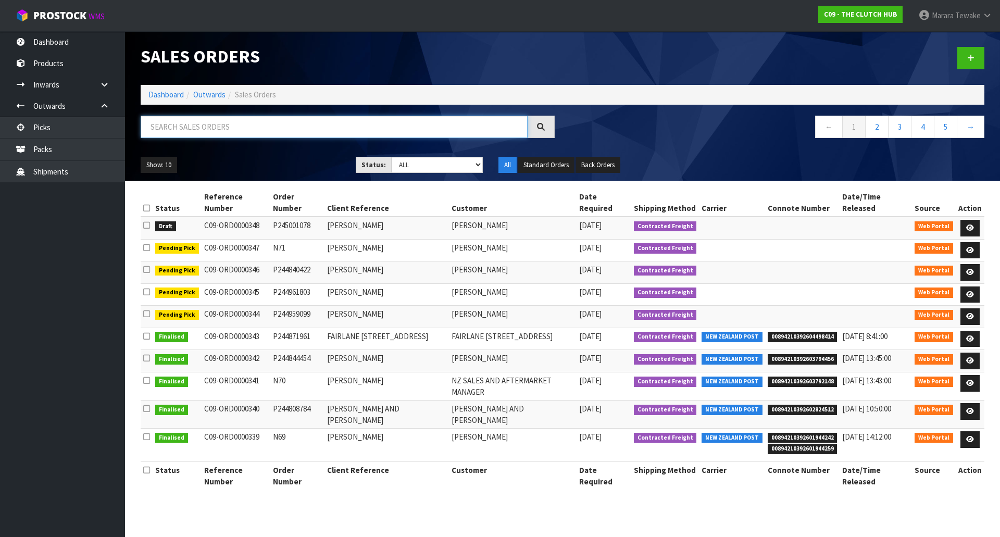
click at [197, 130] on input "text" at bounding box center [334, 127] width 387 height 22
type input "JOB-0415458"
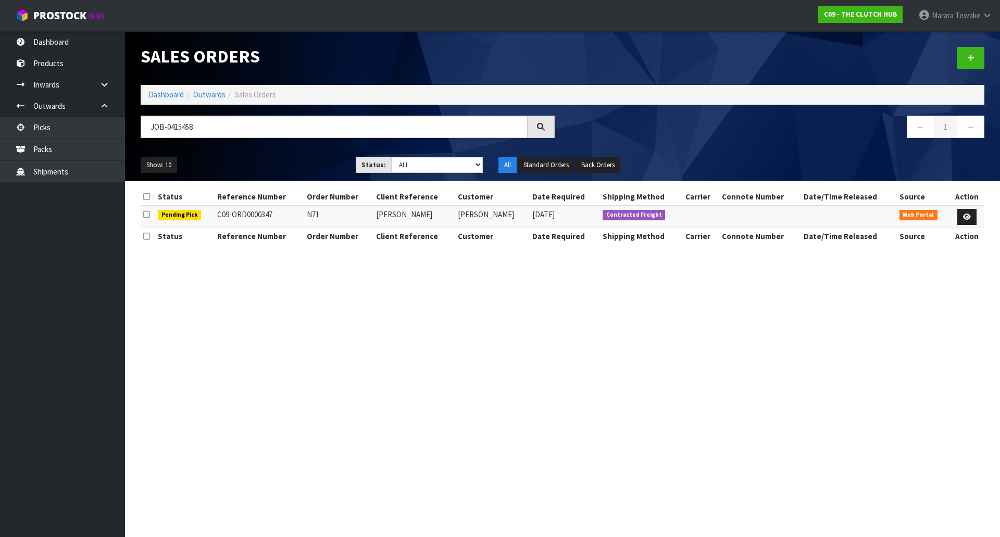
click at [954, 222] on td at bounding box center [966, 217] width 35 height 22
click at [963, 221] on link at bounding box center [966, 217] width 19 height 17
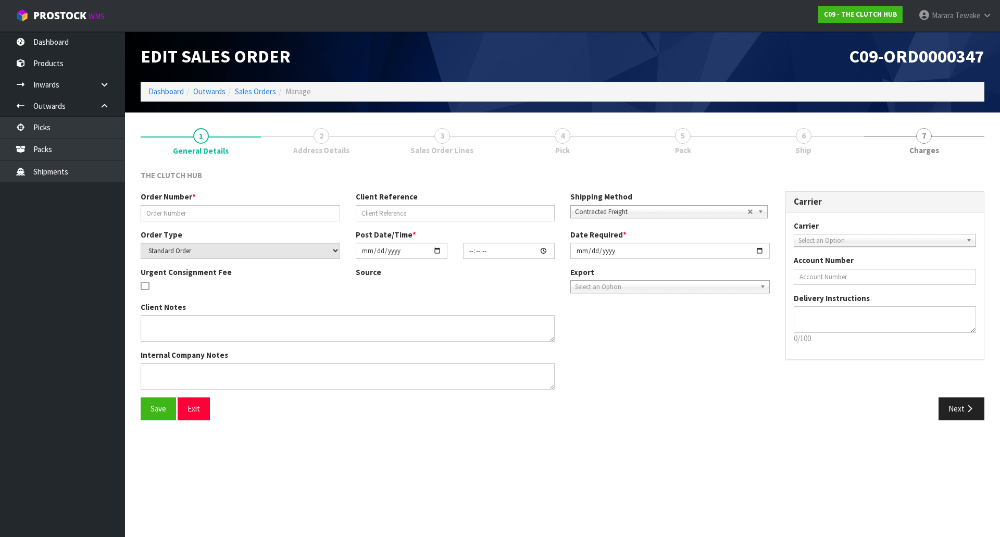
type input "N71"
type input "JEFF GRAY"
select select "number:0"
type input "[DATE]"
type input "22:09:00.000"
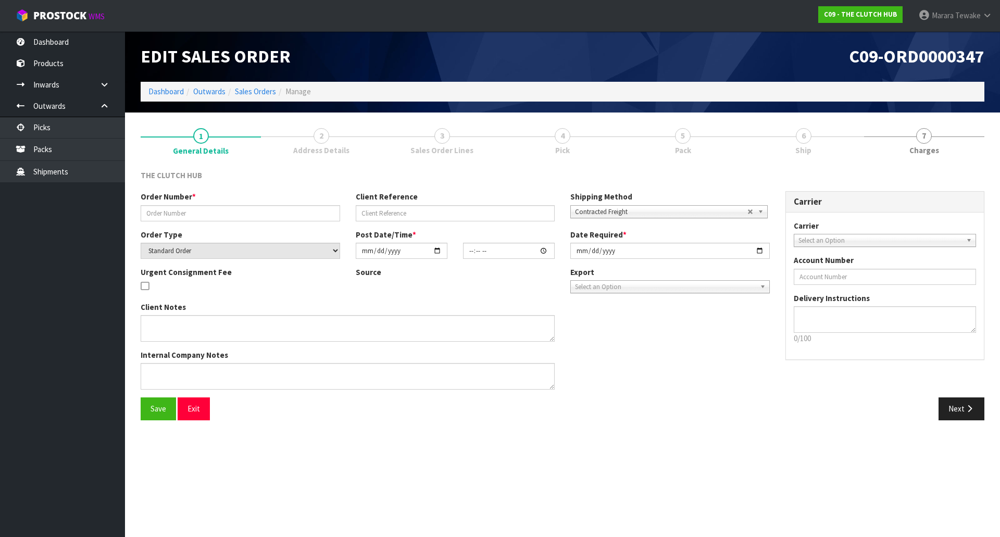
type input "2025-10-02"
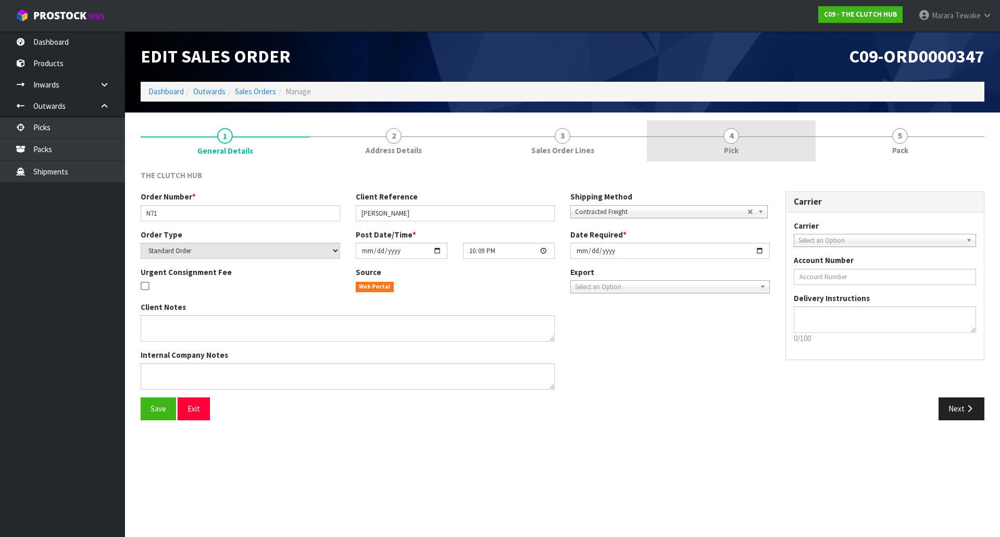
click at [764, 143] on link "4 Pick" at bounding box center [731, 140] width 169 height 41
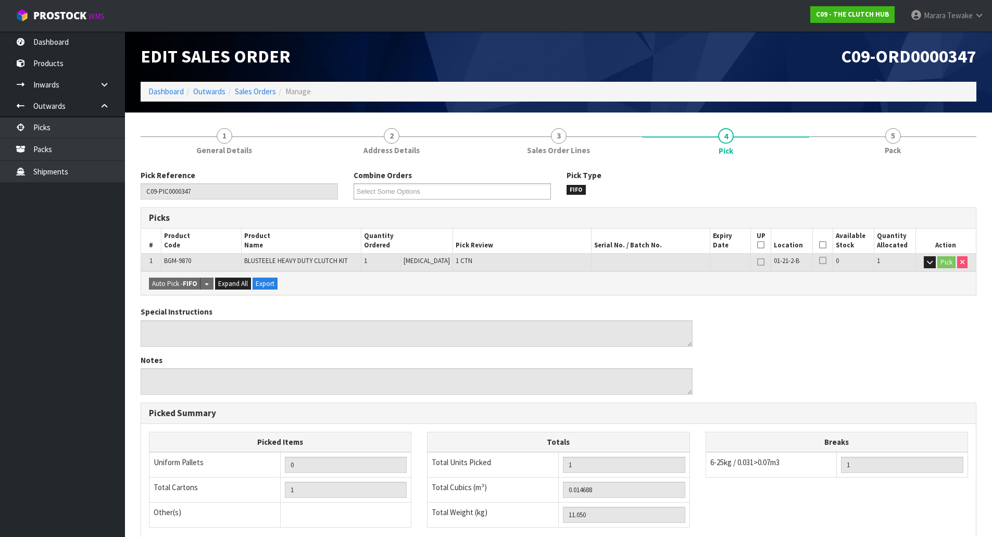
click at [819, 245] on icon at bounding box center [822, 245] width 7 height 1
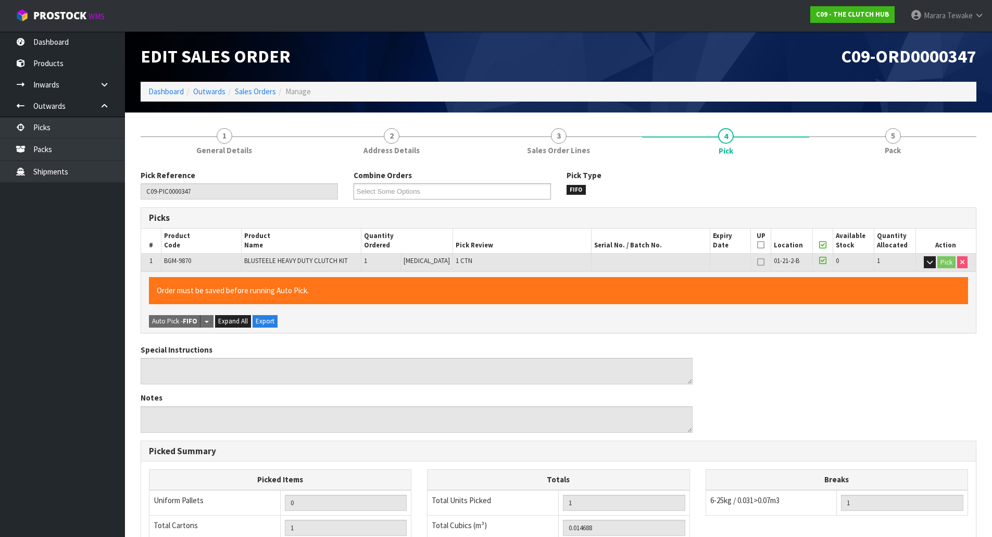
scroll to position [191, 0]
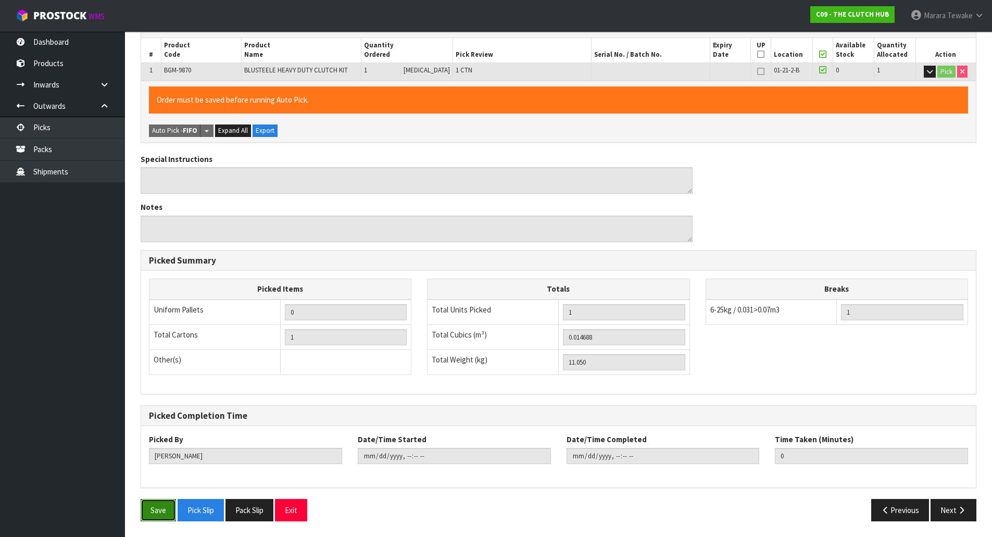
click at [169, 520] on button "Save" at bounding box center [158, 510] width 35 height 22
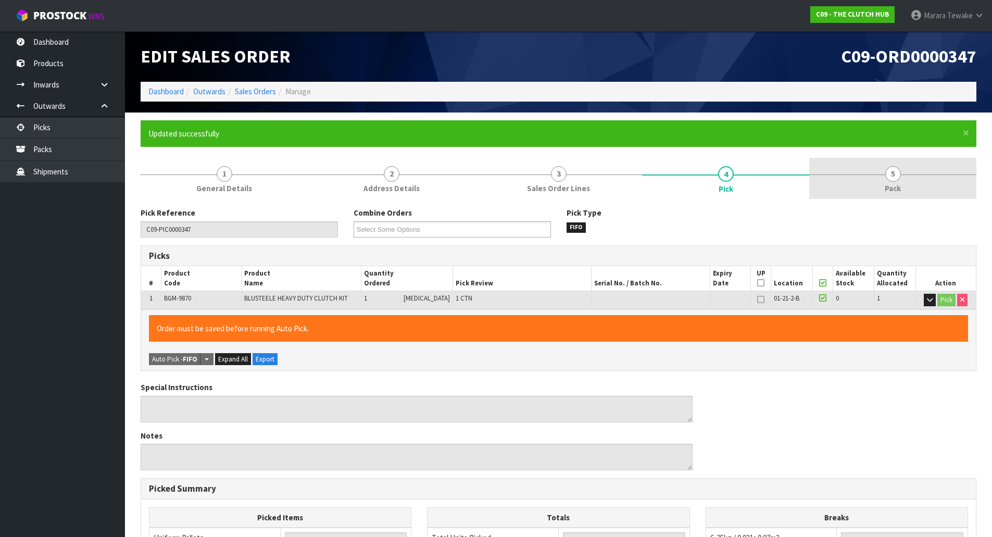
type input "Marara Tewake"
type input "2025-10-02T11:29:55"
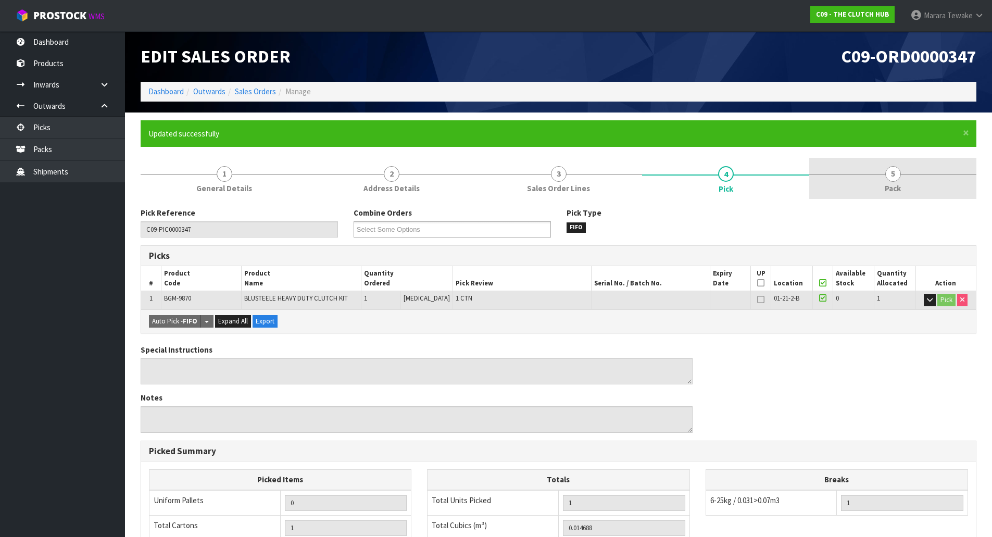
click at [898, 172] on span "5" at bounding box center [893, 174] width 16 height 16
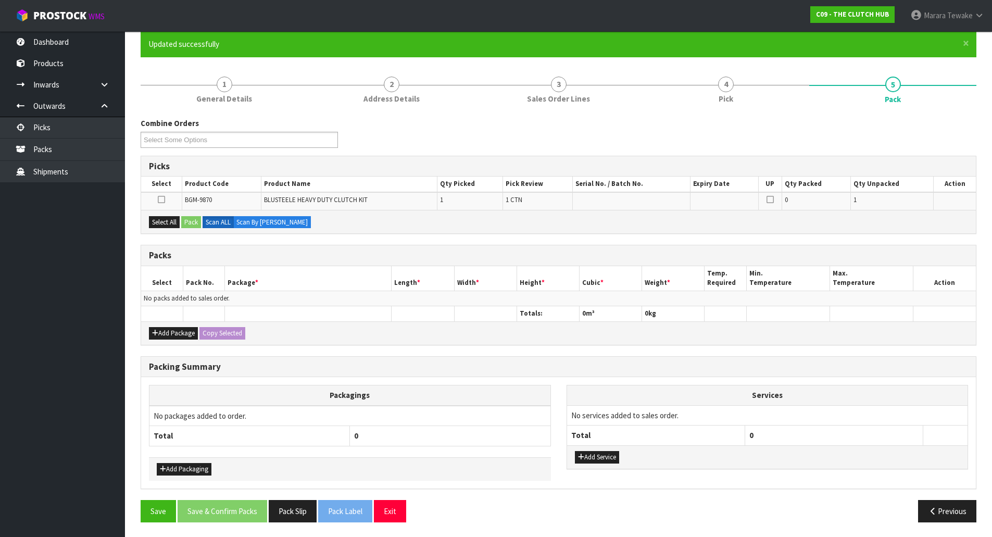
scroll to position [91, 0]
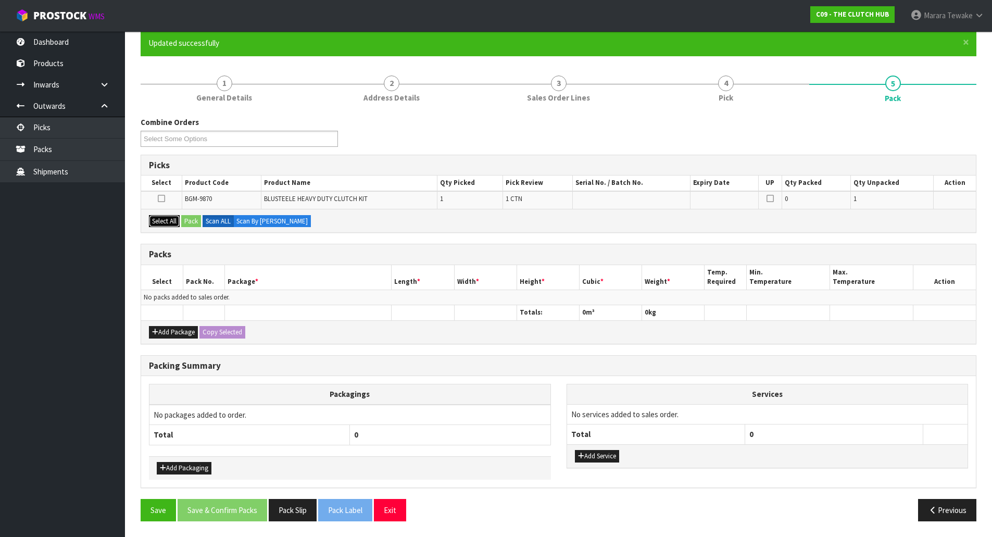
click at [176, 219] on button "Select All" at bounding box center [164, 221] width 31 height 12
click at [199, 217] on button "Pack" at bounding box center [191, 221] width 20 height 12
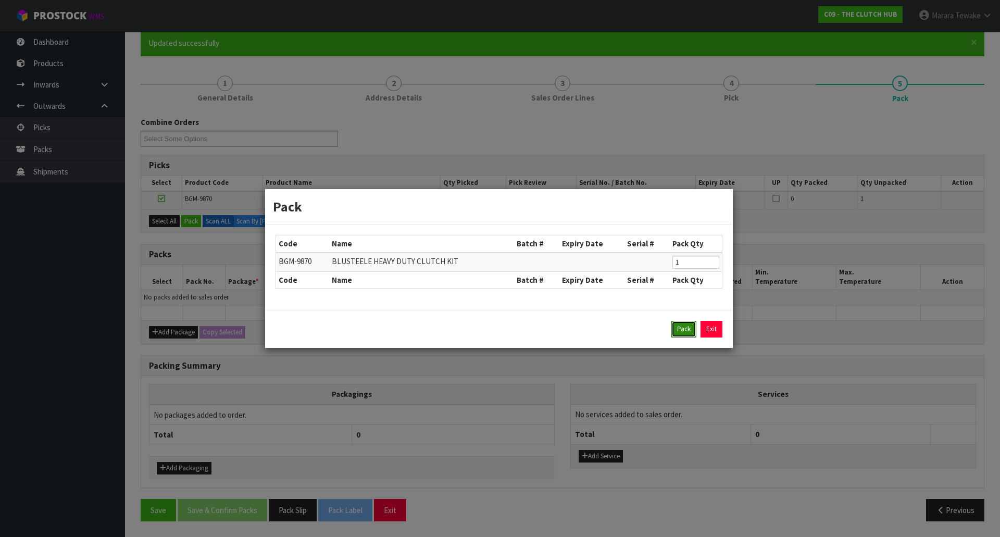
click at [683, 330] on button "Pack" at bounding box center [683, 329] width 25 height 17
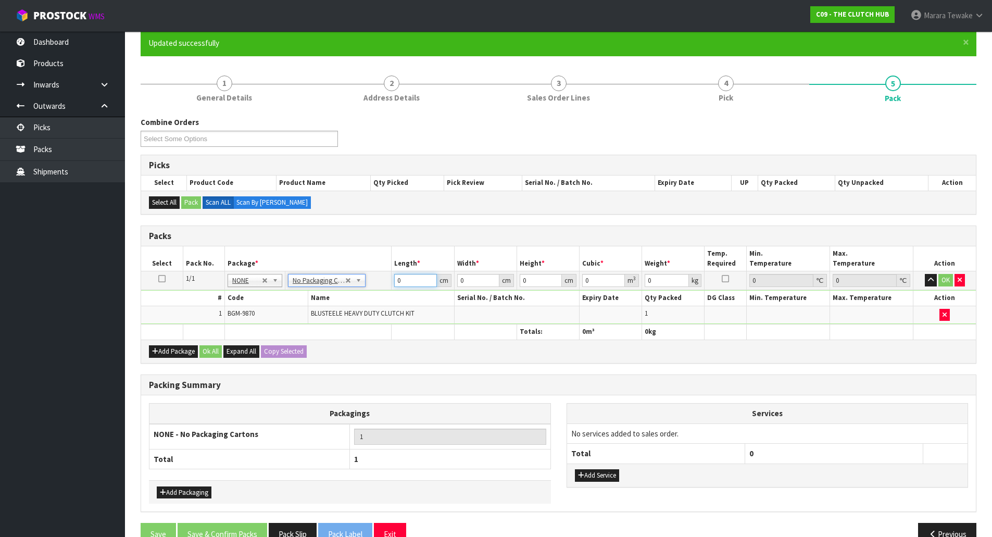
drag, startPoint x: 410, startPoint y: 277, endPoint x: 350, endPoint y: 230, distance: 76.4
click at [379, 269] on table "Select Pack No. Package * Length * Width * Height * Cubic * Weight * Temp. Requ…" at bounding box center [558, 292] width 835 height 93
type input "40"
type input "1"
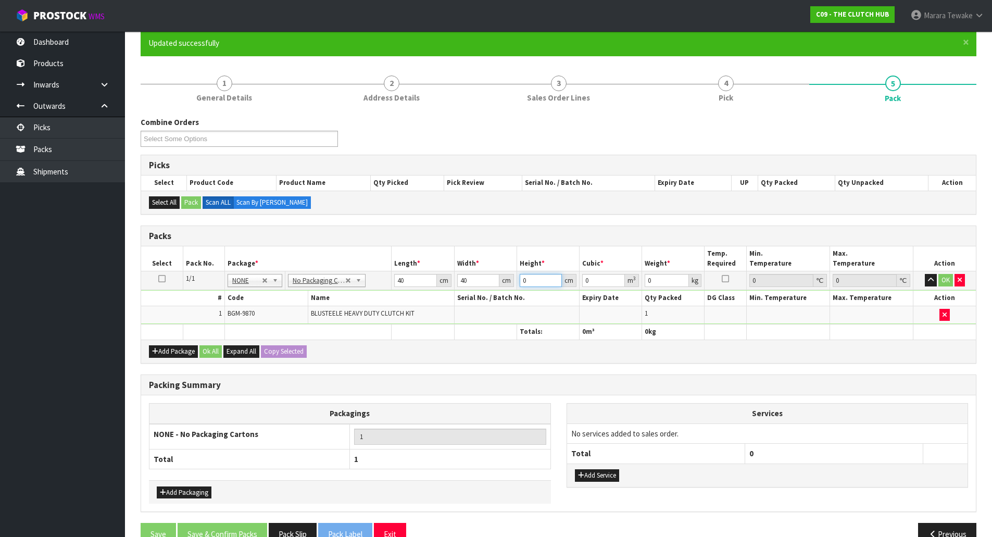
type input "0.0016"
type input "15"
type input "0.024"
type input "15"
type input "12"
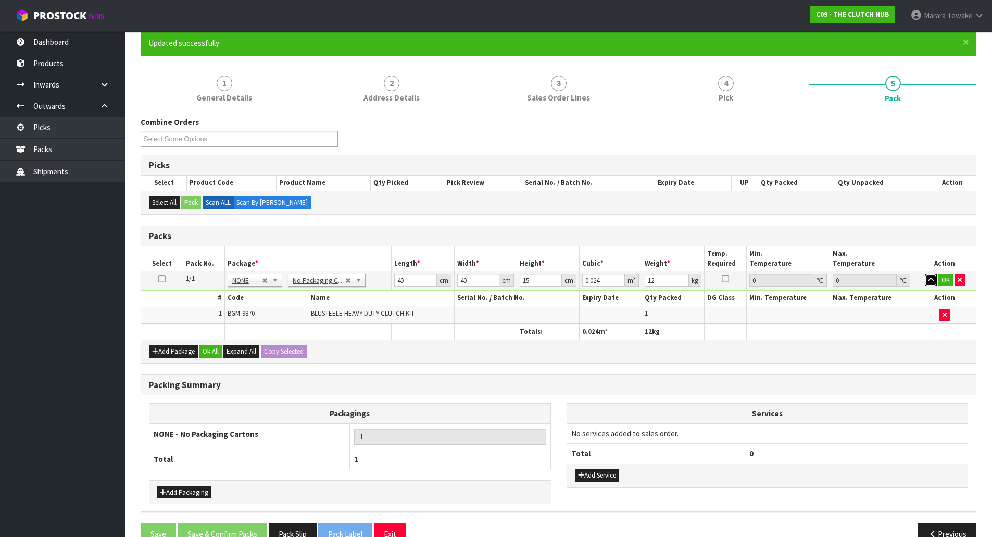
click at [925, 274] on button "button" at bounding box center [931, 280] width 12 height 12
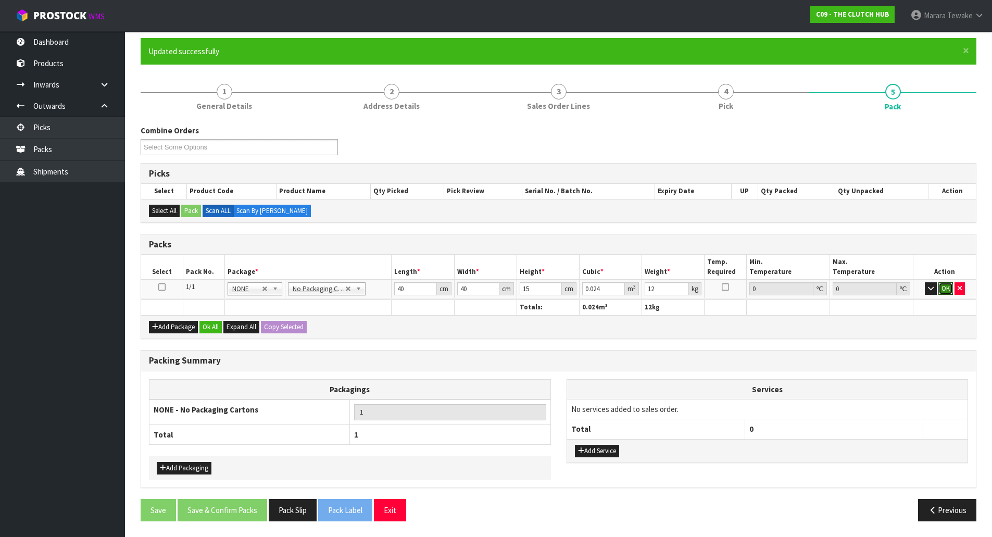
click button "OK" at bounding box center [945, 288] width 15 height 12
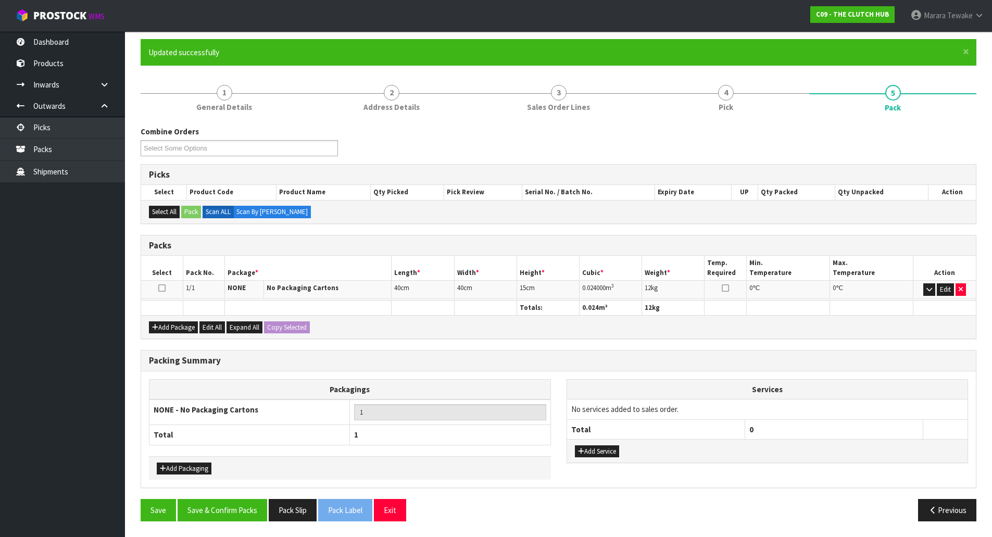
scroll to position [80, 0]
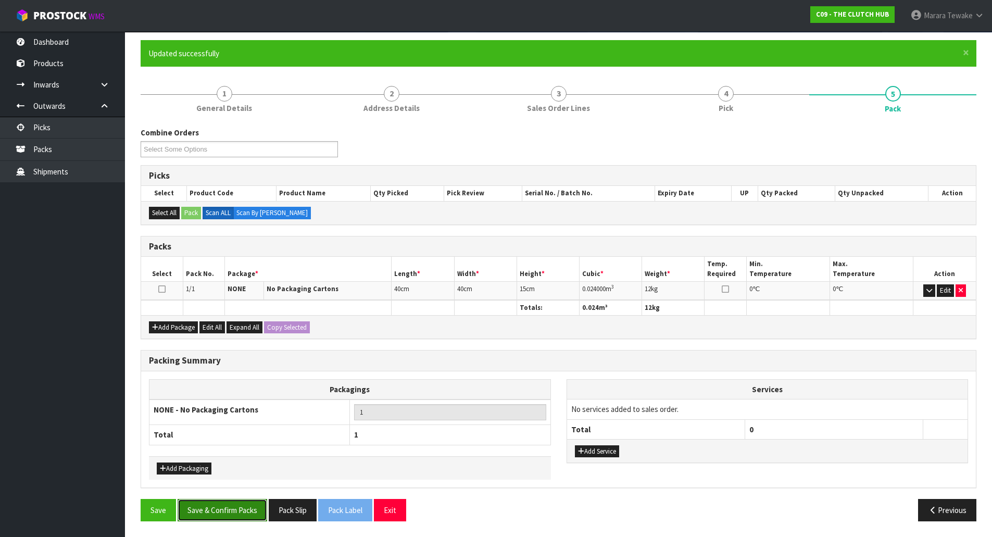
click at [251, 506] on button "Save & Confirm Packs" at bounding box center [223, 510] width 90 height 22
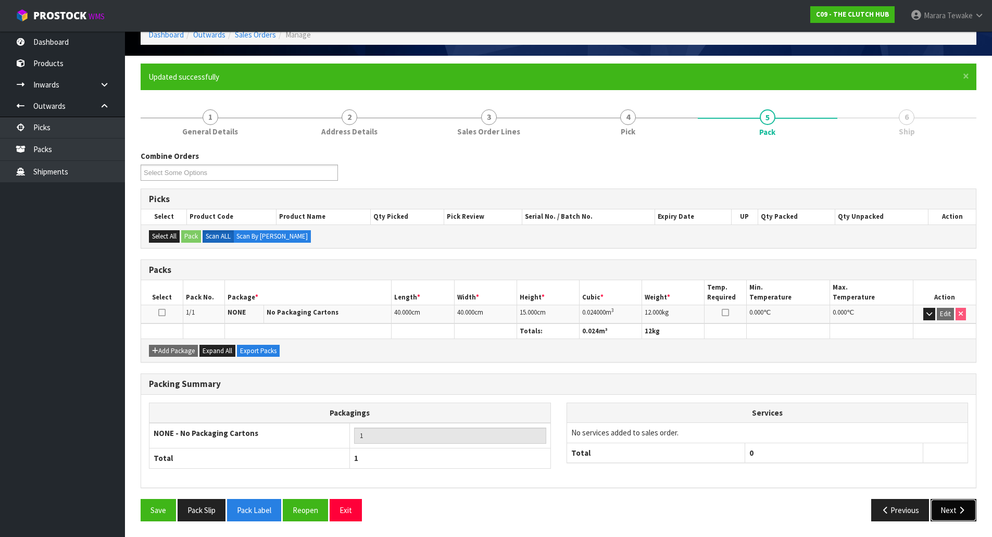
click at [956, 513] on icon "button" at bounding box center [961, 510] width 10 height 8
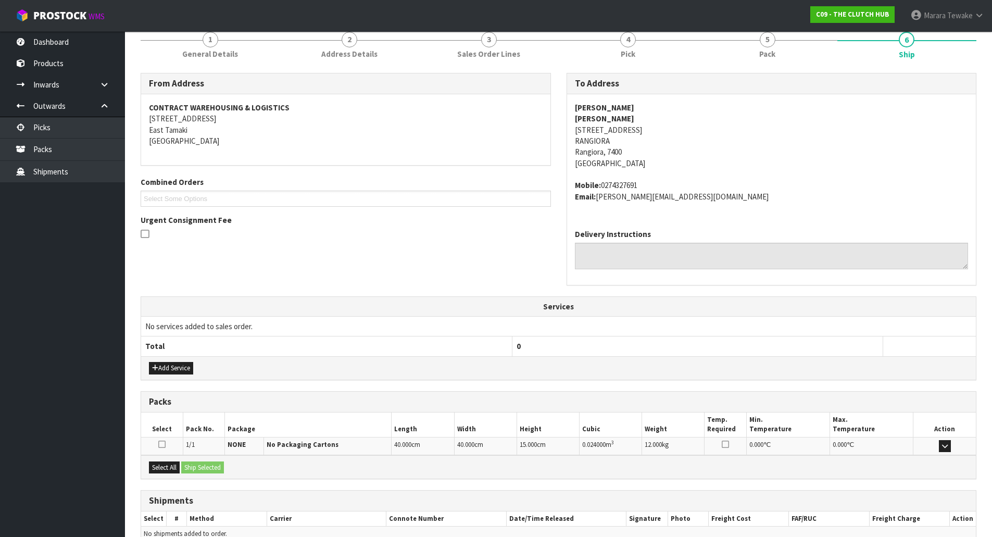
scroll to position [188, 0]
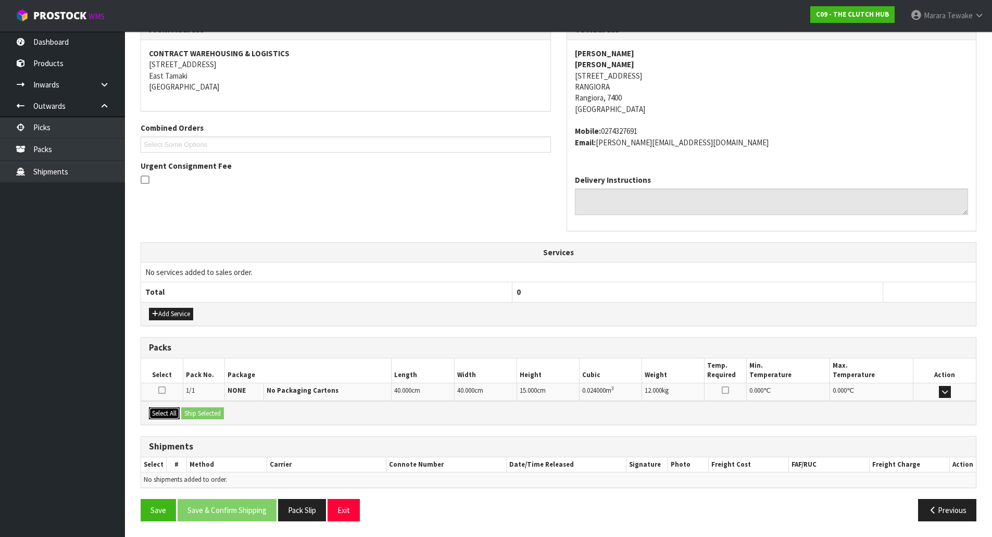
drag, startPoint x: 168, startPoint y: 415, endPoint x: 185, endPoint y: 416, distance: 17.2
click at [173, 416] on button "Select All" at bounding box center [164, 413] width 31 height 12
click at [203, 416] on button "Ship Selected" at bounding box center [202, 413] width 43 height 12
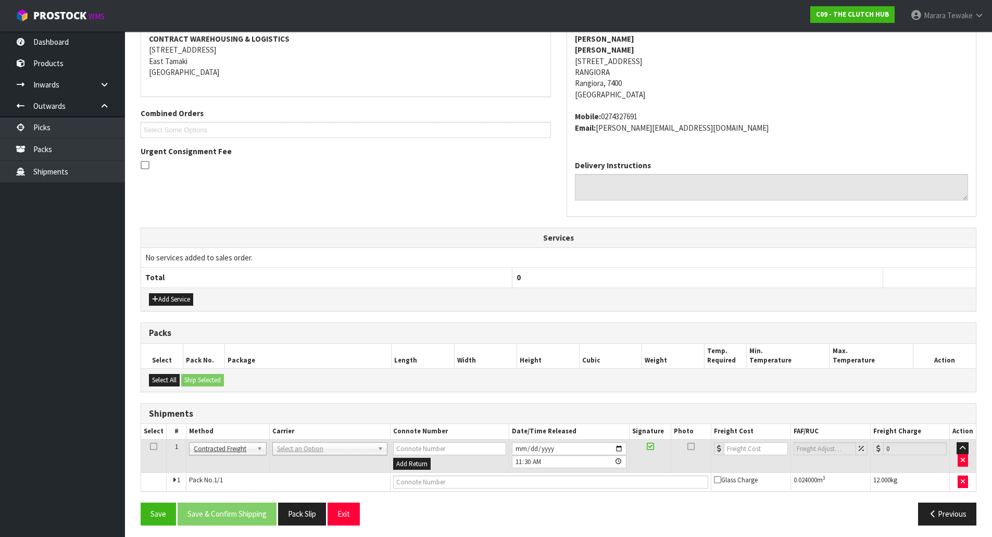
scroll to position [207, 0]
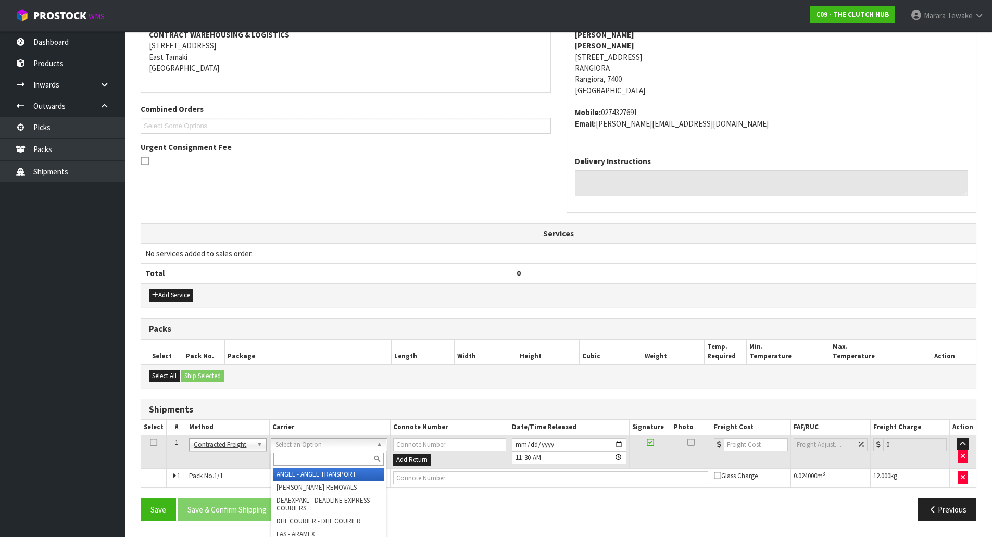
click at [298, 456] on input "text" at bounding box center [328, 458] width 110 height 13
type input "nzp"
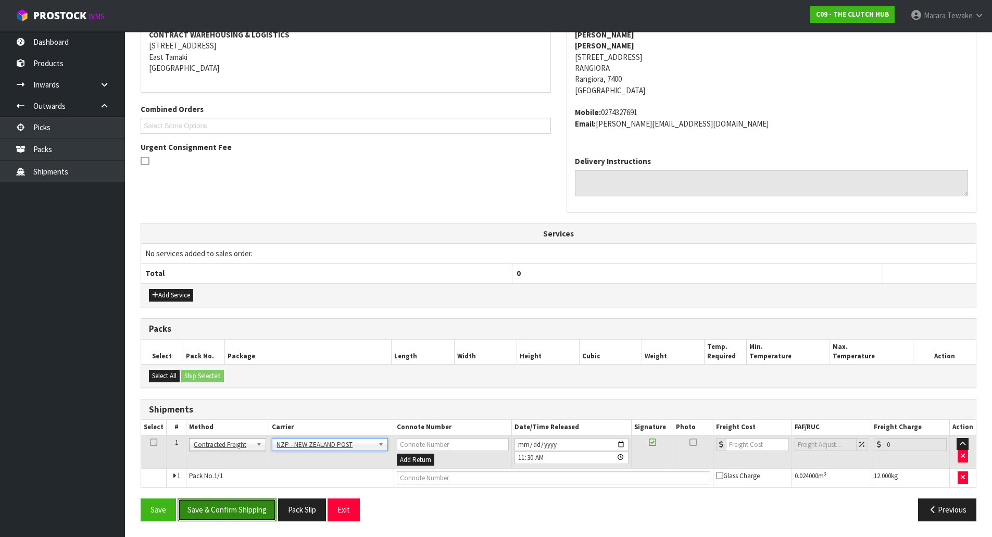
click at [239, 506] on button "Save & Confirm Shipping" at bounding box center [227, 509] width 99 height 22
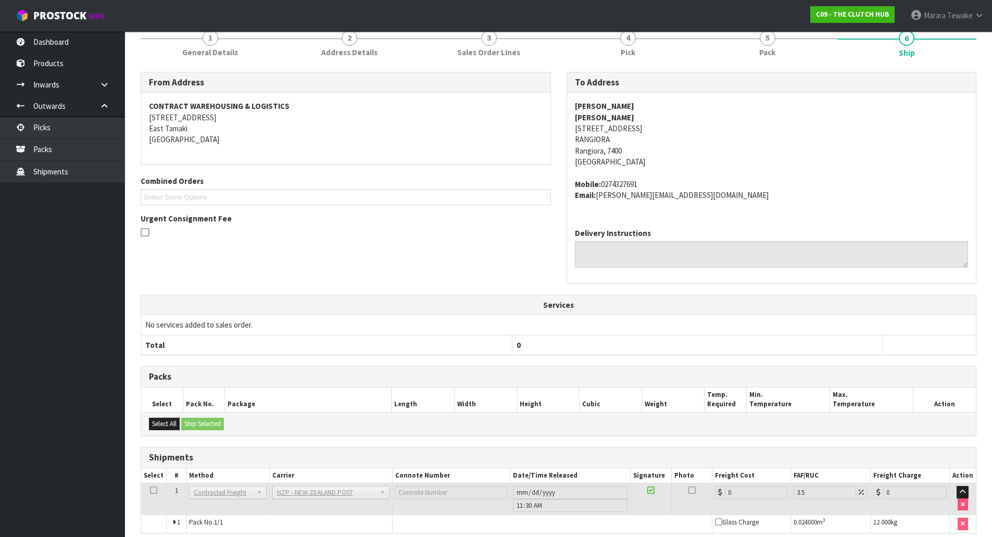
scroll to position [192, 0]
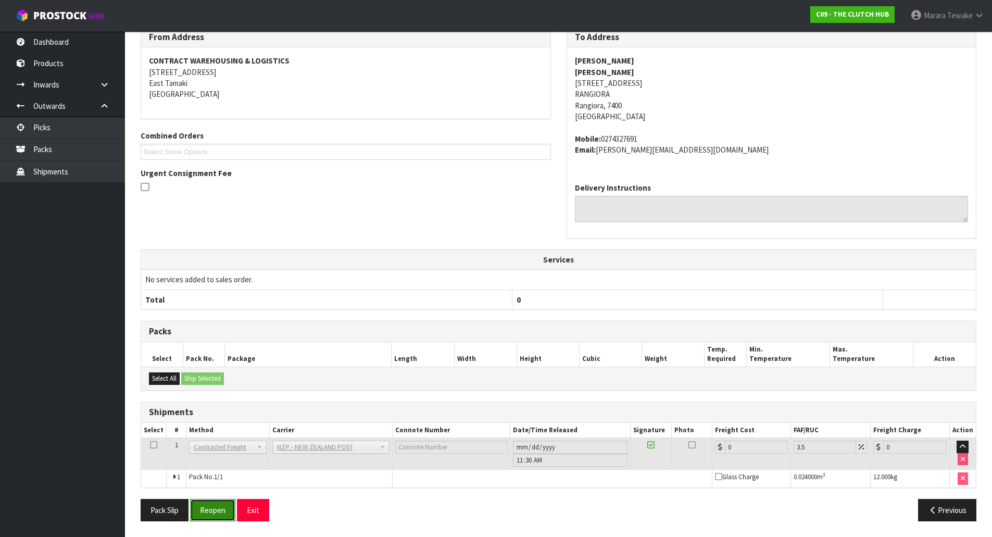
click at [227, 509] on button "Reopen" at bounding box center [212, 510] width 45 height 22
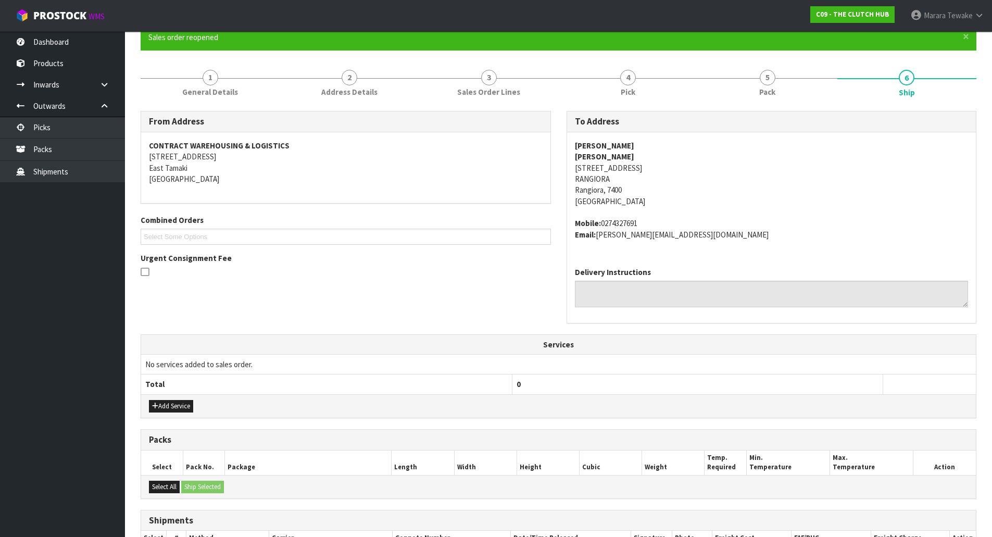
scroll to position [207, 0]
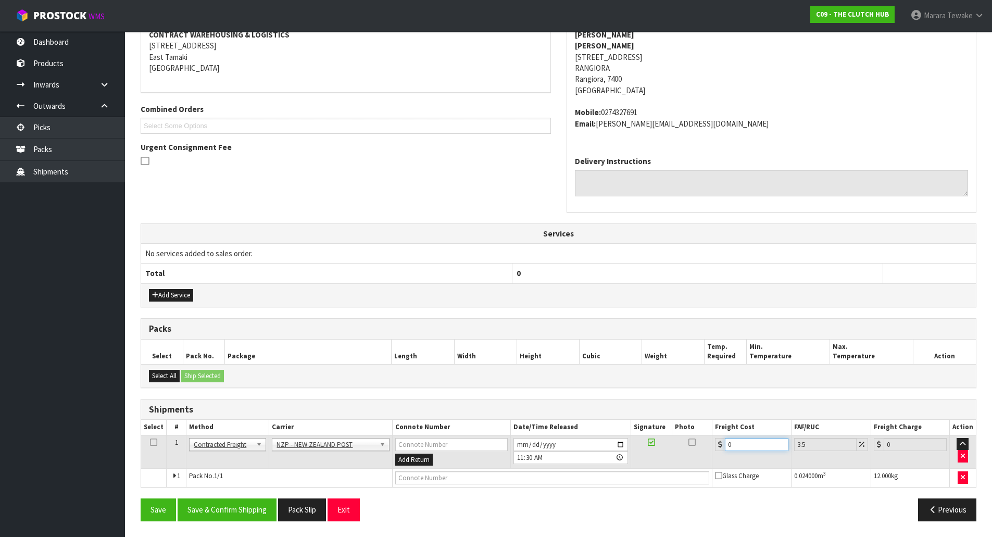
drag, startPoint x: 748, startPoint y: 444, endPoint x: 715, endPoint y: 436, distance: 33.7
click at [717, 436] on td "0" at bounding box center [751, 452] width 79 height 34
type input "4"
type input "4.14"
type input "47"
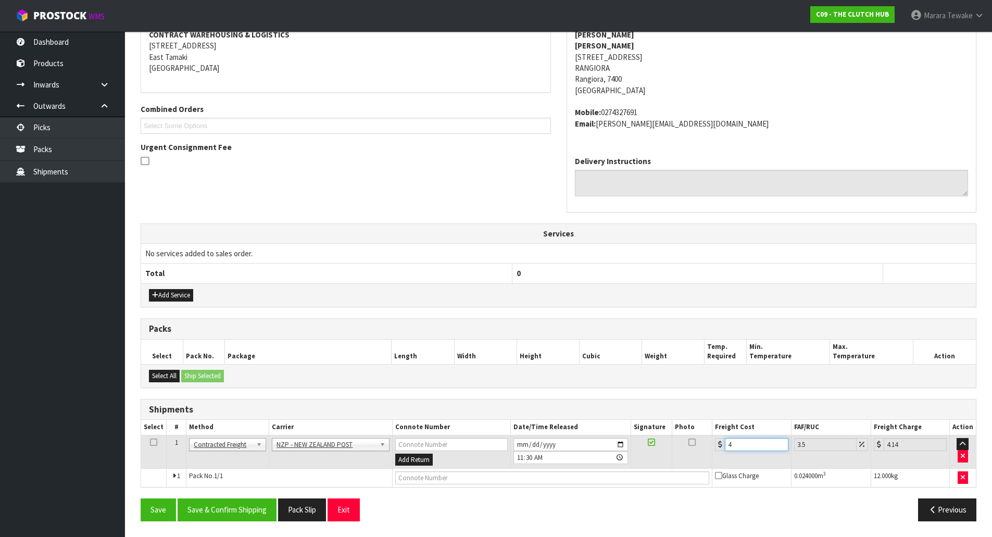
type input "48.64"
type input "47.4"
type input "49.06"
drag, startPoint x: 735, startPoint y: 447, endPoint x: 720, endPoint y: 431, distance: 22.1
click at [719, 443] on div "47.94" at bounding box center [751, 444] width 73 height 13
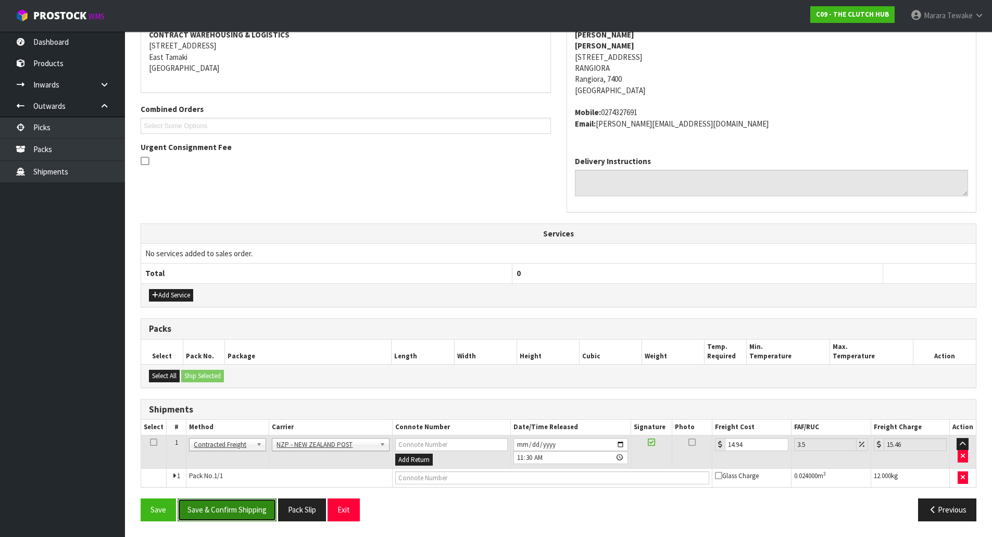
click at [252, 512] on button "Save & Confirm Shipping" at bounding box center [227, 509] width 99 height 22
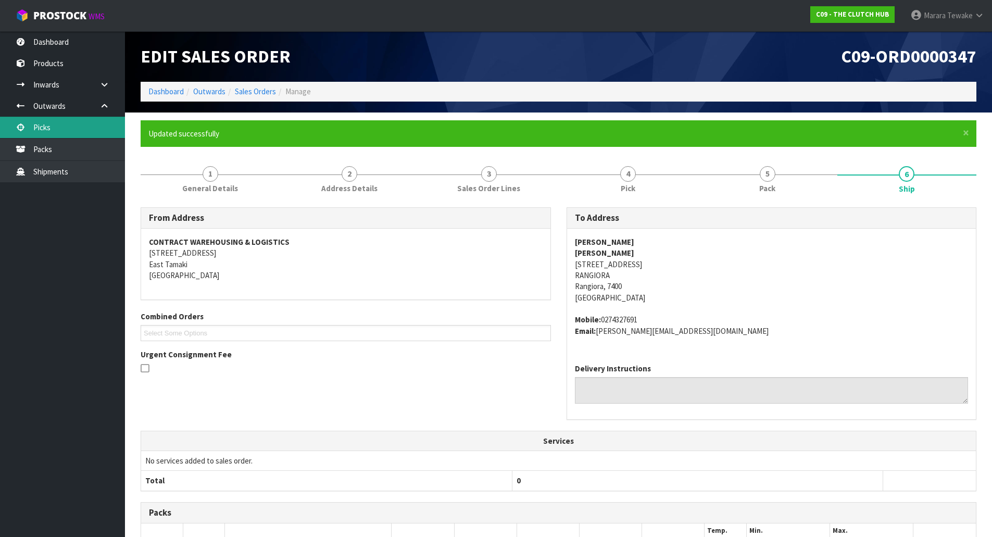
click at [76, 131] on link "Picks" at bounding box center [62, 127] width 125 height 21
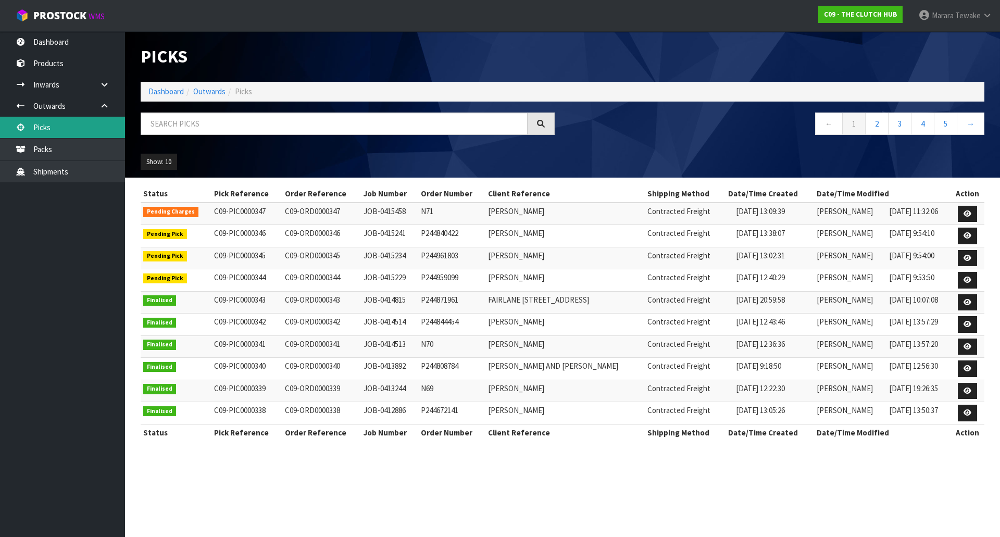
click at [84, 124] on link "Picks" at bounding box center [62, 127] width 125 height 21
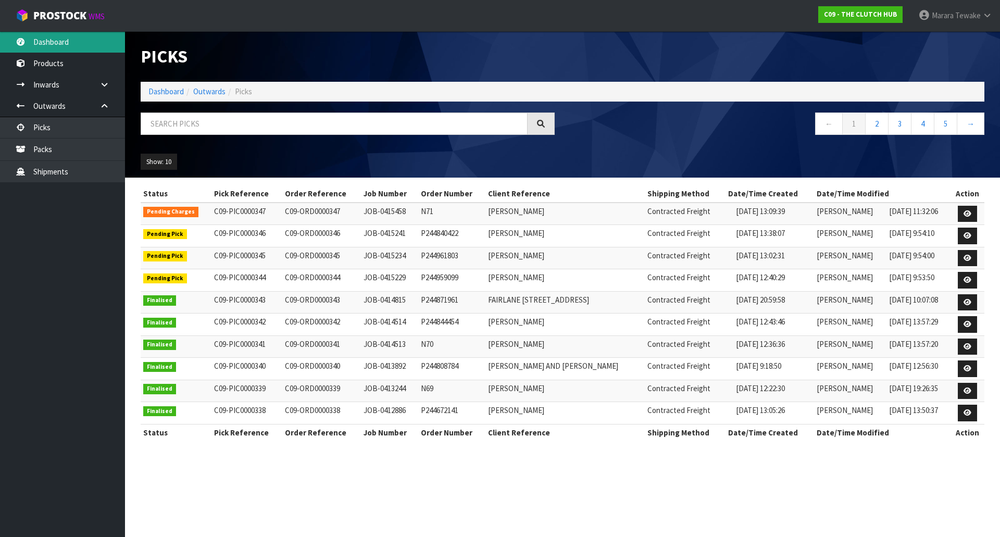
click at [73, 34] on link "Dashboard" at bounding box center [62, 41] width 125 height 21
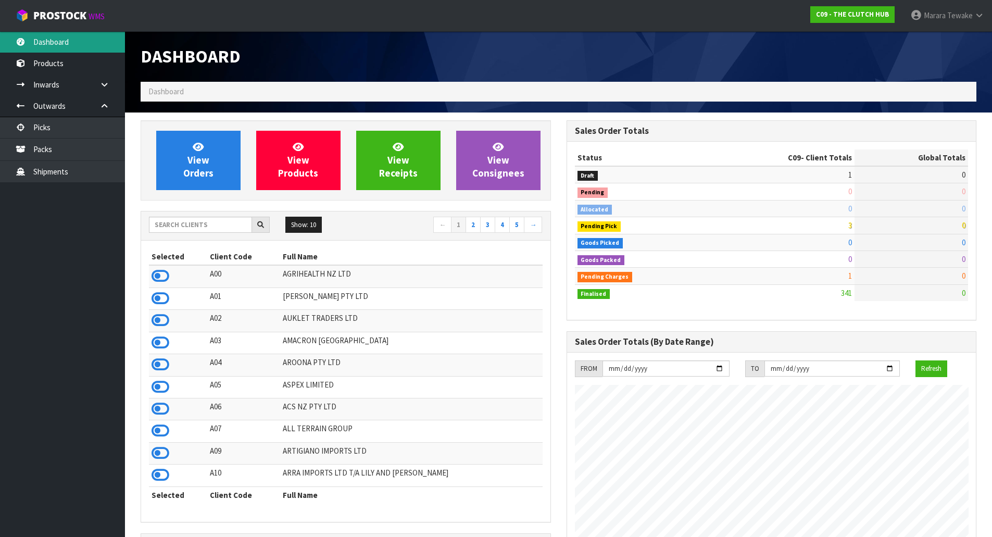
scroll to position [738, 425]
click at [72, 50] on link "Dashboard" at bounding box center [62, 41] width 125 height 21
click at [225, 224] on input "text" at bounding box center [200, 225] width 103 height 16
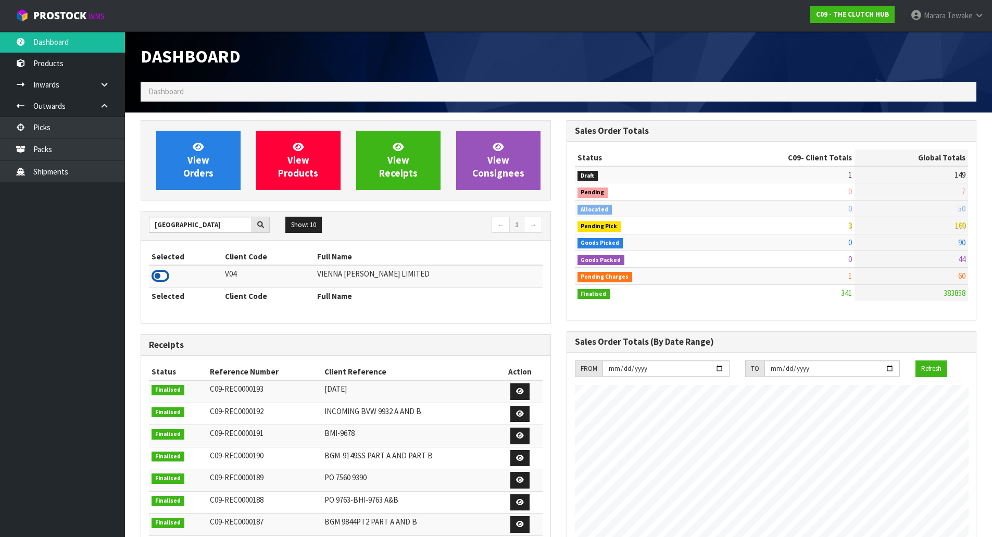
click at [166, 273] on icon at bounding box center [161, 276] width 18 height 16
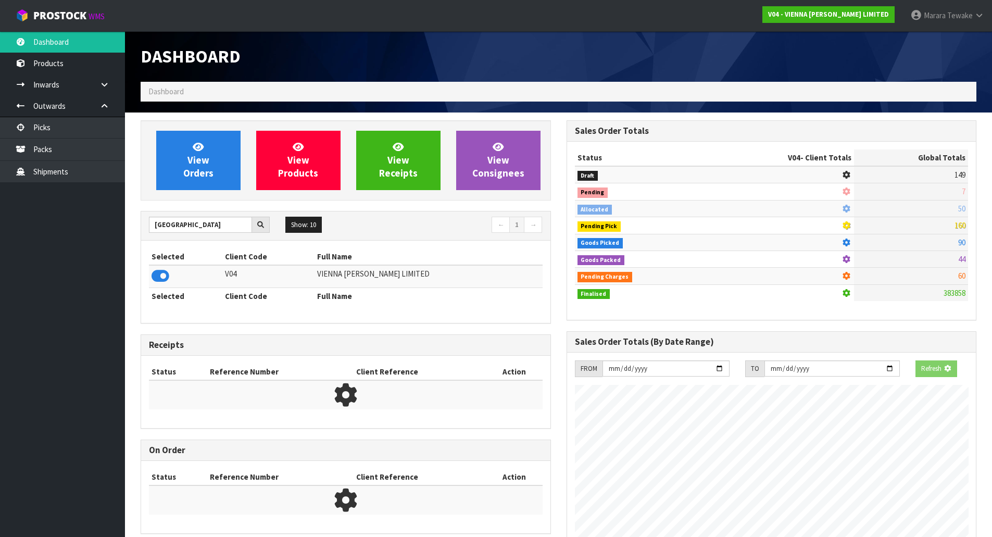
scroll to position [789, 425]
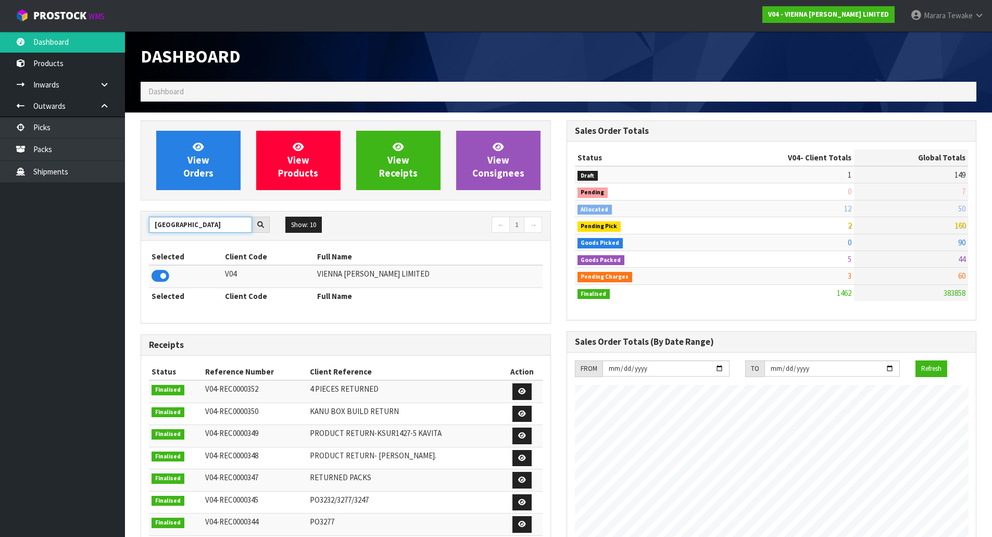
drag, startPoint x: 181, startPoint y: 228, endPoint x: 117, endPoint y: 211, distance: 66.2
click at [133, 222] on div "View Orders View Products View Receipts View Consignees VIENNA Show: 10 5 10 25…" at bounding box center [346, 422] width 426 height 604
click at [182, 223] on input "VIENNA" at bounding box center [200, 225] width 103 height 16
click at [179, 222] on input "VIENNA" at bounding box center [200, 225] width 103 height 16
click at [171, 233] on div "VIENNA Show: 10 5 10 25 50 ← 1 →" at bounding box center [345, 225] width 409 height 29
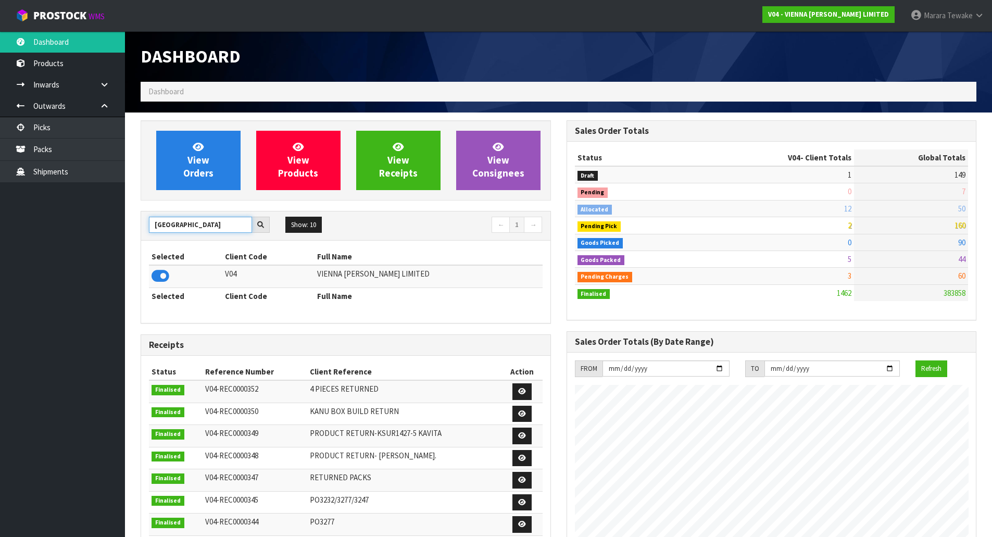
drag, startPoint x: 186, startPoint y: 229, endPoint x: 133, endPoint y: 204, distance: 58.4
click at [152, 215] on div "VIENNA Show: 10 5 10 25 50 ← 1 →" at bounding box center [345, 225] width 409 height 29
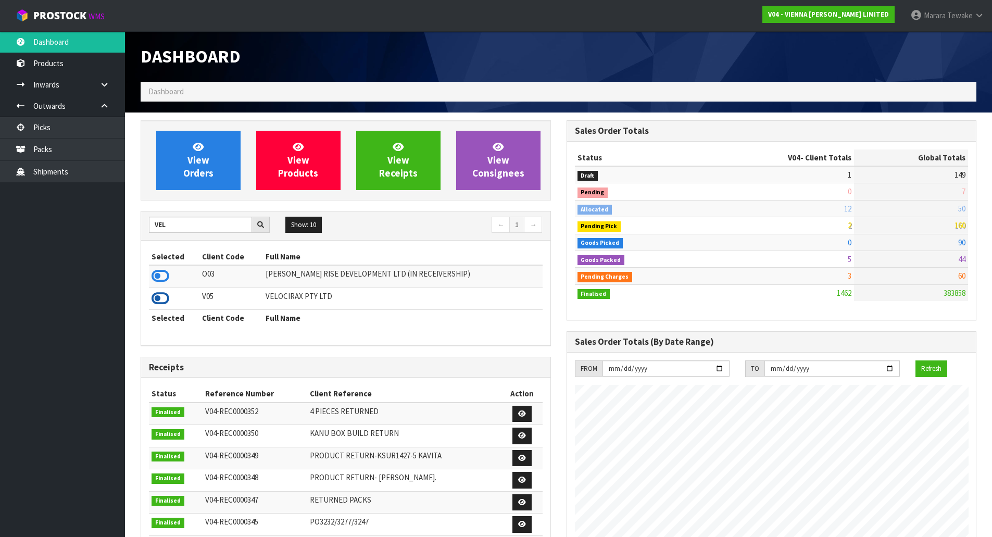
drag, startPoint x: 167, startPoint y: 297, endPoint x: 164, endPoint y: 292, distance: 5.8
click at [165, 297] on icon at bounding box center [161, 299] width 18 height 16
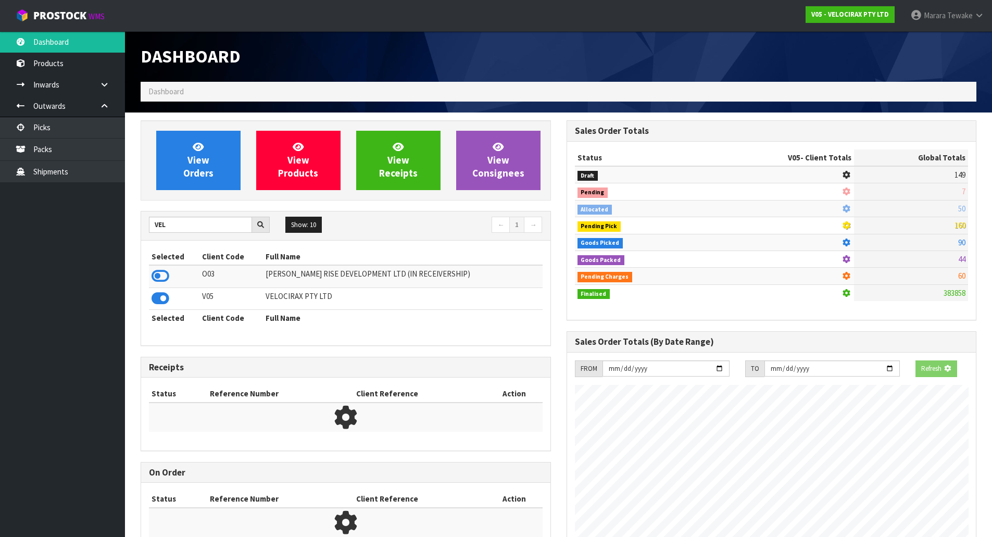
scroll to position [743, 425]
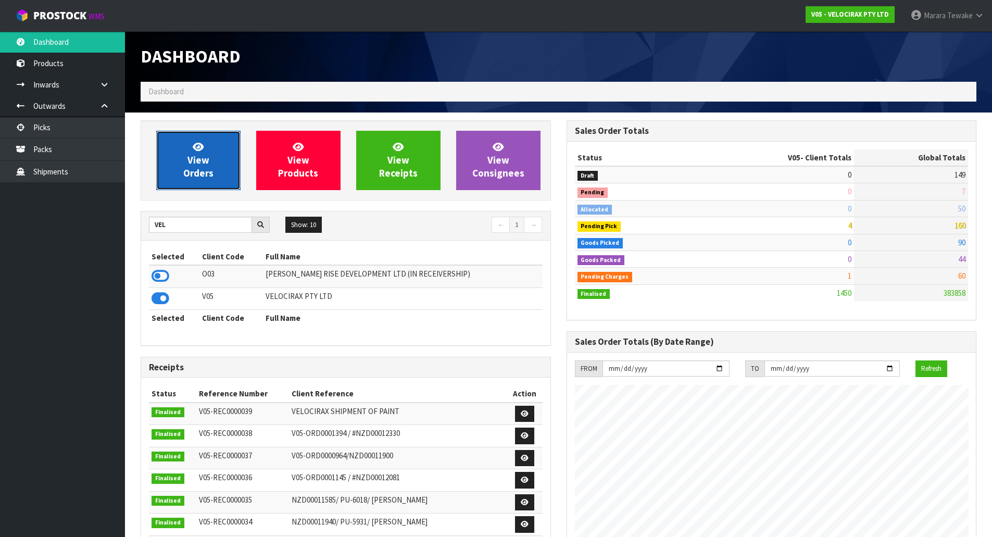
click at [220, 152] on link "View Orders" at bounding box center [198, 160] width 84 height 59
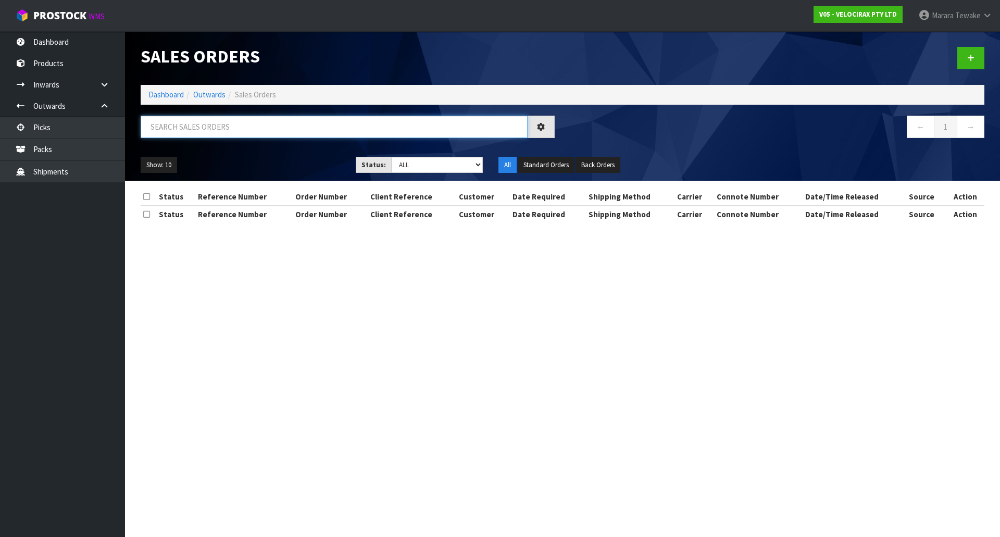
click at [233, 122] on input "text" at bounding box center [334, 127] width 387 height 22
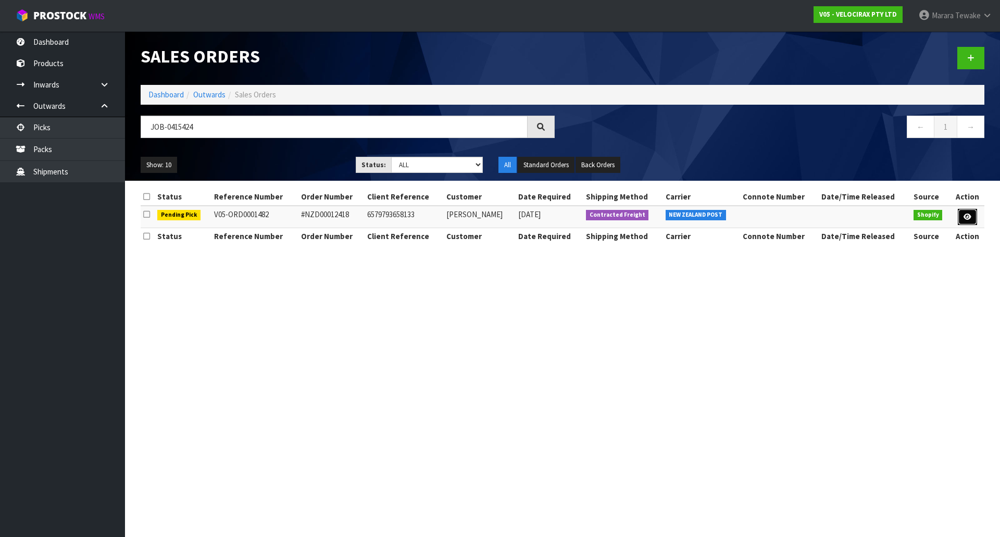
click at [967, 220] on link at bounding box center [966, 217] width 19 height 17
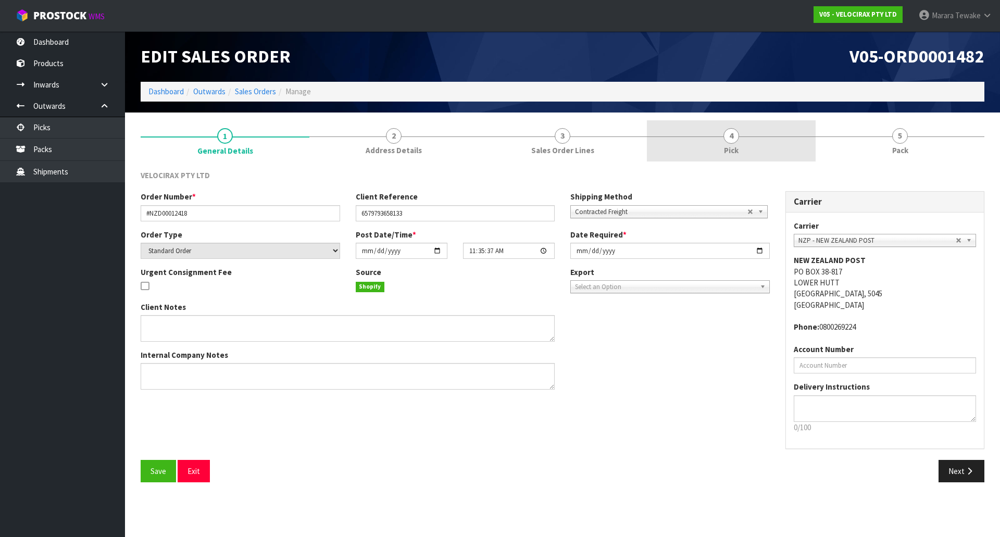
click at [748, 135] on link "4 Pick" at bounding box center [731, 140] width 169 height 41
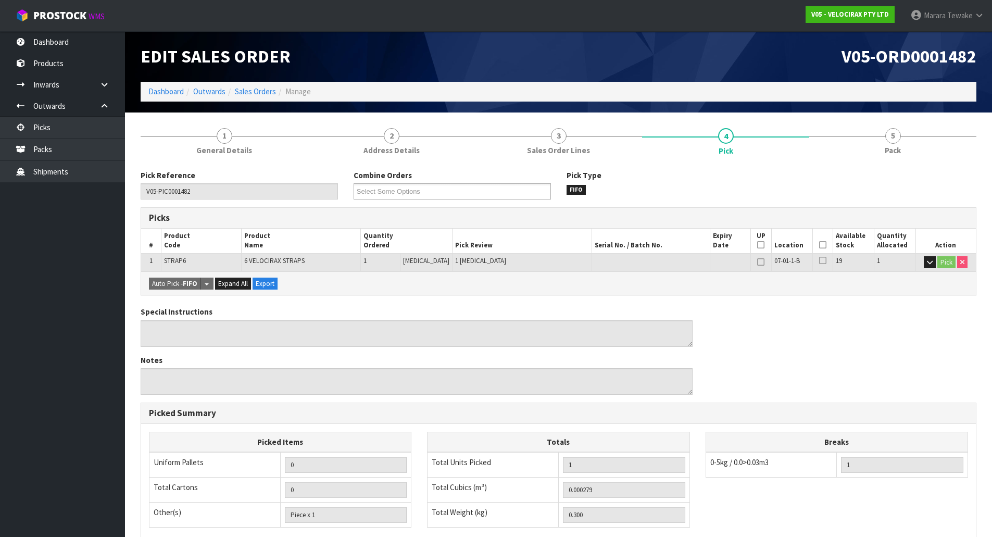
click at [819, 245] on icon at bounding box center [822, 245] width 7 height 1
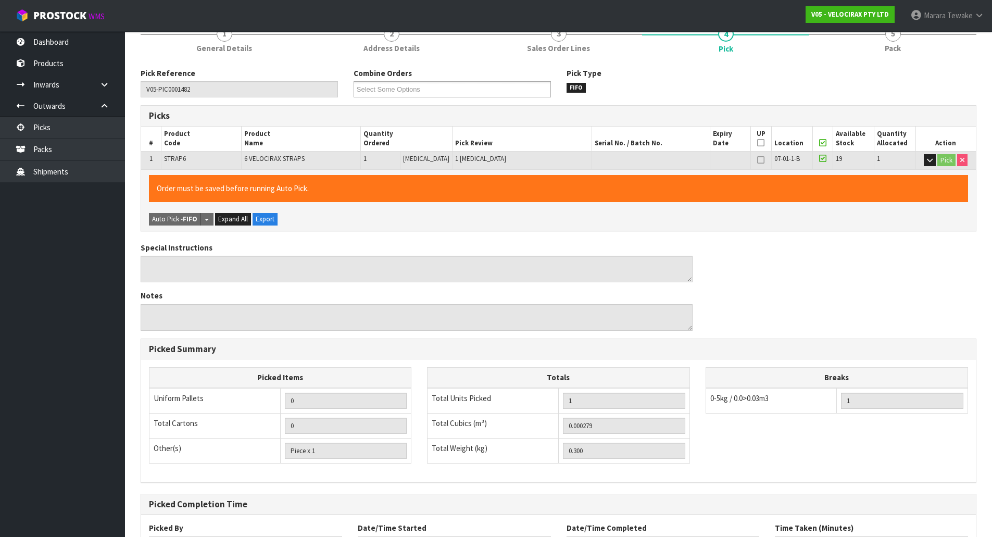
scroll to position [191, 0]
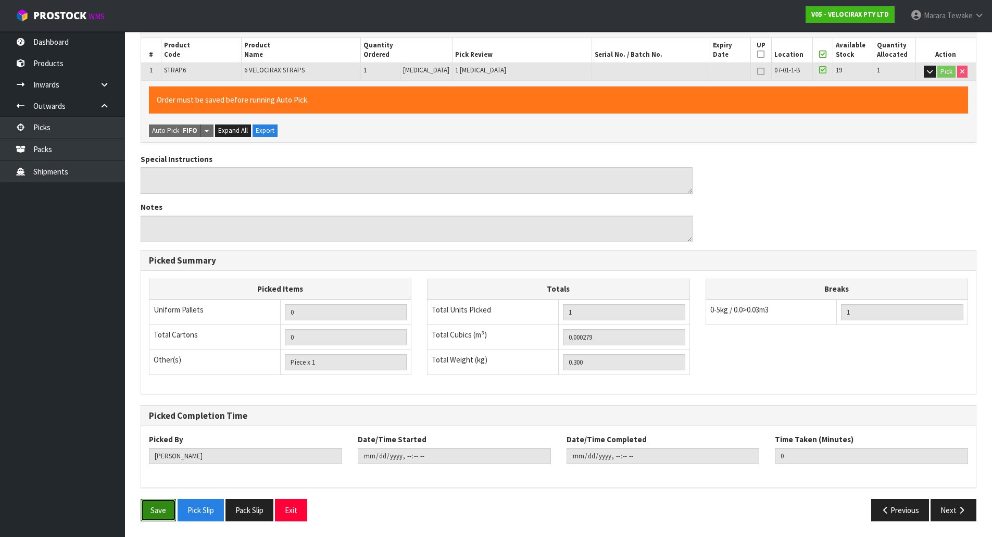
click at [160, 508] on button "Save" at bounding box center [158, 510] width 35 height 22
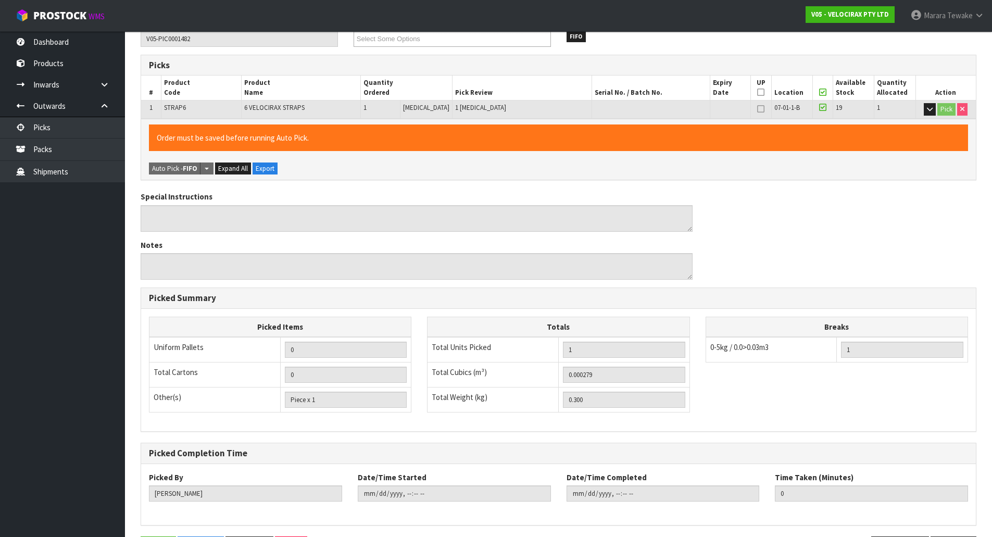
scroll to position [0, 0]
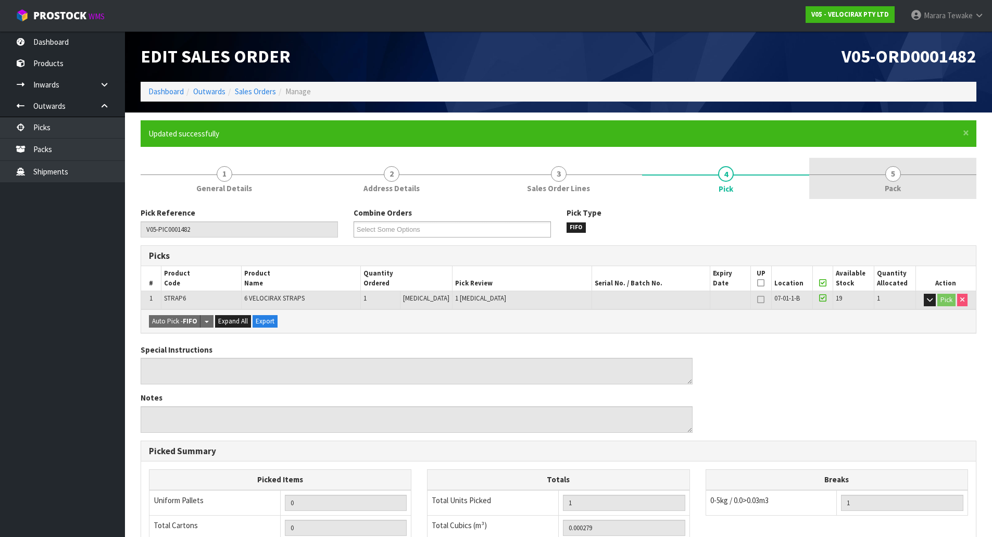
click at [897, 181] on link "5 Pack" at bounding box center [892, 178] width 167 height 41
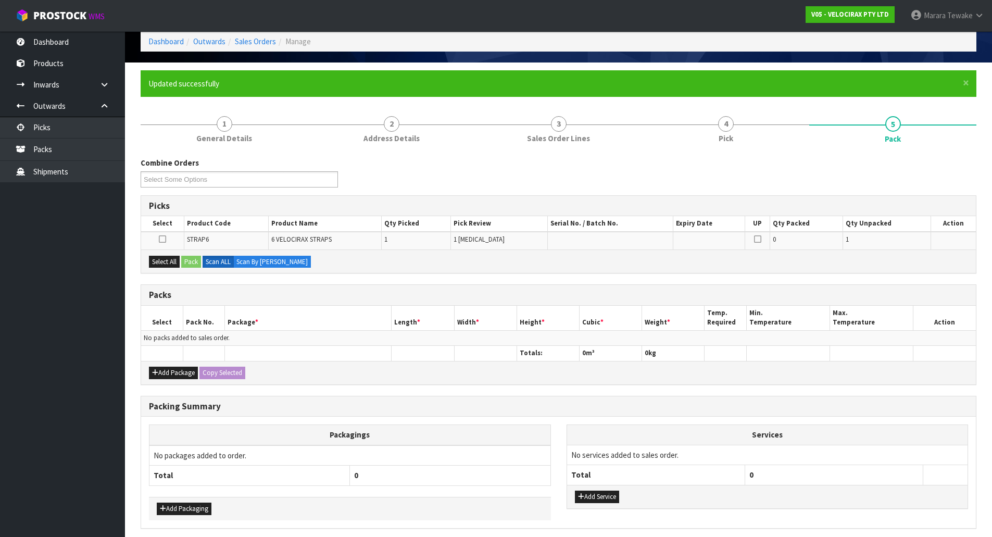
scroll to position [91, 0]
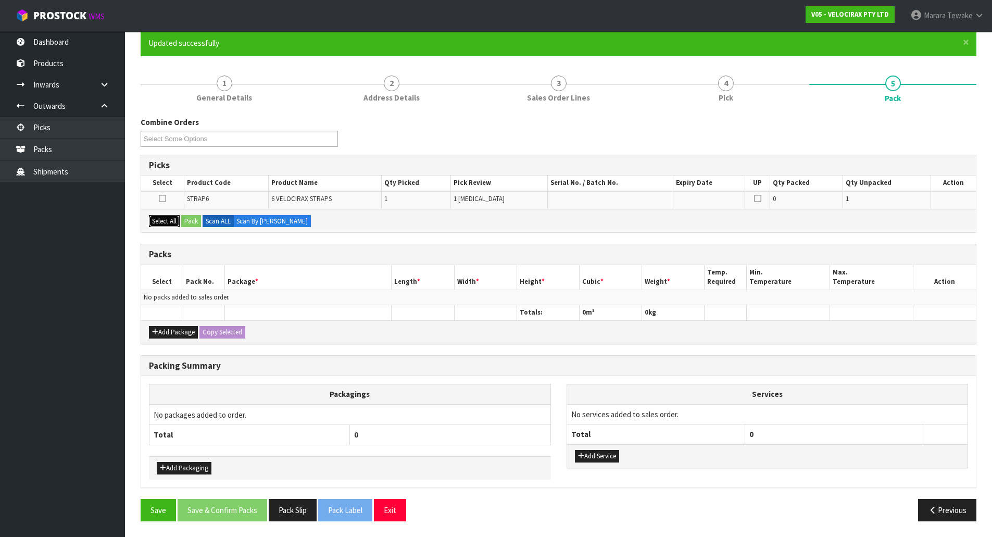
drag, startPoint x: 164, startPoint y: 222, endPoint x: 215, endPoint y: 224, distance: 51.1
click at [164, 221] on button "Select All" at bounding box center [164, 221] width 31 height 12
click at [194, 220] on button "Pack" at bounding box center [191, 221] width 20 height 12
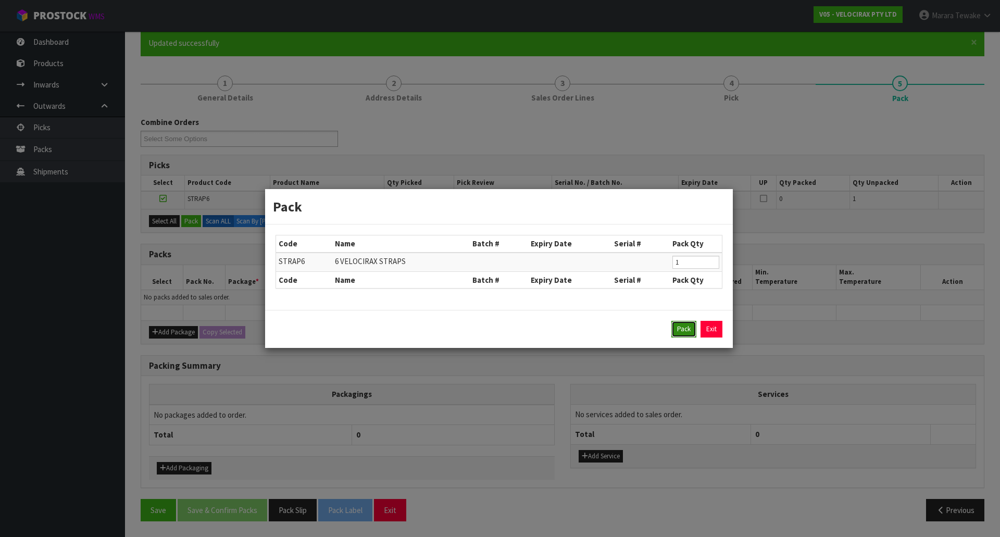
click at [679, 324] on button "Pack" at bounding box center [683, 329] width 25 height 17
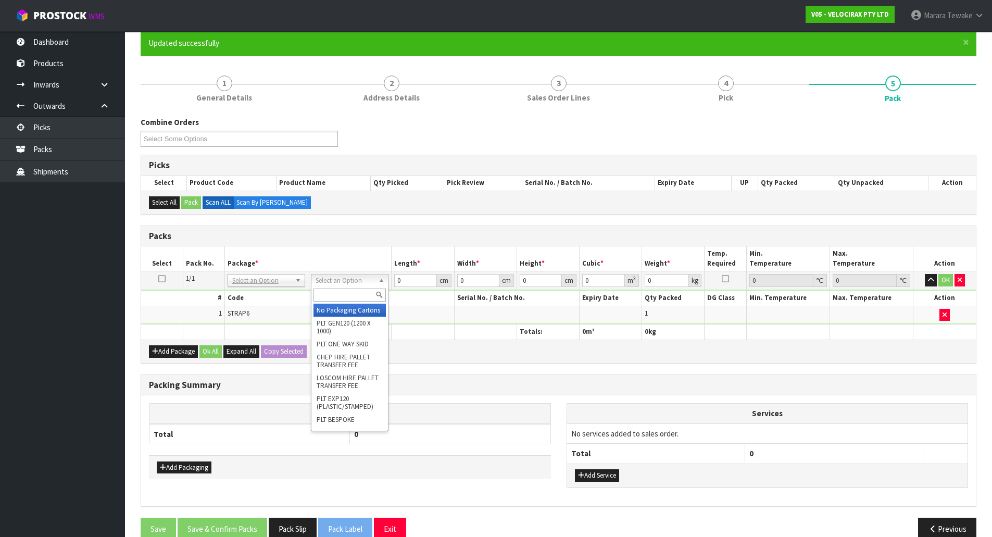
click at [348, 292] on input "text" at bounding box center [349, 294] width 72 height 13
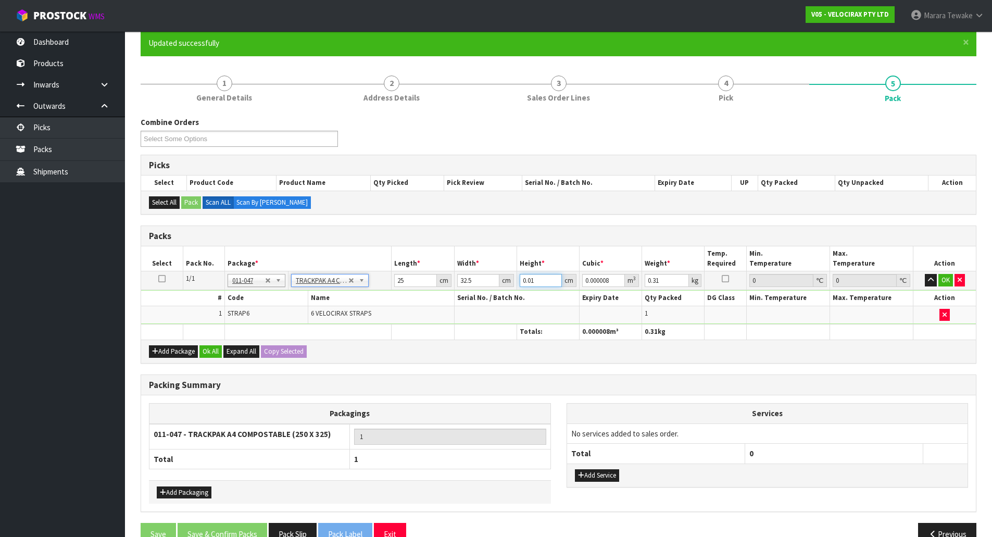
drag, startPoint x: 537, startPoint y: 281, endPoint x: 498, endPoint y: 250, distance: 50.1
click at [510, 259] on table "Select Pack No. Package * Length * Width * Height * Cubic * Weight * Temp. Requ…" at bounding box center [558, 292] width 835 height 93
drag, startPoint x: 668, startPoint y: 282, endPoint x: 564, endPoint y: 254, distance: 107.9
click at [596, 266] on table "Select Pack No. Package * Length * Width * Height * Cubic * Weight * Temp. Requ…" at bounding box center [558, 292] width 835 height 93
click at [949, 280] on button "OK" at bounding box center [945, 280] width 15 height 12
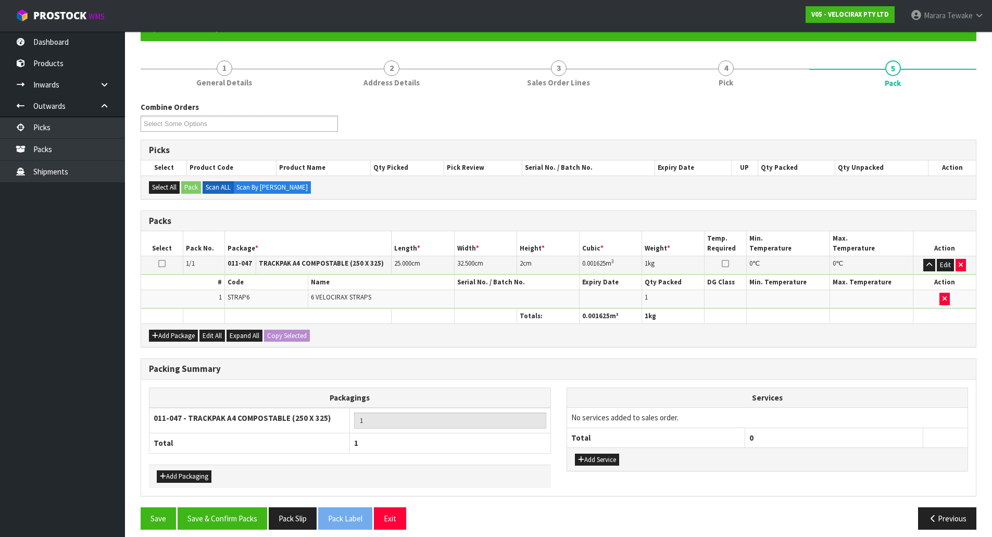
scroll to position [114, 0]
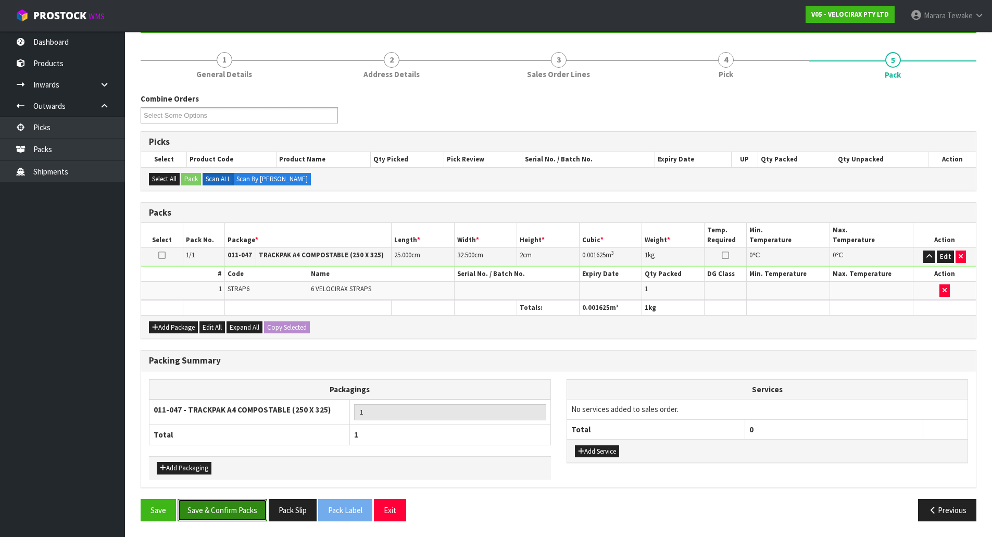
click at [218, 516] on button "Save & Confirm Packs" at bounding box center [223, 510] width 90 height 22
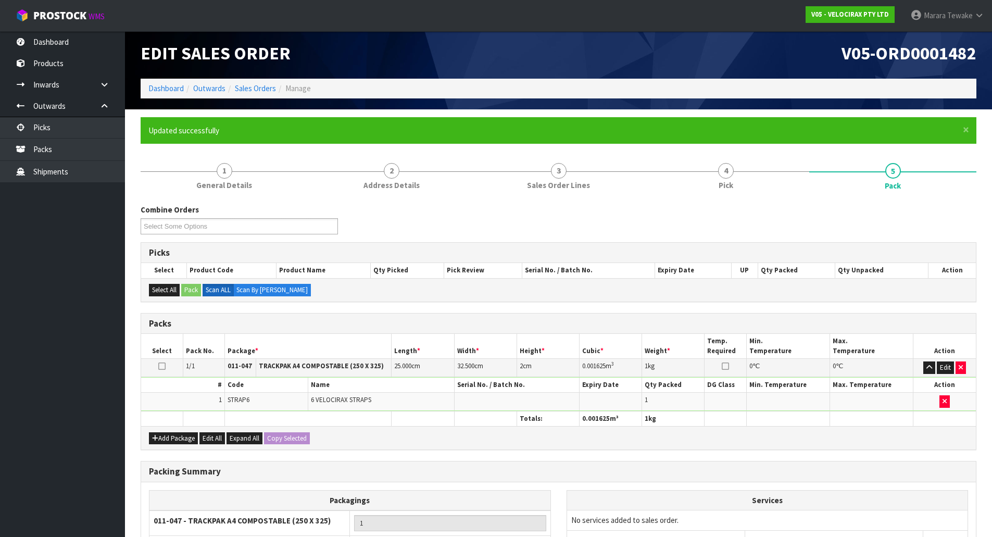
scroll to position [57, 0]
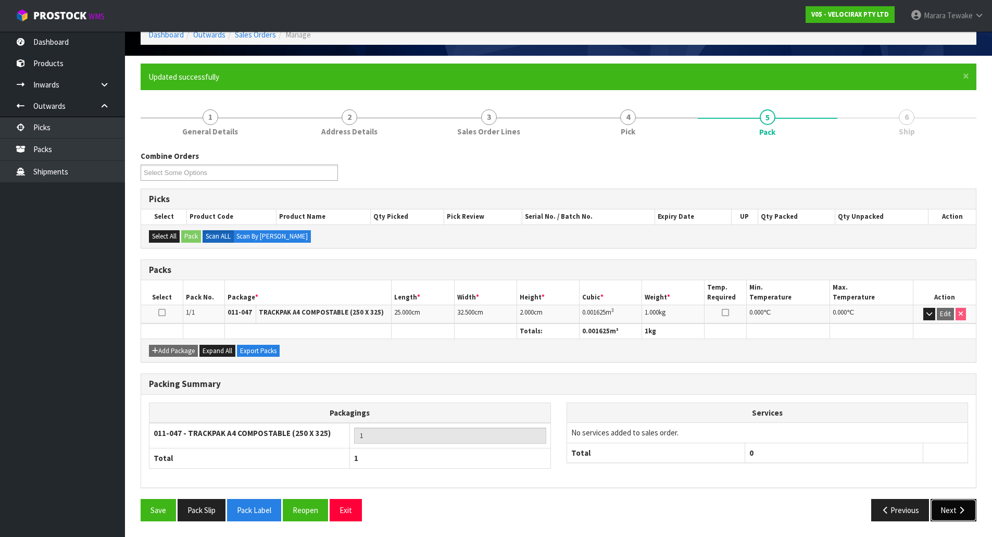
click at [944, 508] on button "Next" at bounding box center [953, 510] width 46 height 22
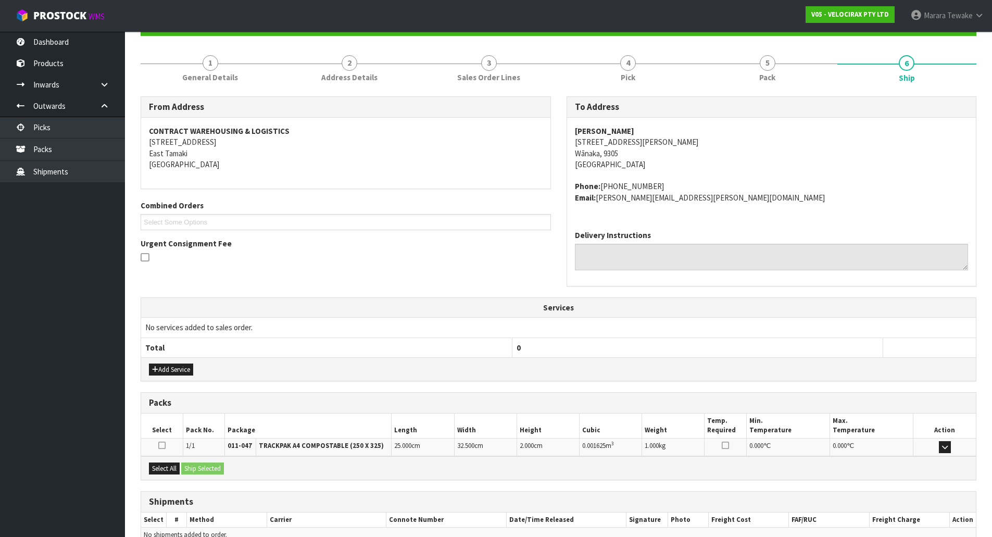
scroll to position [166, 0]
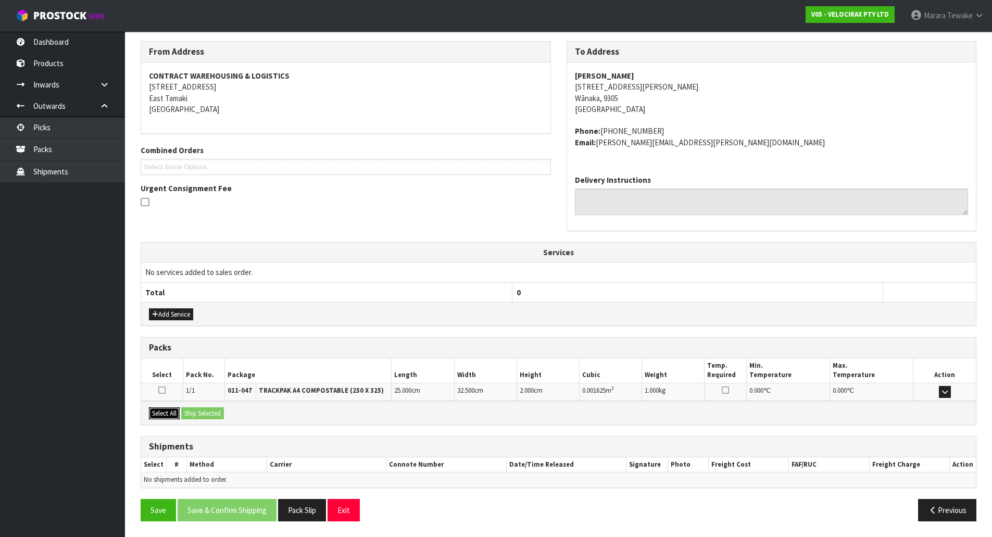
drag, startPoint x: 162, startPoint y: 410, endPoint x: 191, endPoint y: 413, distance: 28.8
click at [170, 411] on button "Select All" at bounding box center [164, 413] width 31 height 12
click at [204, 413] on button "Ship Selected" at bounding box center [202, 413] width 43 height 12
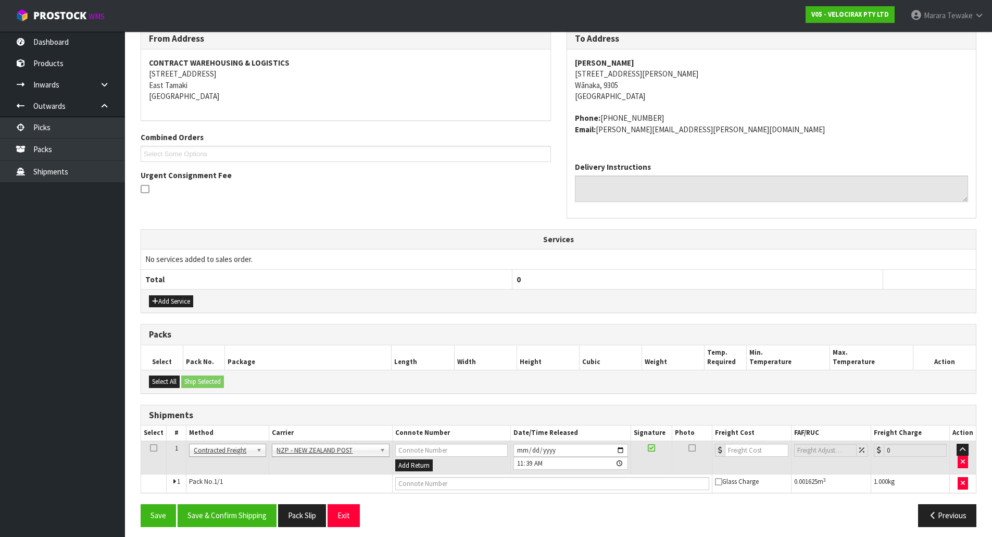
scroll to position [185, 0]
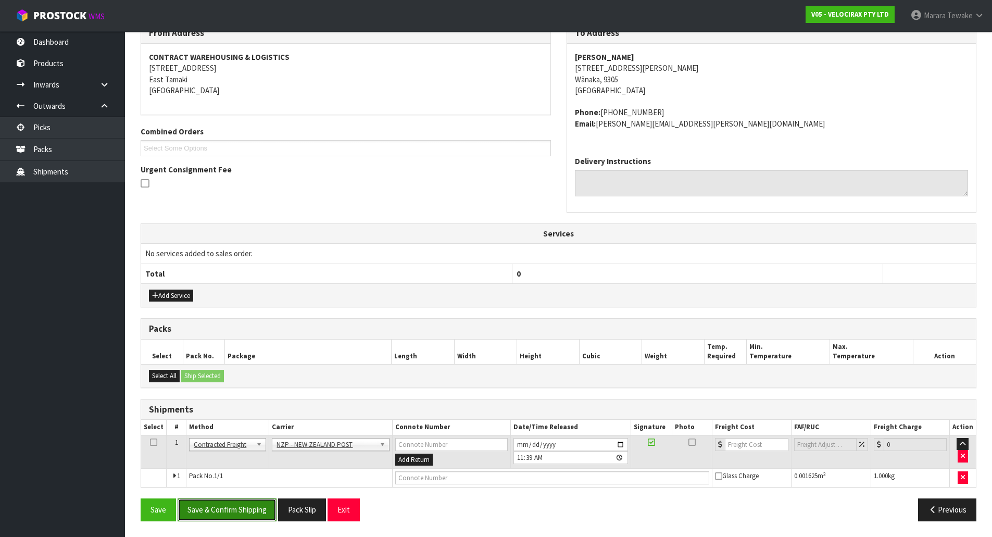
click at [244, 512] on button "Save & Confirm Shipping" at bounding box center [227, 509] width 99 height 22
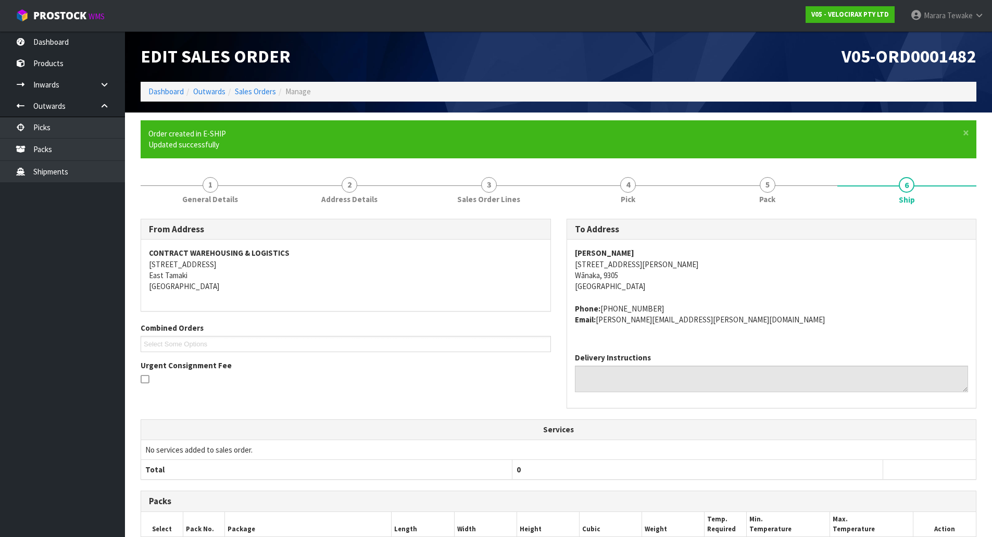
scroll to position [170, 0]
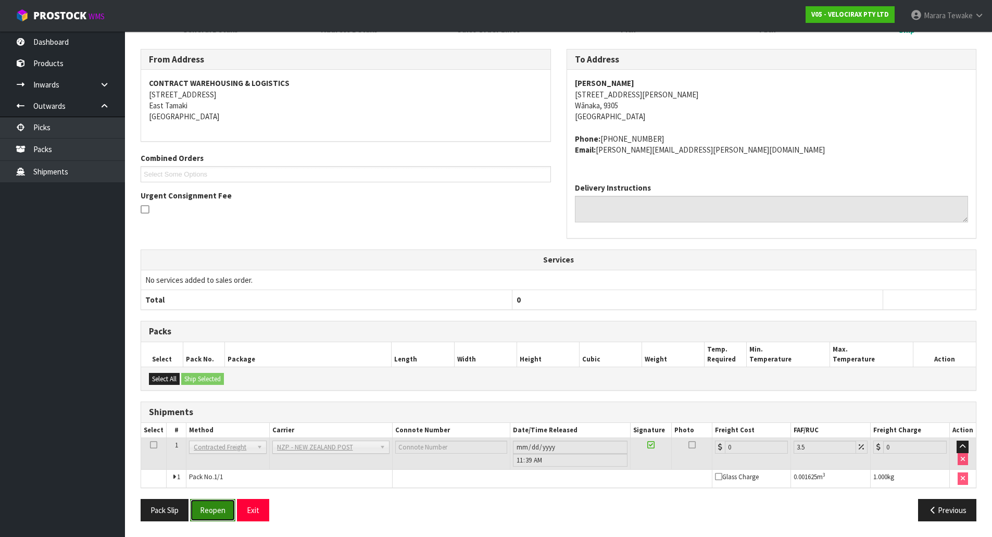
click at [217, 513] on button "Reopen" at bounding box center [212, 510] width 45 height 22
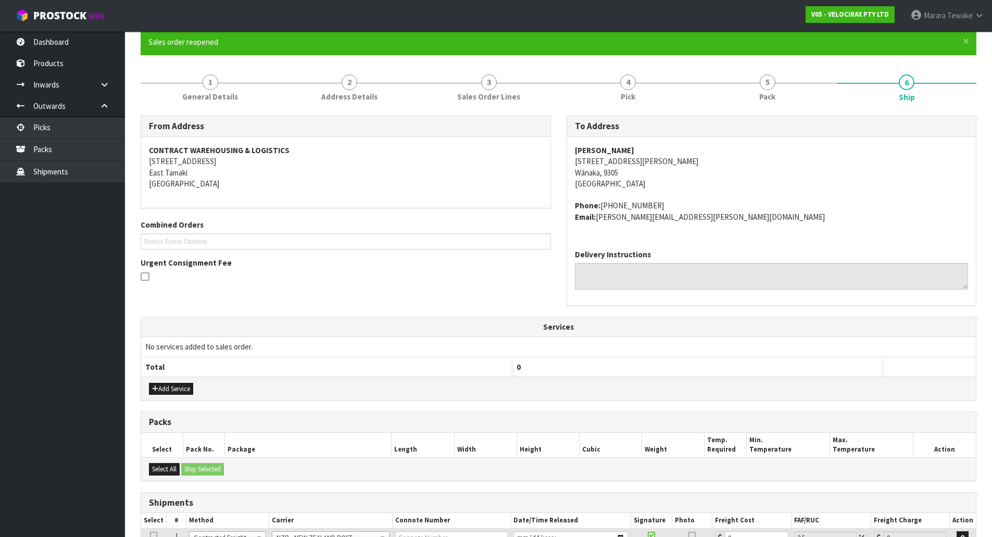
scroll to position [185, 0]
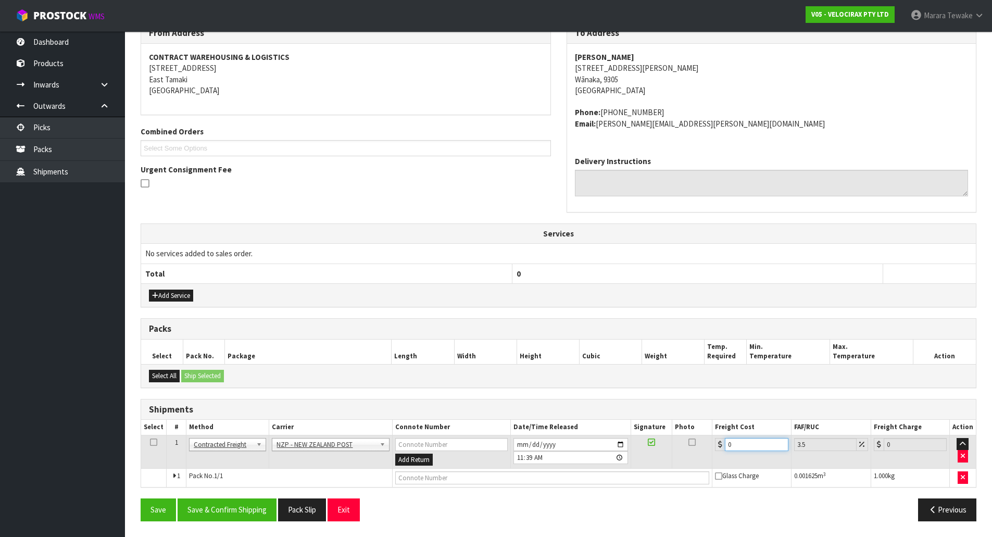
drag, startPoint x: 741, startPoint y: 446, endPoint x: 692, endPoint y: 446, distance: 48.4
click at [701, 448] on tr "1 Client Local Pickup Customer Local Pickup Company Freight Contracted Freight …" at bounding box center [558, 452] width 835 height 34
click at [256, 508] on button "Save & Confirm Shipping" at bounding box center [227, 509] width 99 height 22
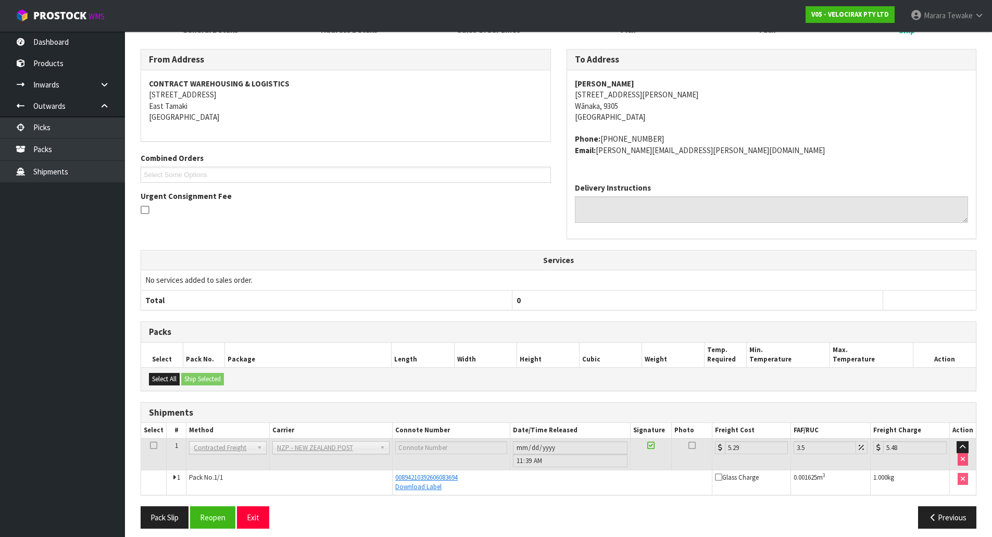
scroll to position [166, 0]
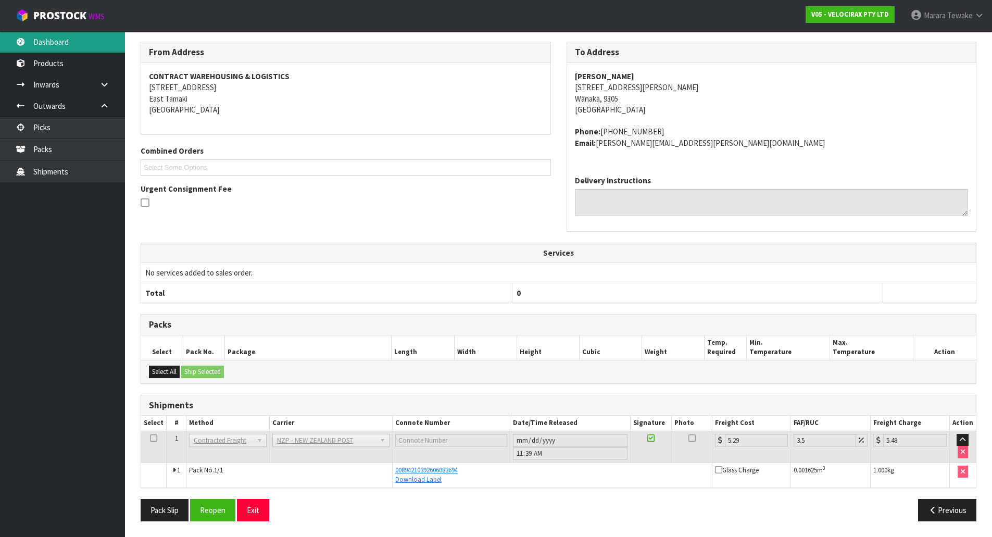
click at [41, 40] on link "Dashboard" at bounding box center [62, 41] width 125 height 21
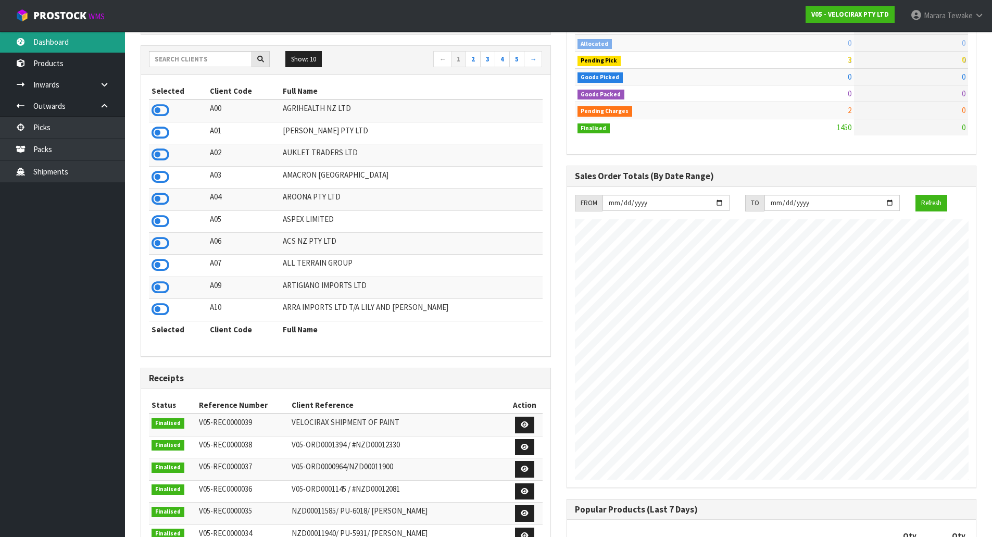
scroll to position [743, 425]
click at [216, 66] on input "text" at bounding box center [200, 59] width 103 height 16
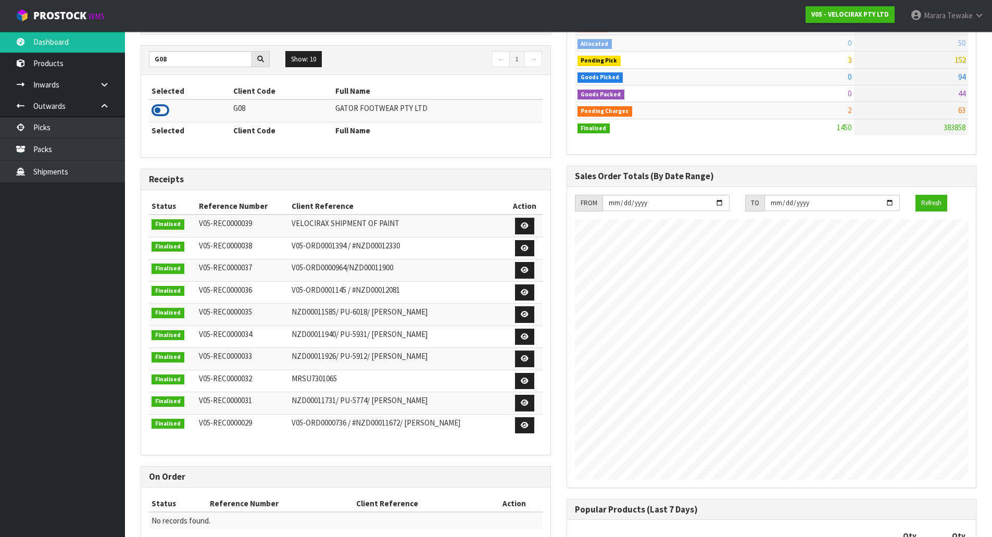
click at [162, 111] on icon at bounding box center [161, 111] width 18 height 16
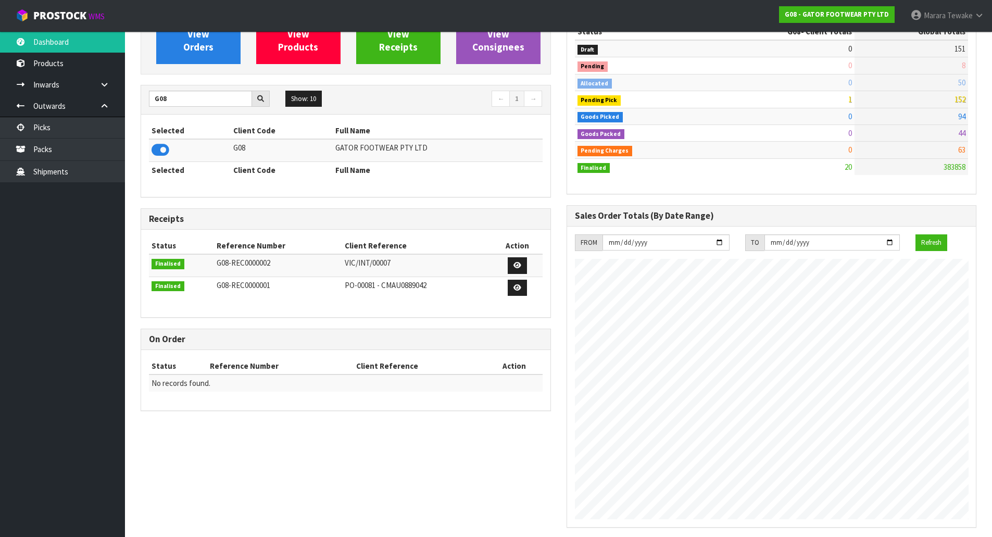
scroll to position [9, 0]
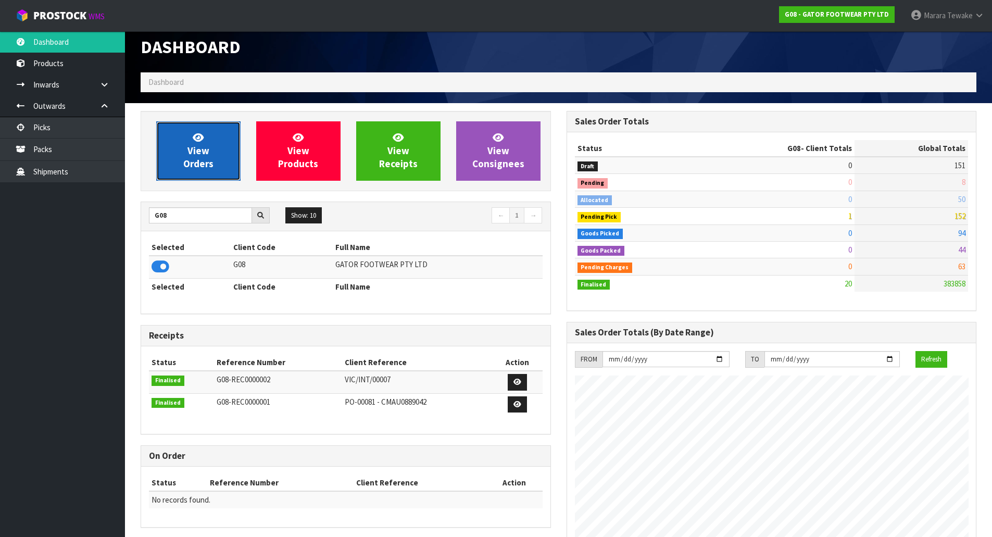
click at [212, 163] on span "View Orders" at bounding box center [198, 150] width 30 height 39
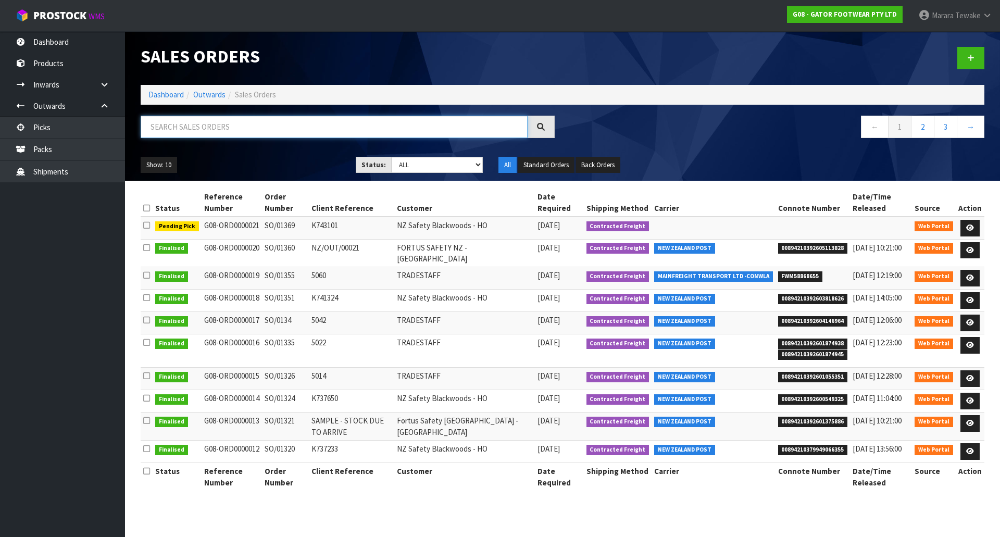
click at [214, 134] on input "text" at bounding box center [334, 127] width 387 height 22
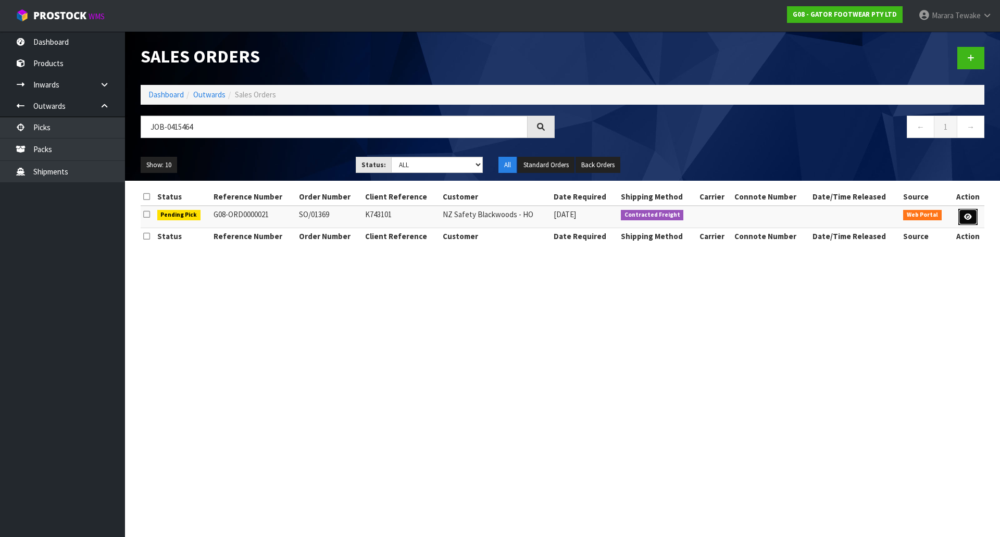
click at [970, 212] on link at bounding box center [967, 217] width 19 height 17
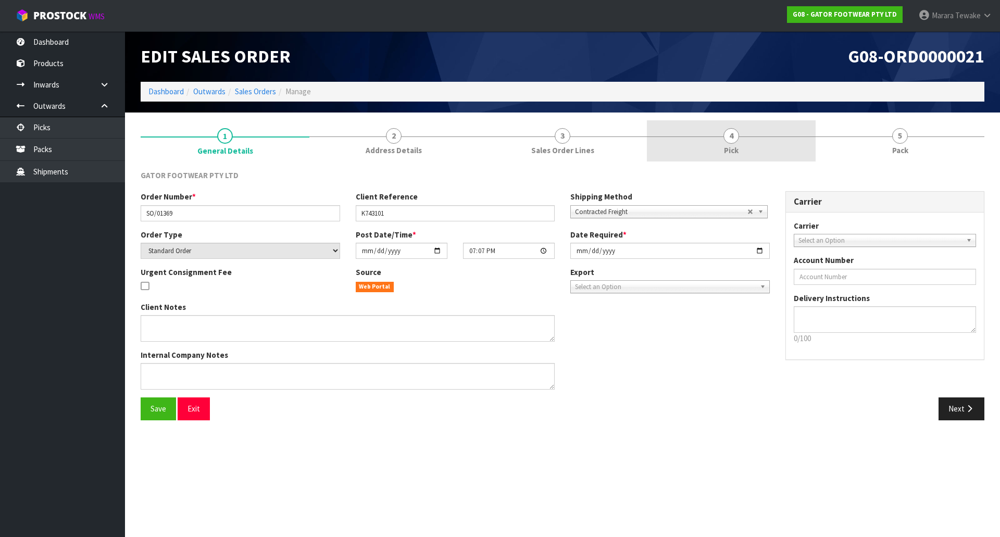
click at [765, 142] on link "4 Pick" at bounding box center [731, 140] width 169 height 41
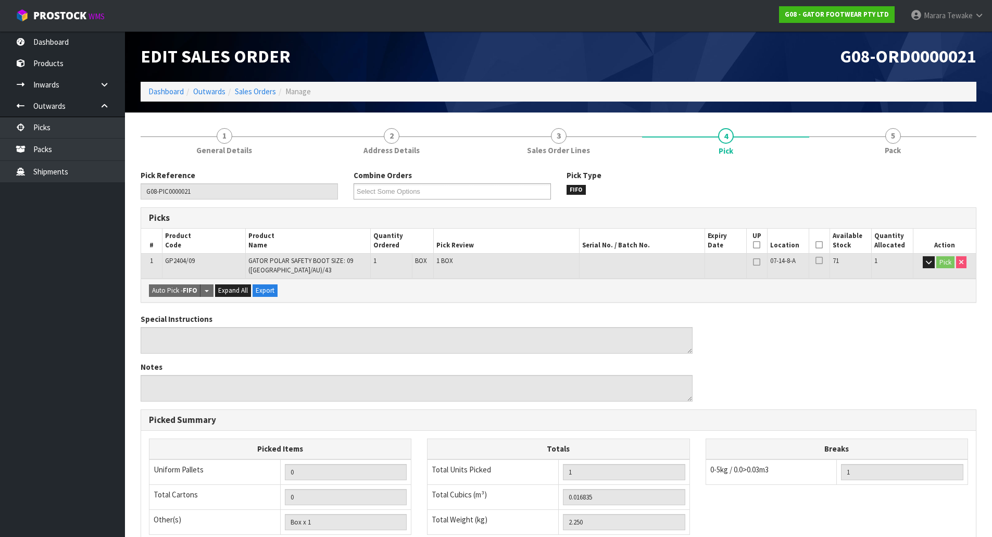
click at [820, 245] on icon at bounding box center [818, 245] width 7 height 1
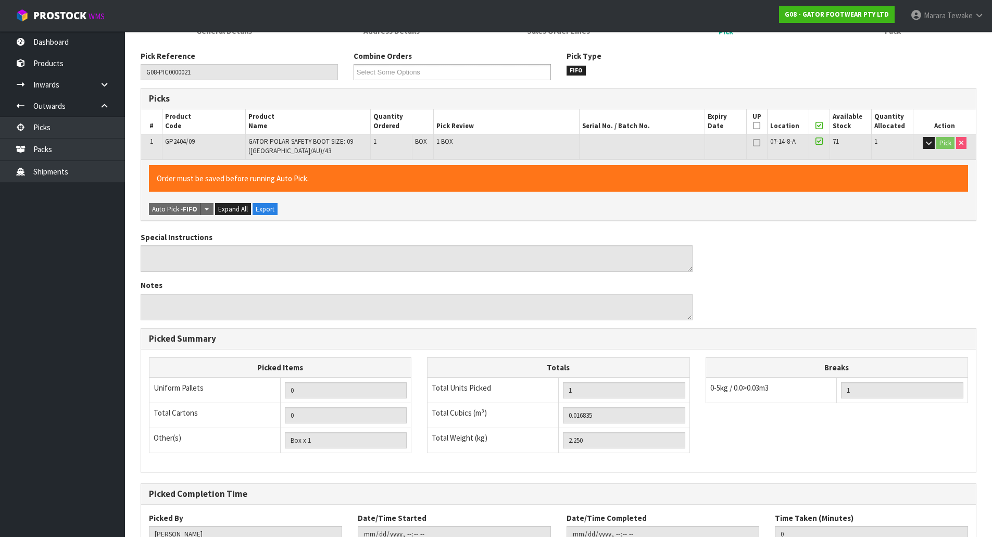
scroll to position [198, 0]
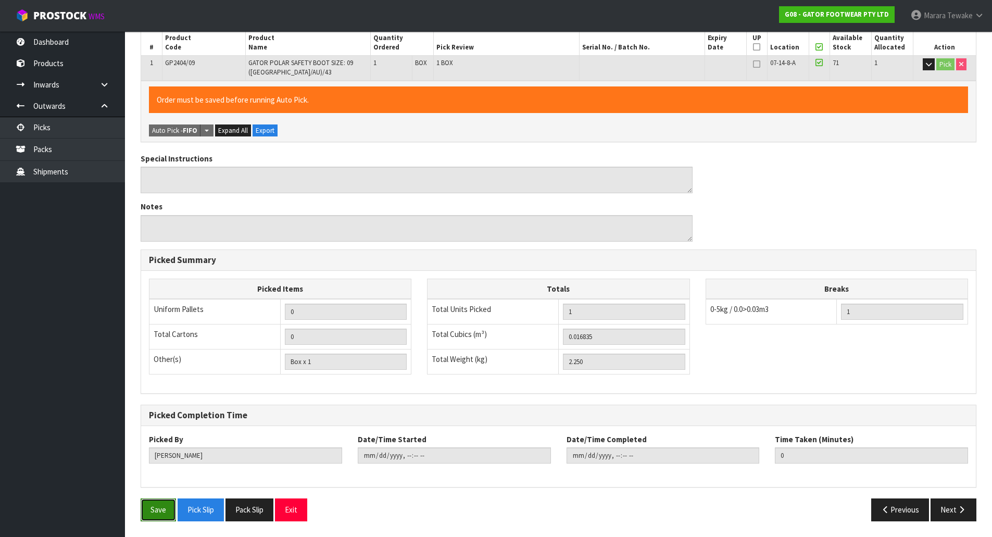
click at [165, 514] on button "Save" at bounding box center [158, 509] width 35 height 22
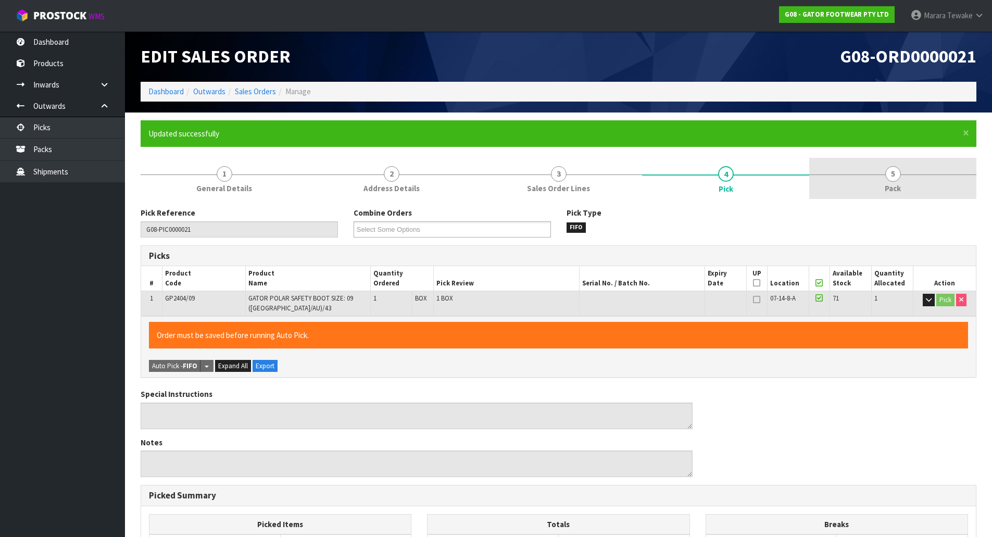
click at [886, 179] on link "5 Pack" at bounding box center [892, 178] width 167 height 41
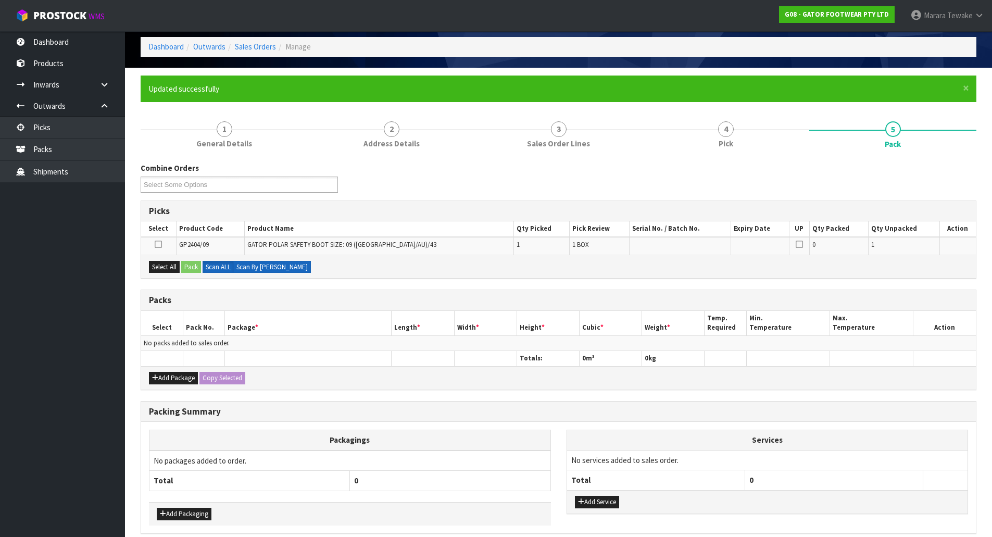
scroll to position [91, 0]
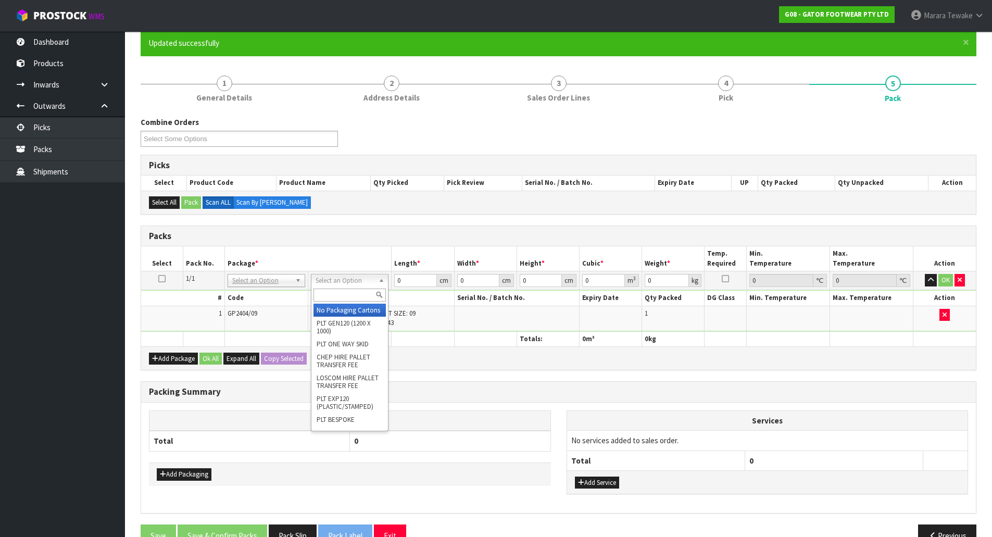
click at [329, 292] on input "text" at bounding box center [349, 294] width 72 height 13
drag, startPoint x: 344, startPoint y: 316, endPoint x: 358, endPoint y: 313, distance: 14.2
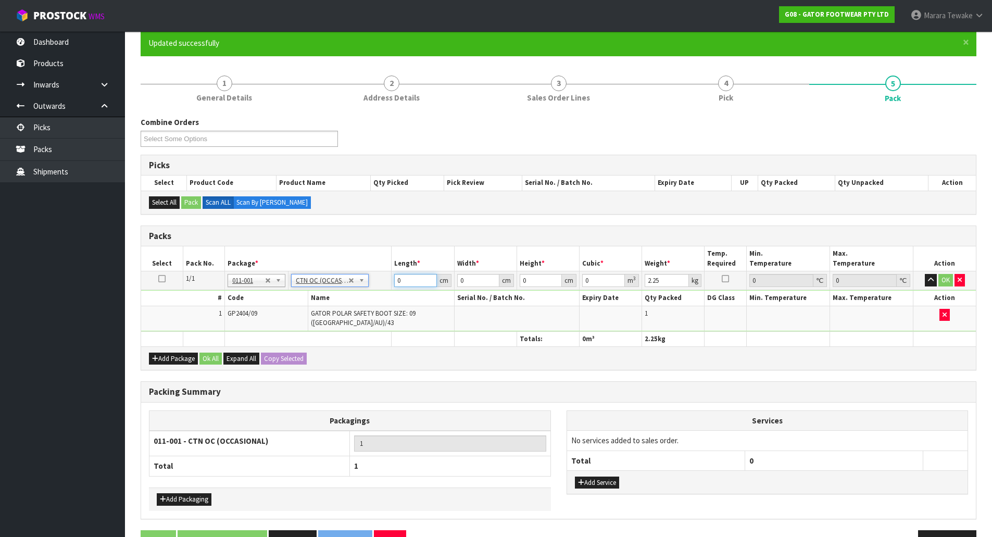
drag, startPoint x: 413, startPoint y: 282, endPoint x: 324, endPoint y: 193, distance: 125.5
click at [362, 253] on table "Select Pack No. Package * Length * Width * Height * Cubic * Weight * Temp. Requ…" at bounding box center [558, 296] width 835 height 100
click at [925, 274] on button "button" at bounding box center [931, 280] width 12 height 12
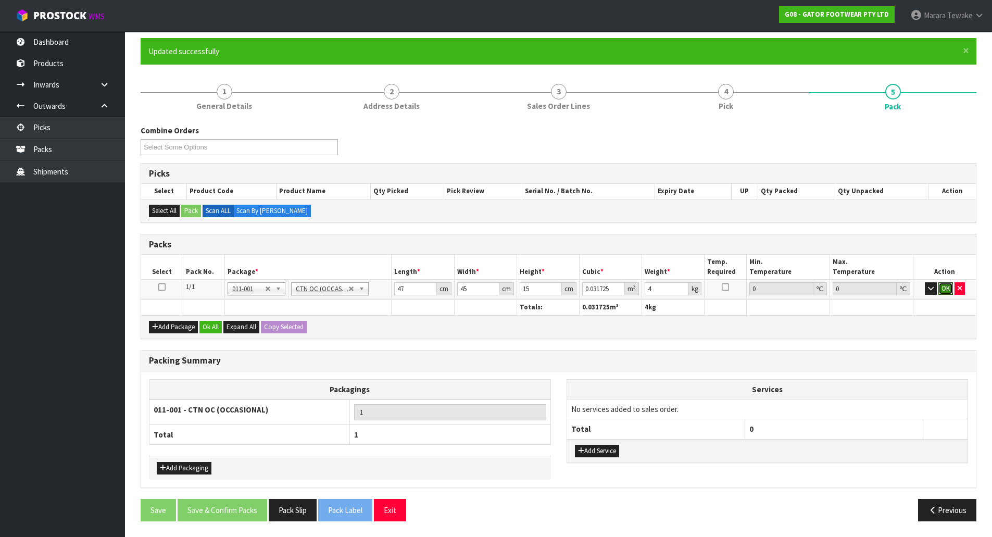
click button "OK" at bounding box center [945, 288] width 15 height 12
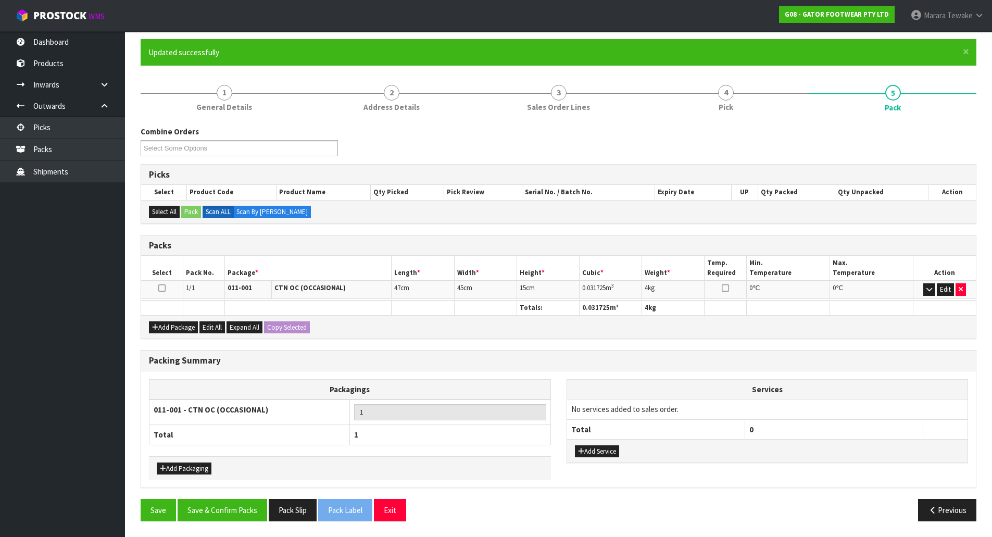
scroll to position [80, 0]
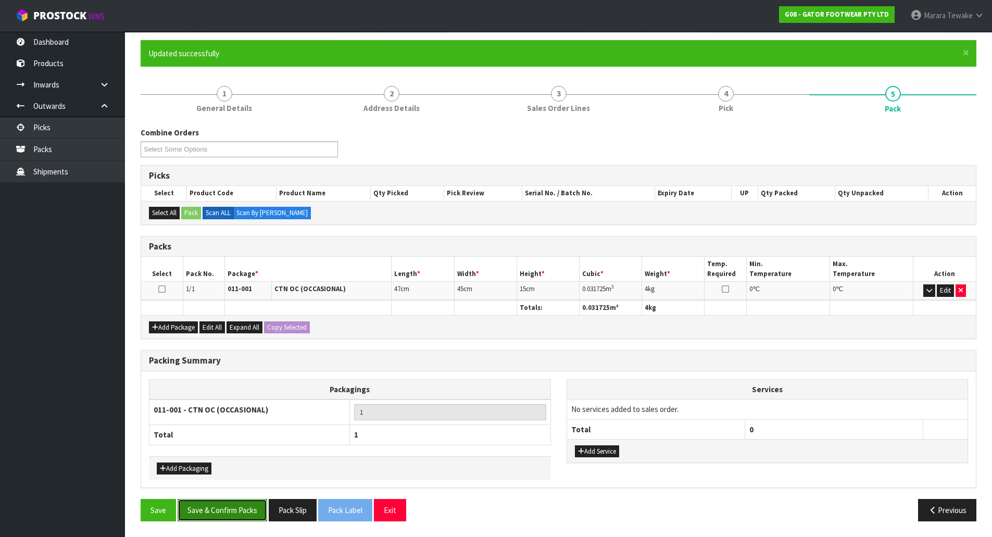
click at [220, 512] on button "Save & Confirm Packs" at bounding box center [223, 510] width 90 height 22
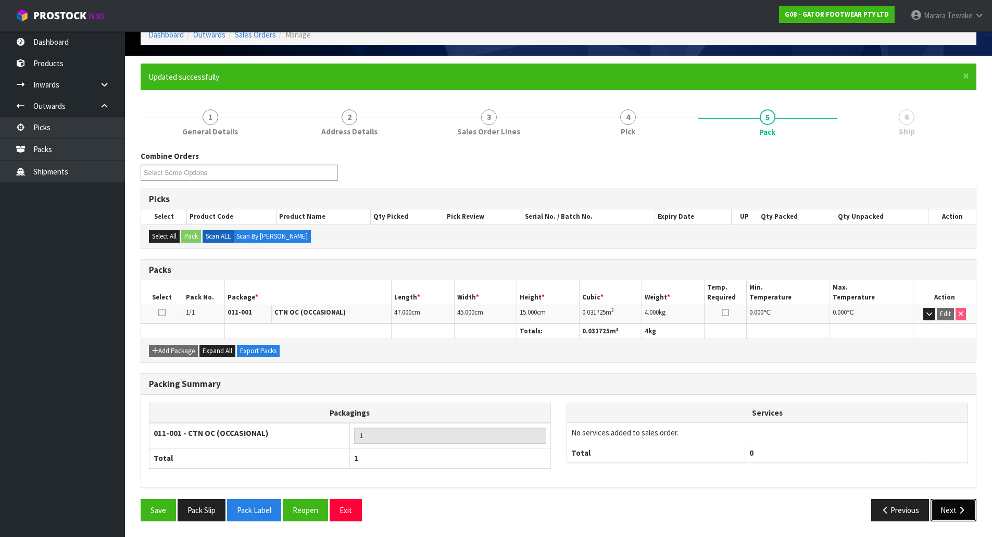
click at [957, 506] on icon "button" at bounding box center [961, 510] width 10 height 8
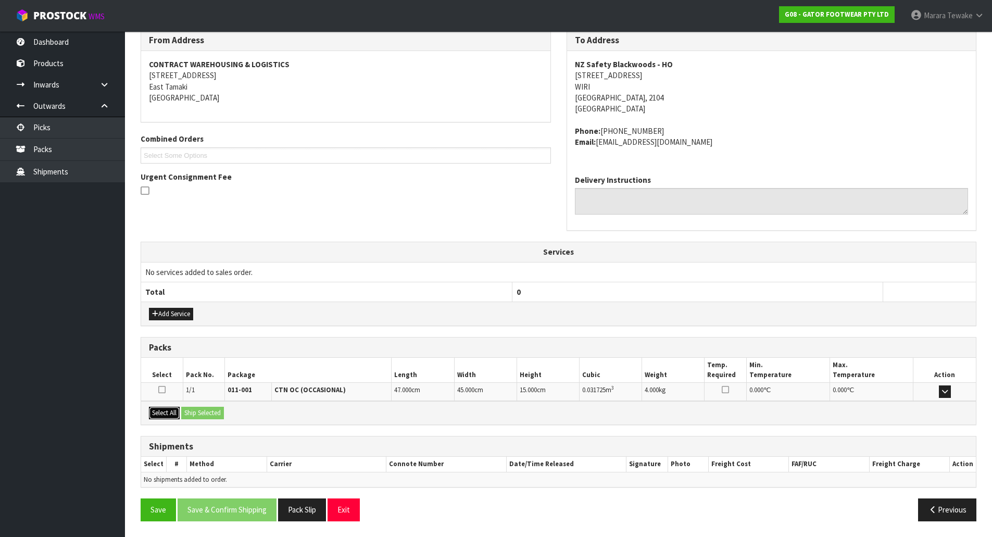
drag, startPoint x: 170, startPoint y: 411, endPoint x: 198, endPoint y: 413, distance: 28.7
click at [171, 412] on button "Select All" at bounding box center [164, 413] width 31 height 12
drag, startPoint x: 199, startPoint y: 413, endPoint x: 221, endPoint y: 414, distance: 21.9
click at [200, 413] on button "Ship Selected" at bounding box center [202, 413] width 43 height 12
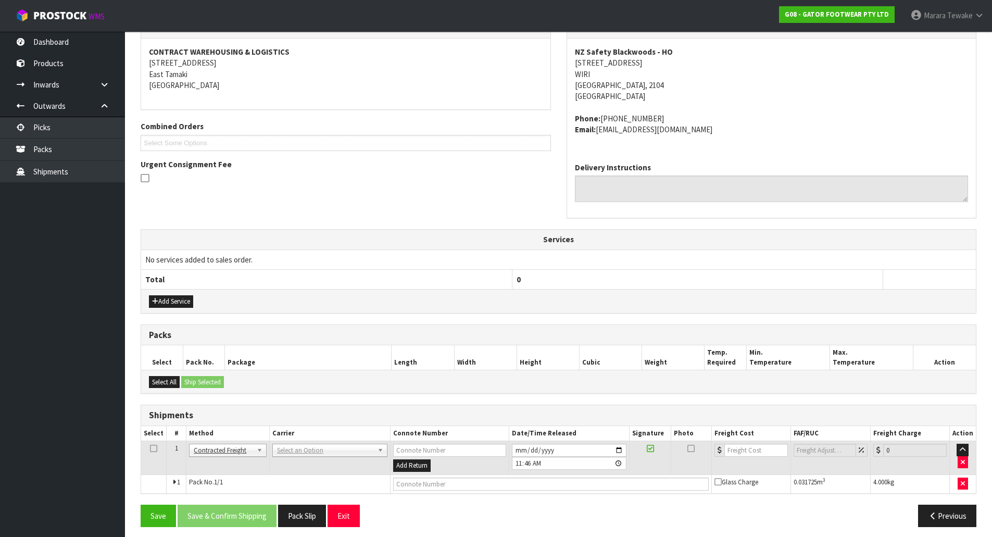
scroll to position [196, 0]
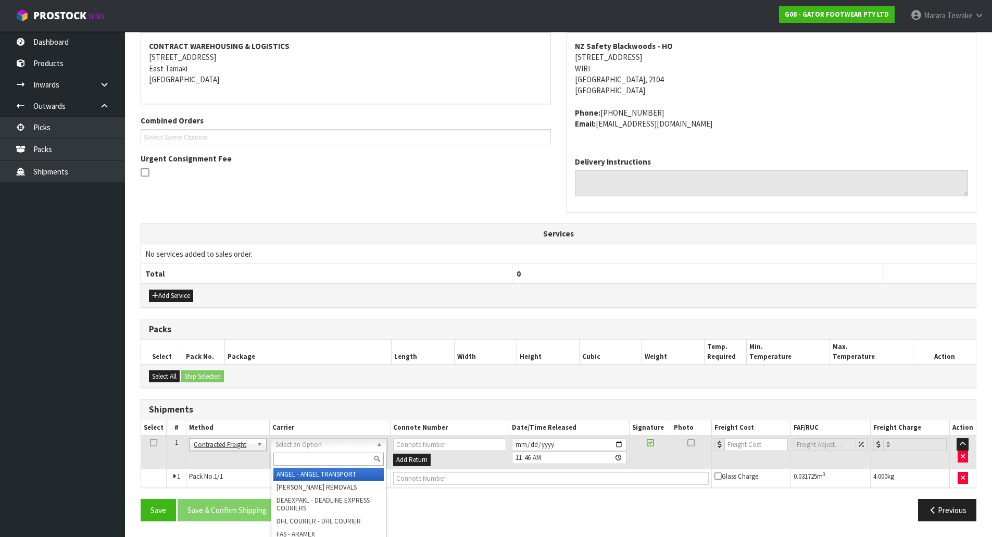
click at [321, 460] on input "text" at bounding box center [328, 458] width 110 height 13
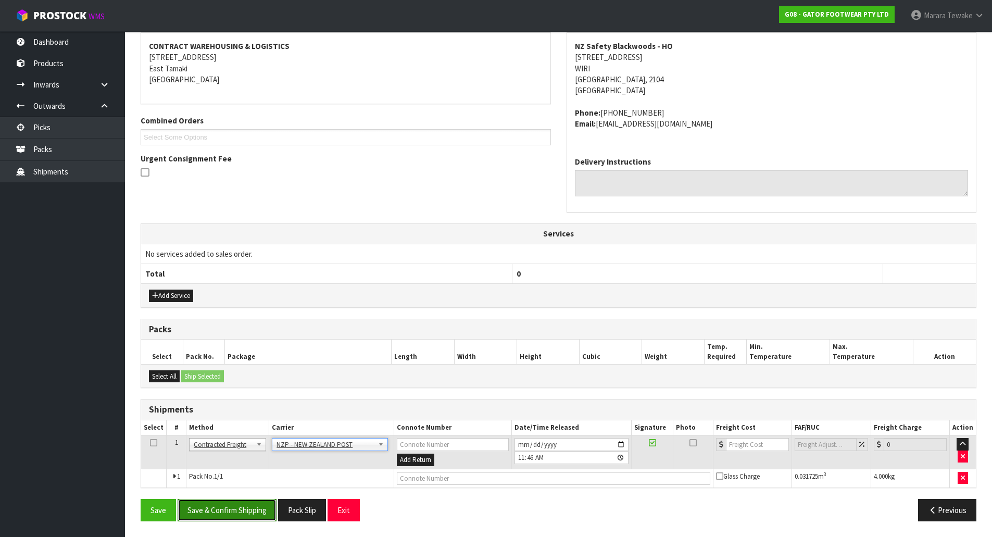
click at [253, 512] on button "Save & Confirm Shipping" at bounding box center [227, 510] width 99 height 22
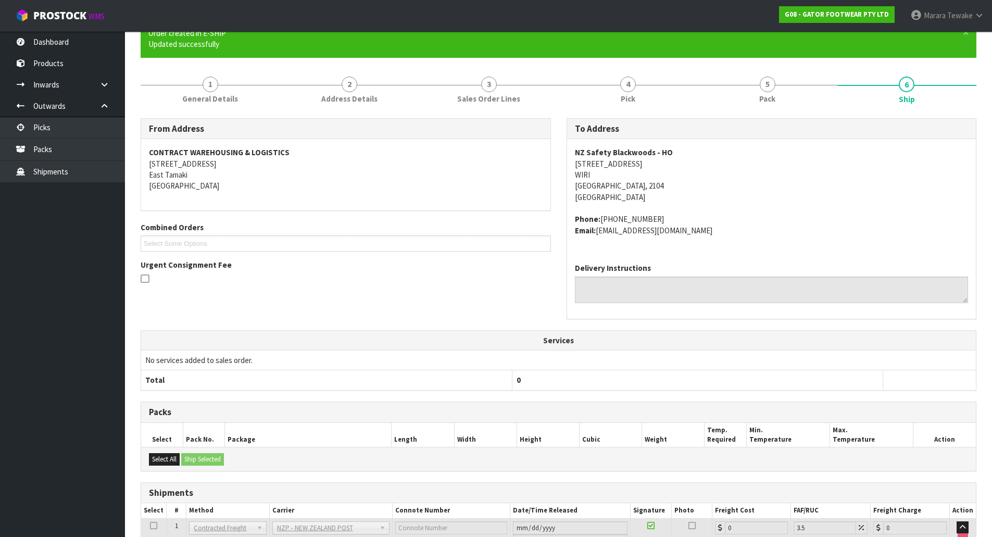
scroll to position [181, 0]
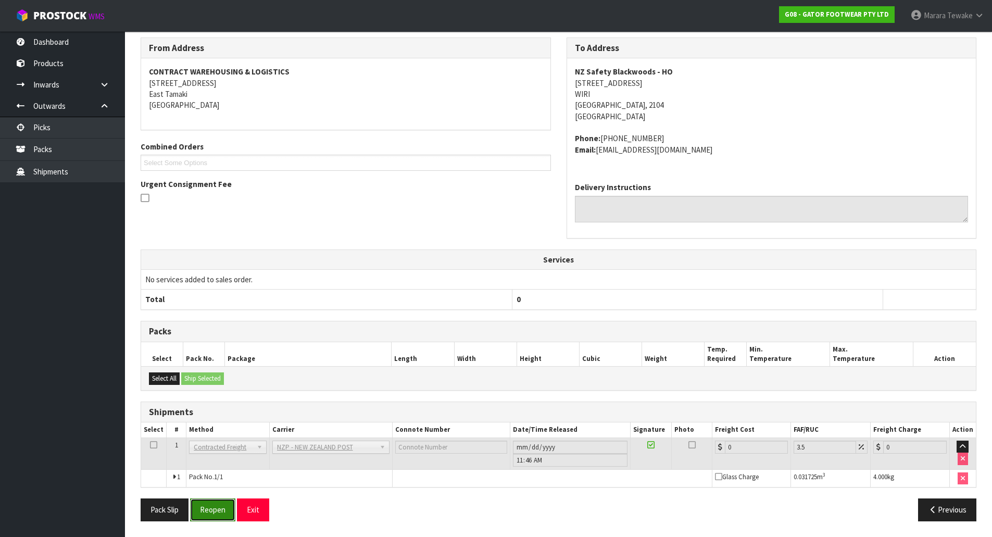
click at [208, 506] on button "Reopen" at bounding box center [212, 509] width 45 height 22
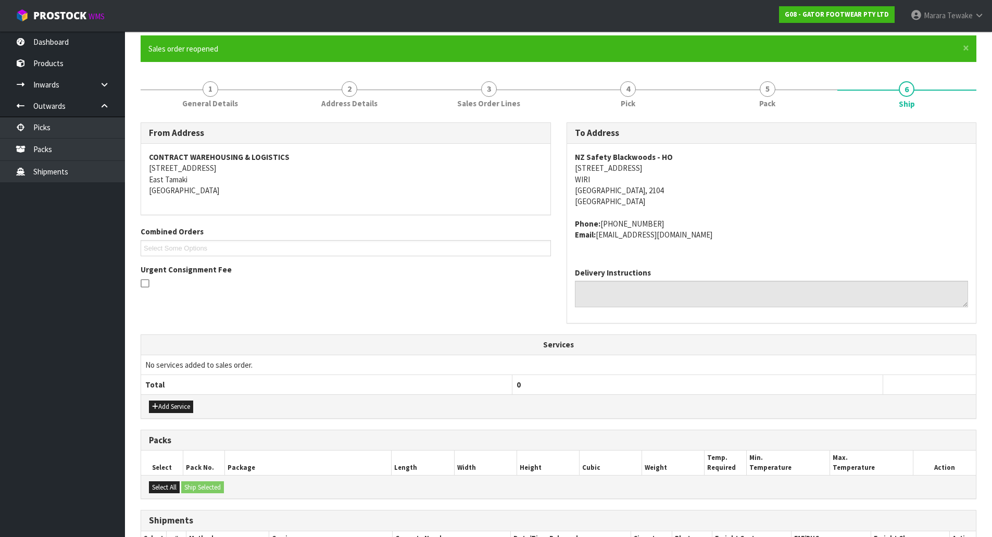
scroll to position [196, 0]
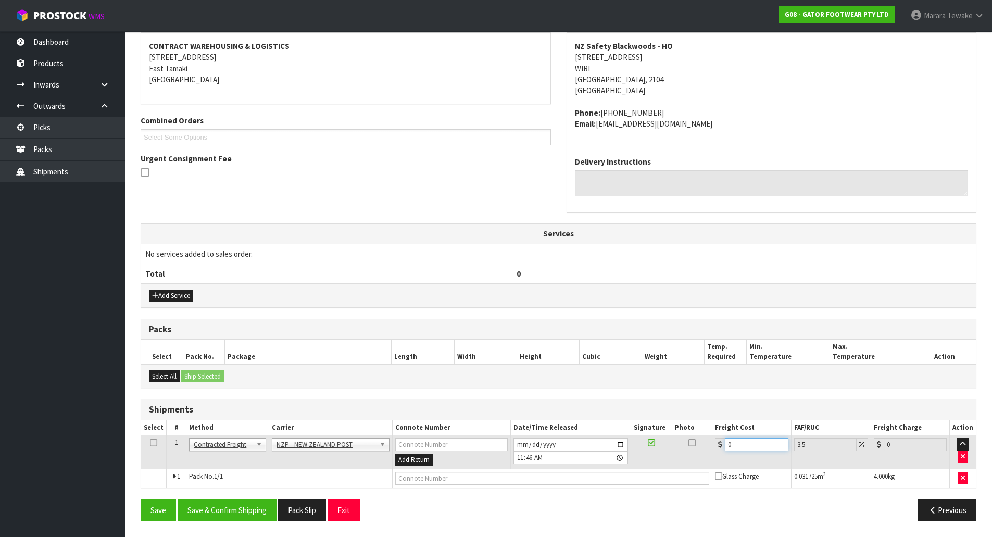
drag, startPoint x: 747, startPoint y: 447, endPoint x: 696, endPoint y: 437, distance: 52.5
click at [708, 442] on tr "1 Client Local Pickup Customer Local Pickup Company Freight Contracted Freight …" at bounding box center [558, 452] width 835 height 34
click at [225, 508] on button "Save & Confirm Shipping" at bounding box center [227, 510] width 99 height 22
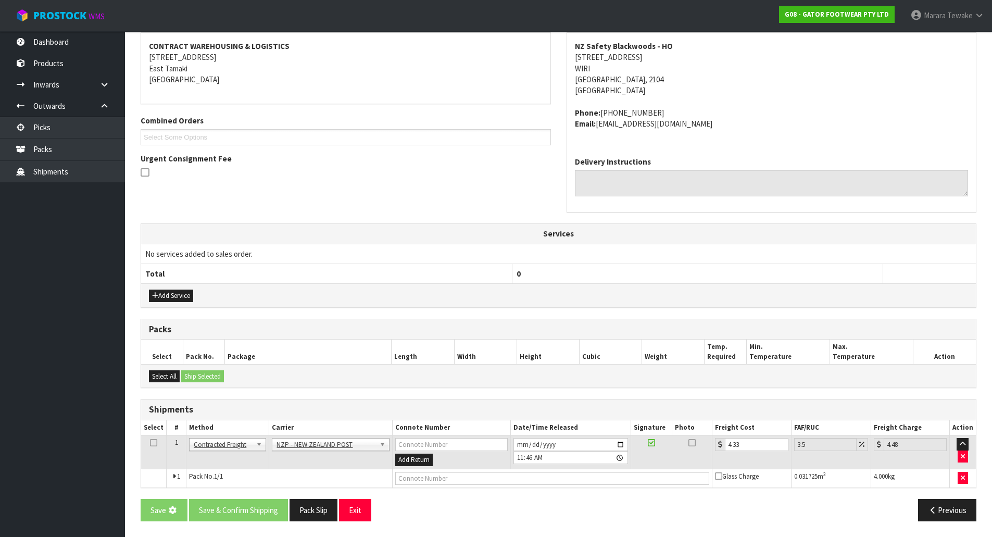
scroll to position [0, 0]
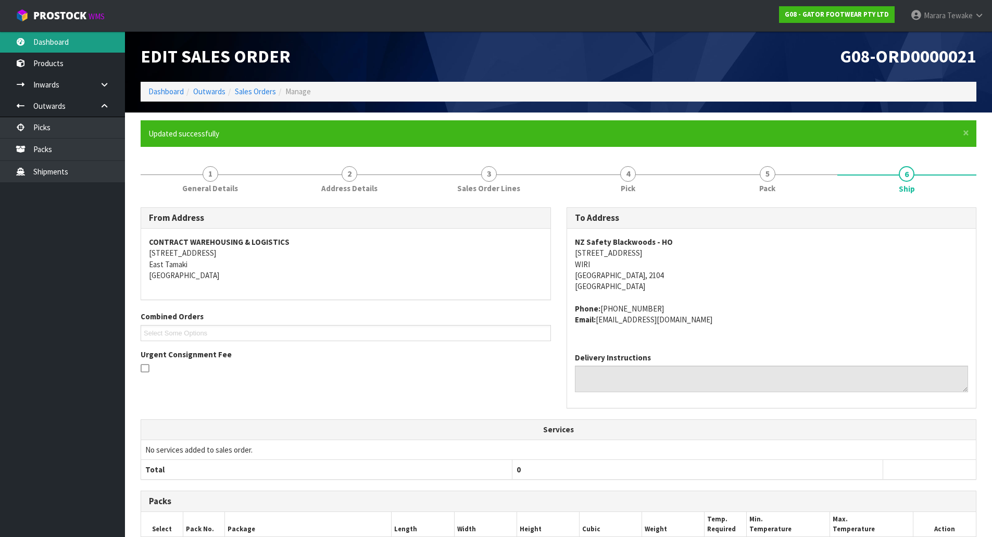
click at [81, 43] on link "Dashboard" at bounding box center [62, 41] width 125 height 21
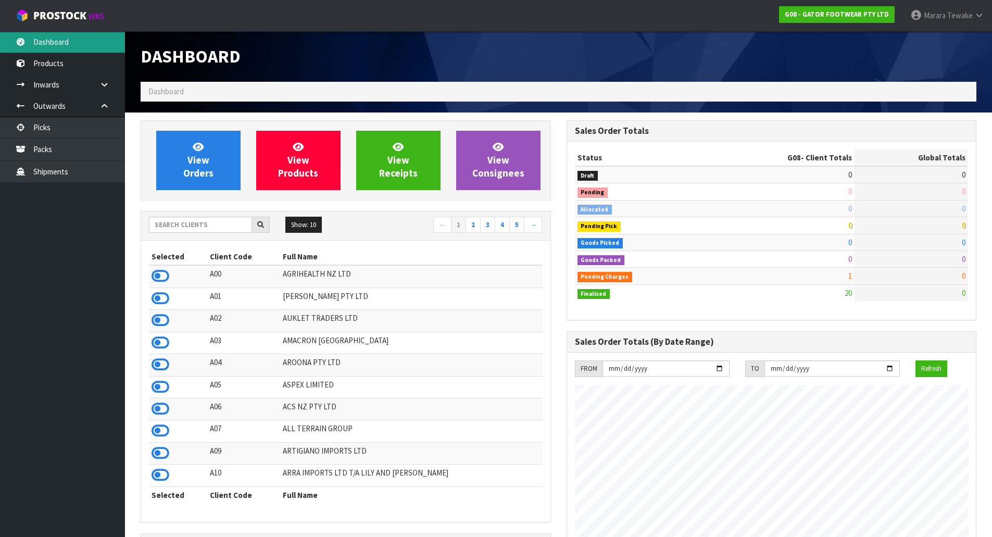
scroll to position [738, 425]
click at [208, 227] on input "text" at bounding box center [200, 225] width 103 height 16
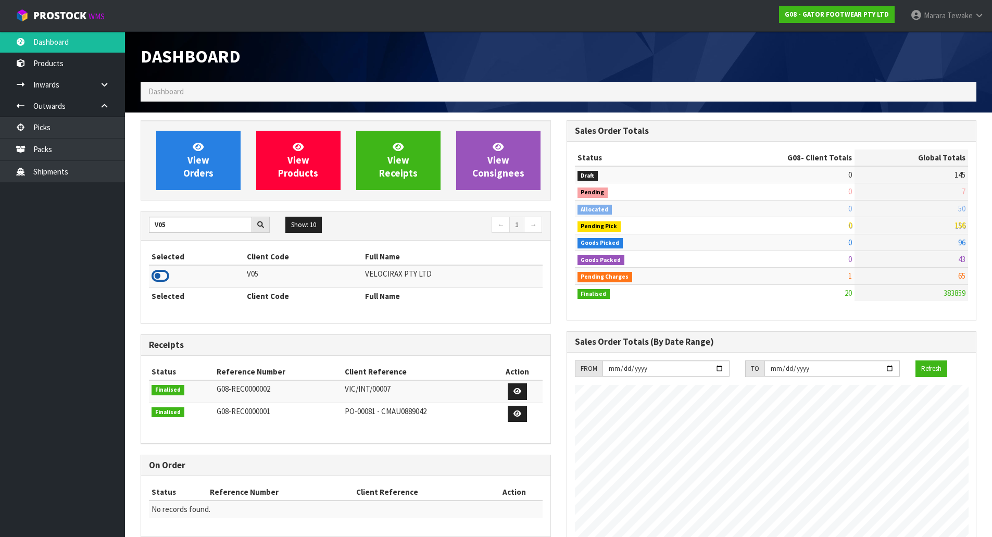
click at [152, 273] on icon at bounding box center [161, 276] width 18 height 16
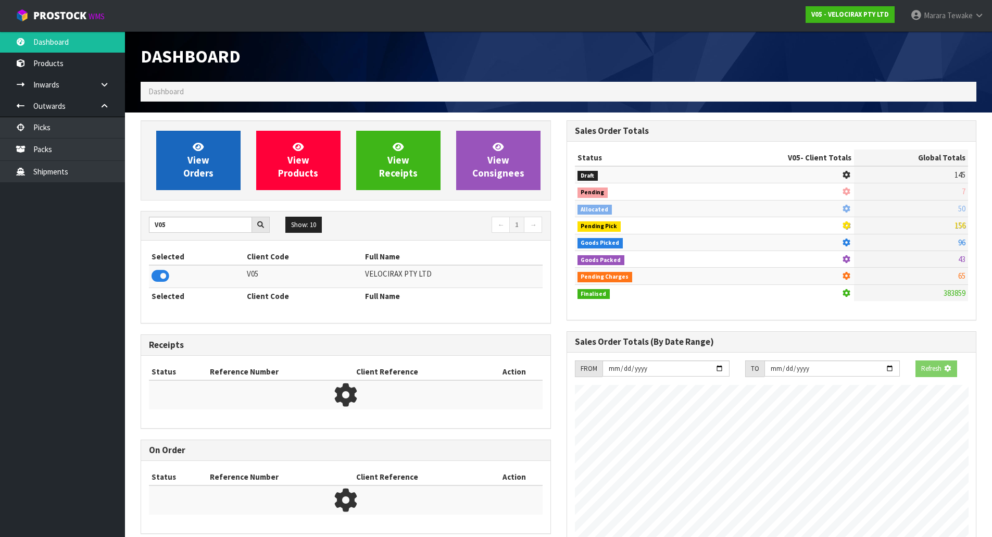
scroll to position [743, 425]
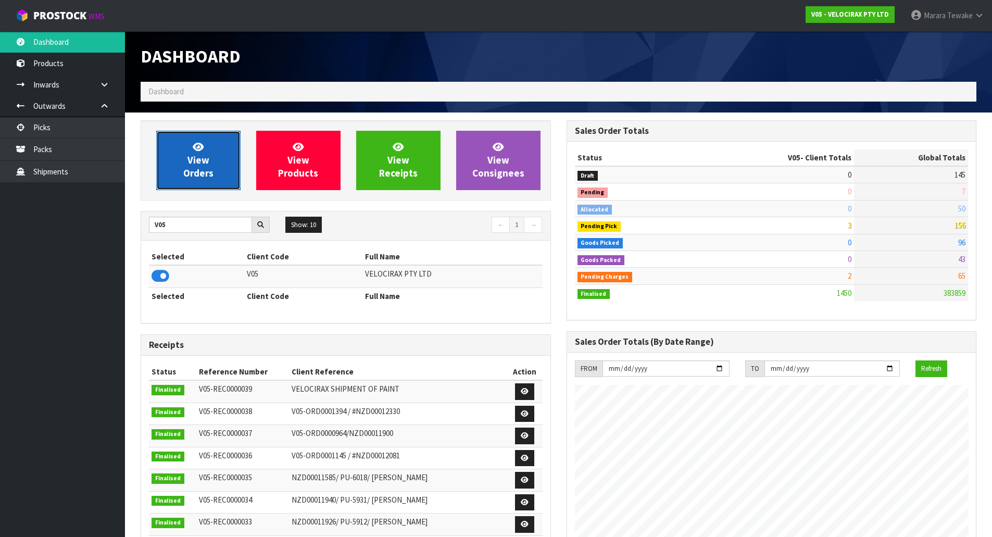
click at [174, 164] on link "View Orders" at bounding box center [198, 160] width 84 height 59
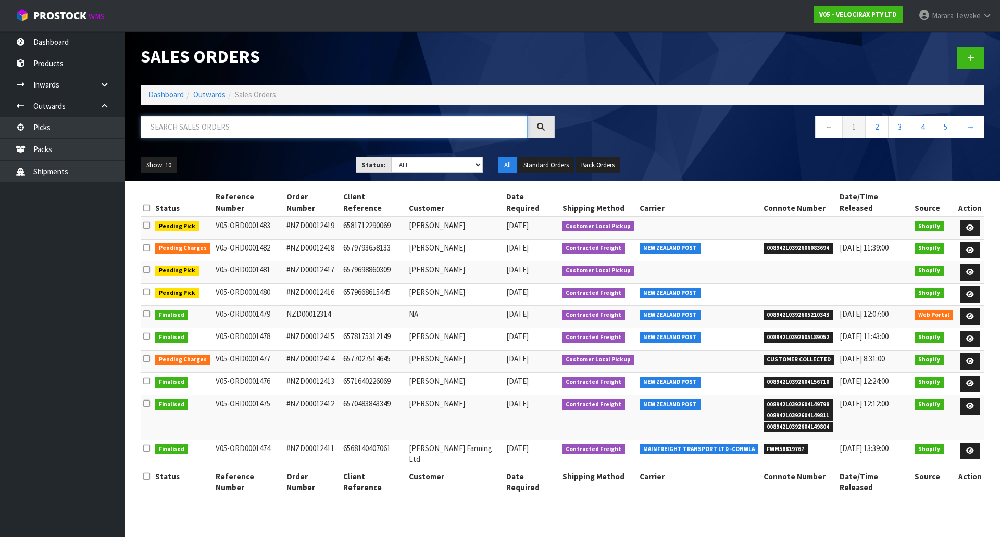
click at [175, 134] on input "text" at bounding box center [334, 127] width 387 height 22
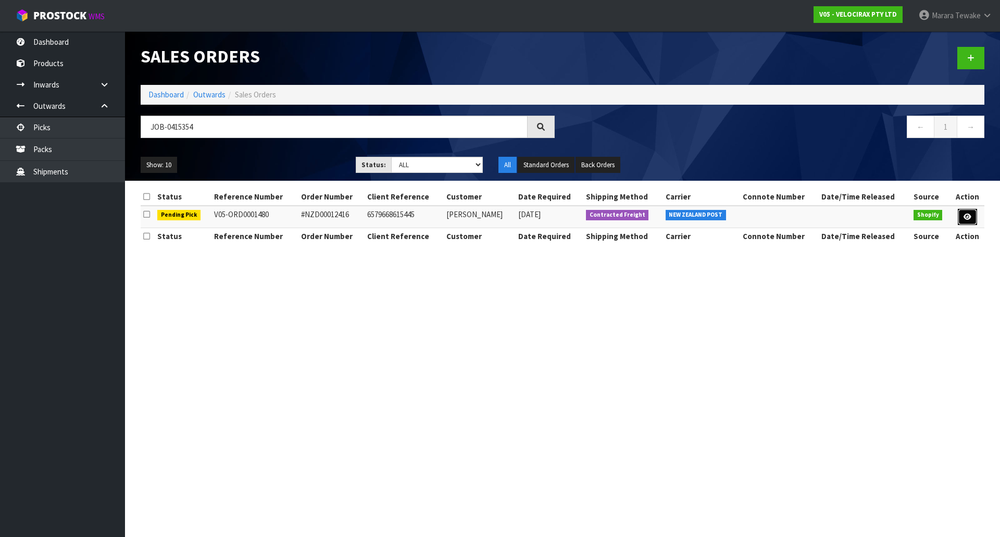
click at [964, 220] on icon at bounding box center [967, 216] width 8 height 7
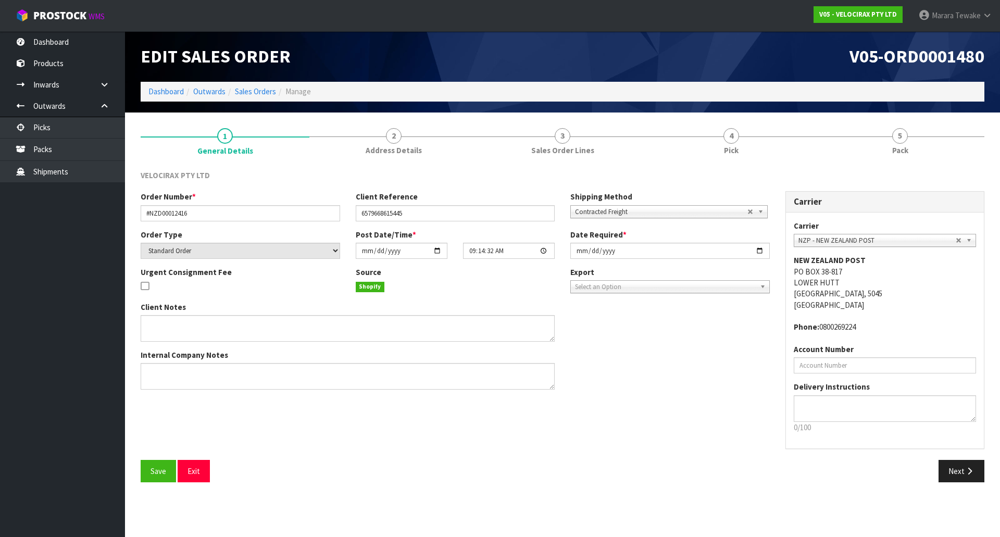
click at [764, 154] on link "4 Pick" at bounding box center [731, 140] width 169 height 41
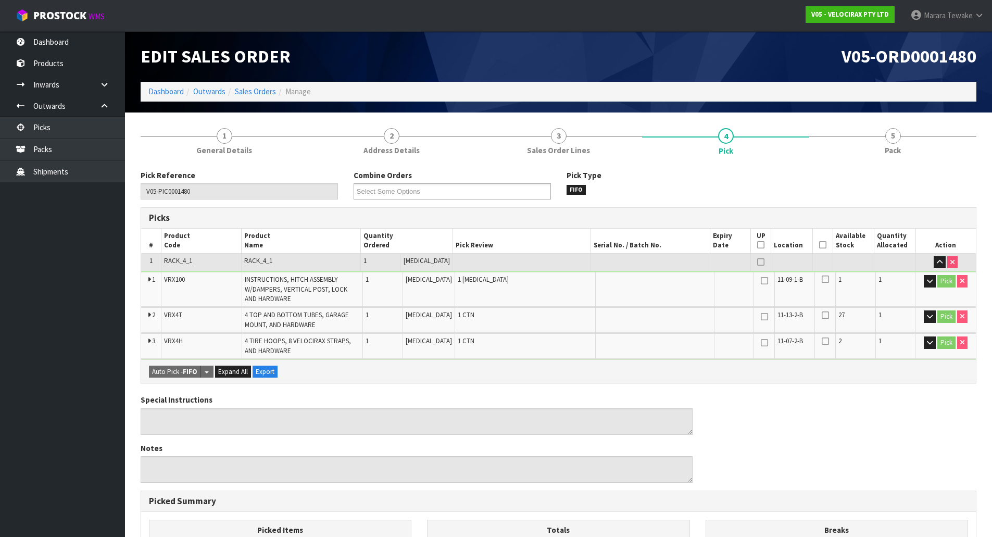
click at [819, 245] on icon at bounding box center [822, 245] width 7 height 1
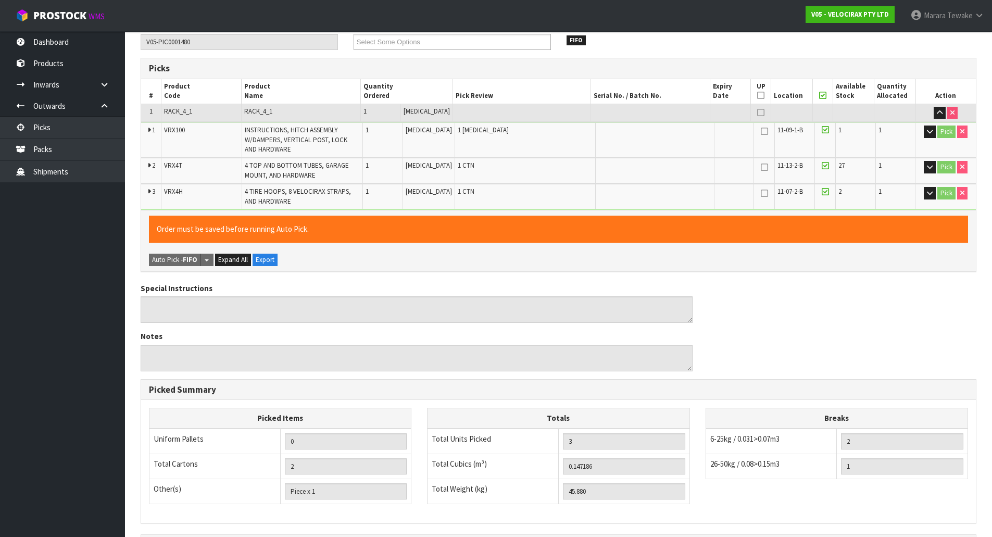
scroll to position [279, 0]
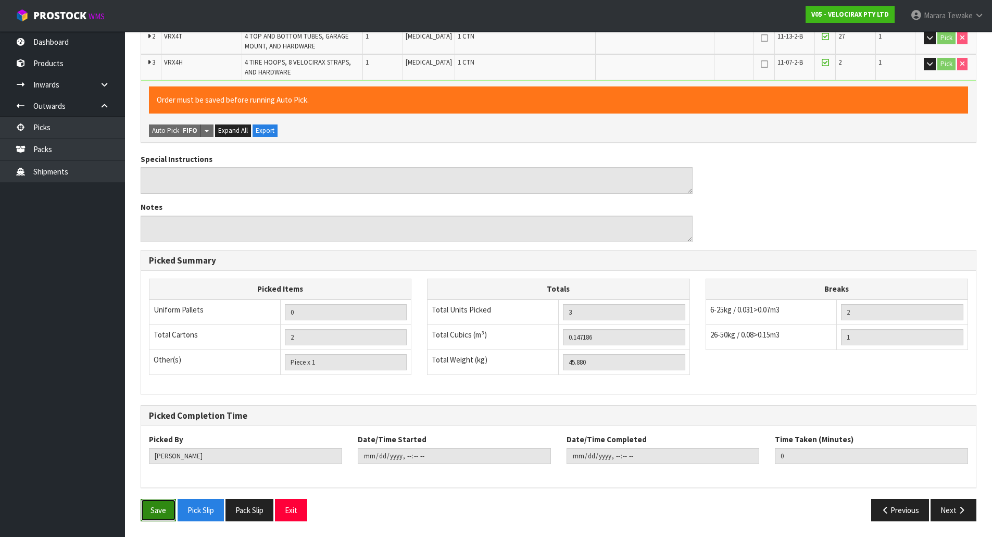
click at [159, 506] on button "Save" at bounding box center [158, 510] width 35 height 22
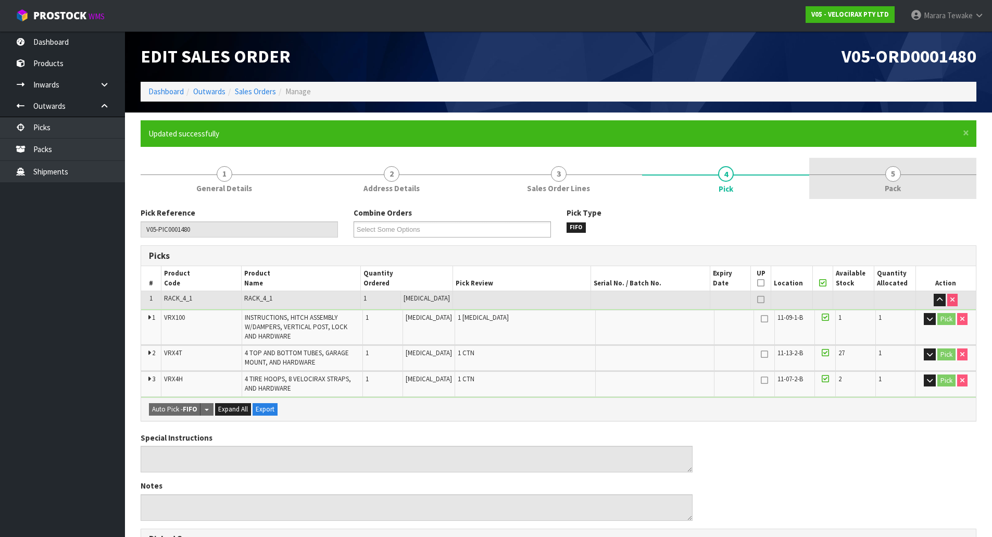
click at [893, 184] on span "Pack" at bounding box center [893, 188] width 16 height 11
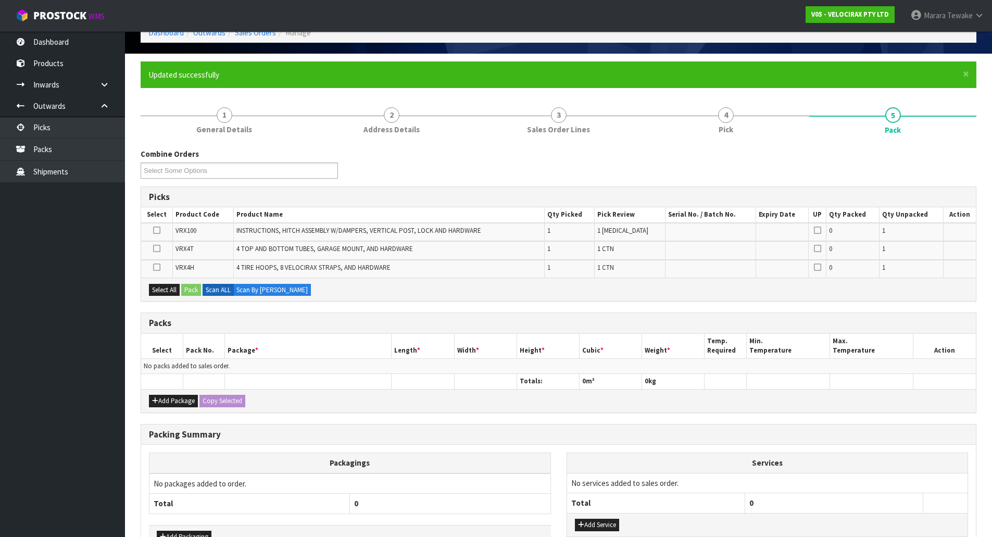
scroll to position [128, 0]
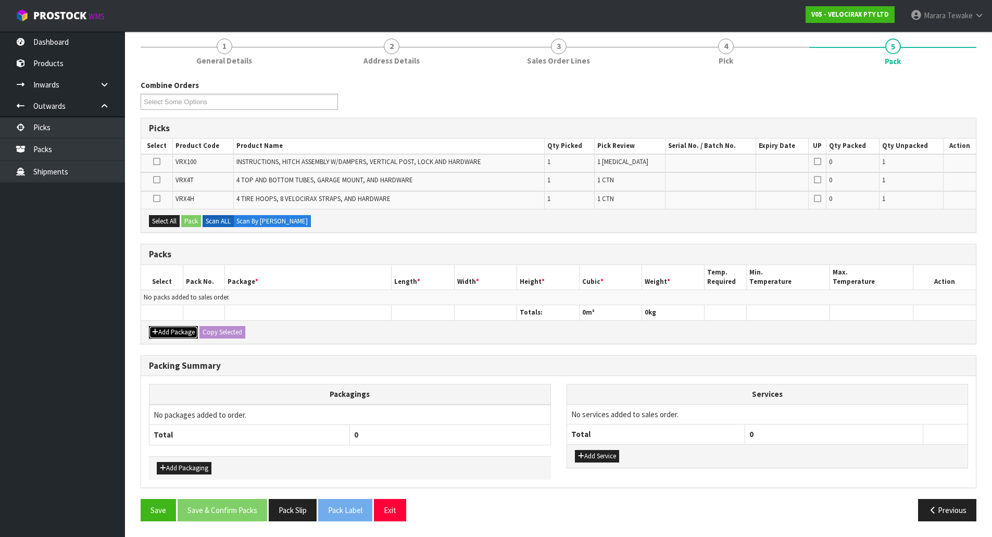
click at [173, 332] on button "Add Package" at bounding box center [173, 332] width 49 height 12
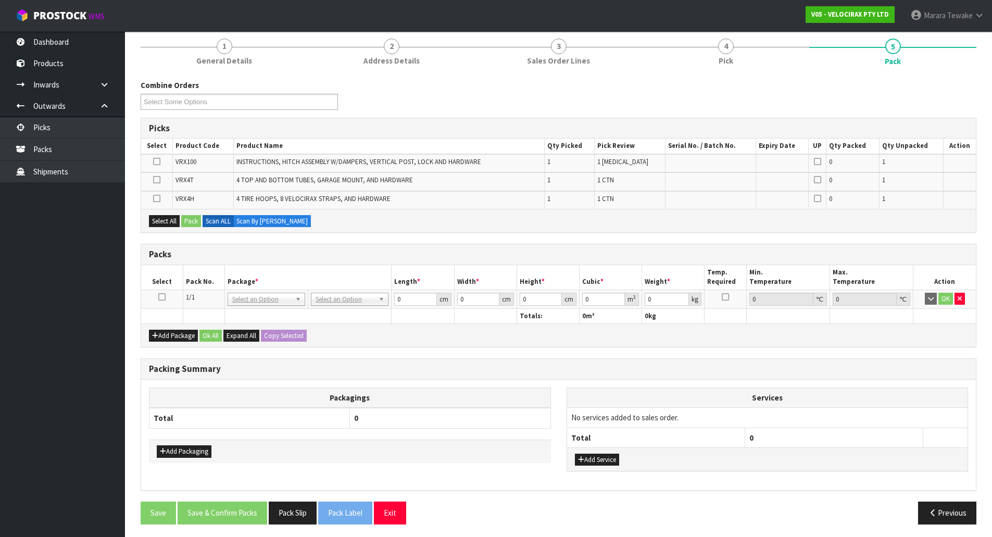
click at [159, 297] on icon at bounding box center [161, 297] width 7 height 1
click at [167, 219] on button "Select All" at bounding box center [164, 221] width 31 height 12
click at [192, 220] on button "Pack" at bounding box center [191, 221] width 20 height 12
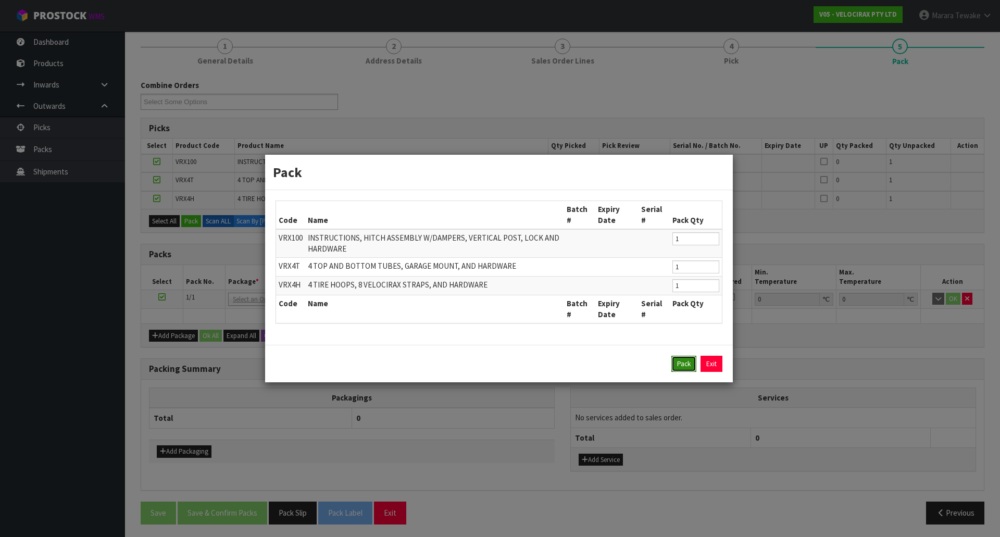
click at [680, 368] on button "Pack" at bounding box center [683, 364] width 25 height 17
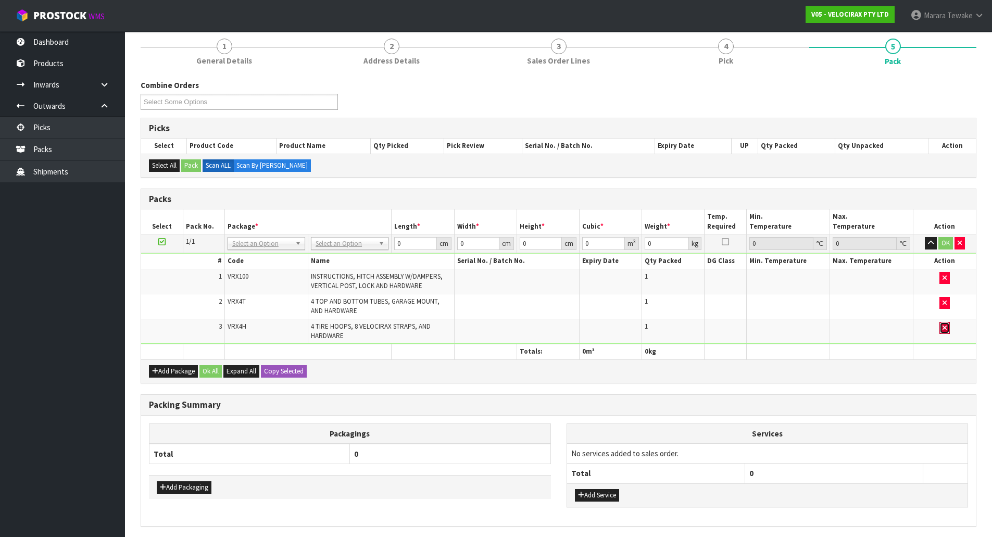
click at [948, 330] on button "button" at bounding box center [944, 328] width 10 height 12
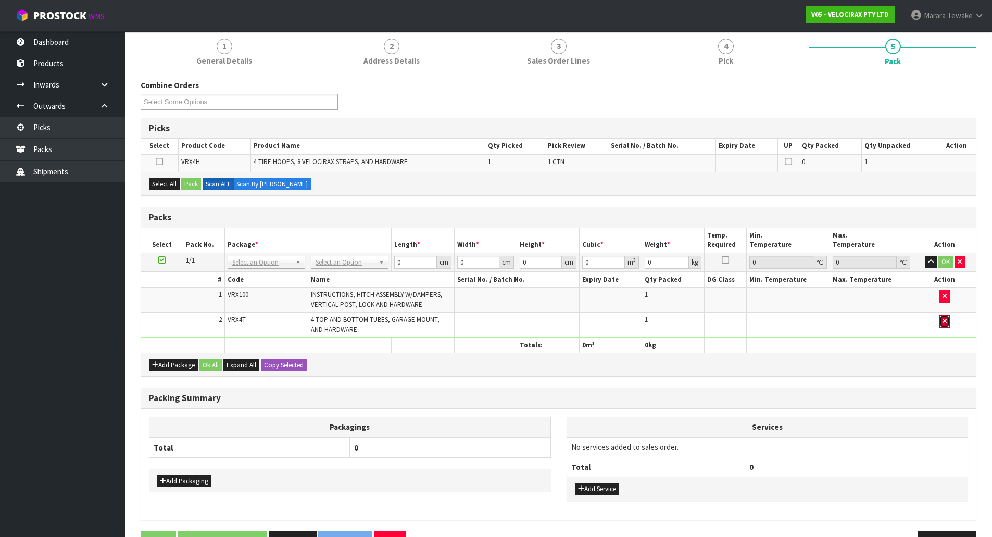
click at [947, 323] on icon "button" at bounding box center [944, 321] width 4 height 7
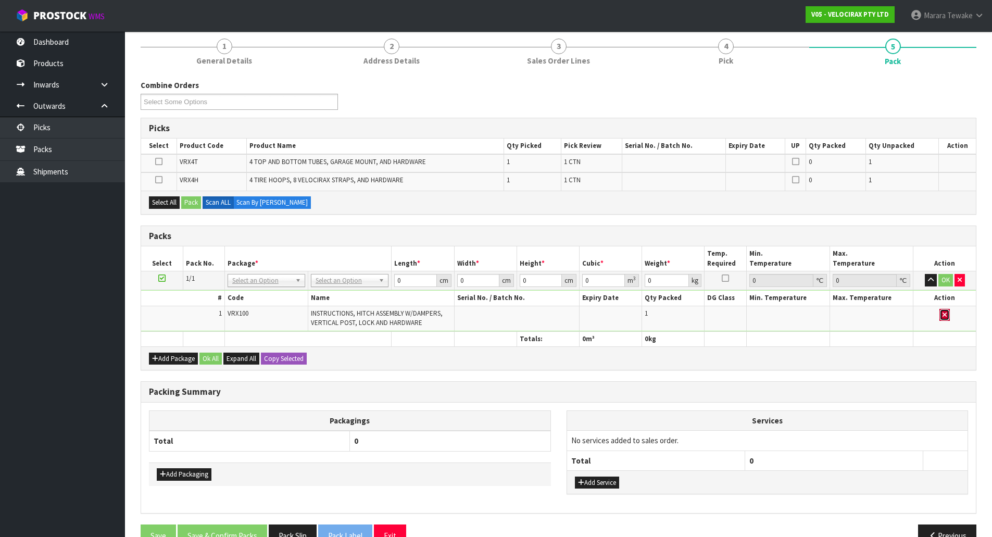
click at [946, 319] on button "button" at bounding box center [944, 315] width 10 height 12
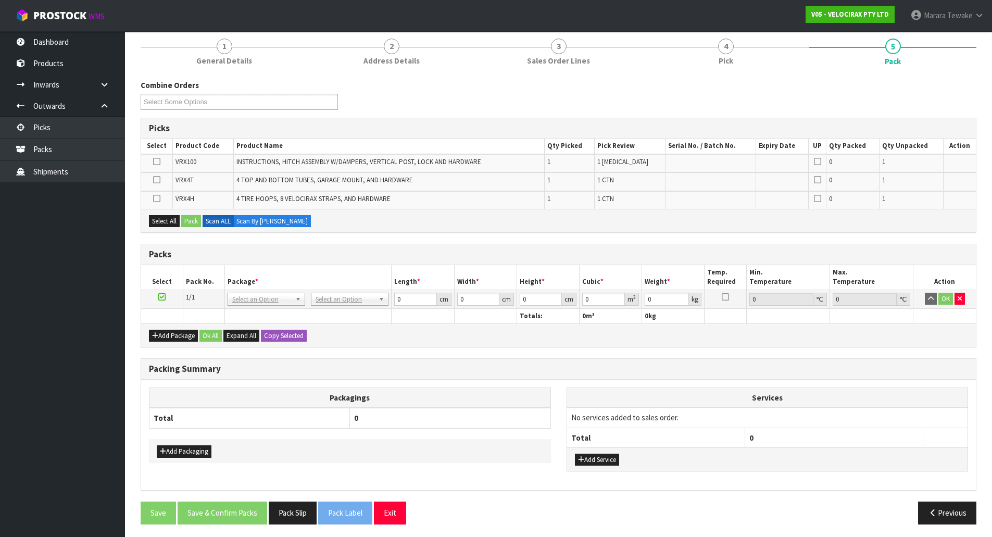
click at [157, 180] on icon at bounding box center [156, 180] width 7 height 1
click at [0, 0] on input "checkbox" at bounding box center [0, 0] width 0 height 0
click at [192, 218] on button "Pack" at bounding box center [191, 221] width 20 height 12
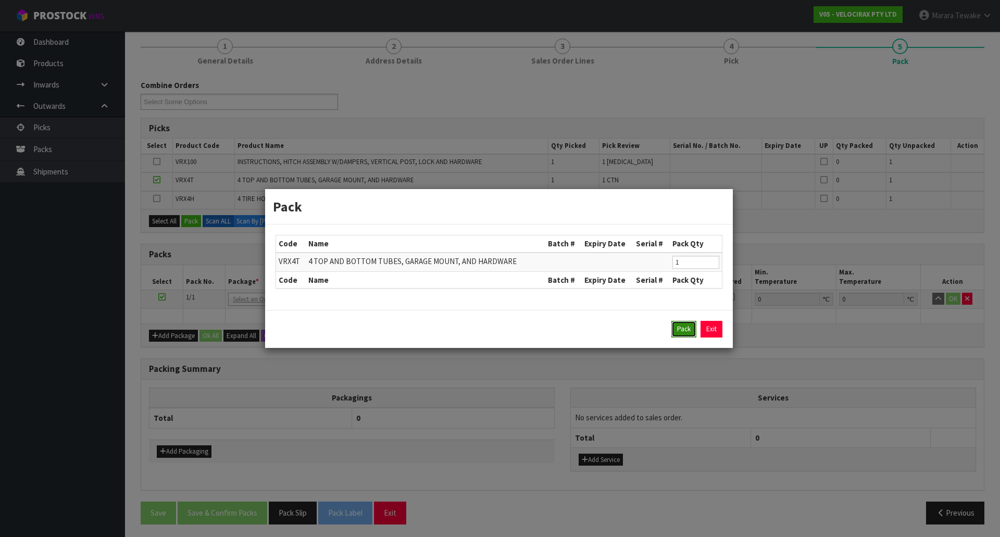
click at [690, 331] on button "Pack" at bounding box center [683, 329] width 25 height 17
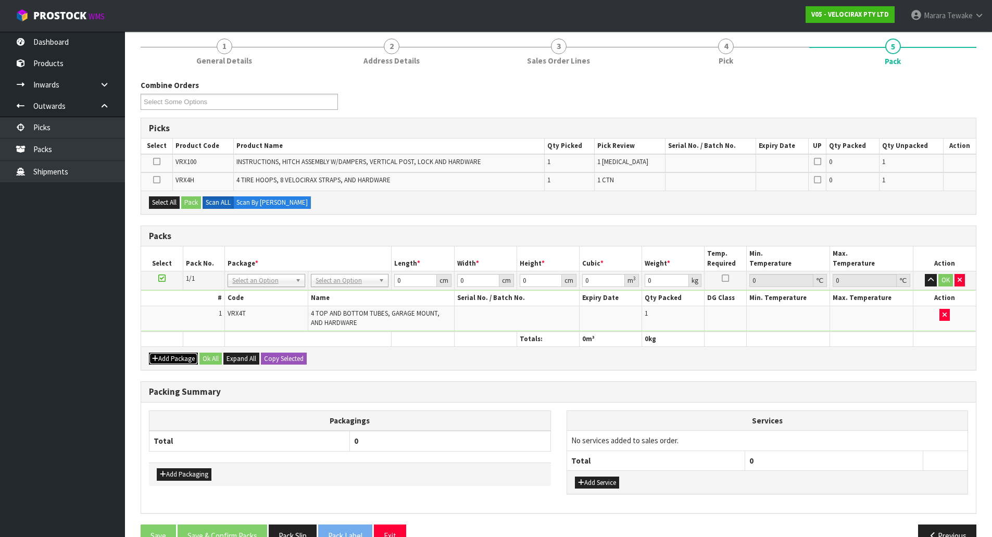
click at [172, 359] on button "Add Package" at bounding box center [173, 358] width 49 height 12
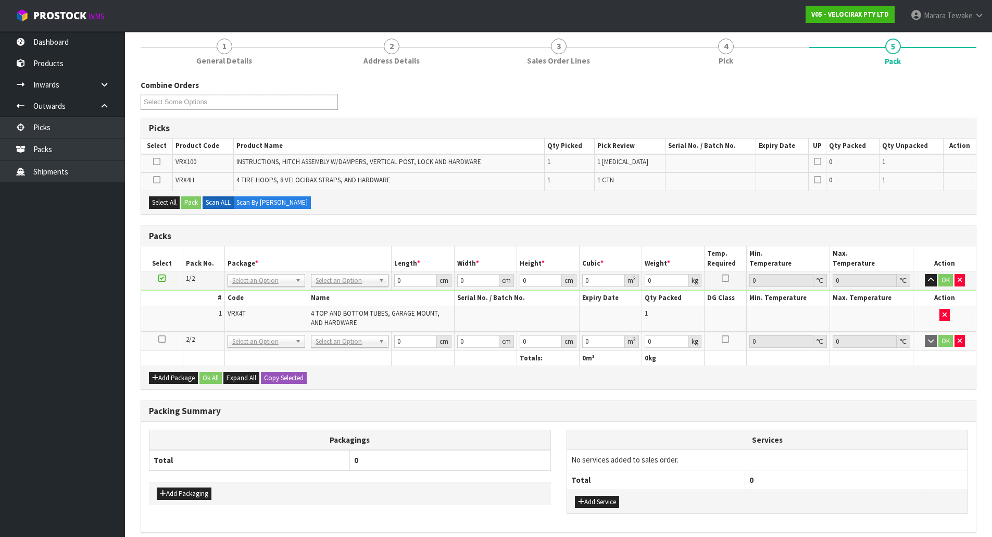
click at [161, 339] on icon at bounding box center [161, 339] width 7 height 1
click at [158, 161] on icon at bounding box center [156, 161] width 7 height 1
click at [0, 0] on input "checkbox" at bounding box center [0, 0] width 0 height 0
click at [190, 201] on button "Pack" at bounding box center [191, 202] width 20 height 12
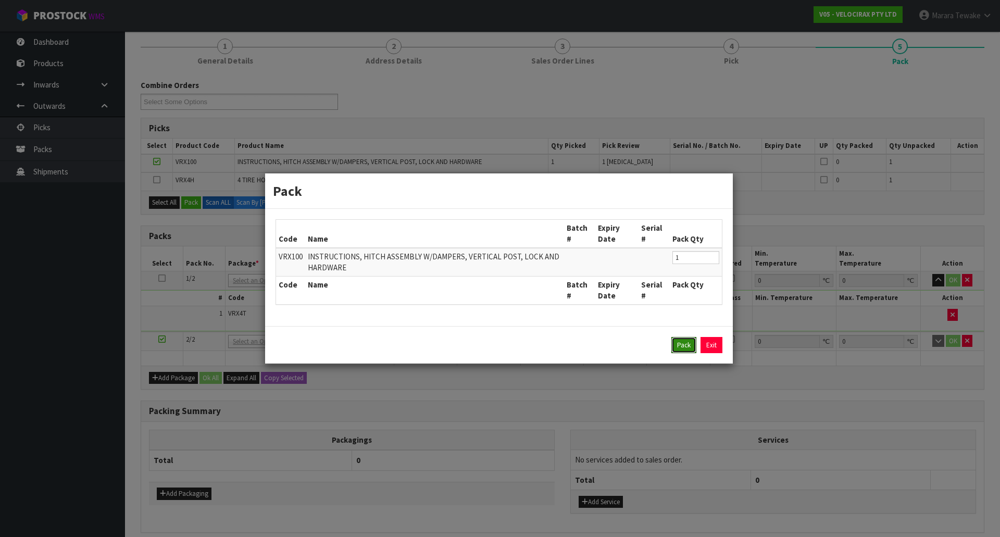
click at [694, 345] on button "Pack" at bounding box center [683, 345] width 25 height 17
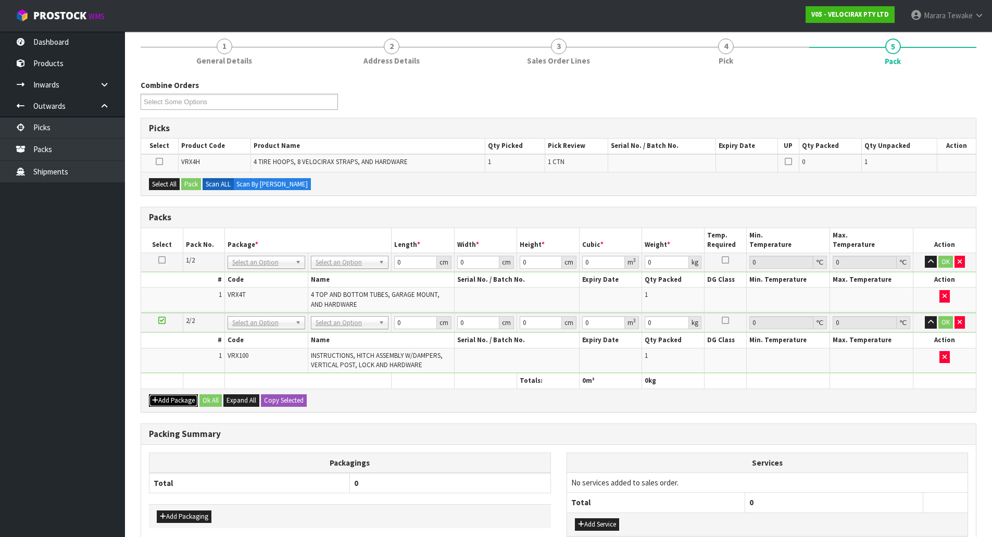
click at [178, 402] on button "Add Package" at bounding box center [173, 400] width 49 height 12
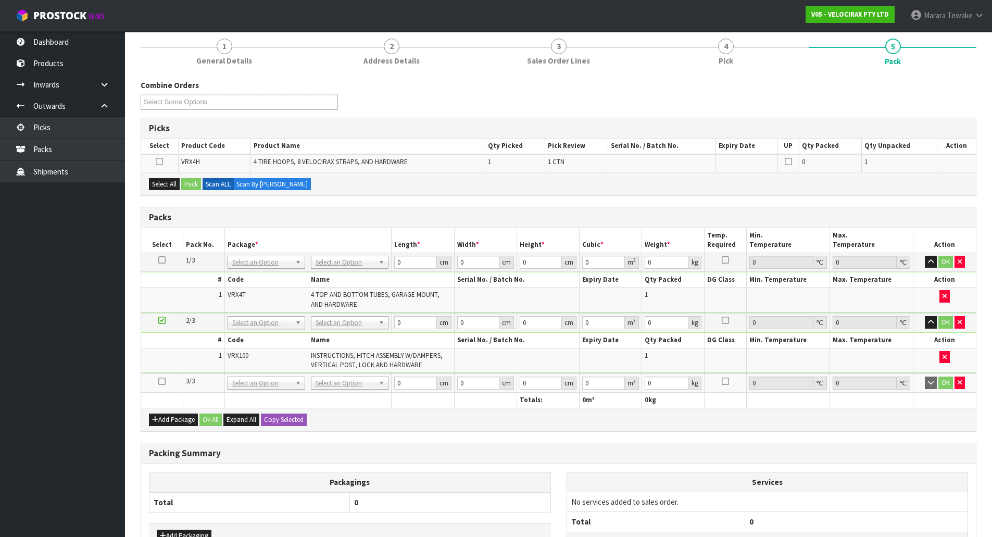
click at [160, 381] on icon at bounding box center [161, 381] width 7 height 1
drag, startPoint x: 167, startPoint y: 190, endPoint x: 181, endPoint y: 190, distance: 14.1
click at [168, 190] on button "Select All" at bounding box center [164, 184] width 31 height 12
click at [193, 188] on button "Pack" at bounding box center [191, 184] width 20 height 12
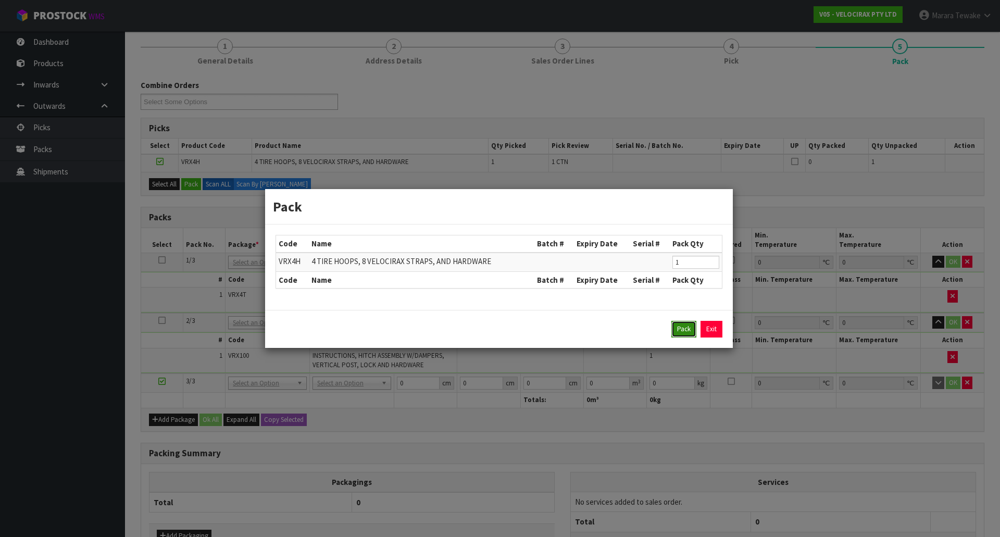
click at [679, 332] on button "Pack" at bounding box center [683, 329] width 25 height 17
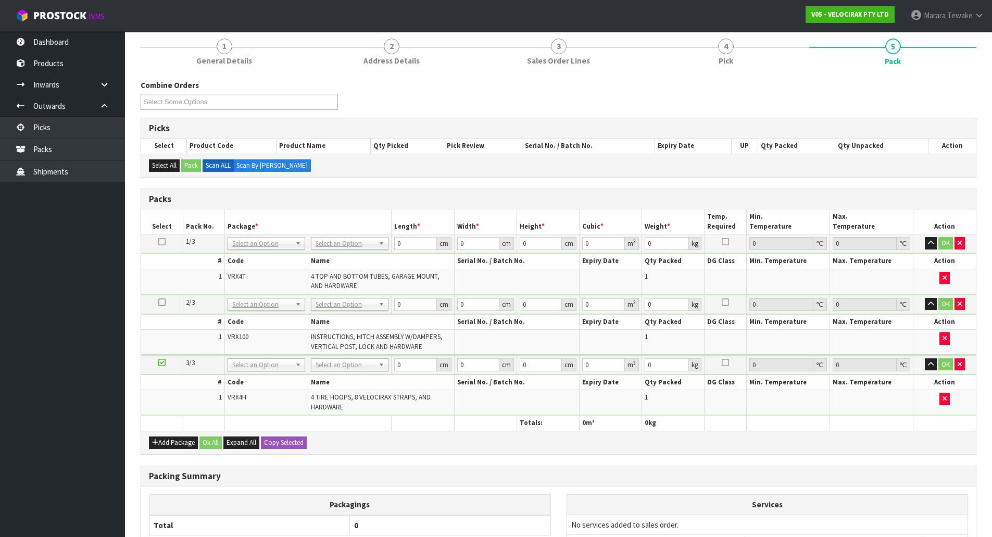
click at [336, 250] on td "No Packaging Cartons PLT GEN120 (1200 X 1000) PLT ONE WAY SKID CHEP HIRE PALLET…" at bounding box center [349, 243] width 83 height 19
click at [162, 242] on icon at bounding box center [161, 242] width 7 height 1
click at [276, 443] on button "Copy Selected" at bounding box center [284, 442] width 46 height 12
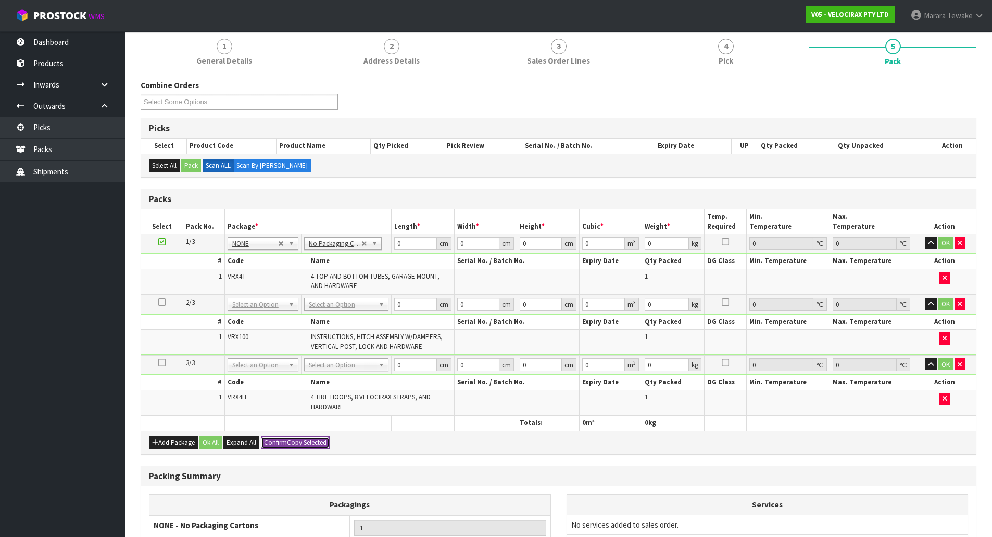
click at [276, 443] on span "Confirm" at bounding box center [275, 442] width 23 height 9
drag, startPoint x: 406, startPoint y: 244, endPoint x: 365, endPoint y: 208, distance: 54.3
click at [382, 235] on tr "1/3 NONE 007-001 007-002 007-004 007-009 007-013 007-014 007-015 007-017 007-01…" at bounding box center [558, 243] width 835 height 19
click at [925, 237] on button "button" at bounding box center [931, 243] width 12 height 12
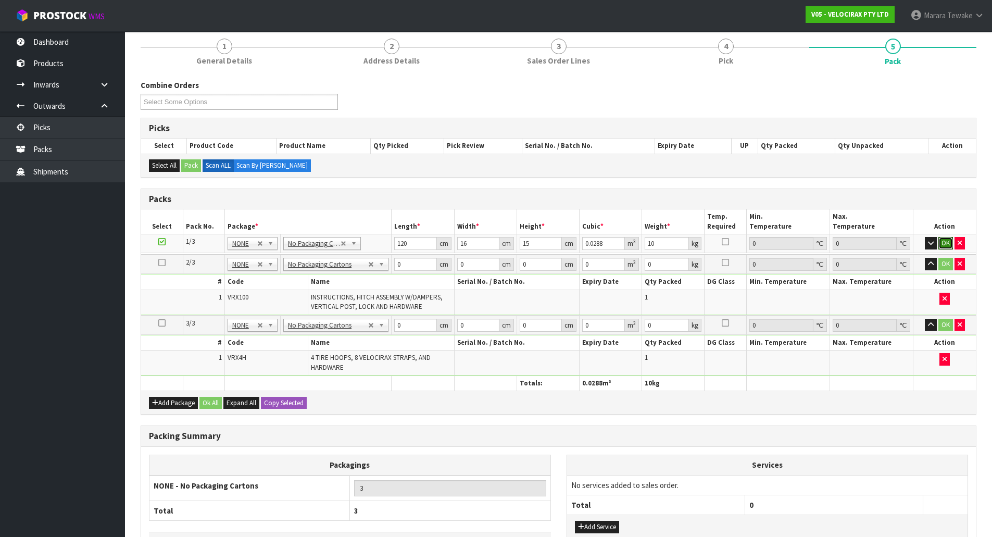
click button "OK" at bounding box center [945, 243] width 15 height 12
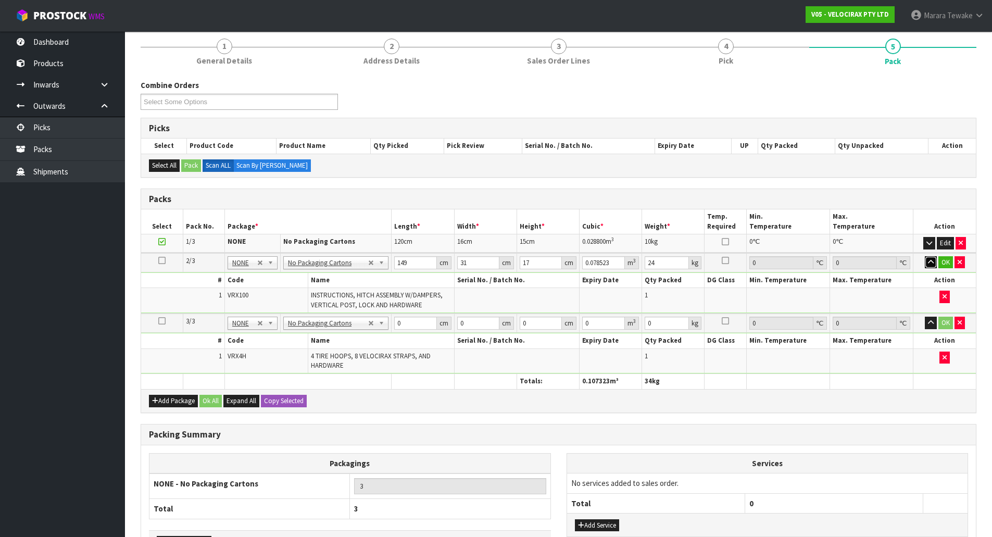
click at [925, 256] on button "button" at bounding box center [931, 262] width 12 height 12
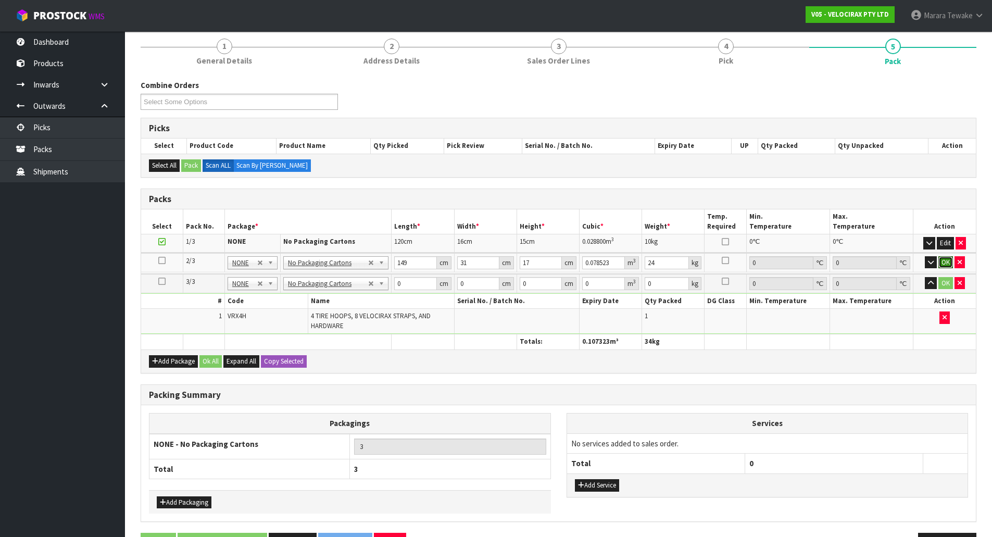
click button "OK" at bounding box center [945, 262] width 15 height 12
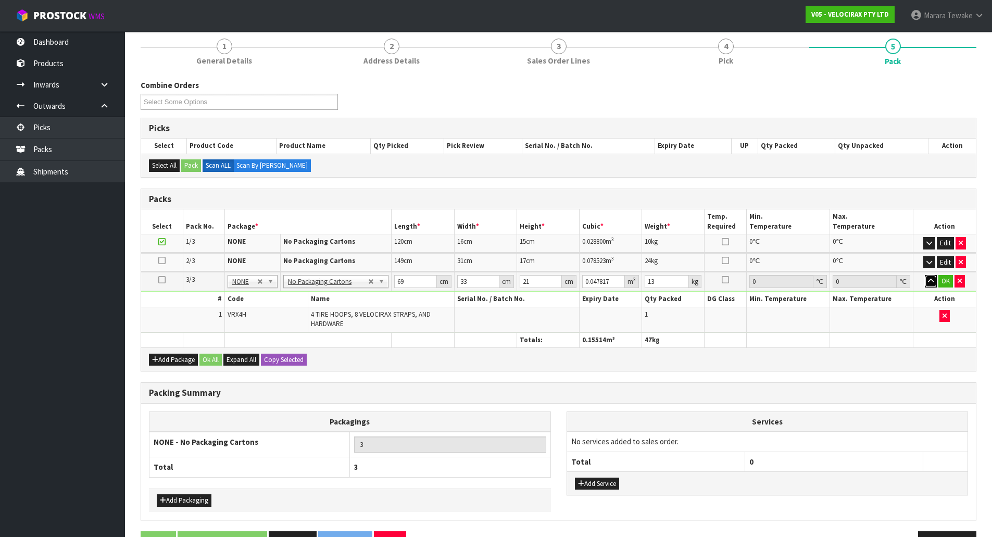
click at [925, 275] on button "button" at bounding box center [931, 281] width 12 height 12
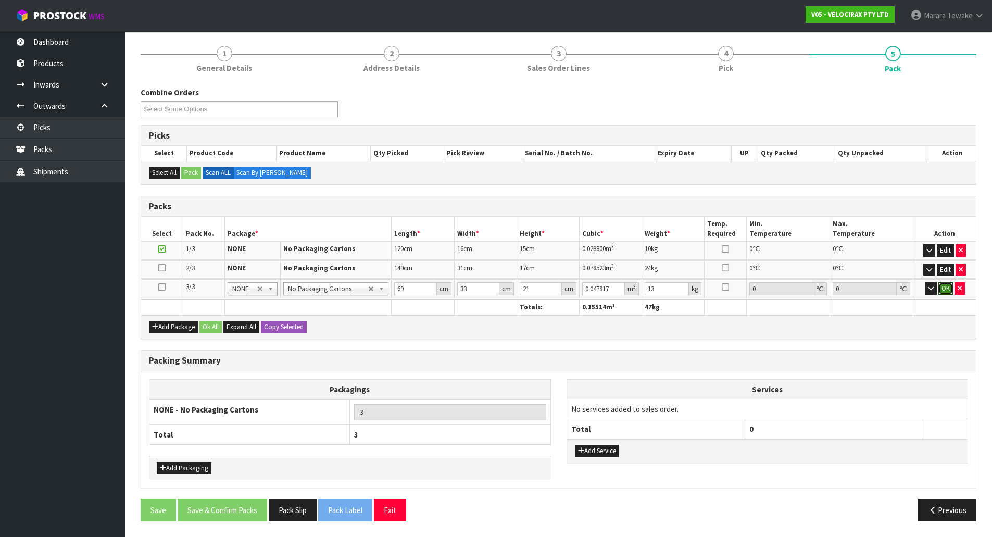
click button "OK" at bounding box center [945, 288] width 15 height 12
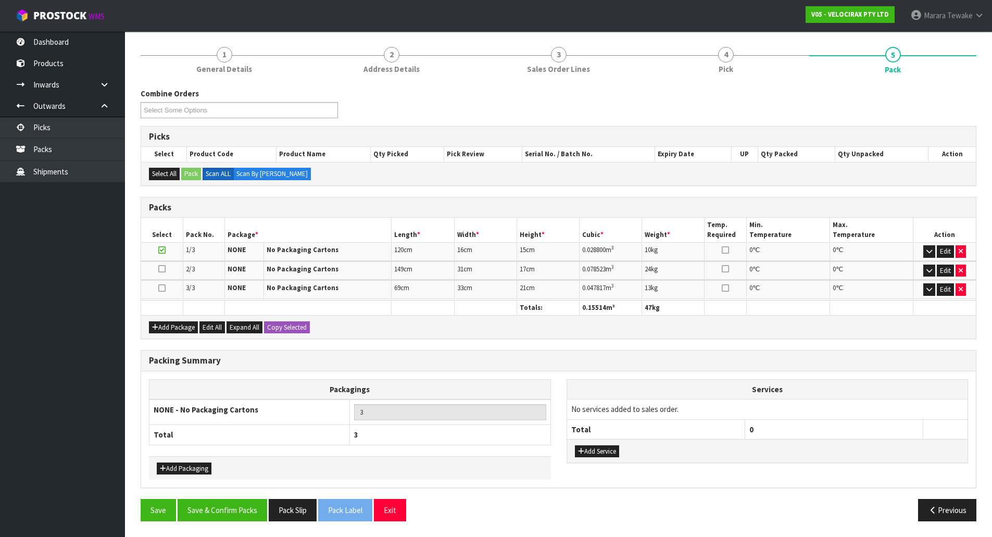
scroll to position [118, 0]
click at [244, 515] on button "Save & Confirm Packs" at bounding box center [223, 510] width 90 height 22
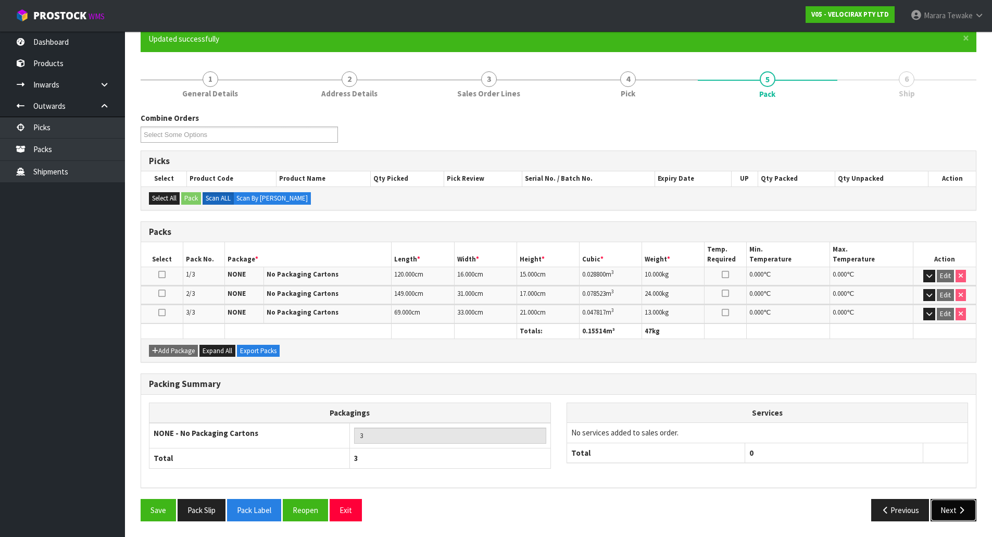
click at [962, 511] on icon "button" at bounding box center [961, 510] width 10 height 8
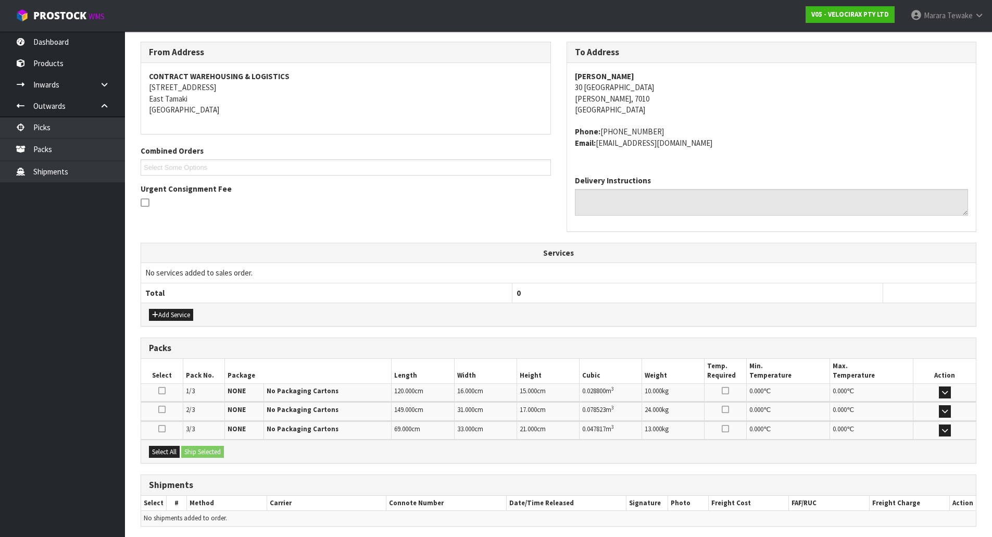
scroll to position [204, 0]
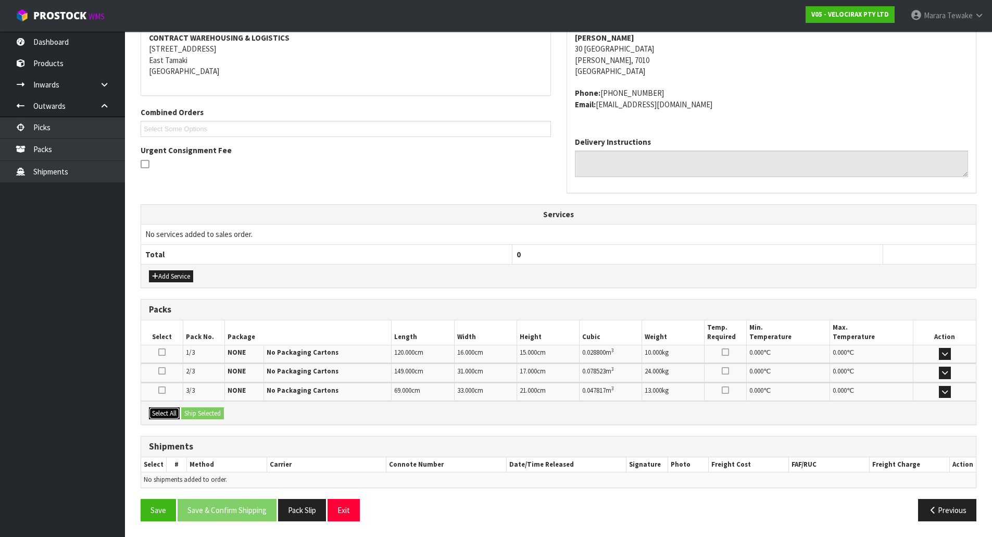
drag, startPoint x: 171, startPoint y: 411, endPoint x: 207, endPoint y: 411, distance: 35.9
click at [173, 411] on button "Select All" at bounding box center [164, 413] width 31 height 12
drag, startPoint x: 207, startPoint y: 411, endPoint x: 220, endPoint y: 413, distance: 13.2
click at [208, 411] on button "Ship Selected" at bounding box center [202, 413] width 43 height 12
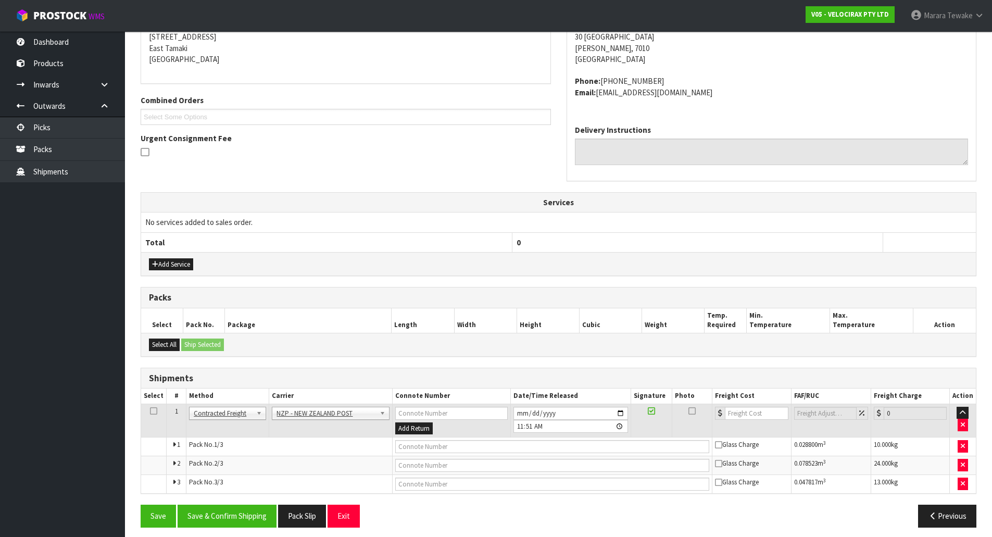
scroll to position [222, 0]
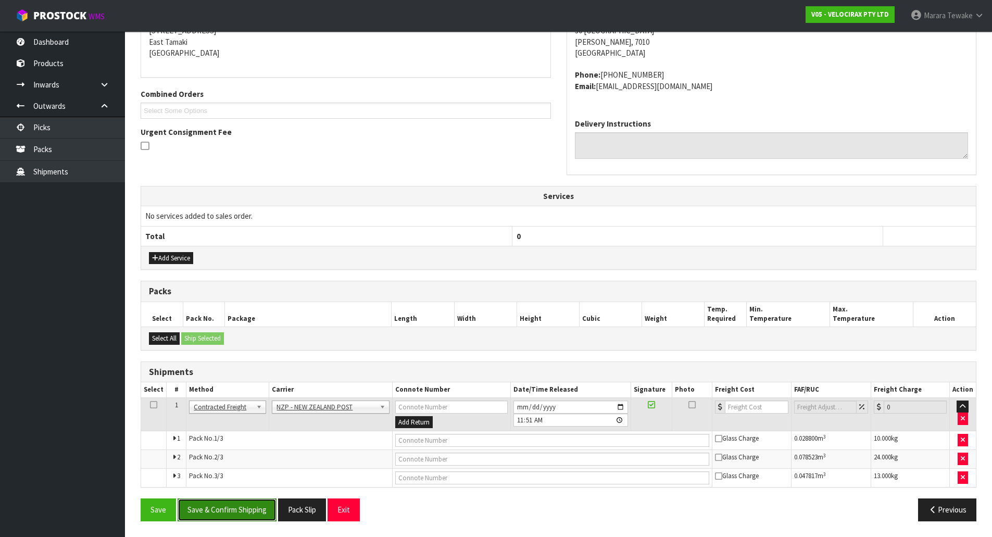
click at [244, 507] on button "Save & Confirm Shipping" at bounding box center [227, 509] width 99 height 22
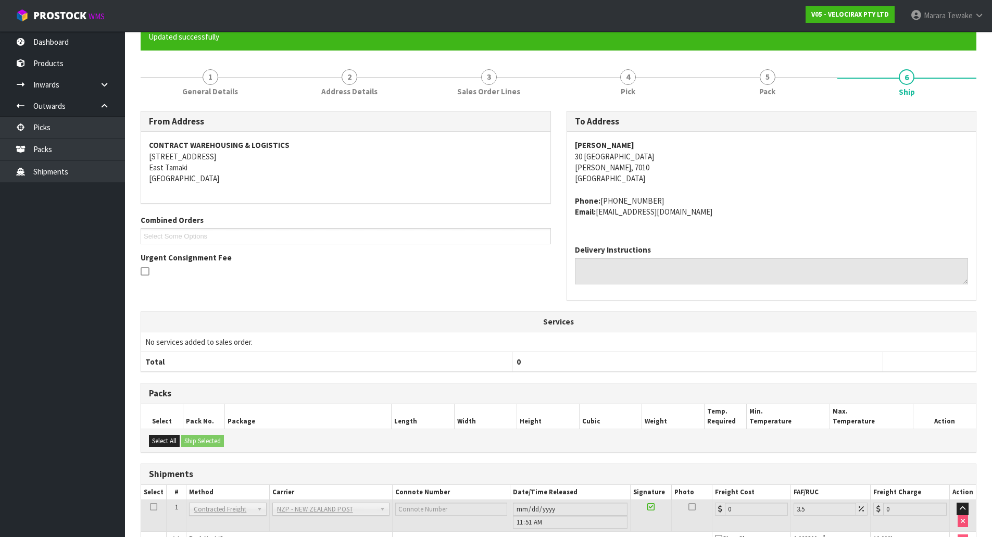
scroll to position [206, 0]
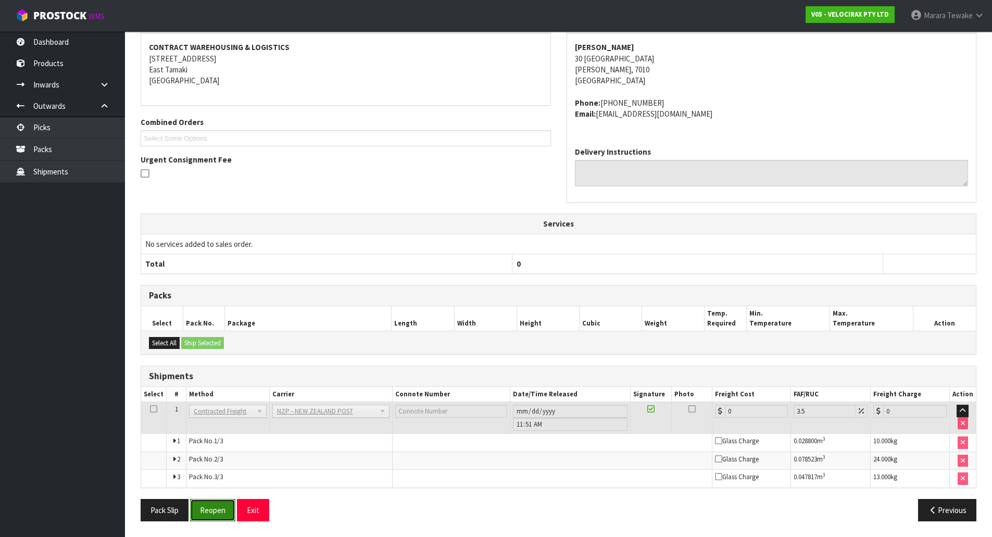
click at [217, 503] on button "Reopen" at bounding box center [212, 510] width 45 height 22
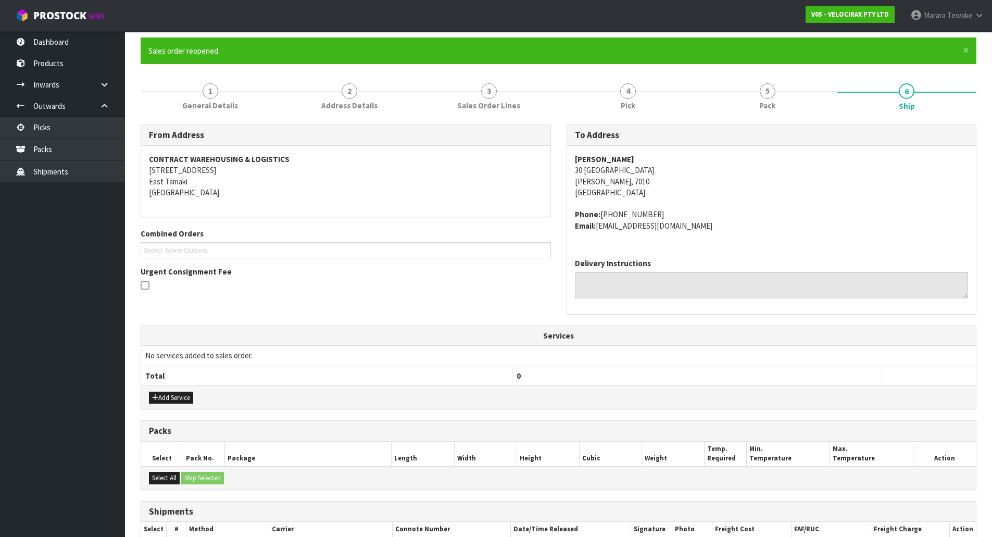
scroll to position [222, 0]
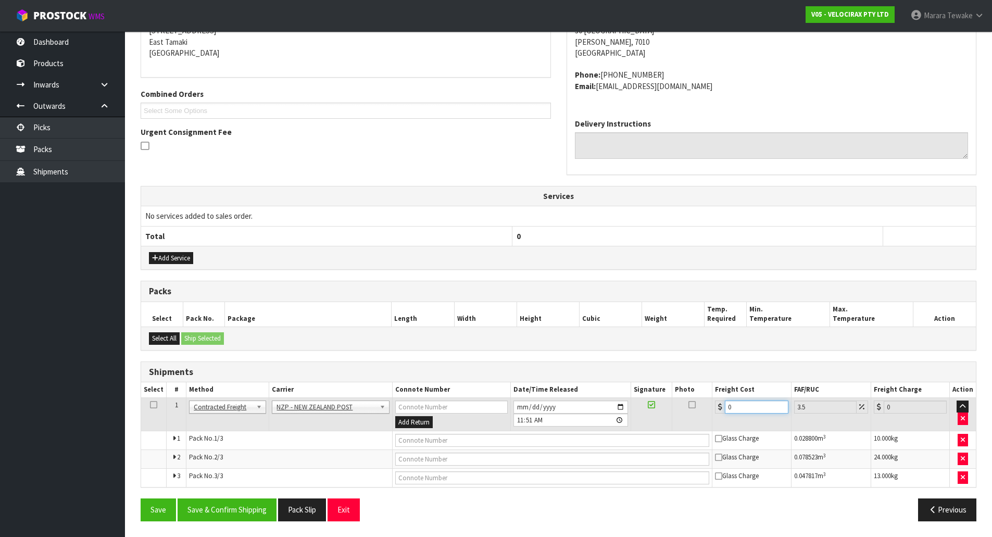
drag, startPoint x: 732, startPoint y: 407, endPoint x: 694, endPoint y: 388, distance: 42.2
click at [697, 392] on table "Select # Method Carrier Connote Number Date/Time Released Signature Photo Freig…" at bounding box center [558, 434] width 835 height 105
drag, startPoint x: 251, startPoint y: 507, endPoint x: 78, endPoint y: 421, distance: 193.7
click at [250, 507] on button "Save & Confirm Shipping" at bounding box center [227, 509] width 99 height 22
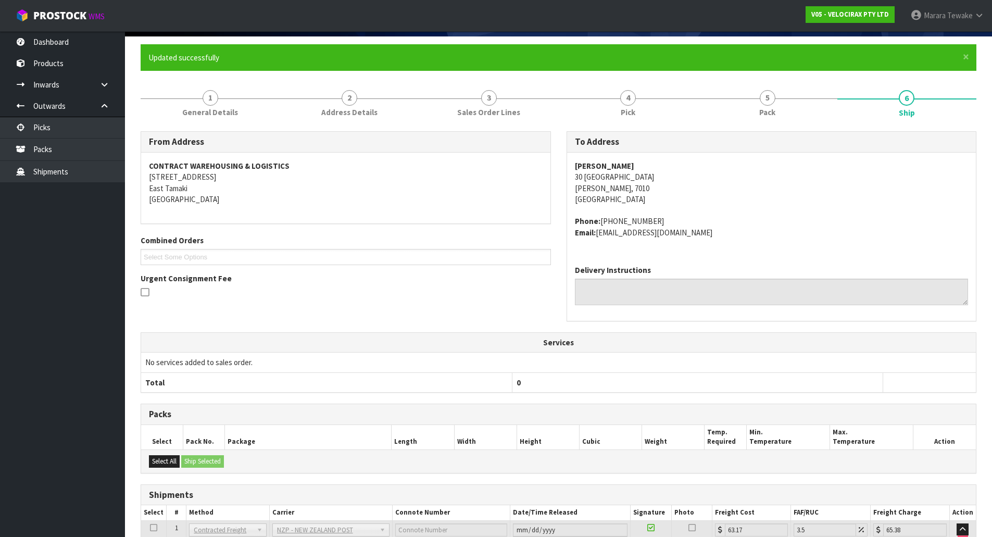
scroll to position [0, 0]
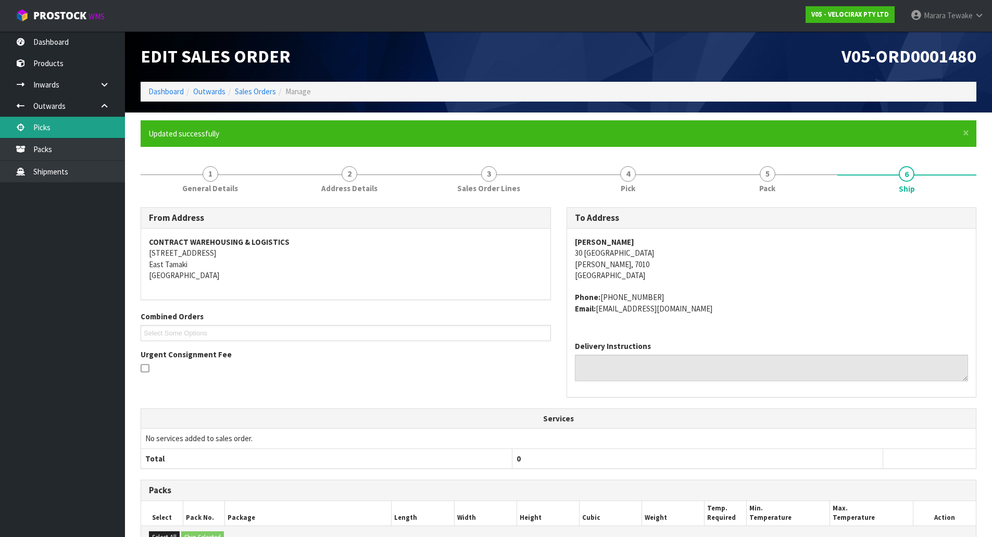
click at [89, 126] on link "Picks" at bounding box center [62, 127] width 125 height 21
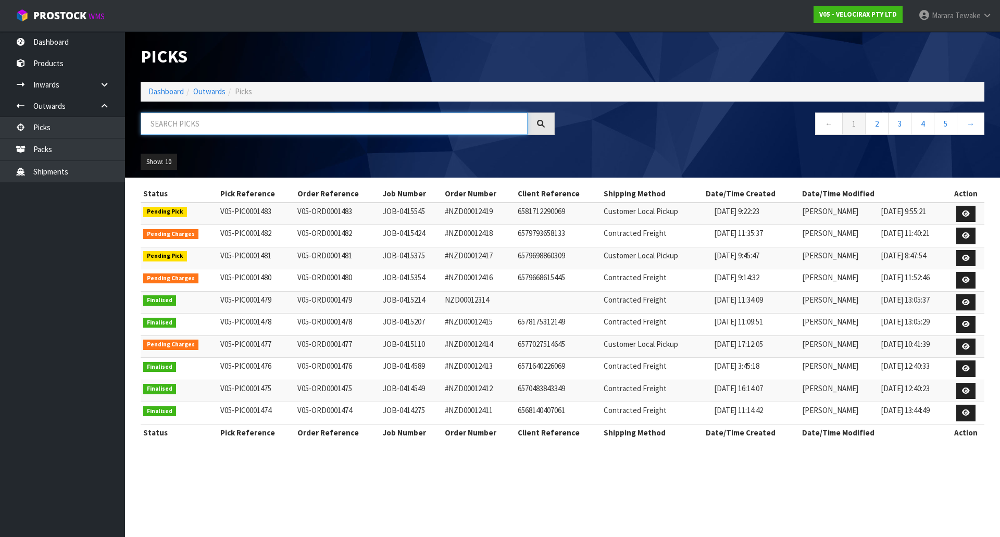
click at [158, 115] on input "text" at bounding box center [334, 123] width 387 height 22
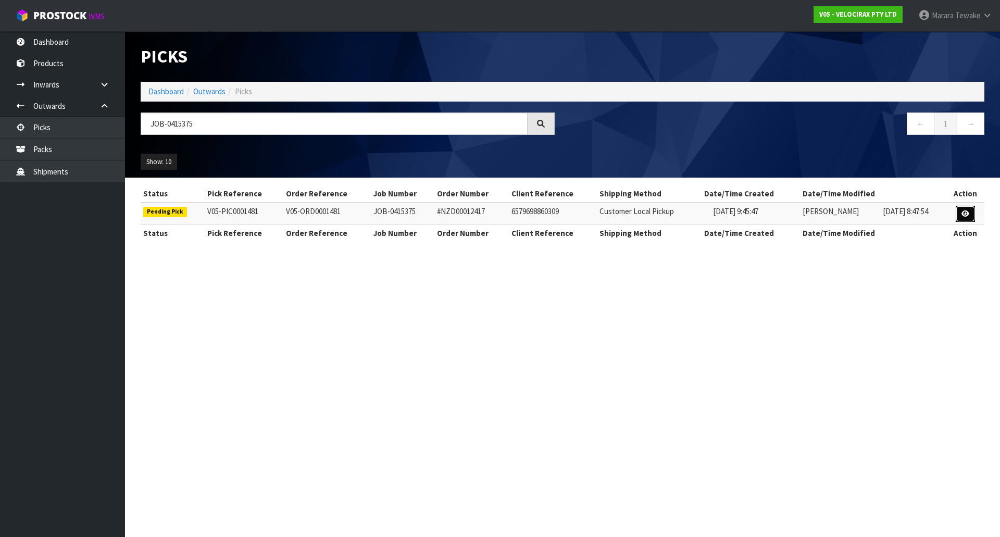
click at [964, 211] on icon at bounding box center [965, 213] width 8 height 7
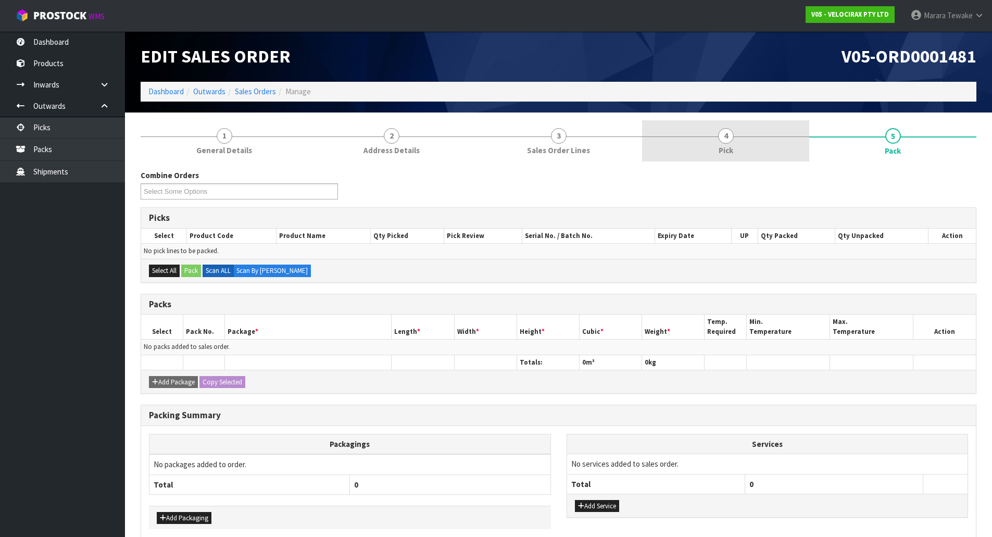
click at [733, 143] on link "4 Pick" at bounding box center [725, 140] width 167 height 41
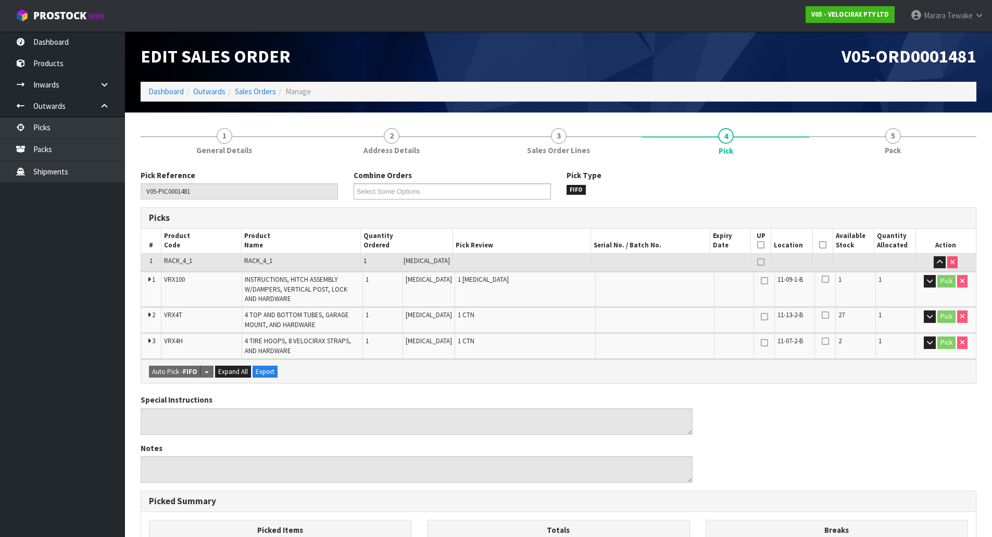
click at [819, 245] on icon at bounding box center [822, 245] width 7 height 1
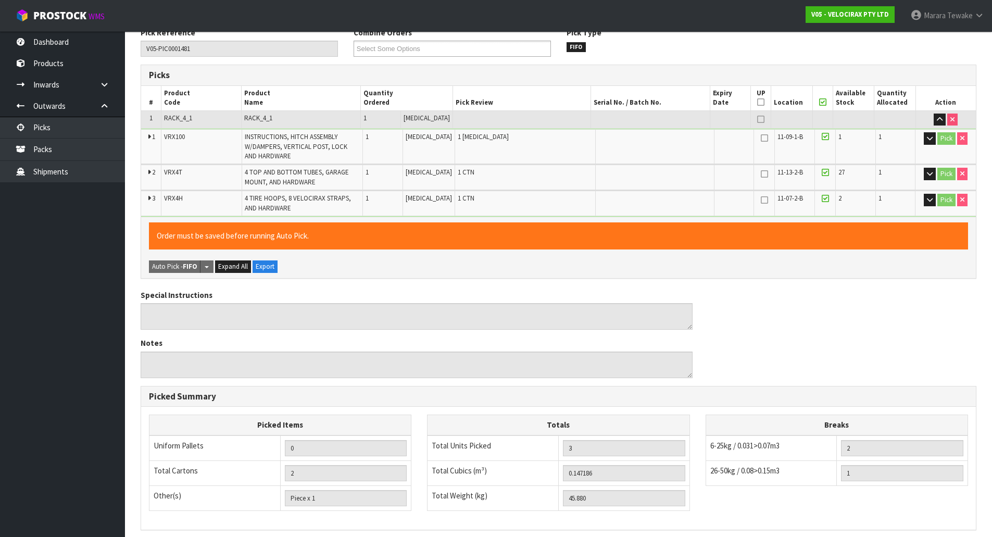
scroll to position [279, 0]
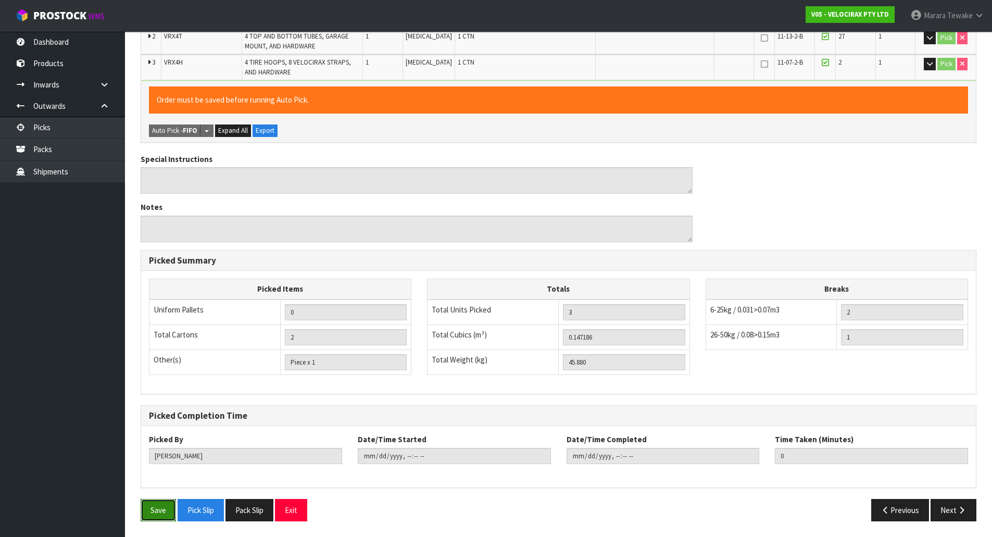
click at [152, 508] on button "Save" at bounding box center [158, 510] width 35 height 22
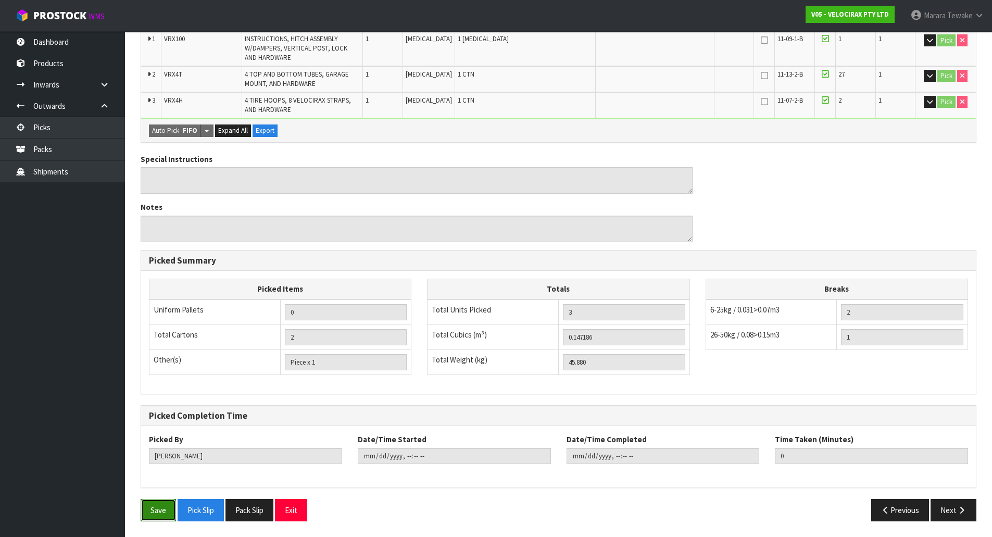
click at [158, 510] on button "Save" at bounding box center [158, 510] width 35 height 22
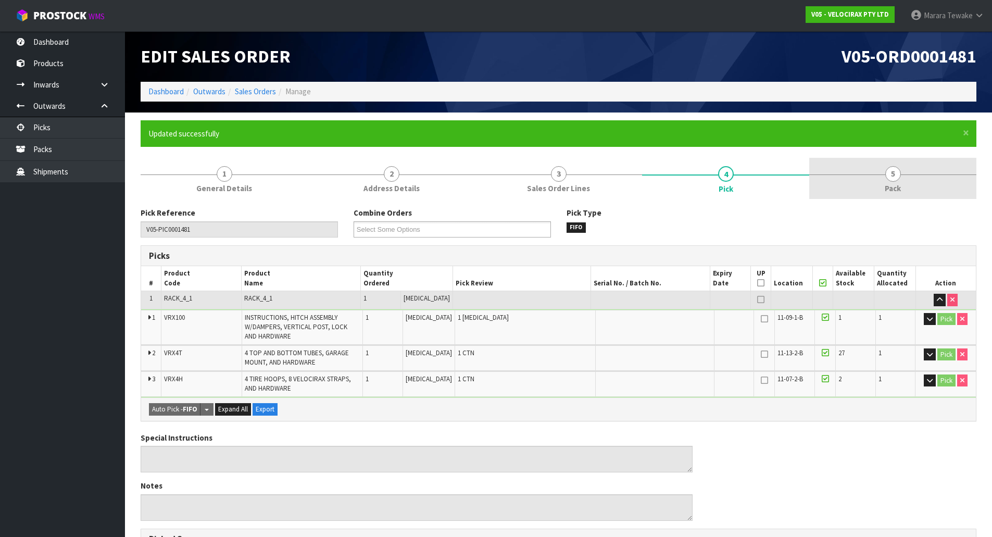
click at [904, 160] on link "5 Pack" at bounding box center [892, 178] width 167 height 41
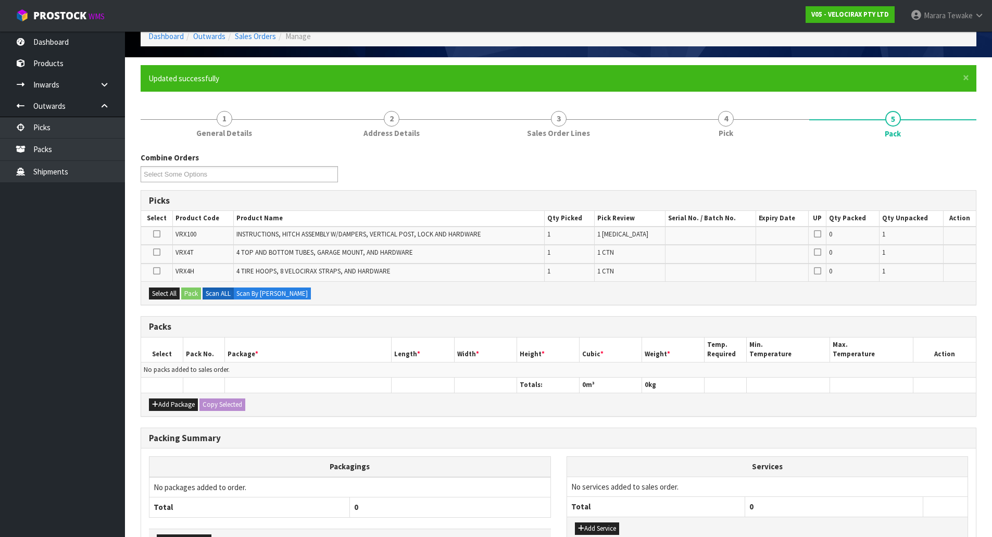
scroll to position [128, 0]
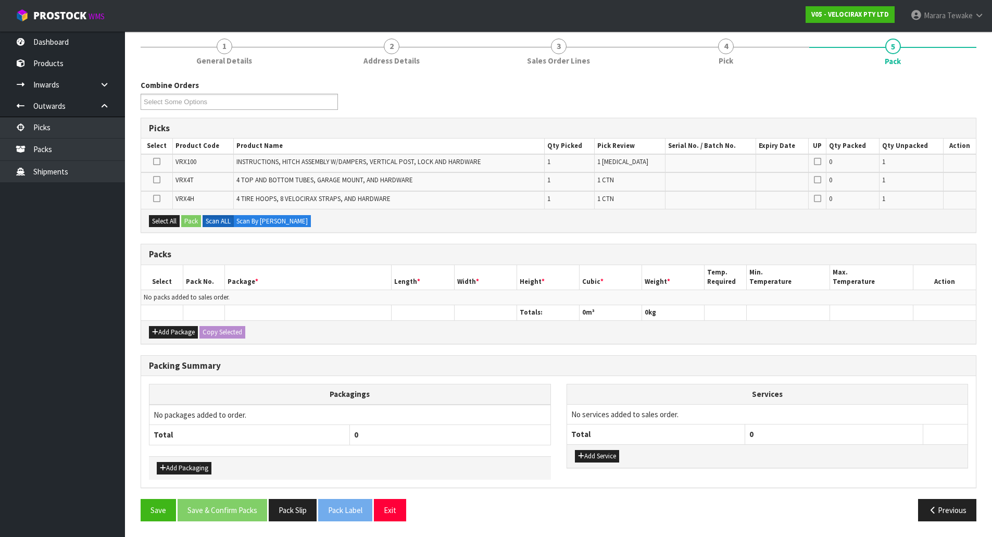
drag, startPoint x: 156, startPoint y: 179, endPoint x: 166, endPoint y: 198, distance: 21.9
click at [156, 180] on icon at bounding box center [156, 180] width 7 height 1
click at [0, 0] on input "checkbox" at bounding box center [0, 0] width 0 height 0
click at [196, 220] on button "Pack" at bounding box center [191, 221] width 20 height 12
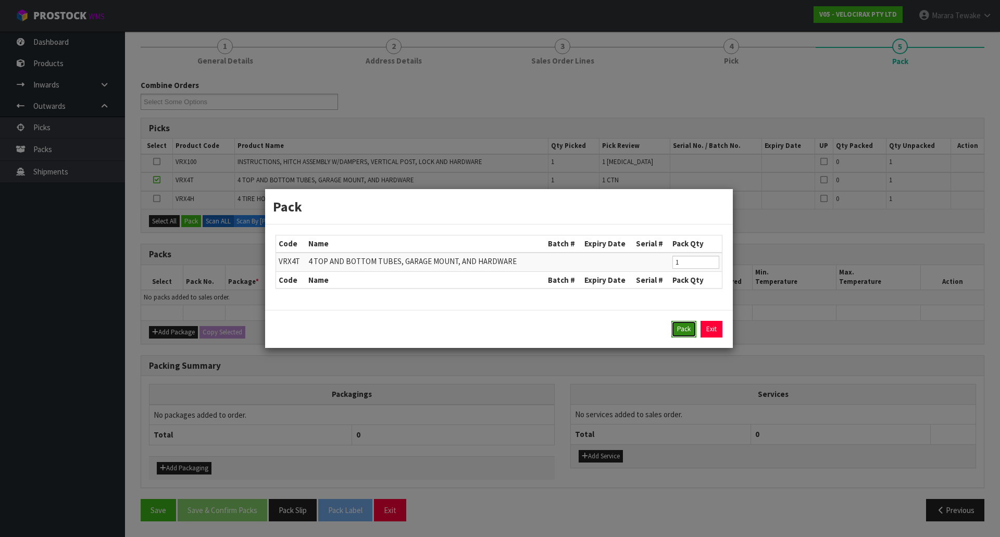
click at [690, 332] on button "Pack" at bounding box center [683, 329] width 25 height 17
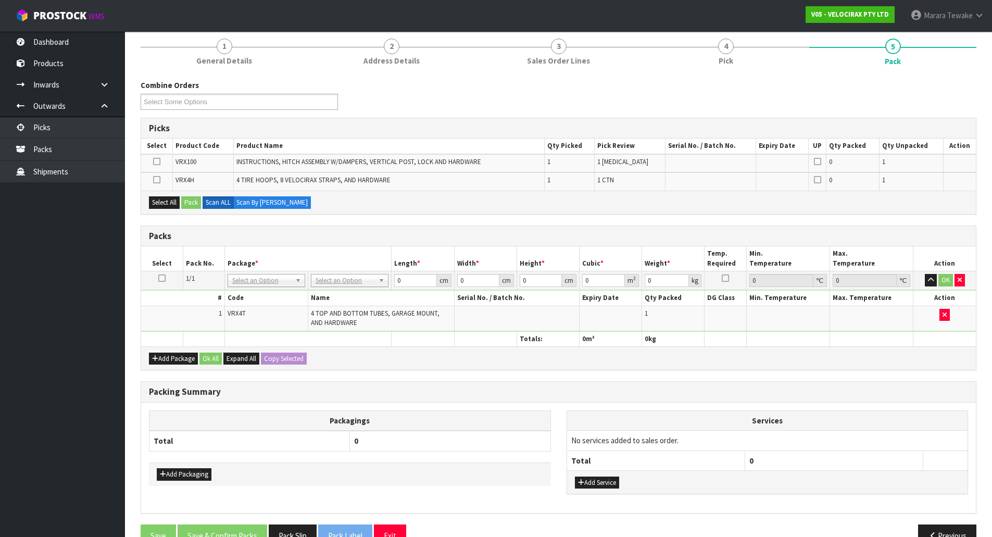
drag, startPoint x: 156, startPoint y: 161, endPoint x: 165, endPoint y: 177, distance: 17.5
click at [156, 162] on icon at bounding box center [156, 161] width 7 height 1
click at [0, 0] on input "checkbox" at bounding box center [0, 0] width 0 height 0
click at [195, 200] on button "Pack" at bounding box center [191, 202] width 20 height 12
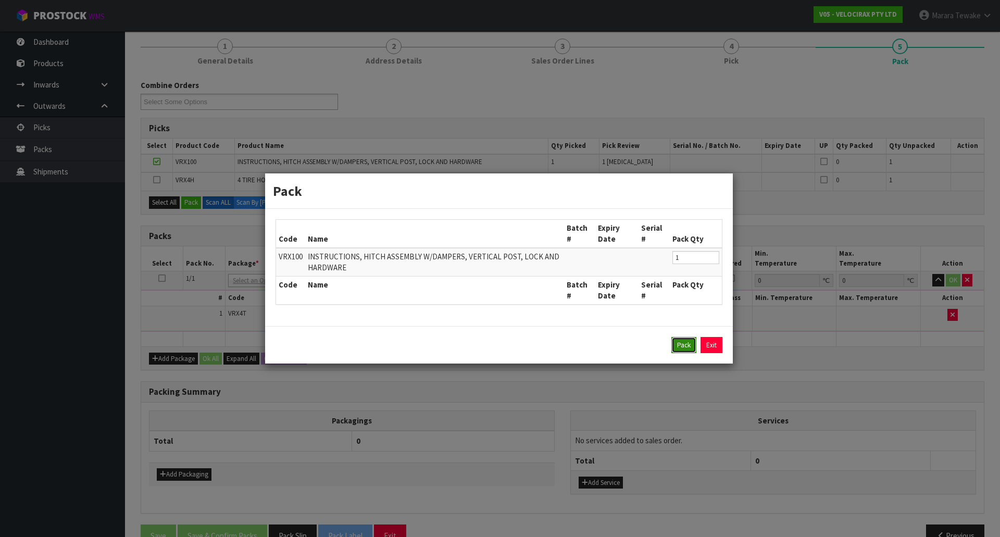
drag, startPoint x: 677, startPoint y: 342, endPoint x: 672, endPoint y: 342, distance: 5.8
click at [677, 343] on button "Pack" at bounding box center [683, 345] width 25 height 17
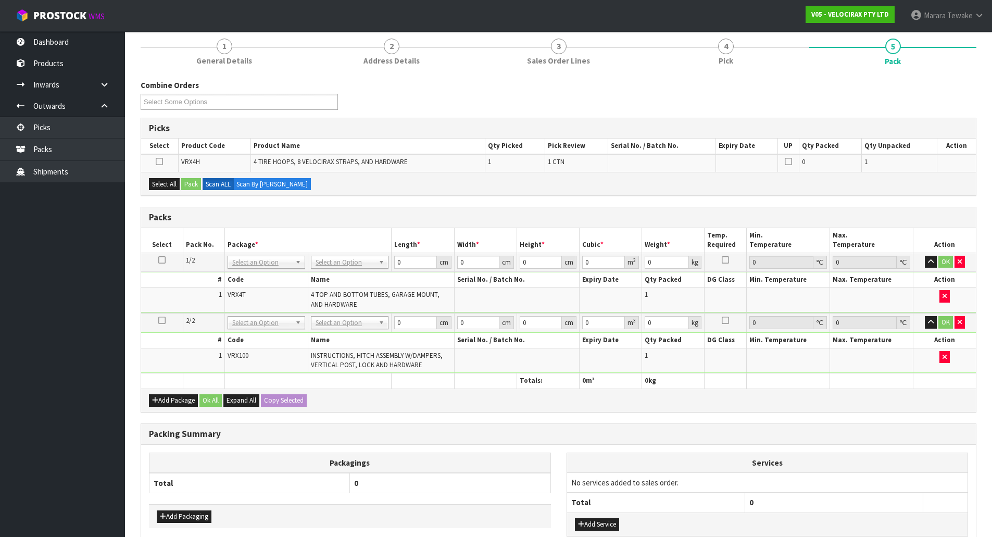
click at [160, 162] on icon at bounding box center [159, 161] width 7 height 1
click at [0, 0] on input "checkbox" at bounding box center [0, 0] width 0 height 0
click at [192, 184] on button "Pack" at bounding box center [191, 184] width 20 height 12
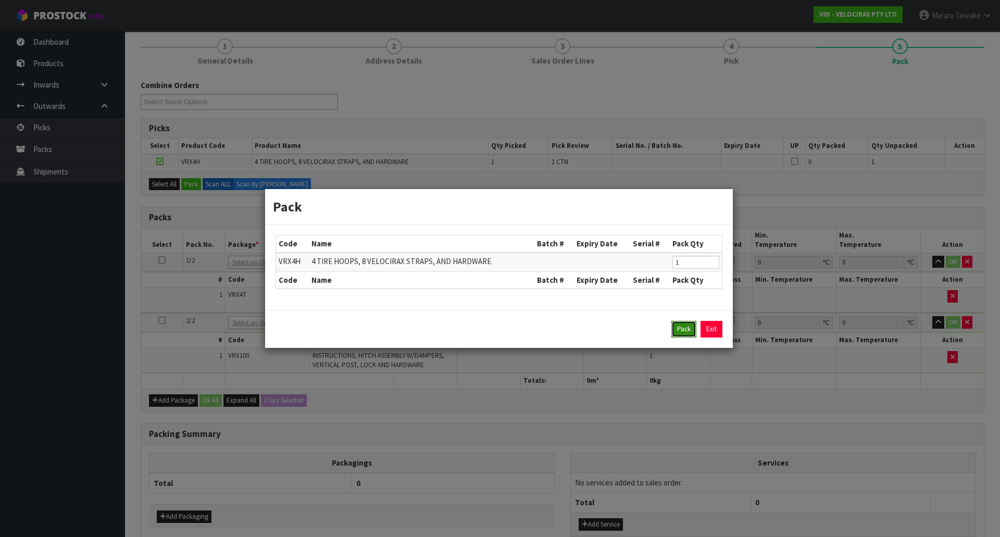
click at [687, 328] on button "Pack" at bounding box center [683, 329] width 25 height 17
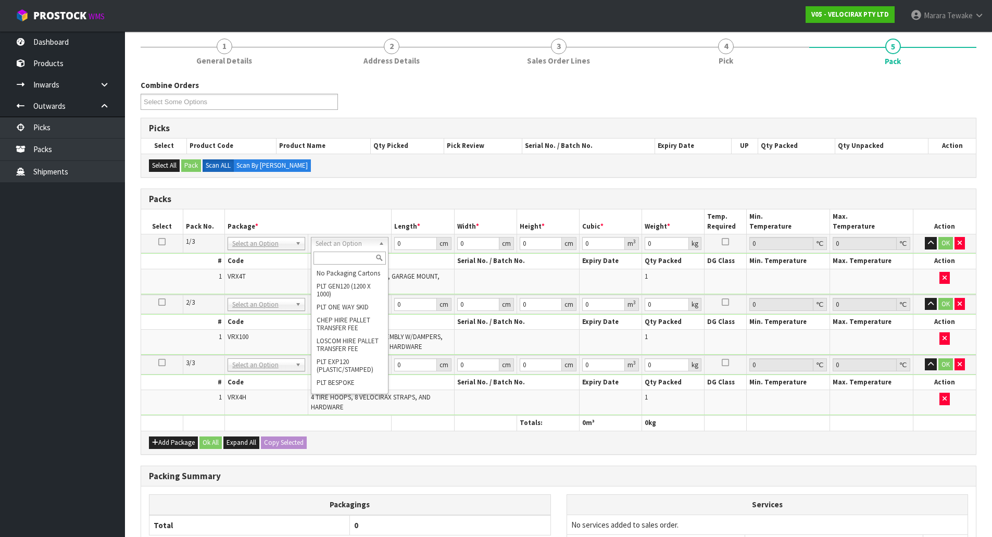
click at [343, 258] on input "text" at bounding box center [349, 257] width 72 height 13
drag, startPoint x: 332, startPoint y: 256, endPoint x: 294, endPoint y: 245, distance: 39.5
click at [294, 245] on body "Toggle navigation ProStock WMS V05 - VELOCIRAX PTY LTD Marara Tewake Logout Das…" at bounding box center [496, 140] width 992 height 537
drag, startPoint x: 332, startPoint y: 247, endPoint x: 333, endPoint y: 254, distance: 6.8
drag, startPoint x: 332, startPoint y: 280, endPoint x: 331, endPoint y: 292, distance: 12.0
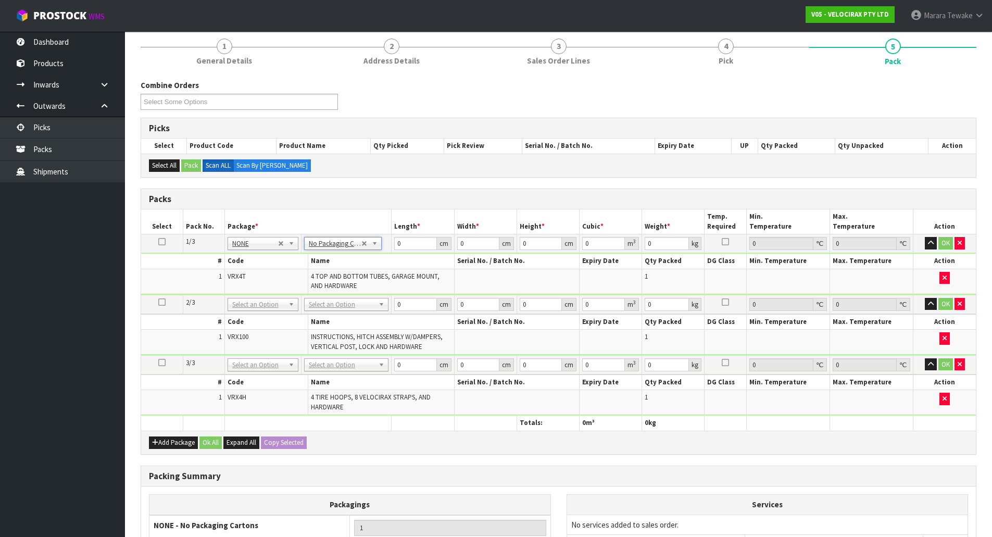
drag, startPoint x: 336, startPoint y: 297, endPoint x: 335, endPoint y: 314, distance: 17.2
click at [337, 299] on td "No Packaging Cartons PLT GEN120 (1200 X 1000) PLT ONE WAY SKID CHEP HIRE PALLET…" at bounding box center [346, 304] width 90 height 19
drag, startPoint x: 410, startPoint y: 244, endPoint x: 390, endPoint y: 236, distance: 20.8
click at [395, 238] on input "0" at bounding box center [415, 243] width 42 height 13
click at [925, 237] on button "button" at bounding box center [931, 243] width 12 height 12
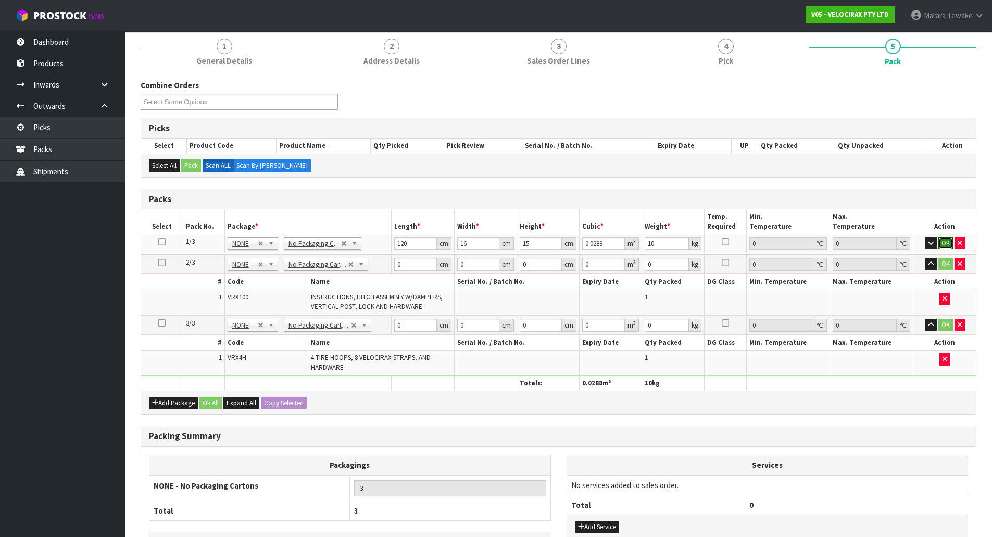
click button "OK" at bounding box center [945, 243] width 15 height 12
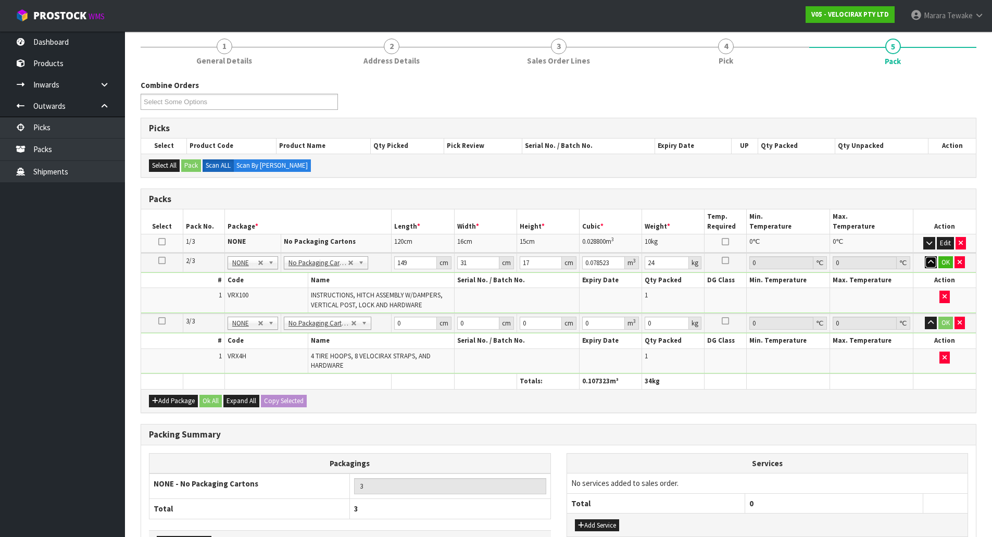
click at [925, 256] on button "button" at bounding box center [931, 262] width 12 height 12
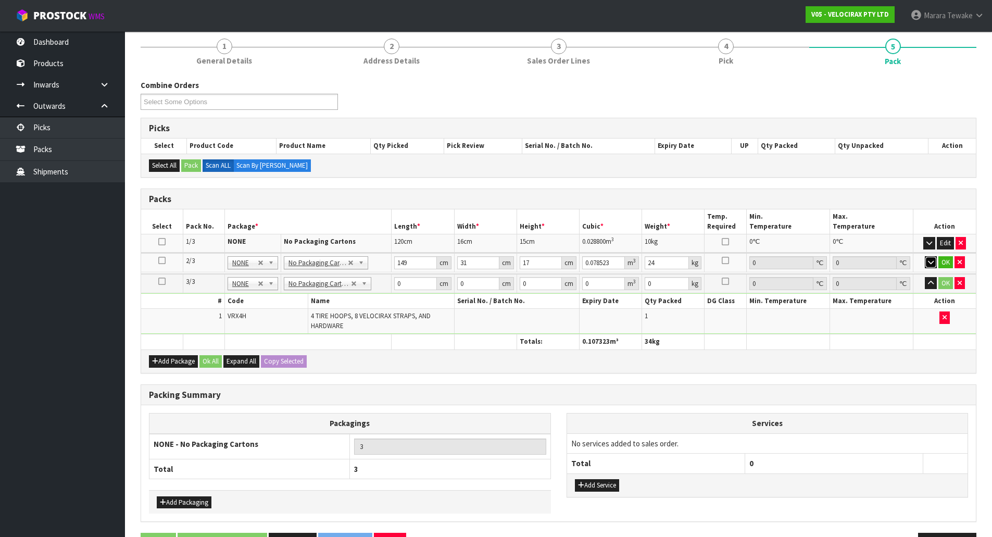
click at [925, 256] on button "button" at bounding box center [931, 262] width 12 height 12
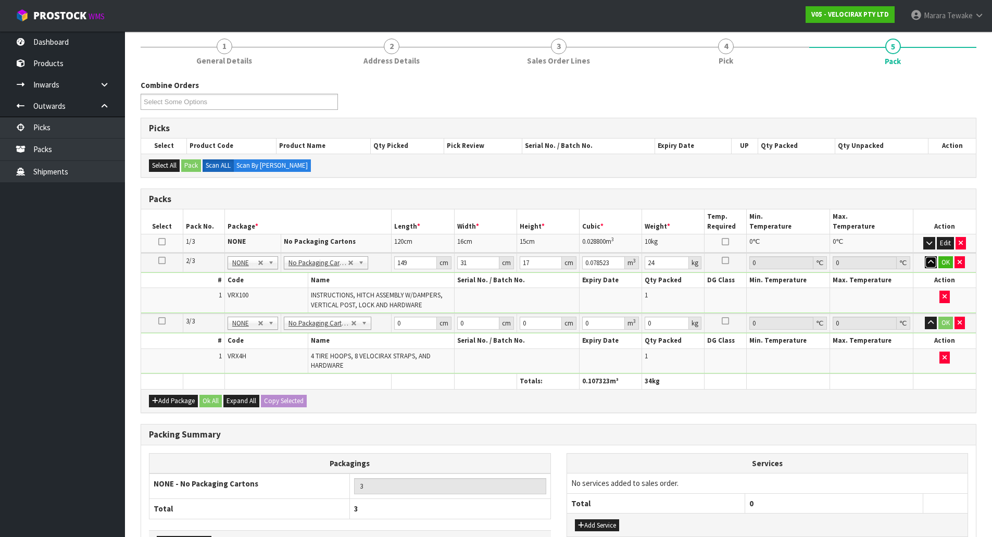
click at [925, 256] on button "button" at bounding box center [931, 262] width 12 height 12
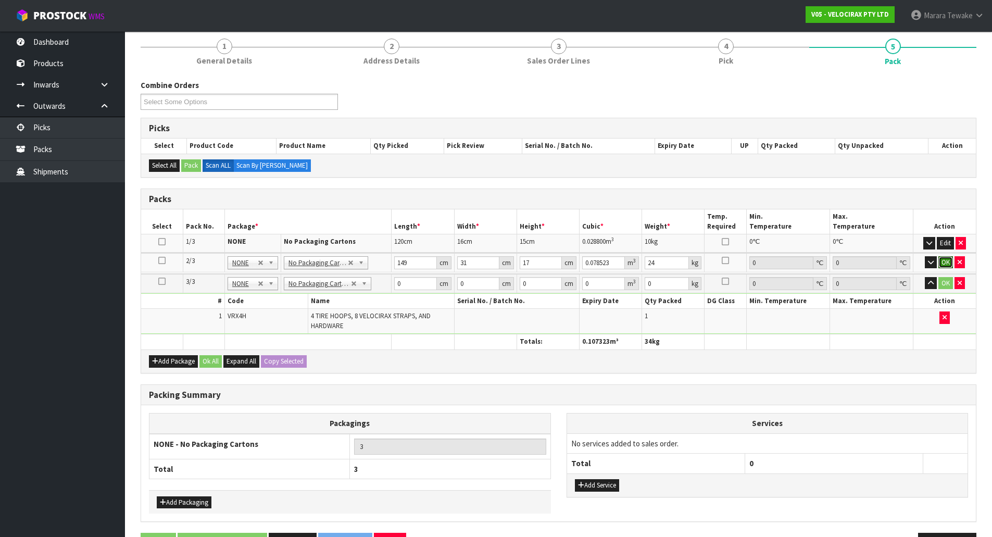
click button "OK" at bounding box center [945, 262] width 15 height 12
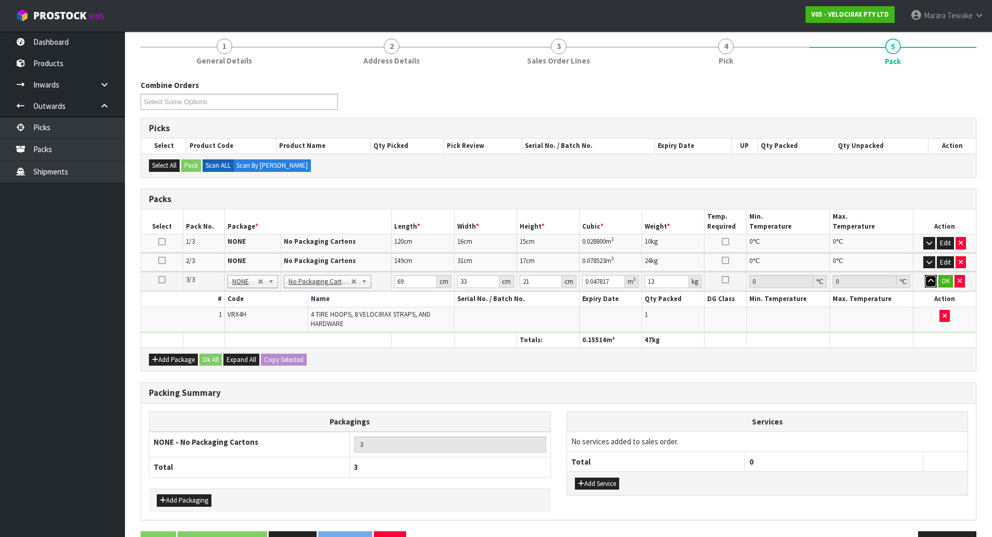
click at [925, 275] on button "button" at bounding box center [931, 281] width 12 height 12
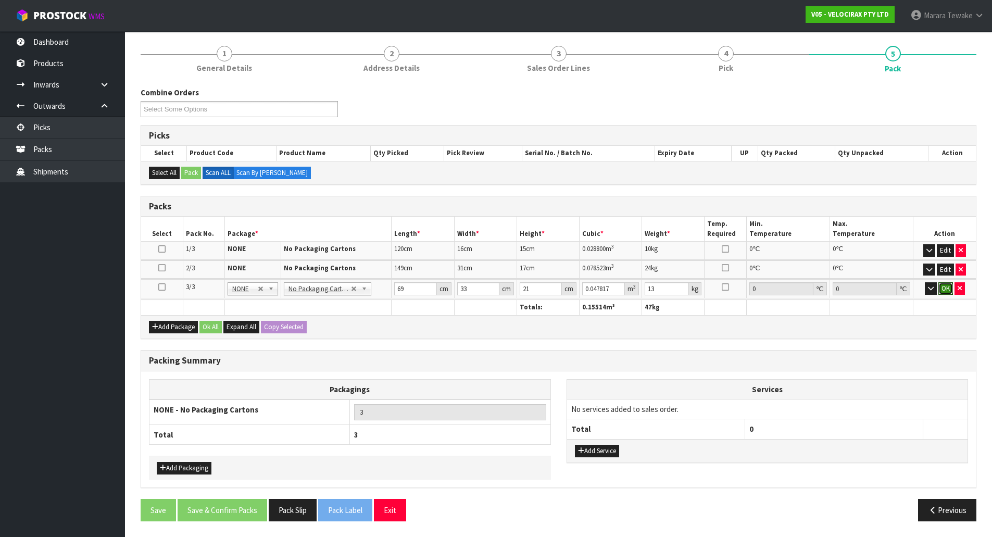
click button "OK" at bounding box center [945, 288] width 15 height 12
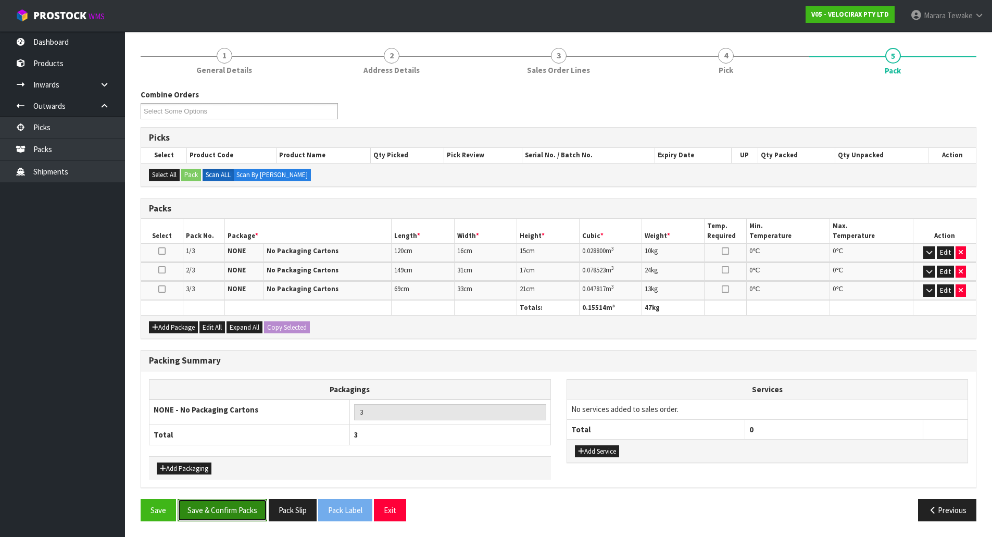
click at [257, 505] on button "Save & Confirm Packs" at bounding box center [223, 510] width 90 height 22
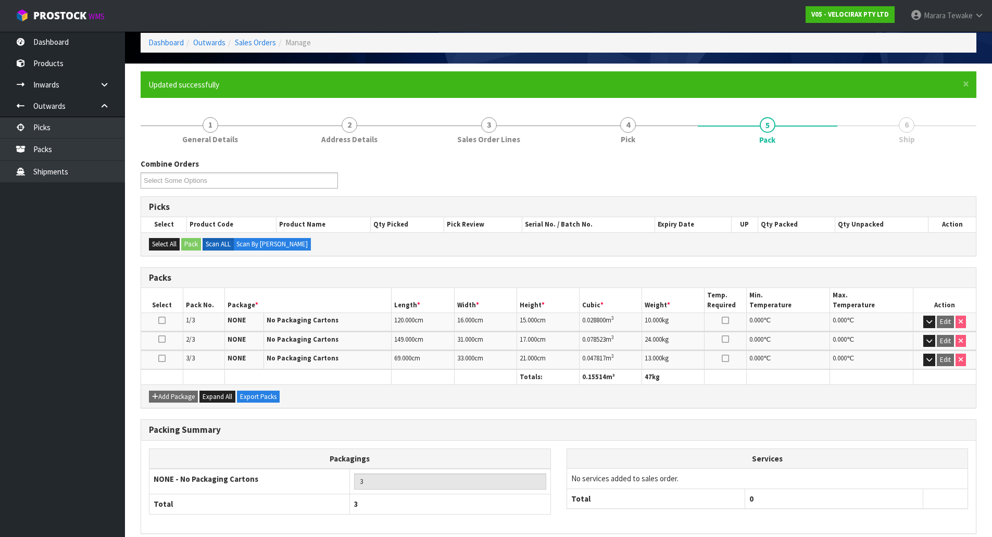
scroll to position [95, 0]
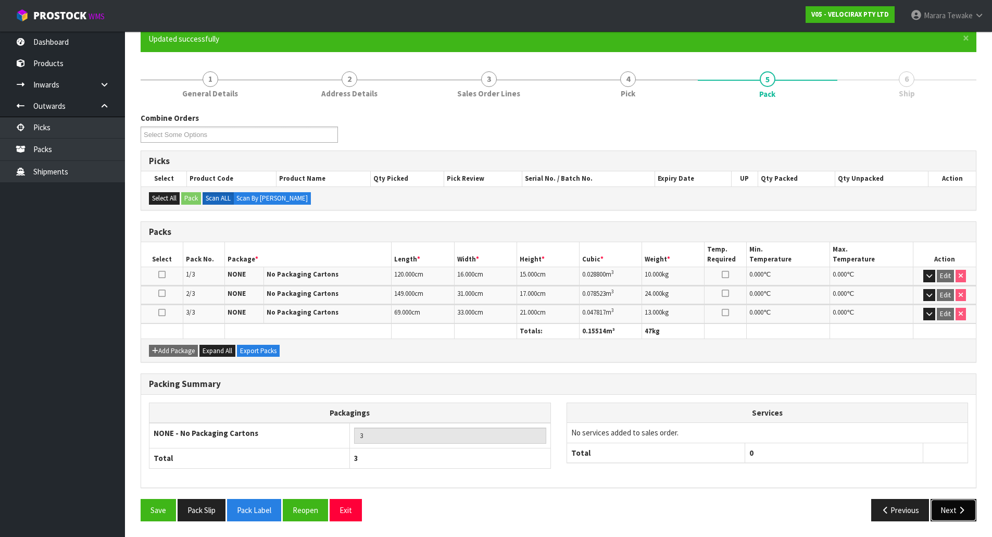
click at [966, 516] on button "Next" at bounding box center [953, 510] width 46 height 22
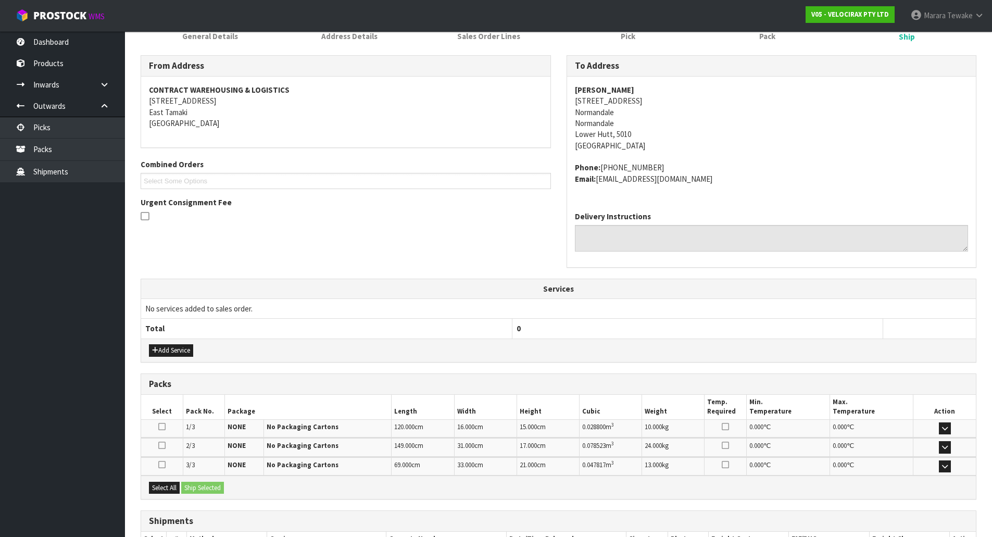
scroll to position [226, 0]
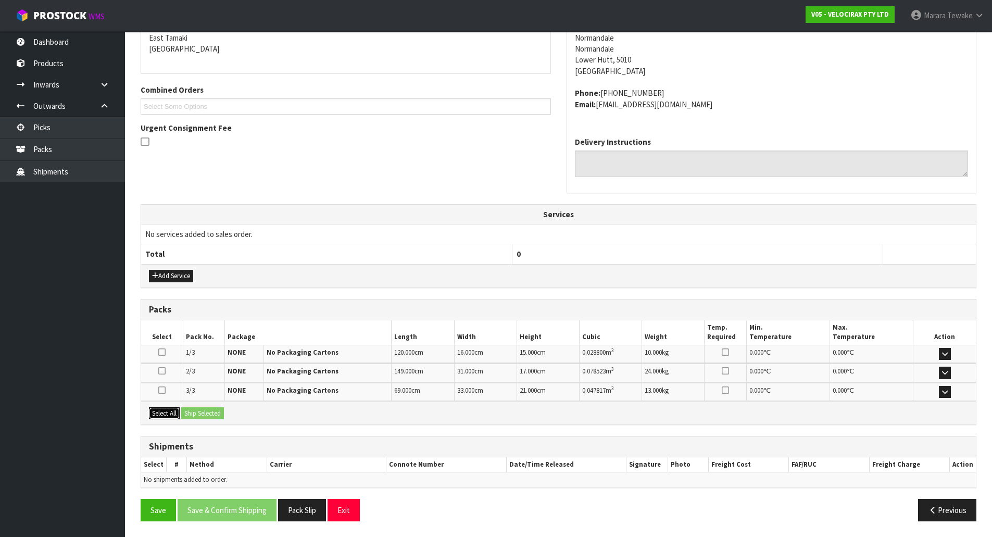
click at [171, 411] on button "Select All" at bounding box center [164, 413] width 31 height 12
click at [223, 415] on button "Ship Selected" at bounding box center [202, 413] width 43 height 12
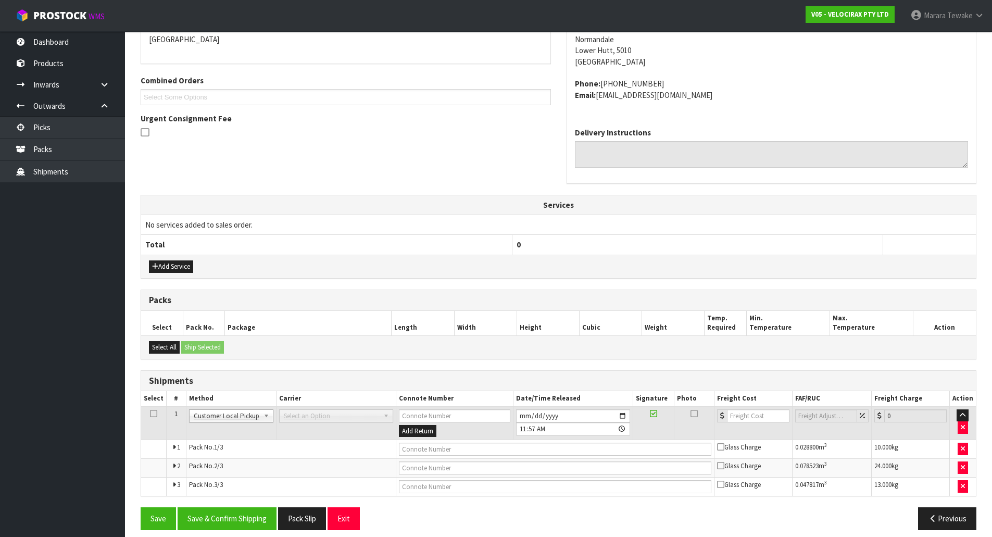
scroll to position [245, 0]
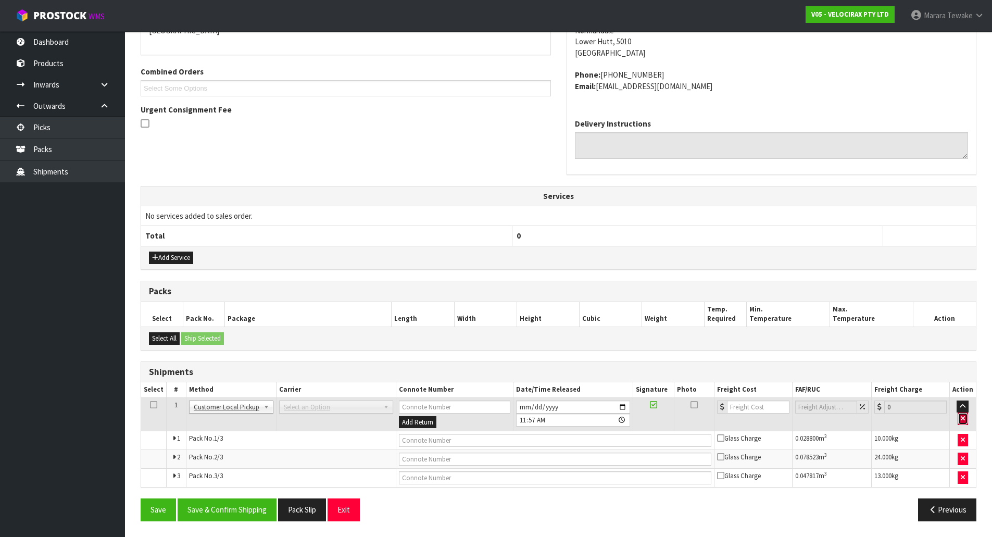
click at [966, 415] on button "button" at bounding box center [962, 418] width 10 height 12
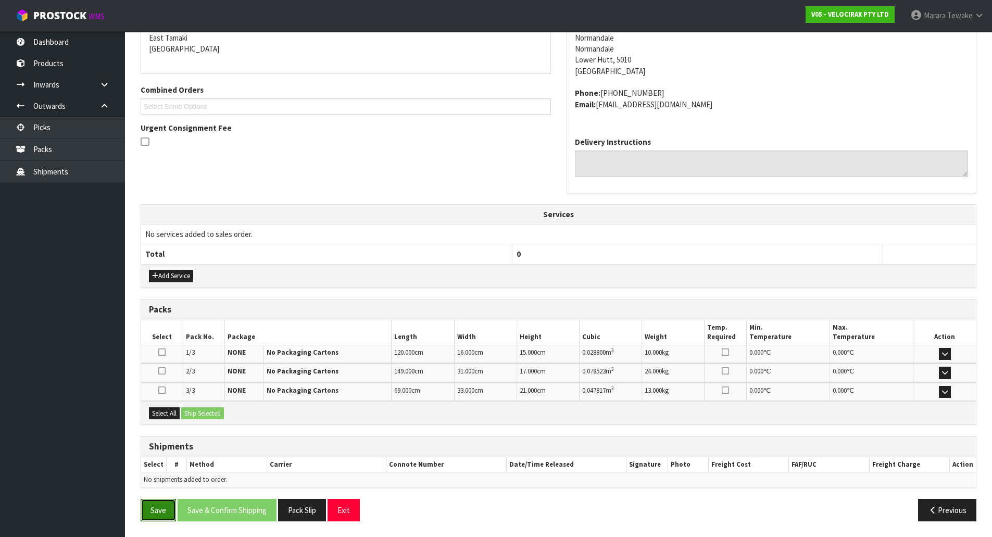
click at [167, 507] on button "Save" at bounding box center [158, 510] width 35 height 22
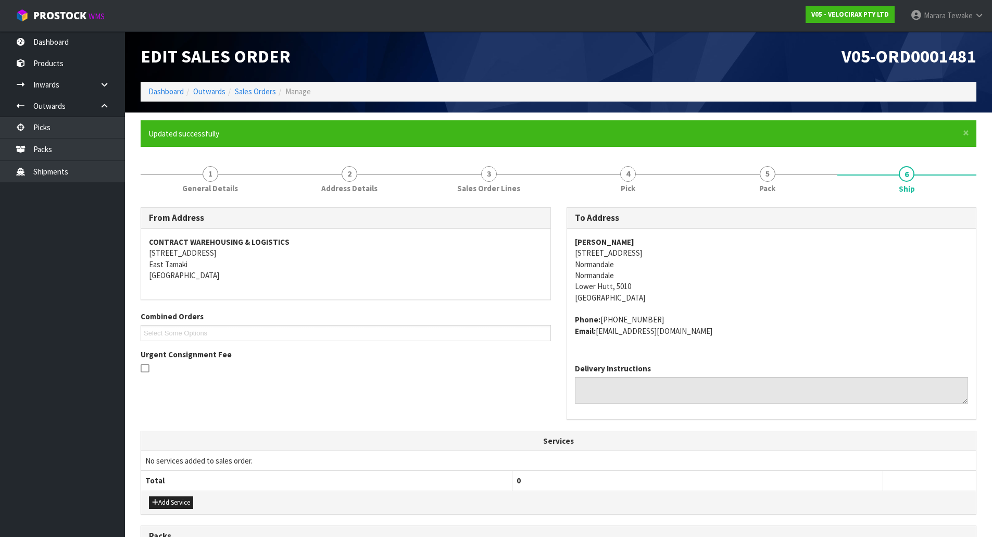
click at [709, 280] on address "Sam Currie 34 Miromiro Road Normandale Normandale Lower Hutt, 5010 New Zealand" at bounding box center [772, 269] width 394 height 67
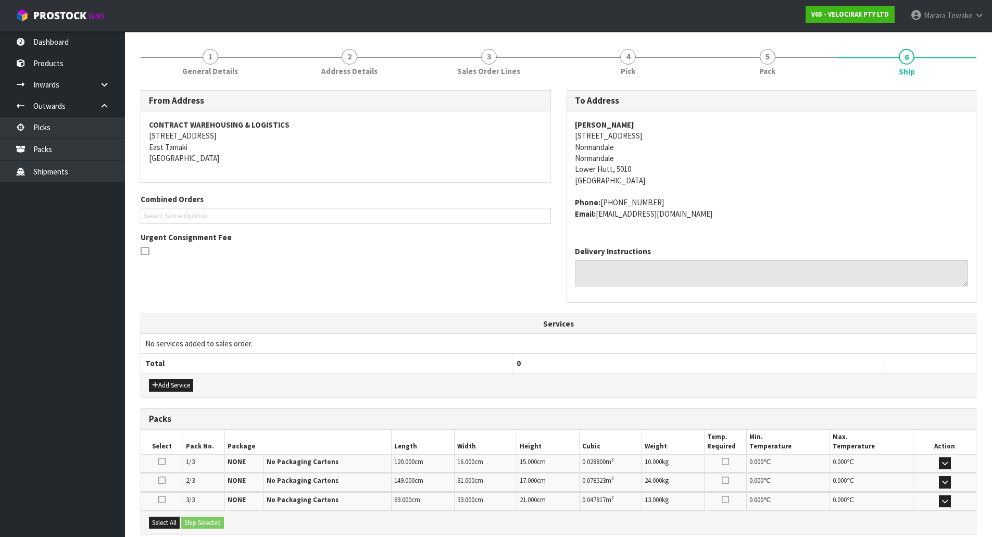
scroll to position [226, 0]
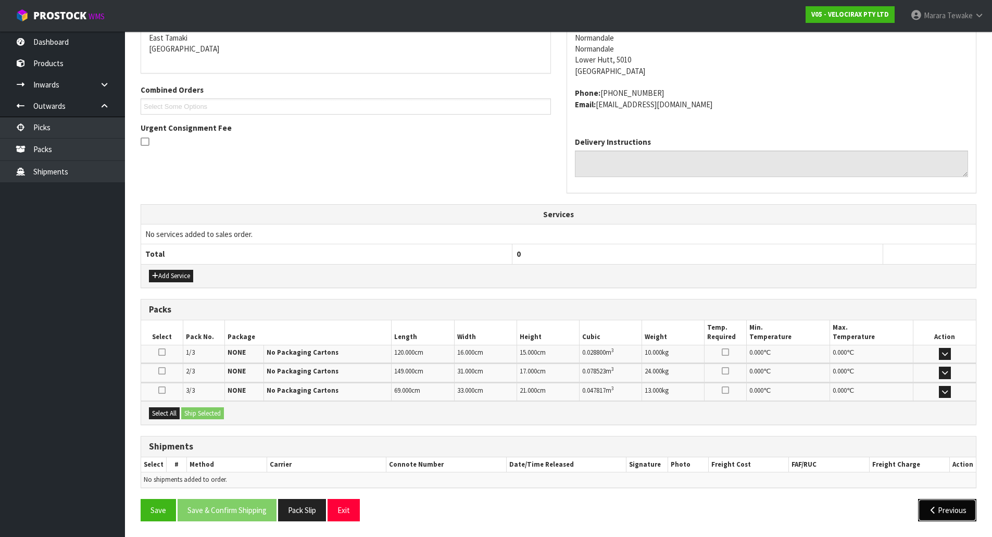
click at [959, 511] on button "Previous" at bounding box center [947, 510] width 58 height 22
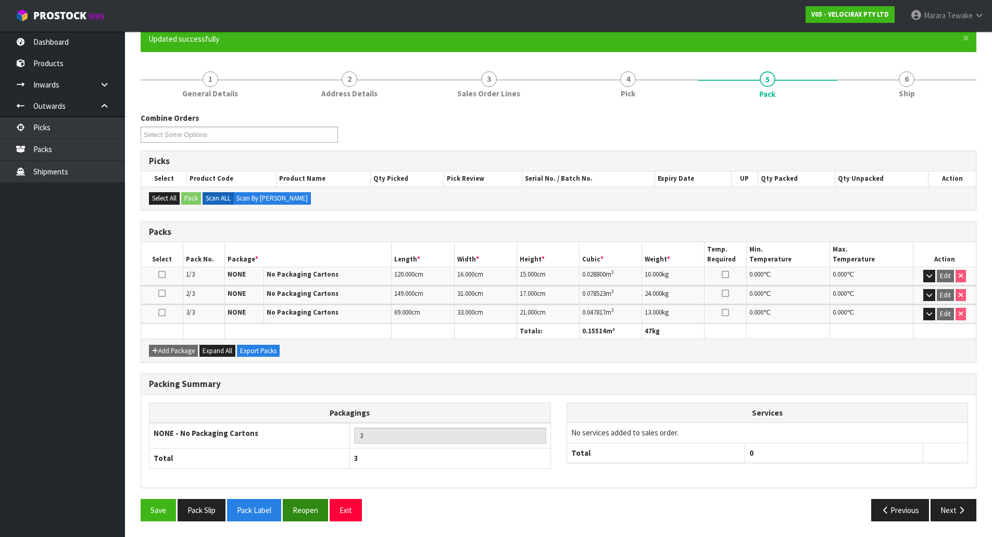
scroll to position [95, 0]
click at [267, 510] on button "Pack Label" at bounding box center [254, 510] width 54 height 22
click at [206, 506] on button "Pack Slip" at bounding box center [202, 510] width 48 height 22
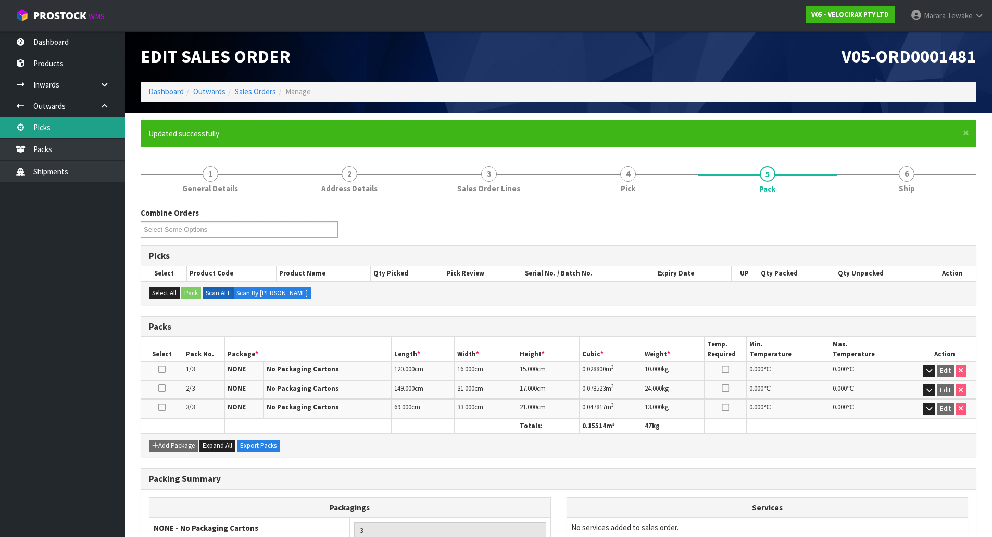
click at [82, 130] on link "Picks" at bounding box center [62, 127] width 125 height 21
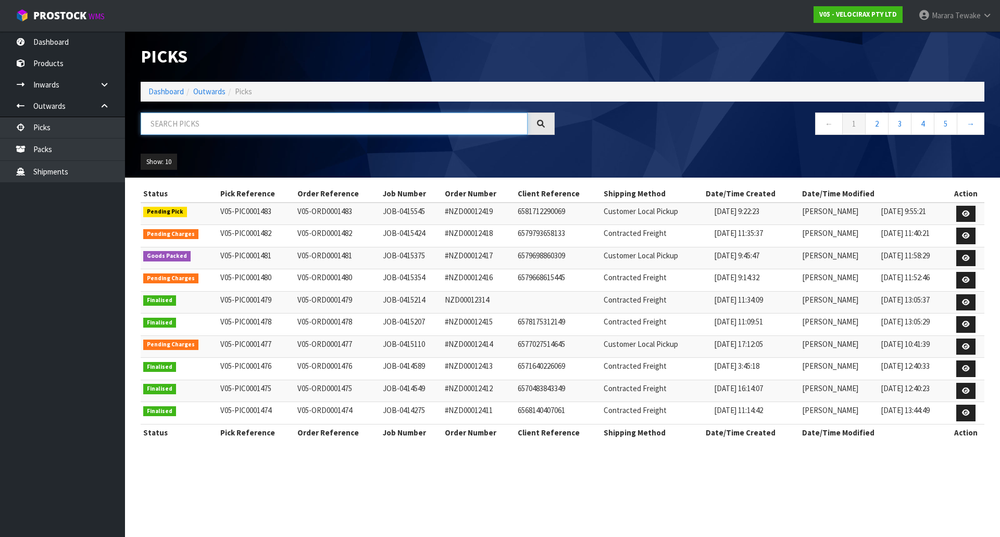
click at [203, 127] on input "text" at bounding box center [334, 123] width 387 height 22
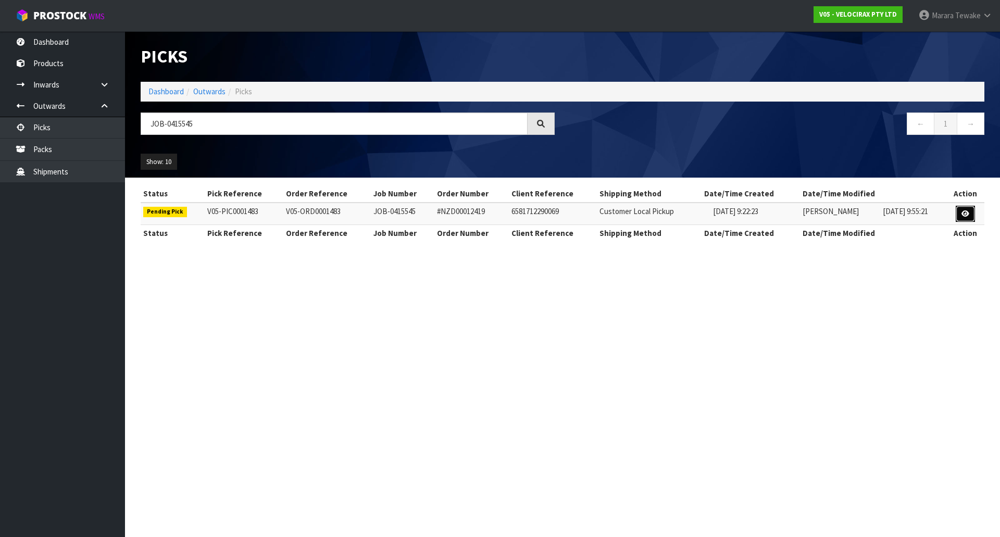
click at [973, 216] on link at bounding box center [964, 214] width 19 height 17
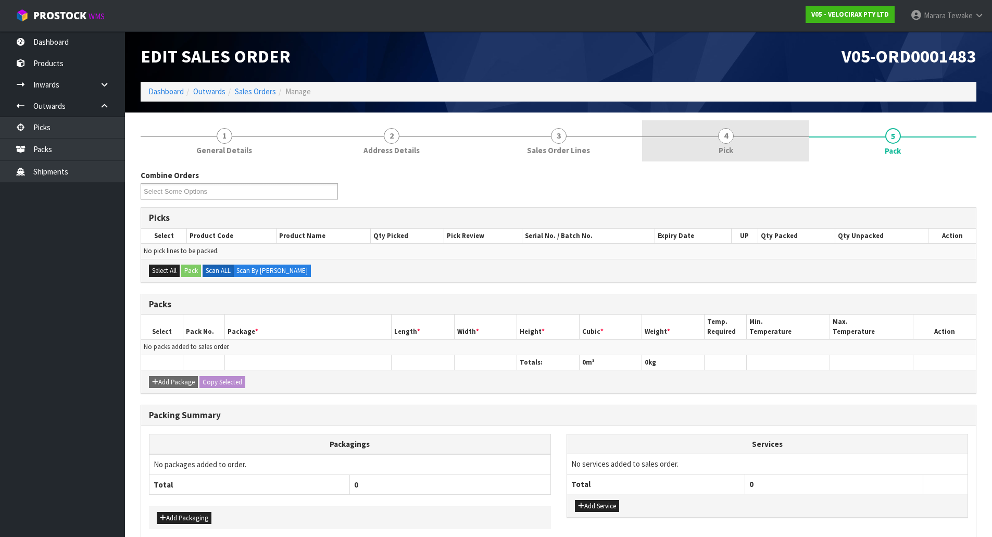
click at [732, 147] on span "Pick" at bounding box center [726, 150] width 15 height 11
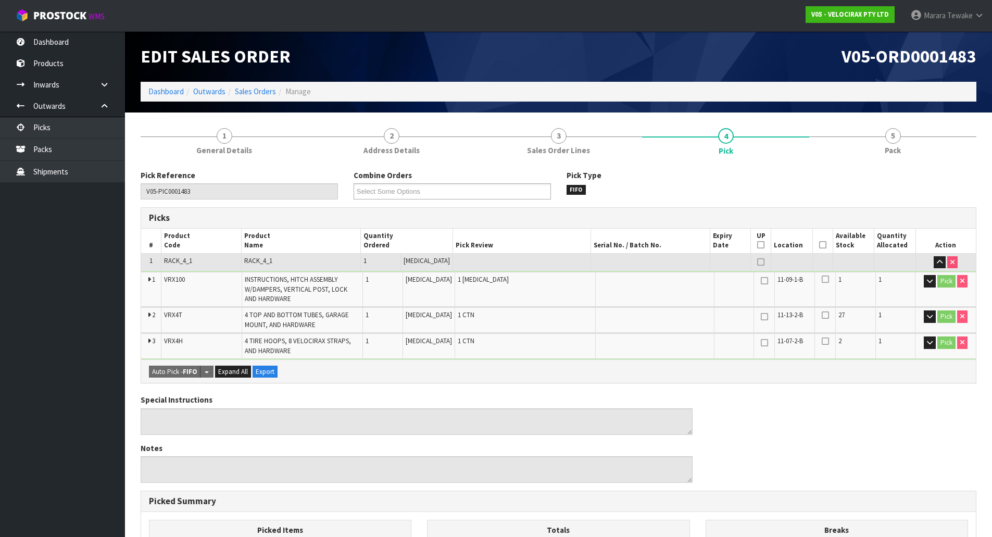
click at [819, 245] on icon at bounding box center [822, 245] width 7 height 1
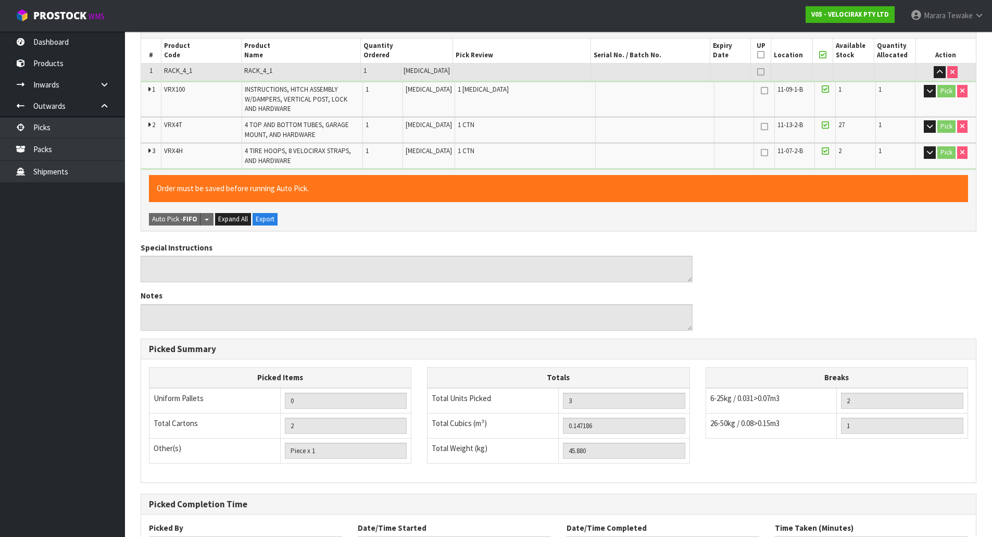
scroll to position [279, 0]
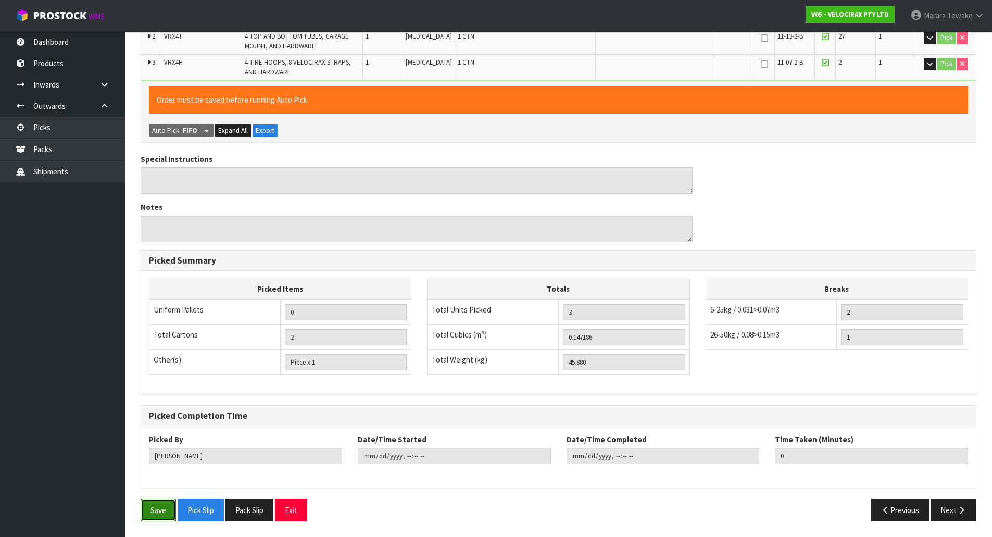
click at [158, 501] on button "Save" at bounding box center [158, 510] width 35 height 22
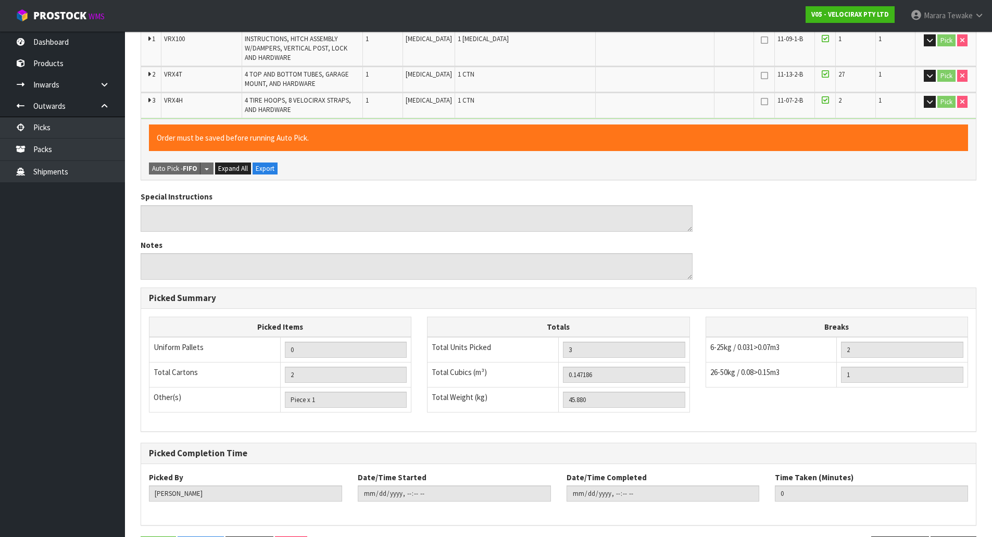
scroll to position [0, 0]
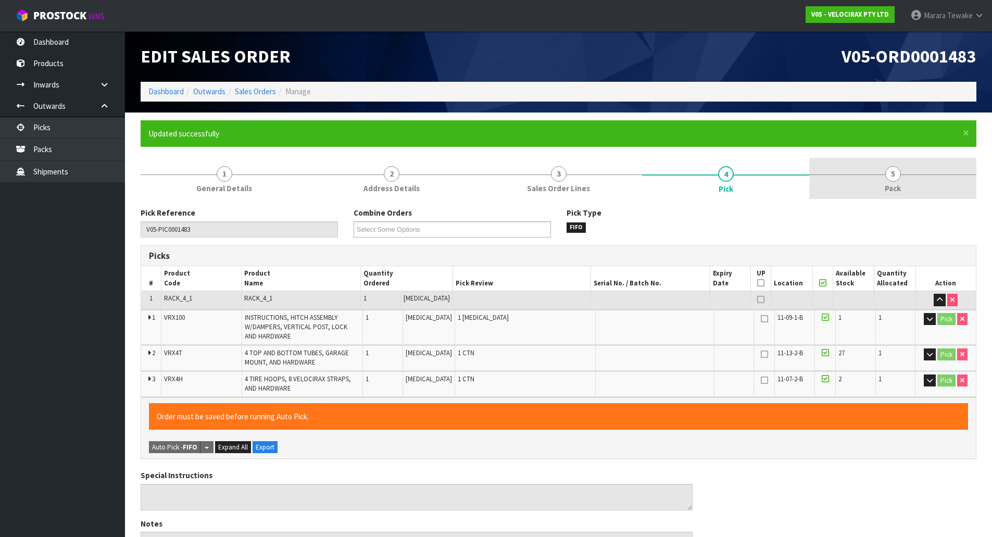
click at [893, 180] on span "5" at bounding box center [893, 174] width 16 height 16
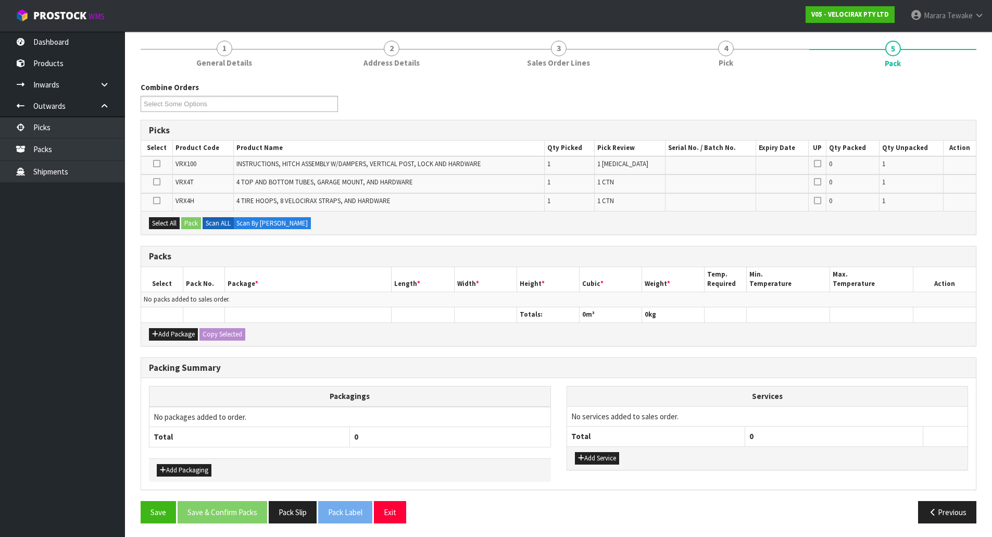
scroll to position [128, 0]
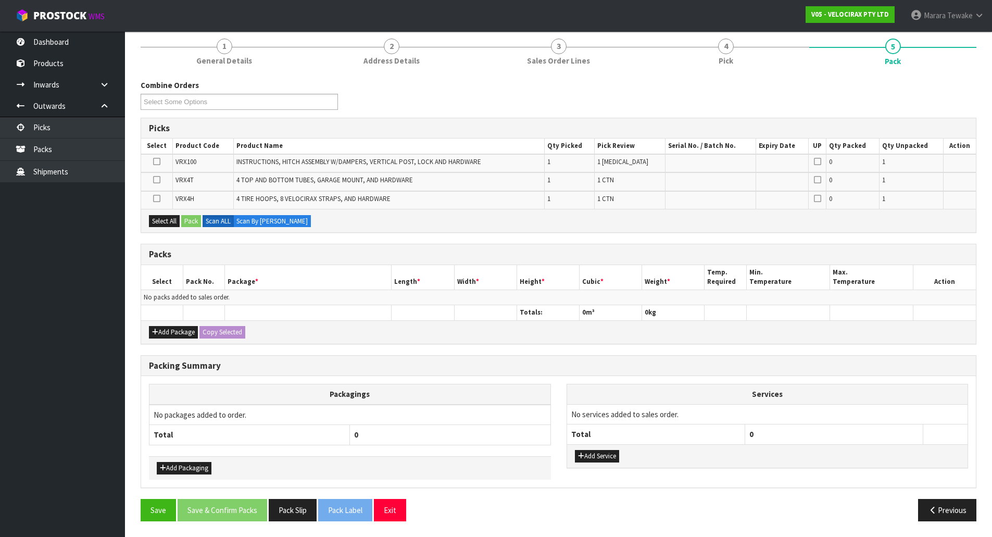
drag, startPoint x: 154, startPoint y: 178, endPoint x: 169, endPoint y: 194, distance: 21.7
click at [154, 180] on icon at bounding box center [156, 180] width 7 height 1
click at [0, 0] on input "checkbox" at bounding box center [0, 0] width 0 height 0
click at [192, 218] on button "Pack" at bounding box center [191, 221] width 20 height 12
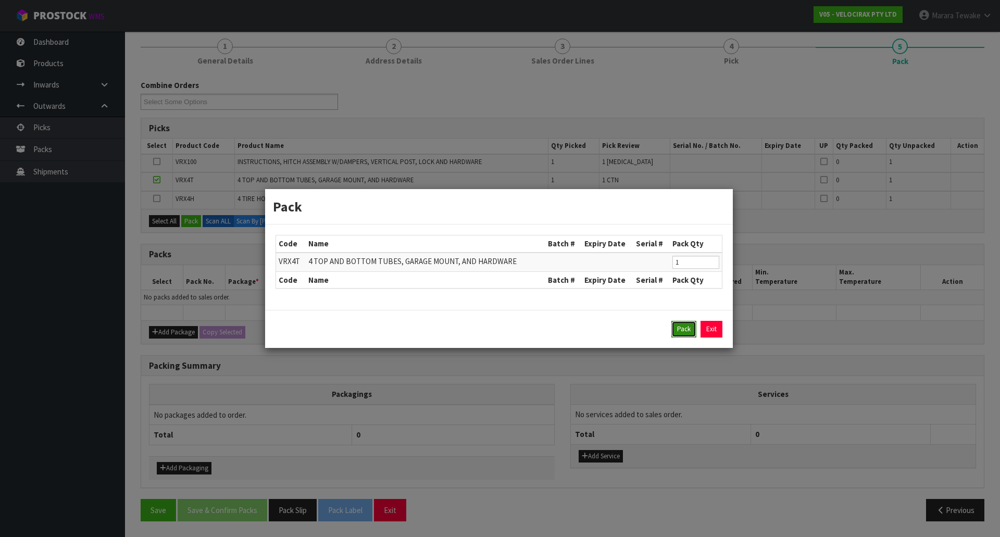
click at [677, 322] on button "Pack" at bounding box center [683, 329] width 25 height 17
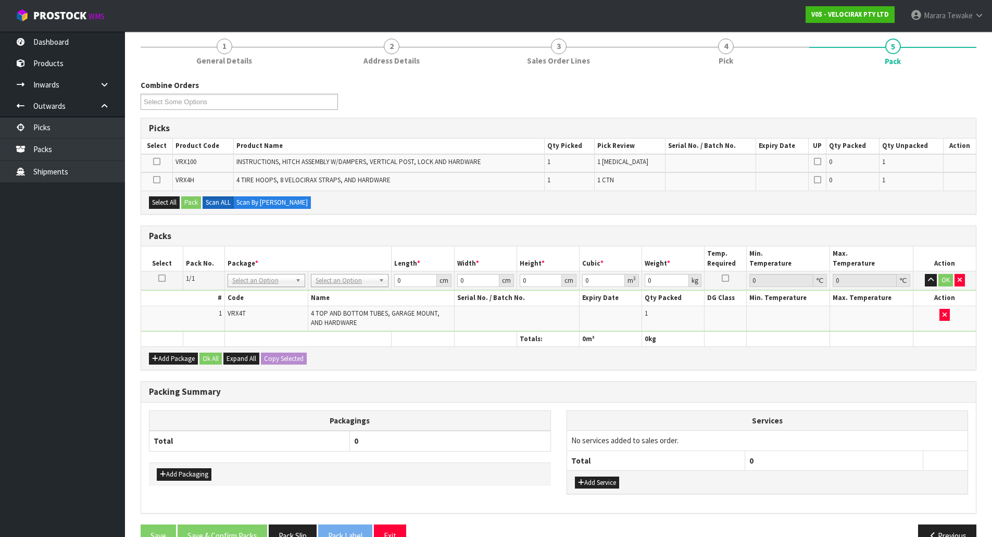
click at [158, 161] on icon at bounding box center [156, 161] width 7 height 1
click at [0, 0] on input "checkbox" at bounding box center [0, 0] width 0 height 0
click at [191, 202] on button "Pack" at bounding box center [191, 202] width 20 height 12
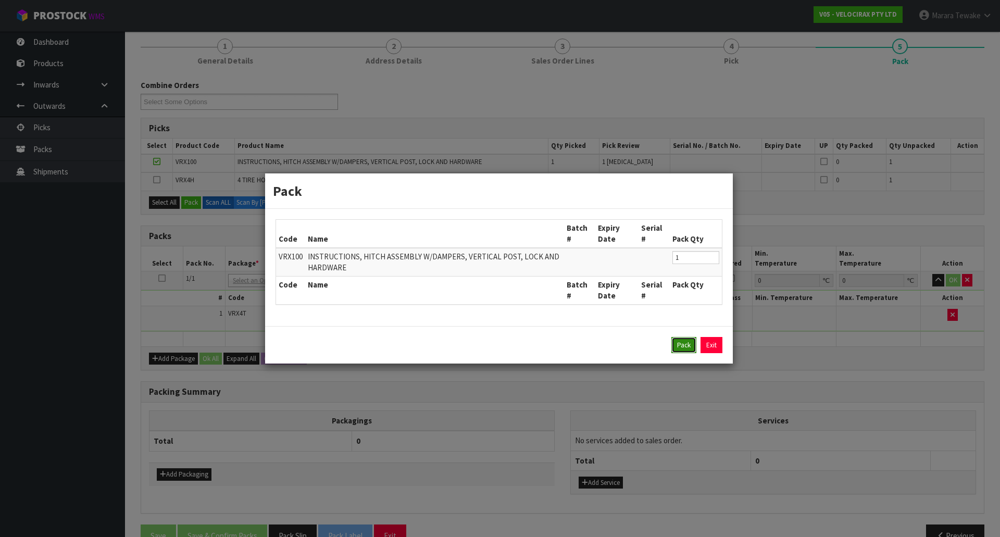
click at [682, 341] on button "Pack" at bounding box center [683, 345] width 25 height 17
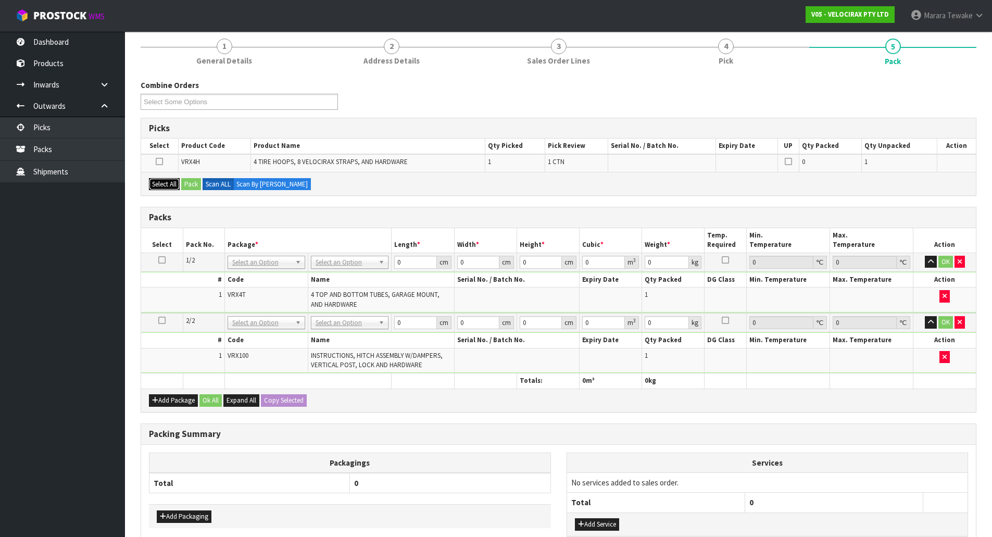
click at [173, 184] on button "Select All" at bounding box center [164, 184] width 31 height 12
click at [193, 182] on button "Pack" at bounding box center [191, 184] width 20 height 12
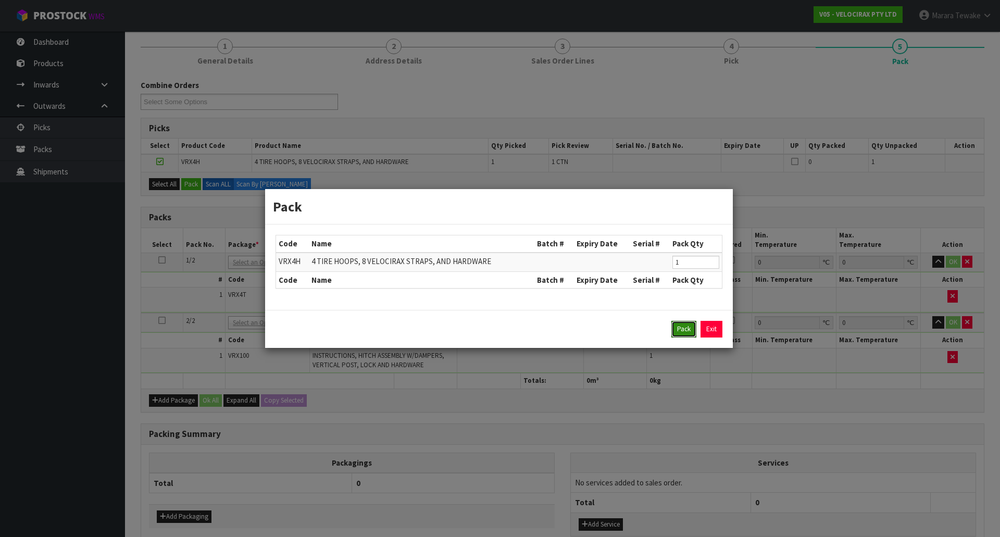
click at [678, 325] on button "Pack" at bounding box center [683, 329] width 25 height 17
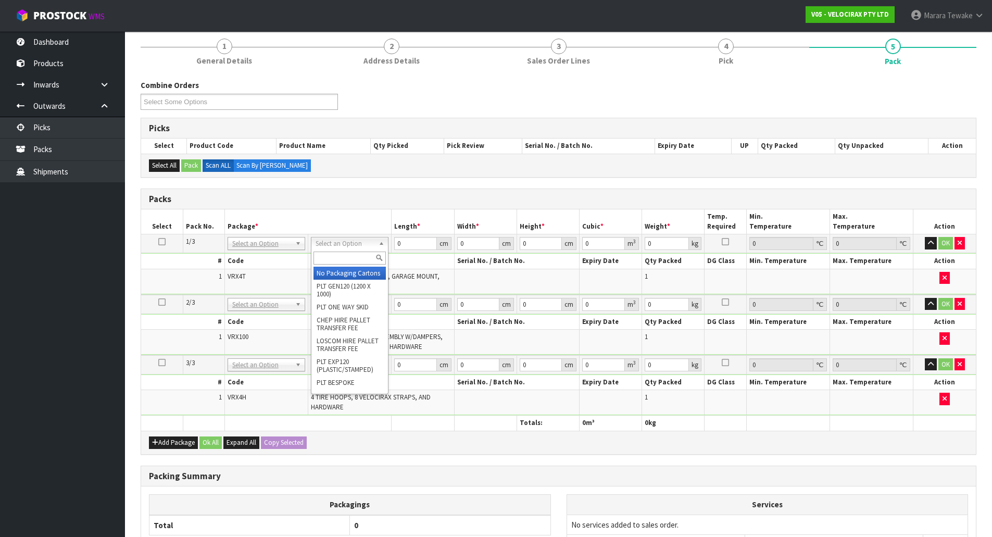
drag, startPoint x: 358, startPoint y: 274, endPoint x: 363, endPoint y: 304, distance: 30.1
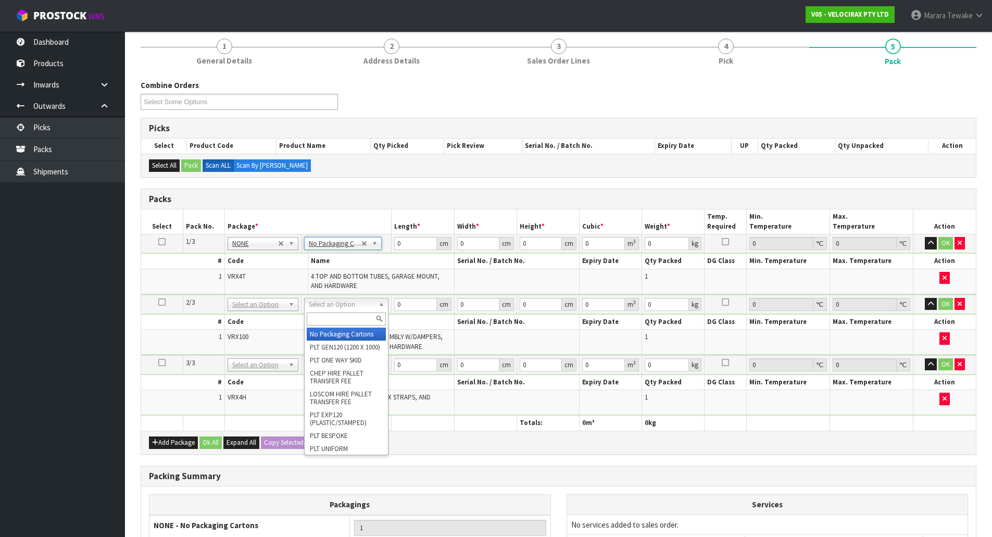
drag, startPoint x: 366, startPoint y: 336, endPoint x: 366, endPoint y: 344, distance: 7.3
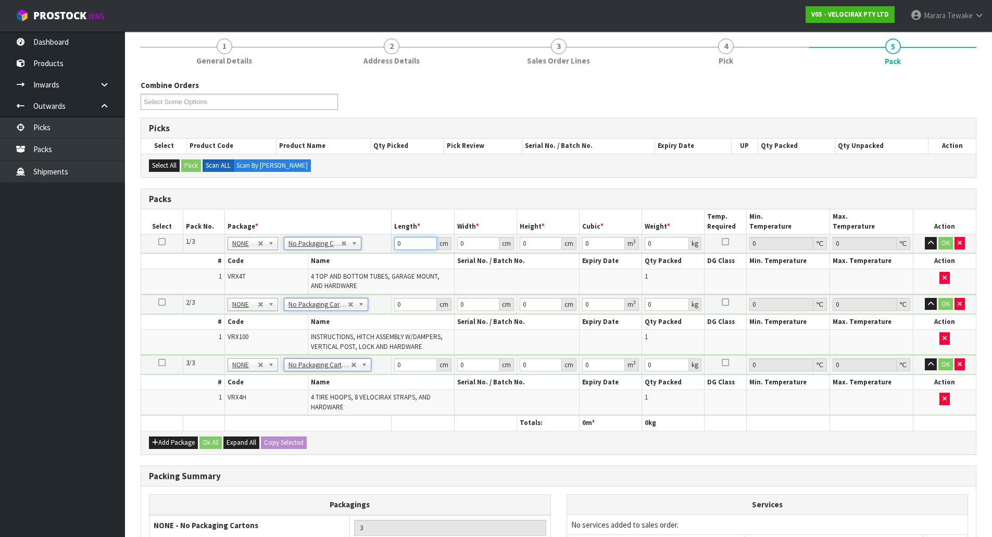
drag, startPoint x: 409, startPoint y: 246, endPoint x: 367, endPoint y: 237, distance: 43.0
click at [378, 241] on tr "1/3 NONE 007-001 007-002 007-004 007-009 007-013 007-014 007-015 007-017 007-01…" at bounding box center [558, 243] width 835 height 19
click at [925, 237] on button "button" at bounding box center [931, 243] width 12 height 12
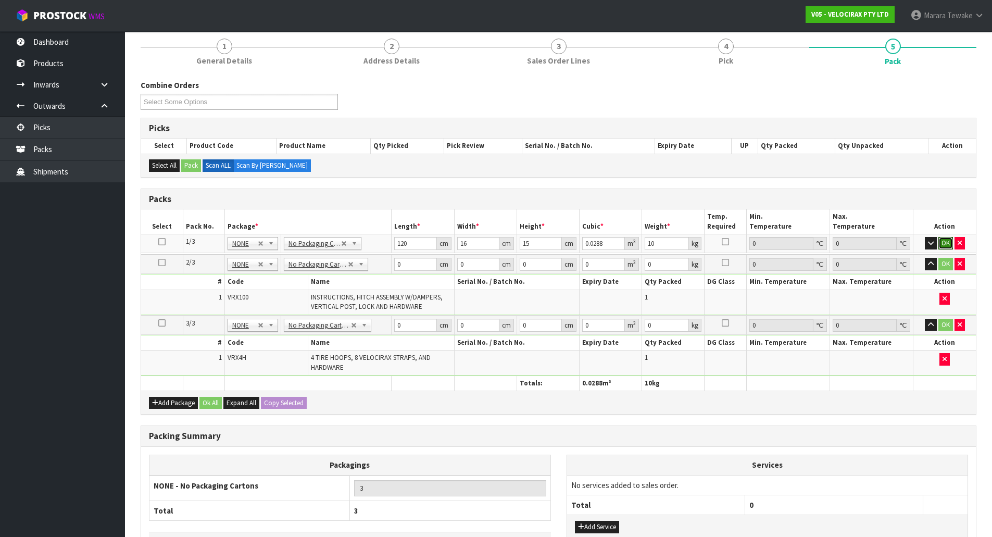
click button "OK" at bounding box center [945, 243] width 15 height 12
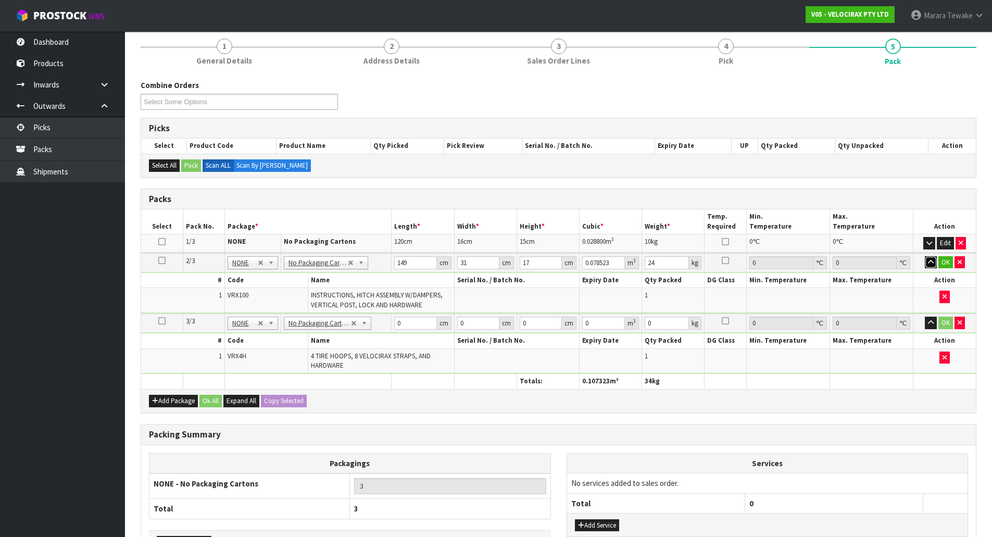
click at [925, 256] on button "button" at bounding box center [931, 262] width 12 height 12
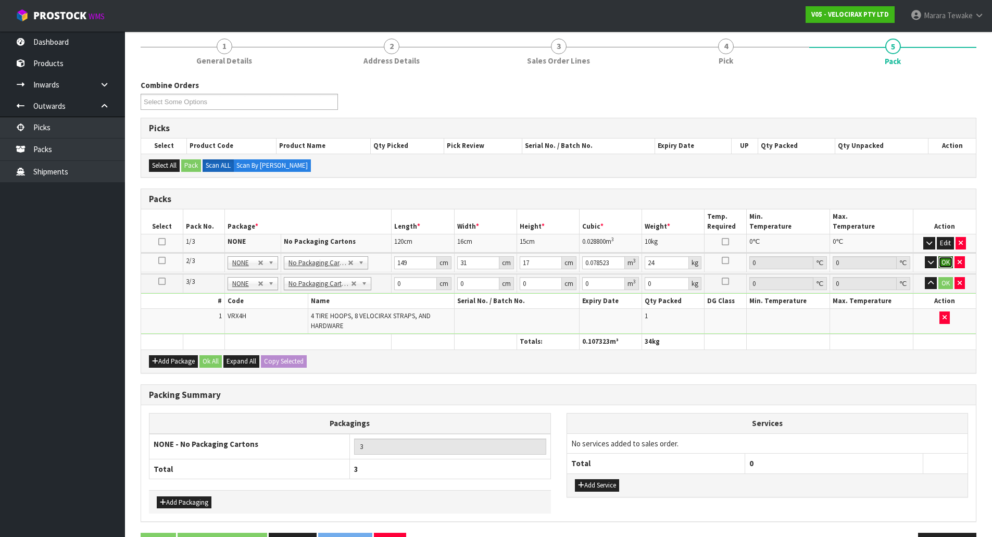
click button "OK" at bounding box center [945, 262] width 15 height 12
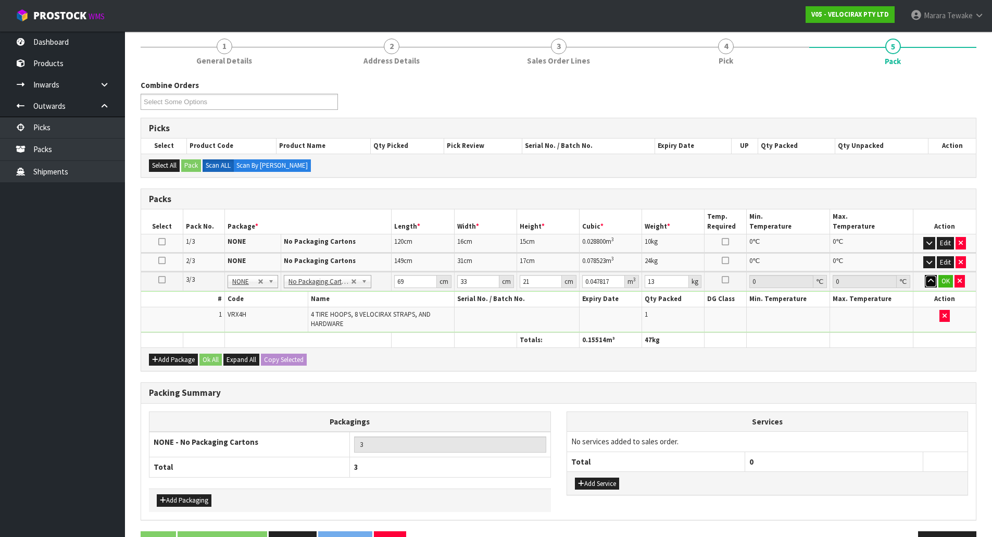
click at [925, 275] on button "button" at bounding box center [931, 281] width 12 height 12
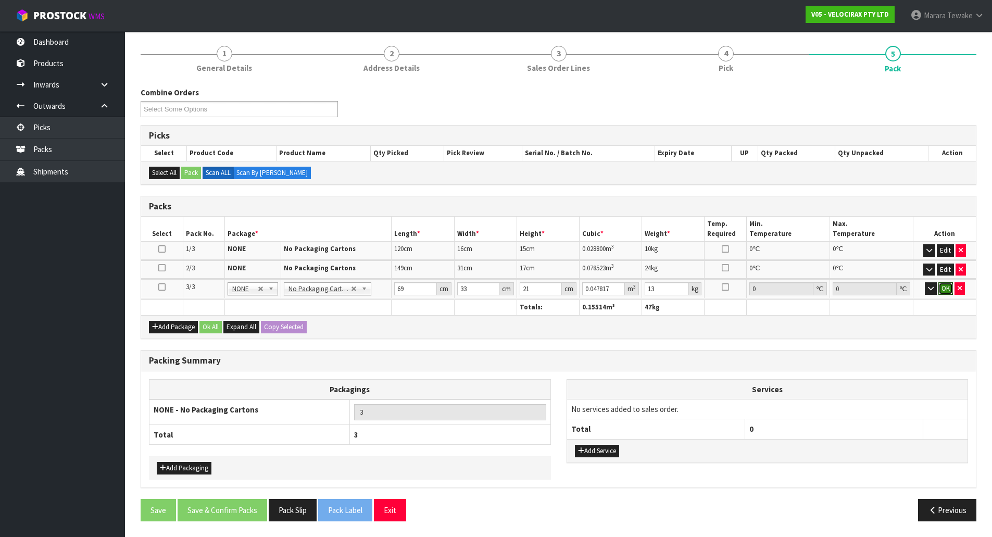
click button "OK" at bounding box center [945, 288] width 15 height 12
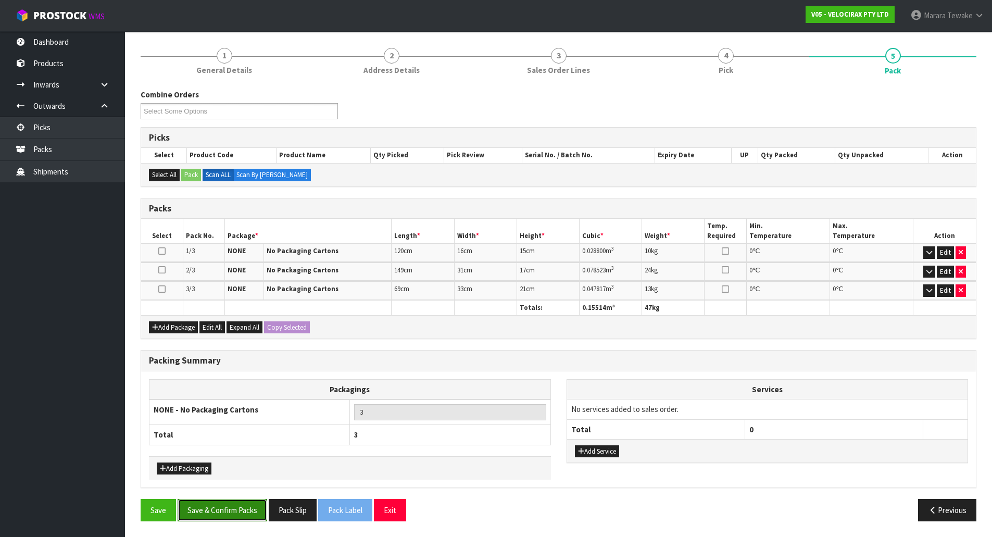
drag, startPoint x: 234, startPoint y: 519, endPoint x: 239, endPoint y: 515, distance: 6.1
click at [234, 518] on button "Save & Confirm Packs" at bounding box center [223, 510] width 90 height 22
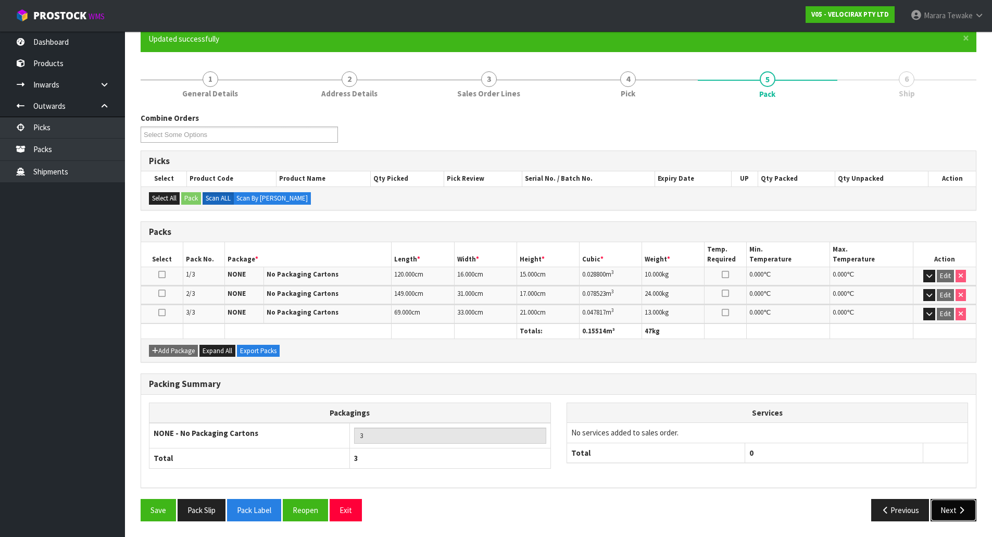
click at [959, 503] on button "Next" at bounding box center [953, 510] width 46 height 22
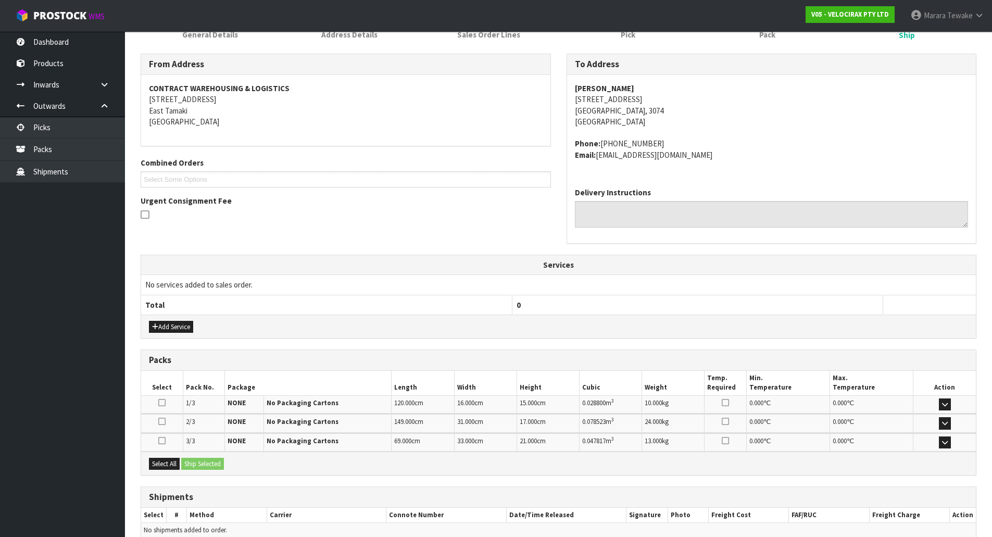
scroll to position [204, 0]
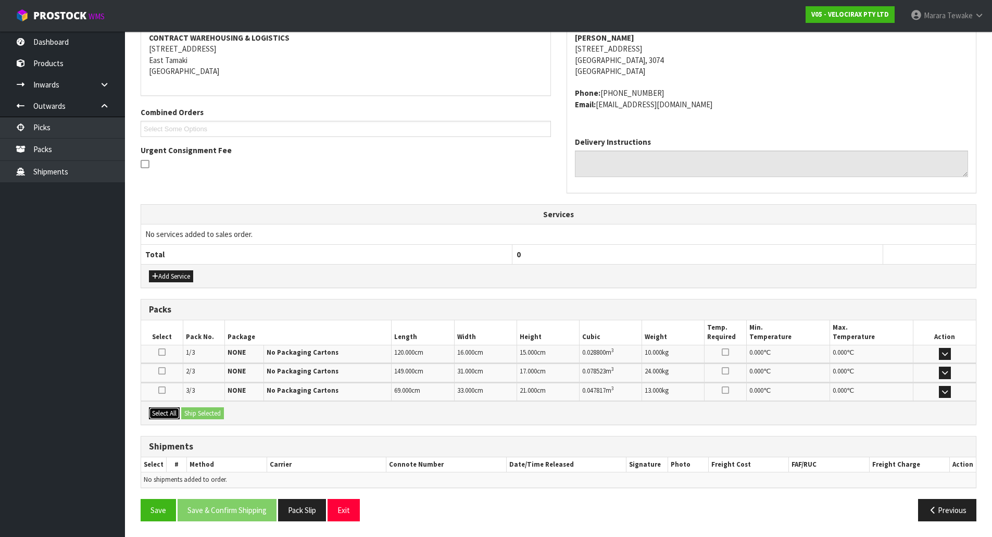
click at [166, 410] on button "Select All" at bounding box center [164, 413] width 31 height 12
click at [205, 410] on button "Ship Selected" at bounding box center [202, 413] width 43 height 12
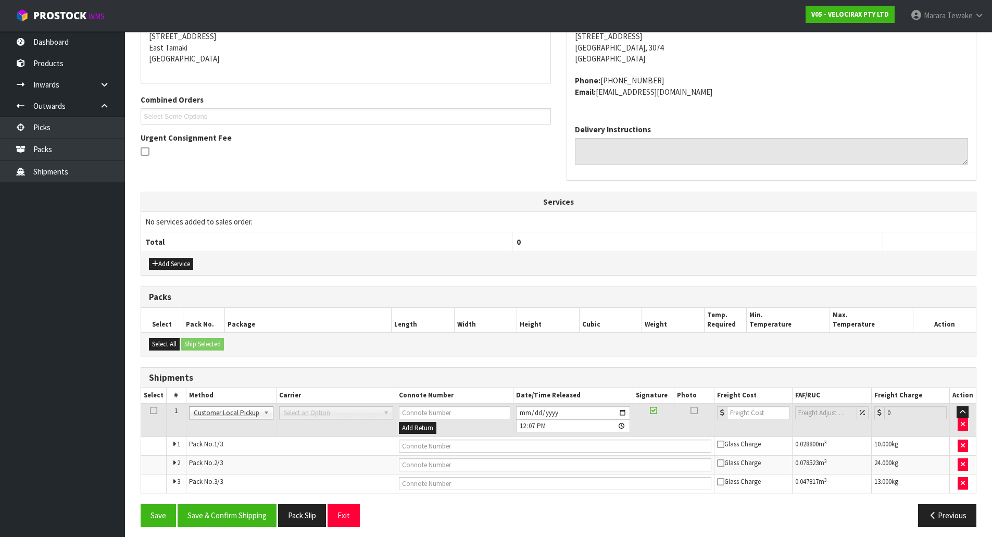
scroll to position [222, 0]
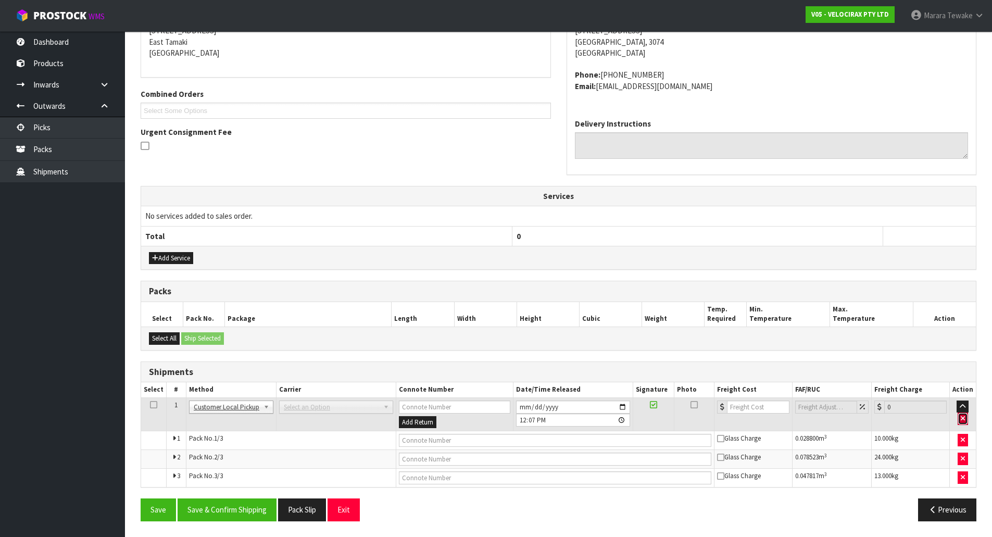
click at [961, 423] on button "button" at bounding box center [962, 418] width 10 height 12
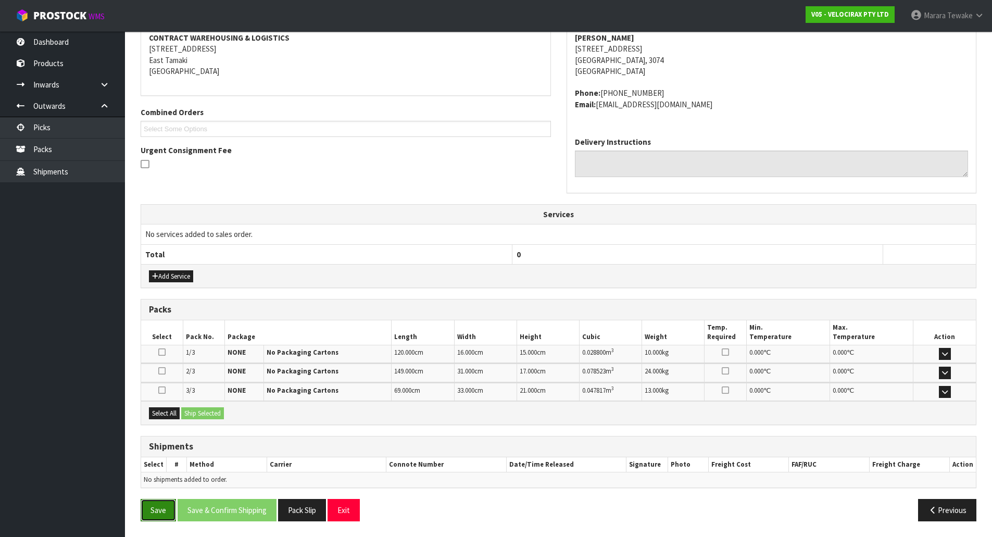
click at [168, 509] on button "Save" at bounding box center [158, 510] width 35 height 22
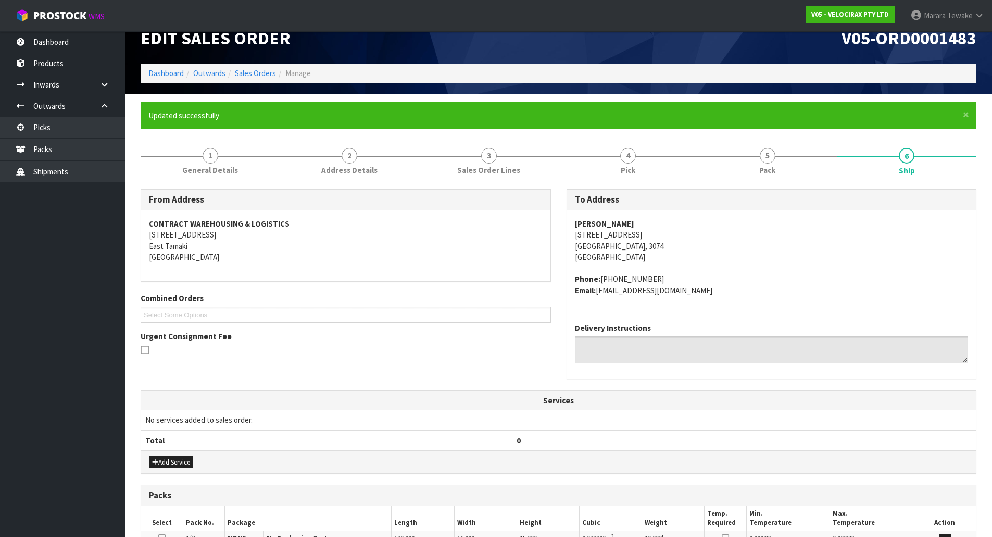
scroll to position [0, 0]
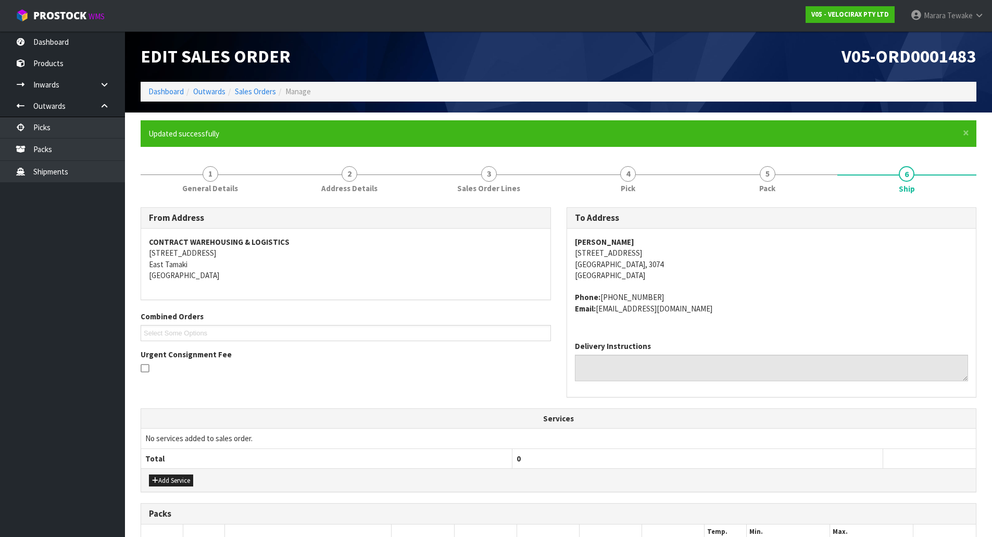
click at [537, 326] on ul "Select Some Options" at bounding box center [346, 333] width 410 height 16
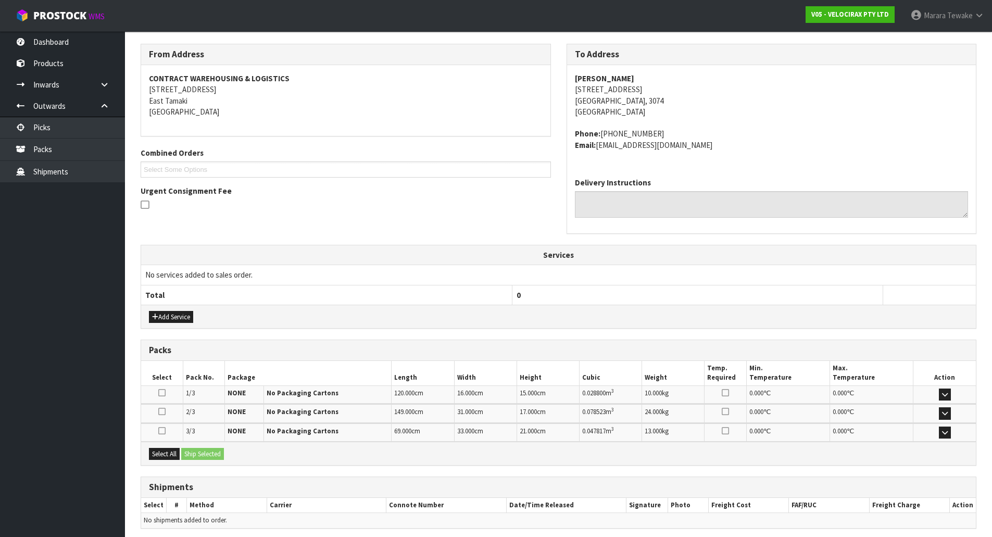
scroll to position [204, 0]
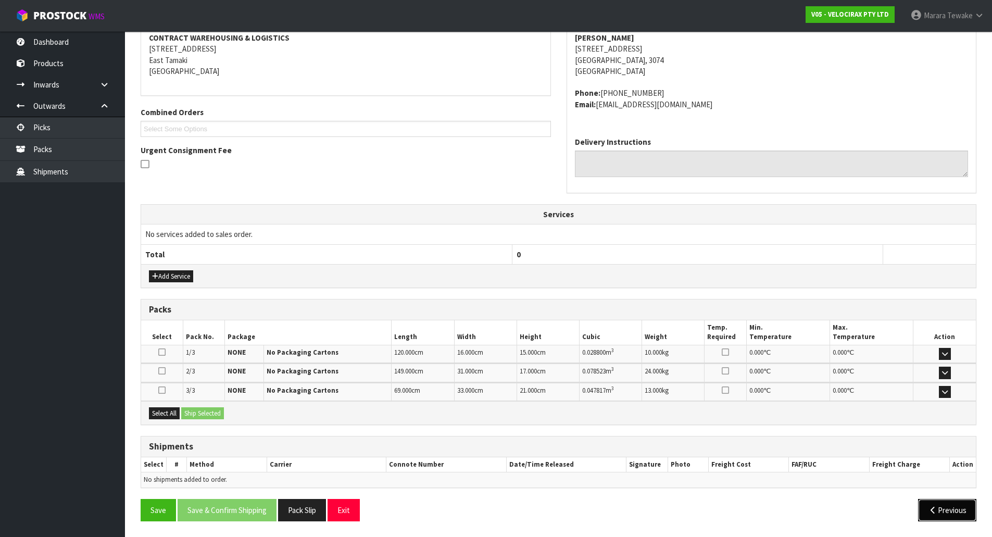
click at [945, 510] on button "Previous" at bounding box center [947, 510] width 58 height 22
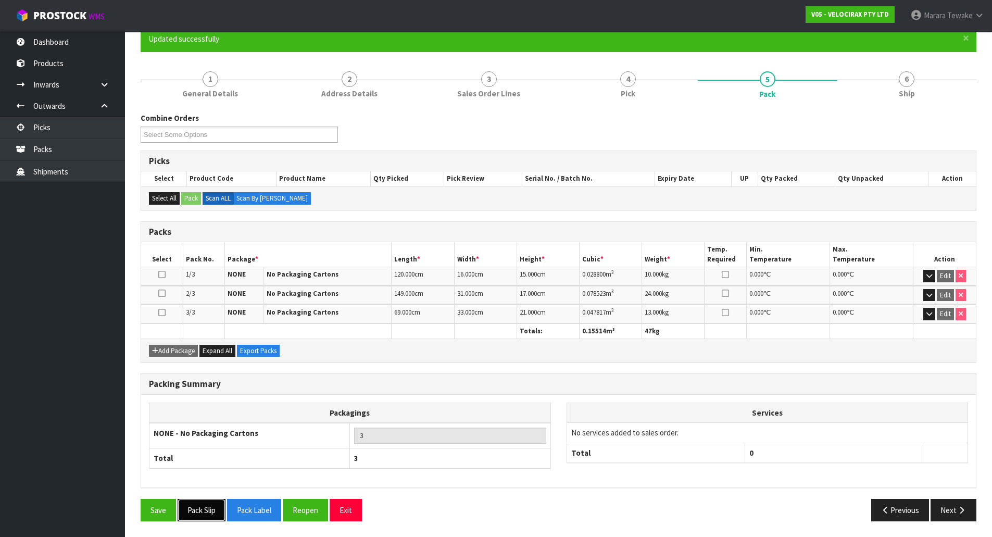
click at [209, 511] on button "Pack Slip" at bounding box center [202, 510] width 48 height 22
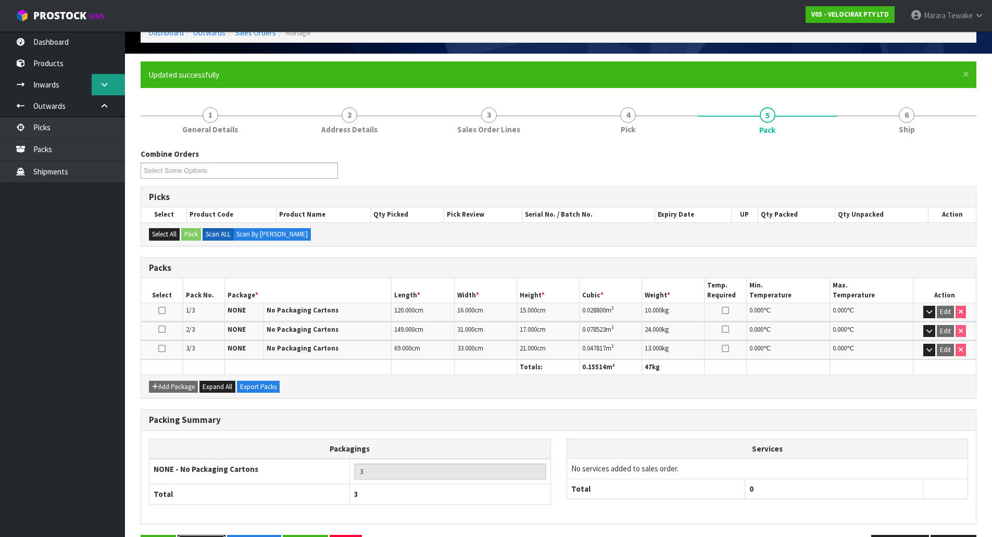
scroll to position [0, 0]
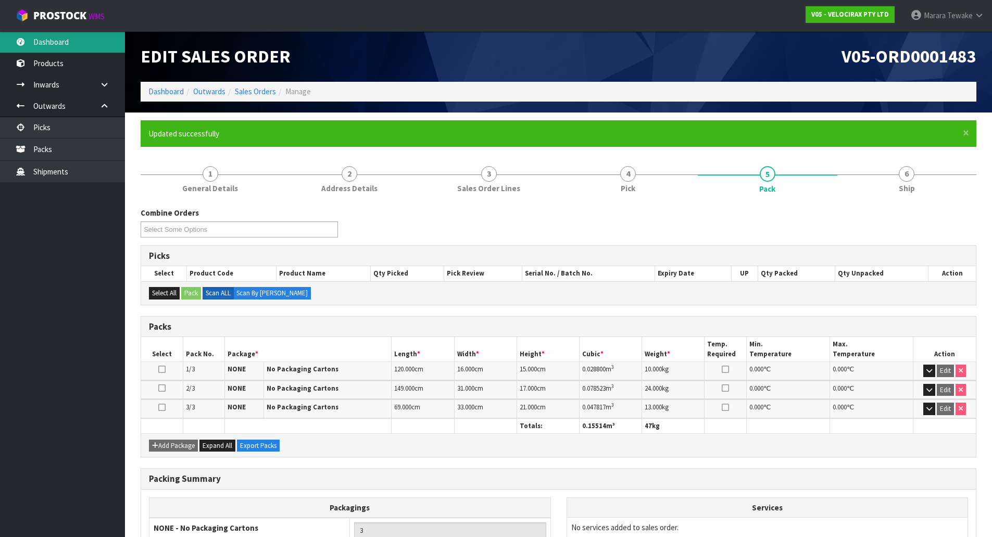
click at [95, 35] on link "Dashboard" at bounding box center [62, 41] width 125 height 21
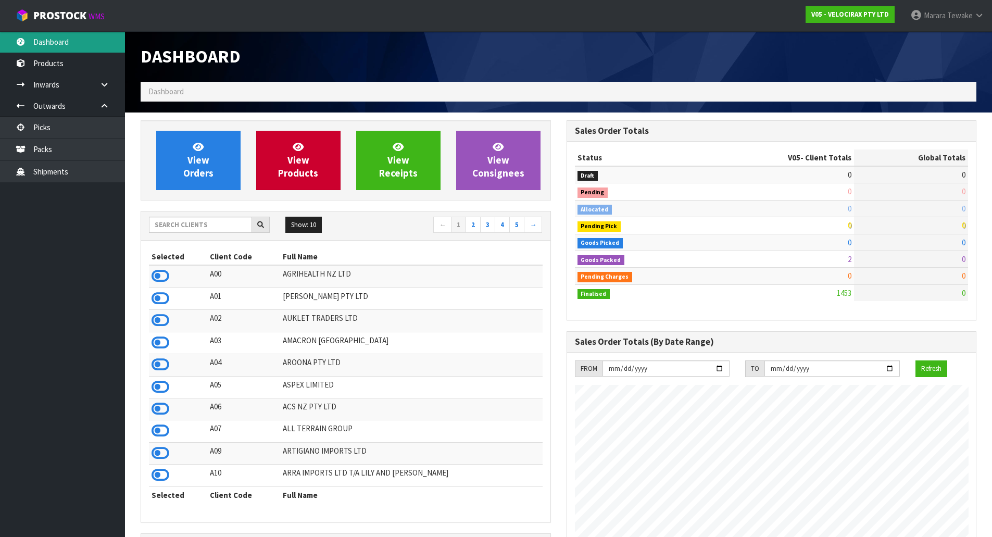
scroll to position [743, 425]
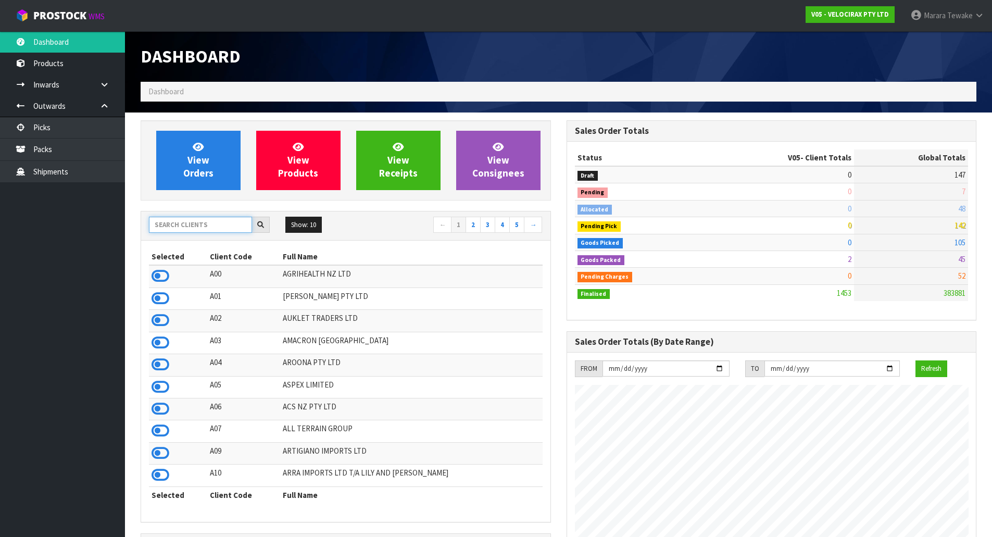
click at [199, 228] on input "text" at bounding box center [200, 225] width 103 height 16
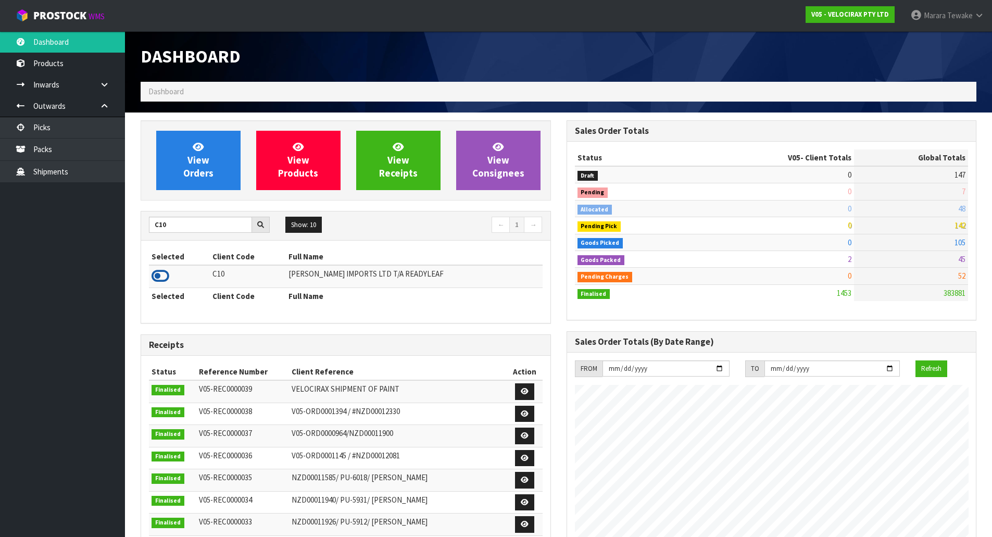
click at [153, 271] on icon at bounding box center [161, 276] width 18 height 16
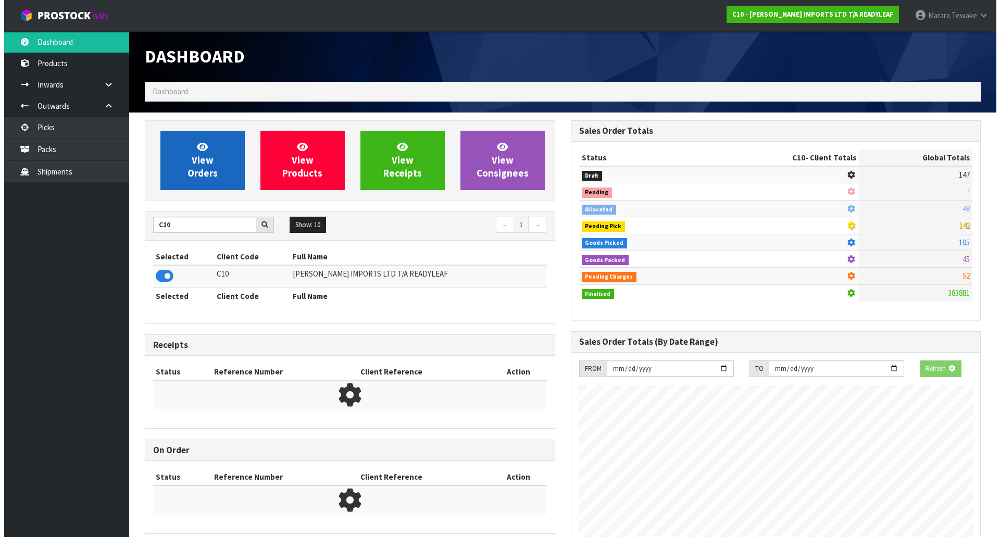
scroll to position [671, 425]
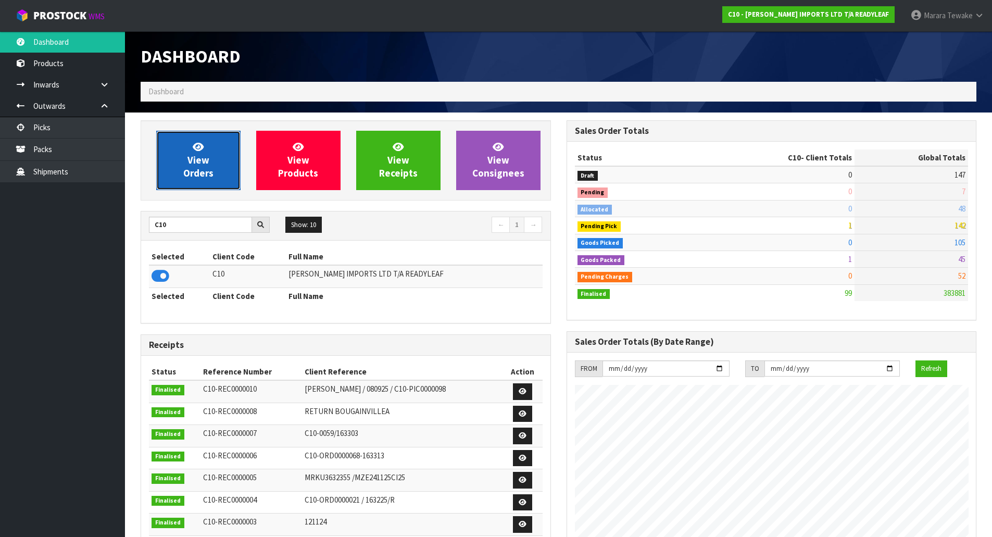
click at [200, 182] on link "View Orders" at bounding box center [198, 160] width 84 height 59
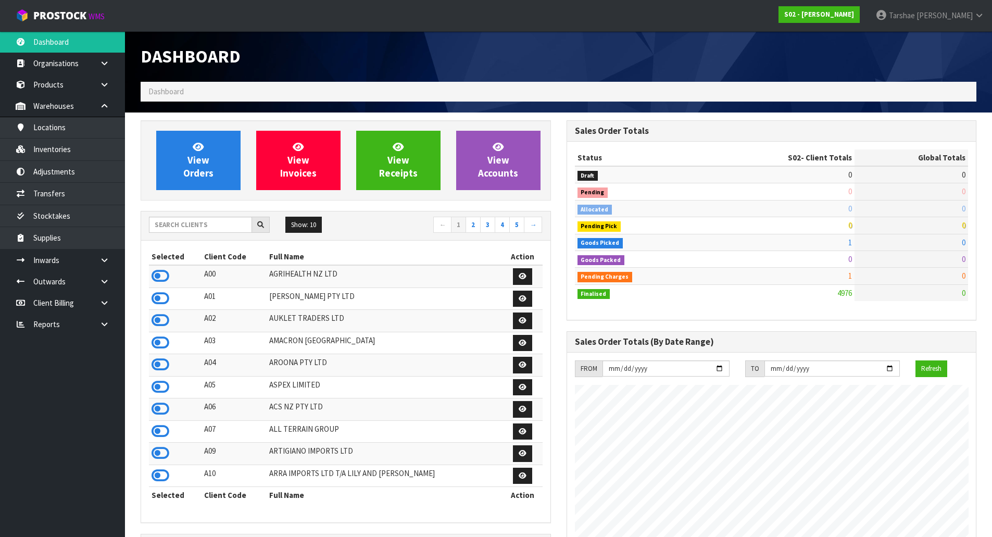
scroll to position [755, 425]
click at [227, 227] on input "text" at bounding box center [200, 225] width 103 height 16
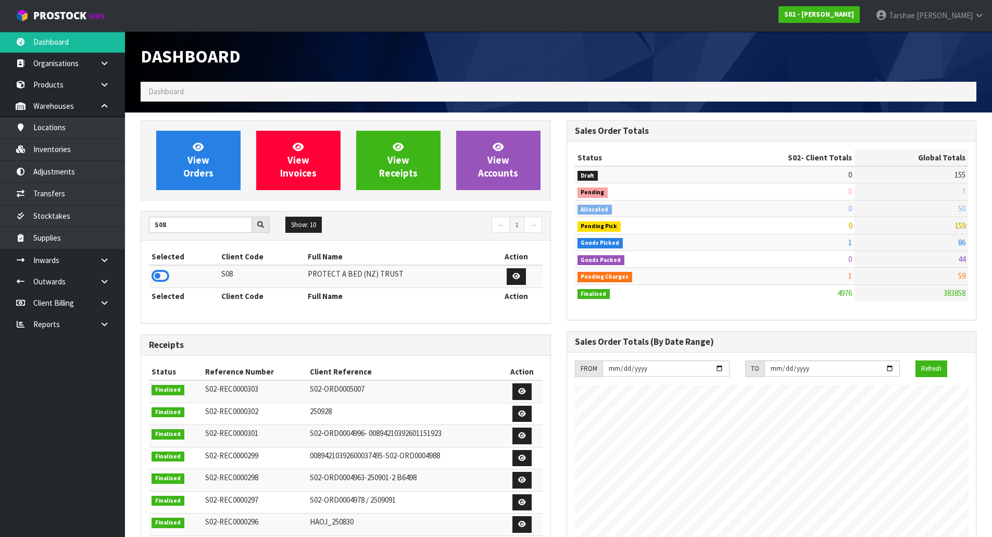
click at [154, 267] on td at bounding box center [184, 276] width 70 height 22
click at [156, 272] on icon at bounding box center [161, 276] width 18 height 16
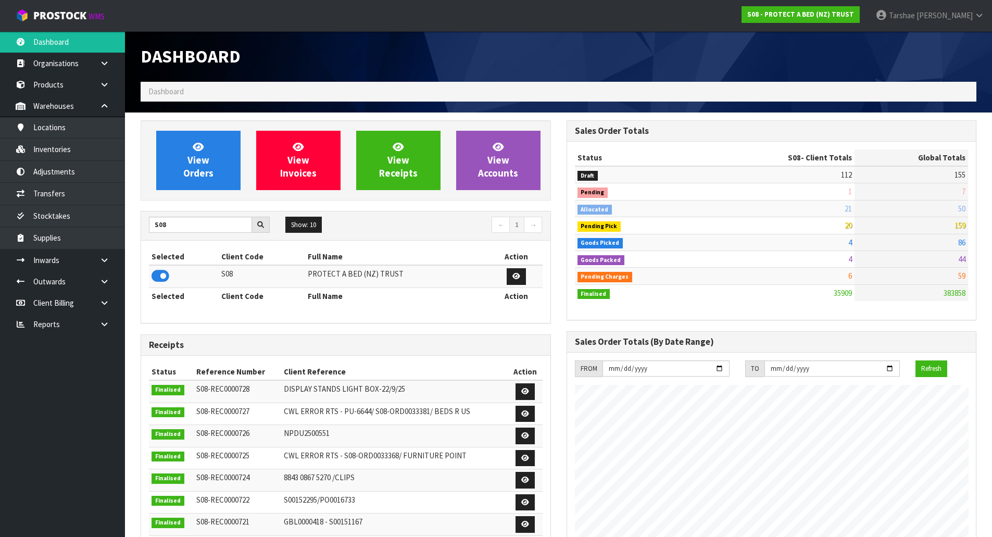
scroll to position [789, 425]
drag, startPoint x: 175, startPoint y: 229, endPoint x: 129, endPoint y: 222, distance: 47.4
click at [130, 222] on section "View Orders View Invoices View Receipts View Accounts S08 Show: 10 5 10 25 50 ←…" at bounding box center [558, 514] width 867 height 805
click at [166, 275] on icon at bounding box center [161, 276] width 18 height 16
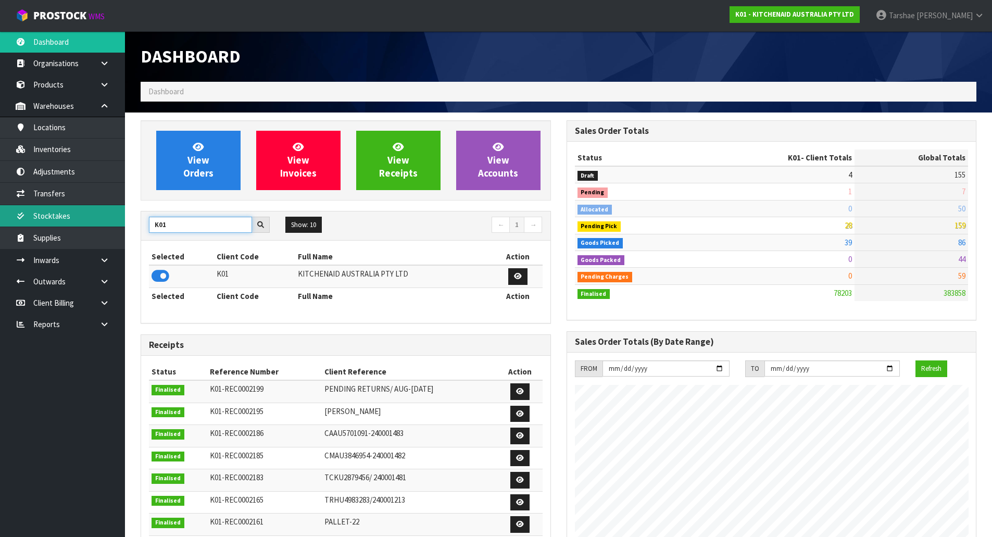
click at [124, 216] on body "Toggle navigation ProStock WMS K01 - KITCHENAID AUSTRALIA PTY LTD [PERSON_NAME]…" at bounding box center [496, 268] width 992 height 537
type input "S"
type input "C11"
click at [152, 276] on td at bounding box center [183, 276] width 68 height 22
click at [155, 276] on icon at bounding box center [161, 276] width 18 height 16
